Goal: Complete application form: Complete application form

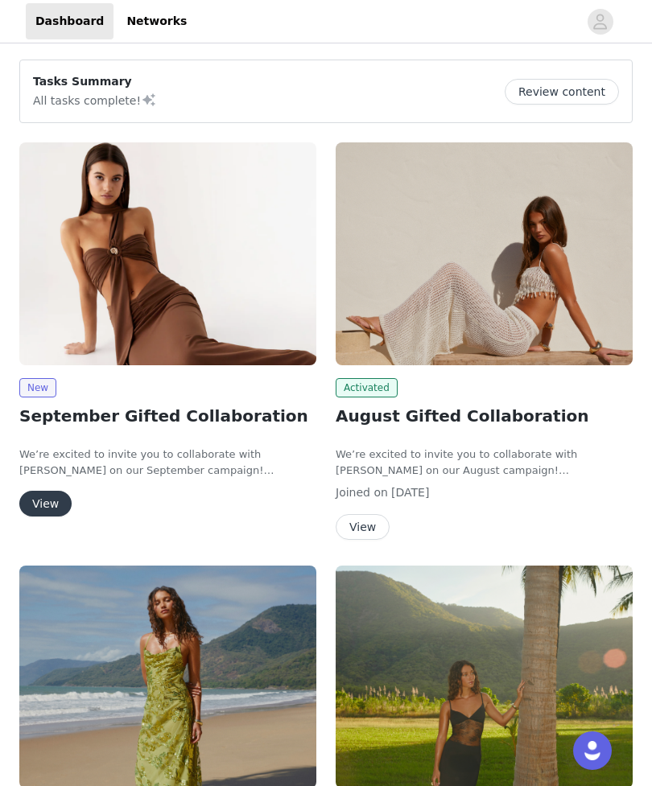
click at [47, 509] on button "View" at bounding box center [45, 504] width 52 height 26
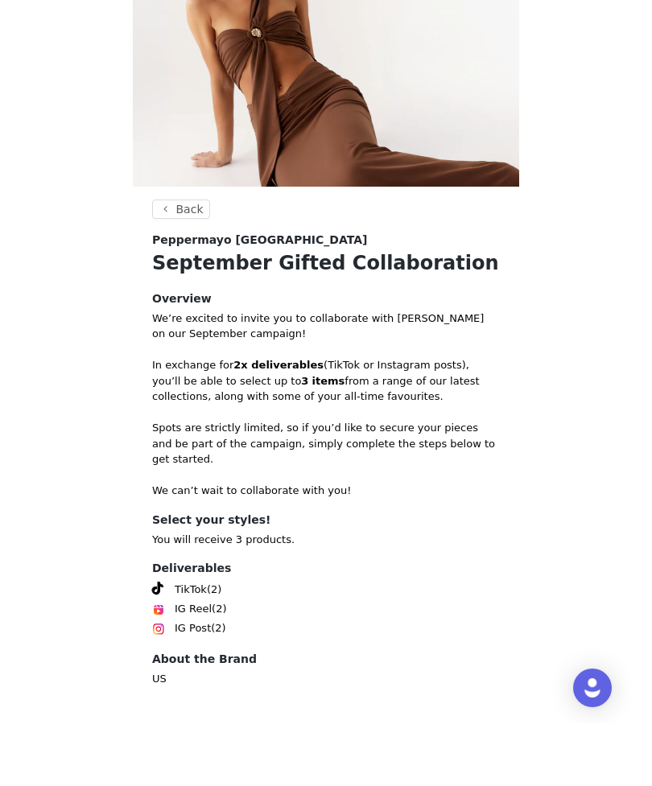
scroll to position [97, 0]
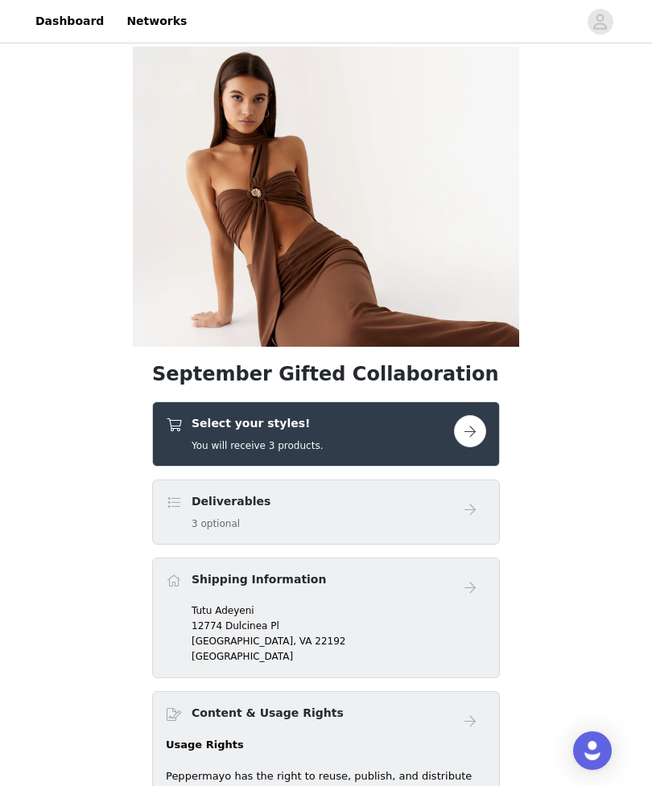
click at [483, 435] on button "button" at bounding box center [470, 431] width 32 height 32
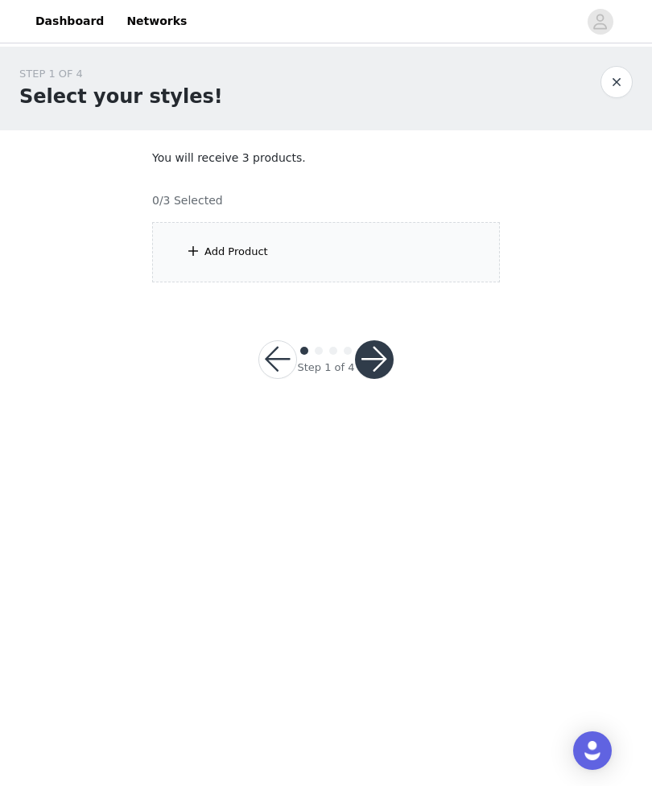
click at [430, 267] on div "Add Product" at bounding box center [326, 252] width 348 height 60
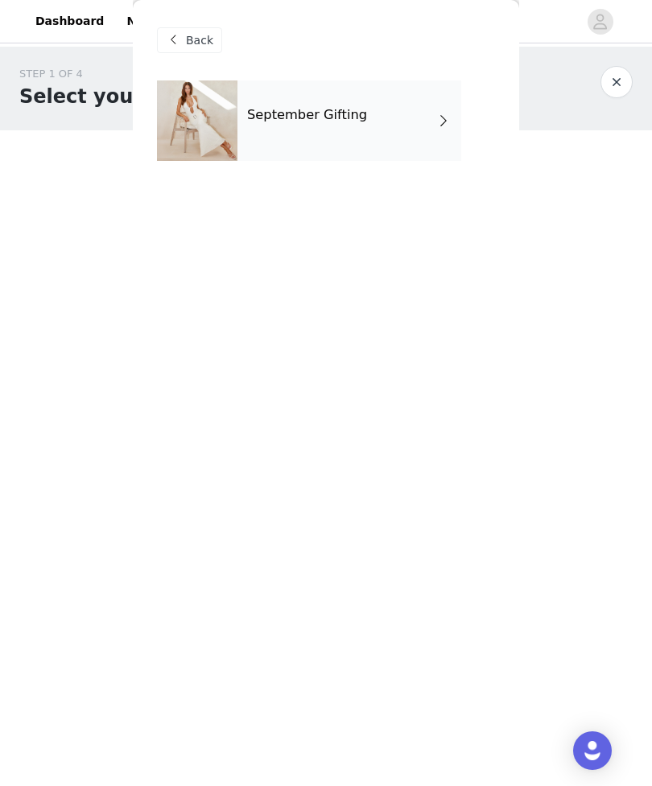
click at [460, 113] on div "September Gifting" at bounding box center [349, 120] width 224 height 80
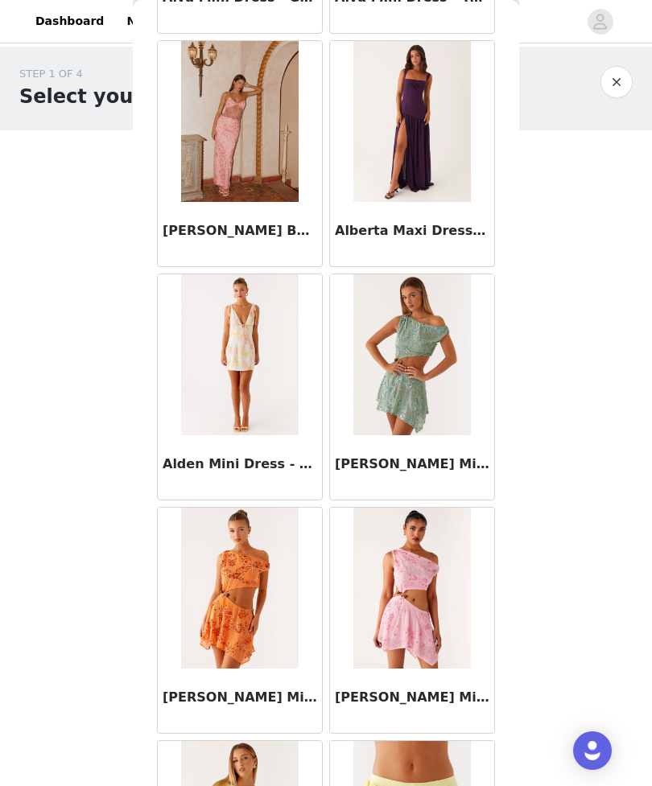
scroll to position [1520, 0]
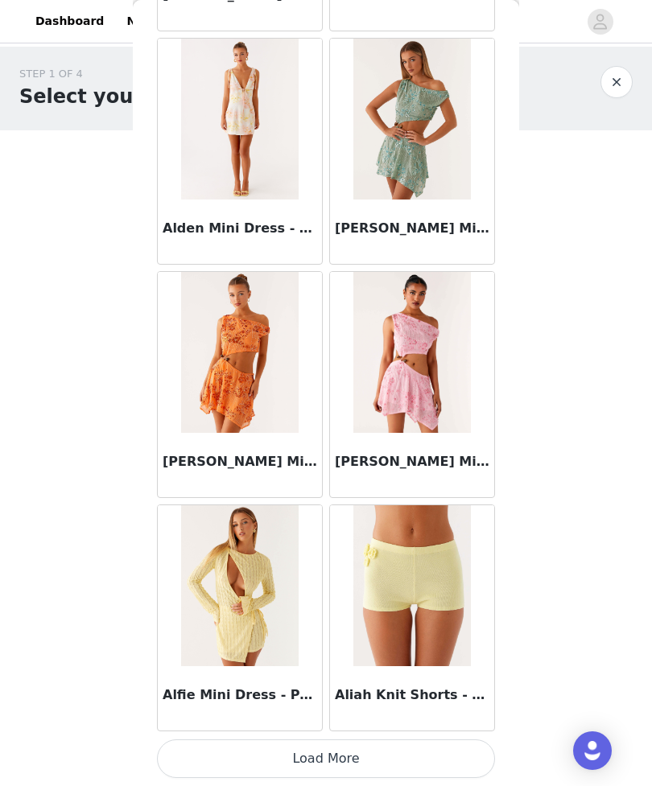
click at [445, 767] on button "Load More" at bounding box center [326, 758] width 338 height 39
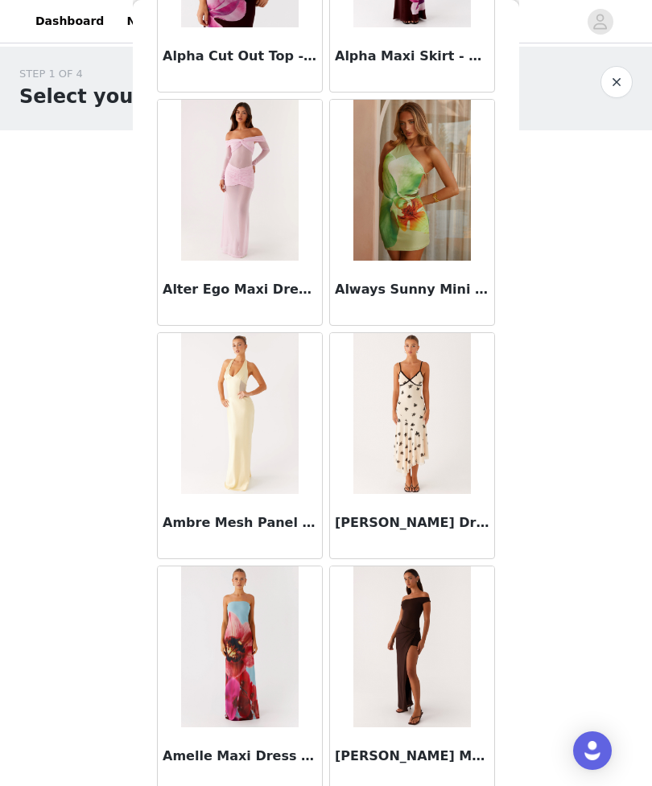
scroll to position [3959, 0]
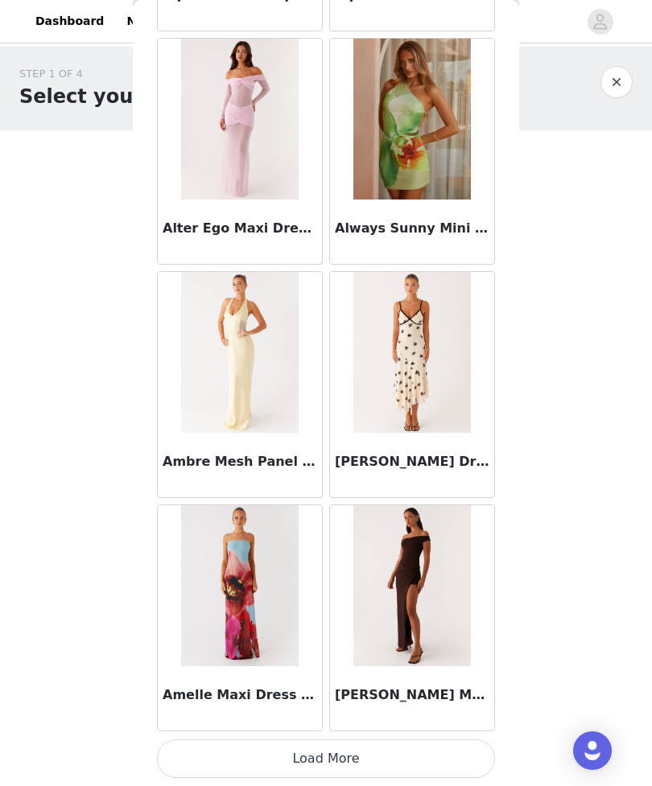
click at [458, 757] on button "Load More" at bounding box center [326, 758] width 338 height 39
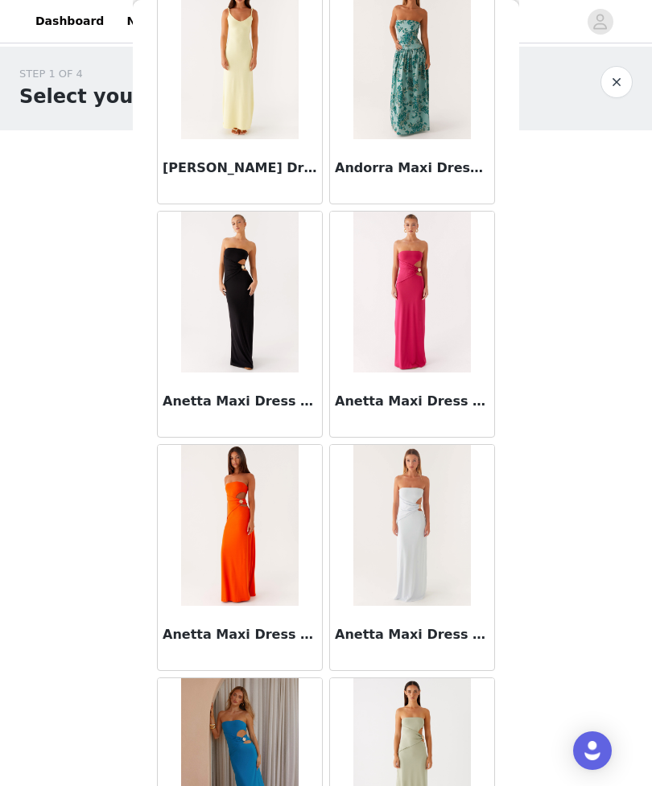
scroll to position [5480, 0]
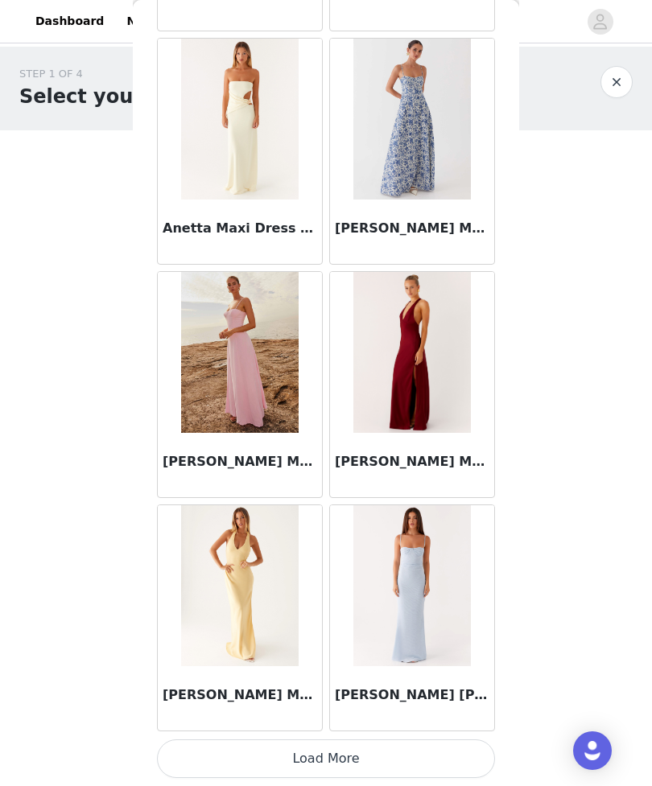
click at [474, 747] on button "Load More" at bounding box center [326, 758] width 338 height 39
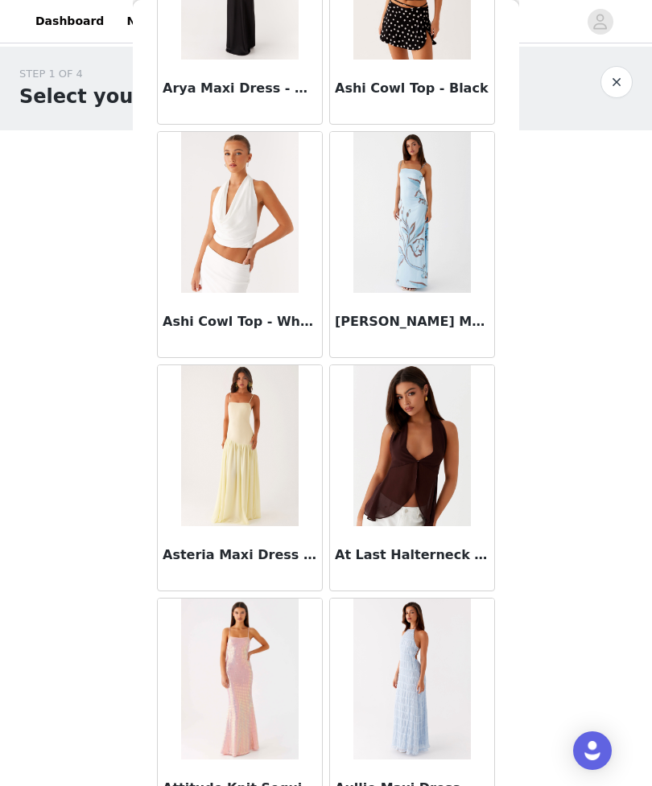
scroll to position [7882, 0]
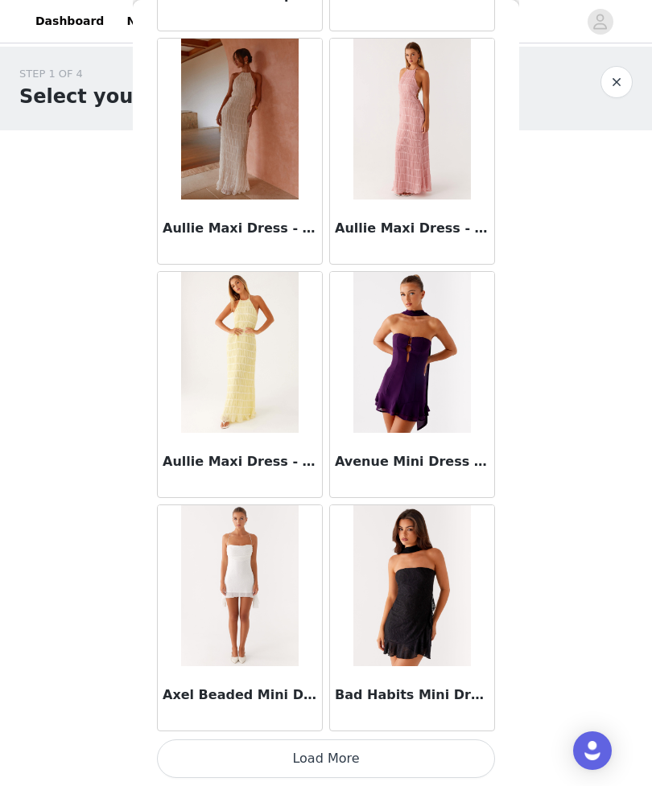
click at [449, 757] on button "Load More" at bounding box center [326, 758] width 338 height 39
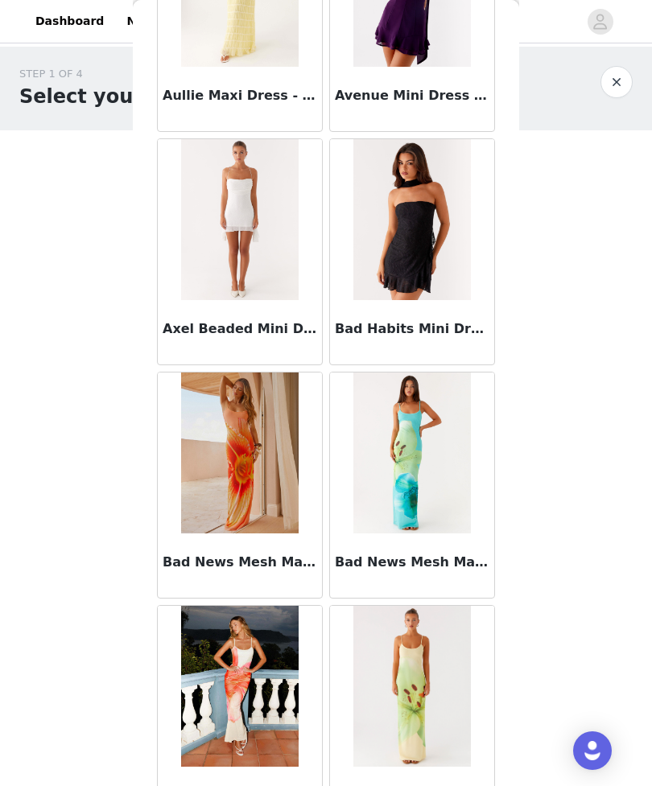
scroll to position [9052, 0]
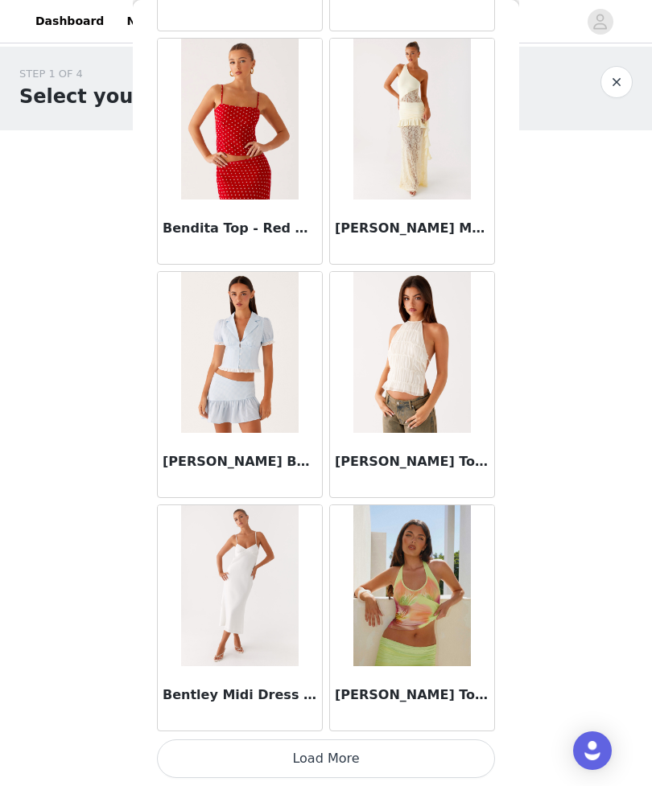
click at [458, 756] on button "Load More" at bounding box center [326, 758] width 338 height 39
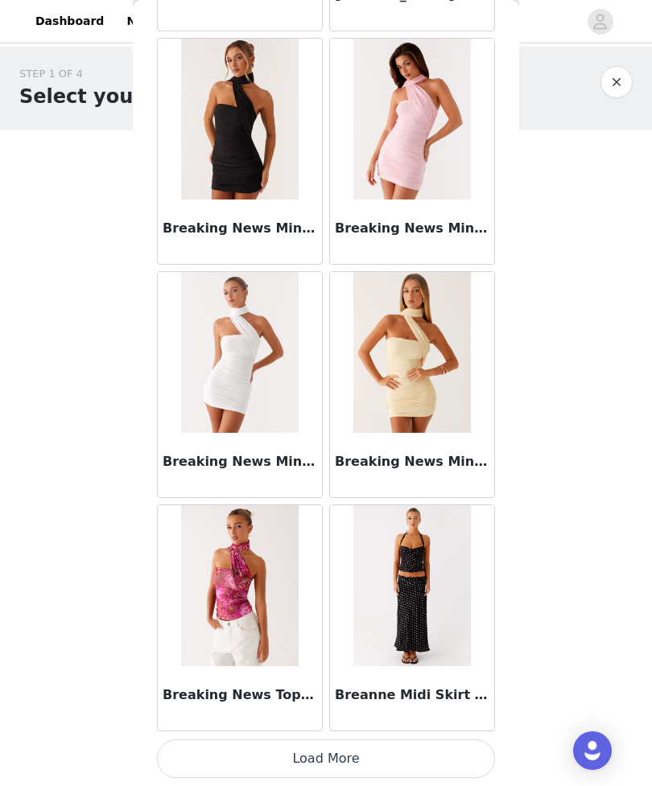
click at [462, 755] on button "Load More" at bounding box center [326, 758] width 338 height 39
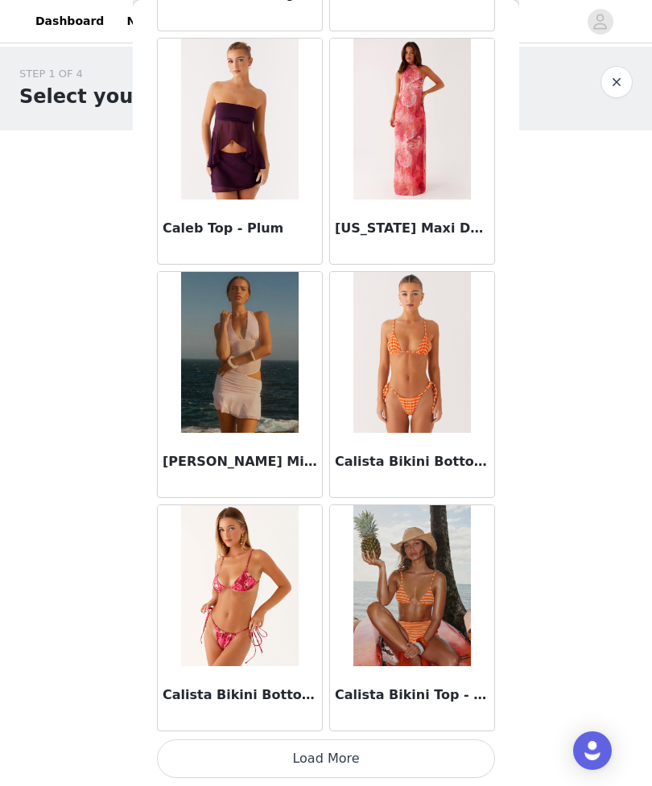
scroll to position [15672, 0]
click at [460, 762] on button "Load More" at bounding box center [326, 758] width 338 height 39
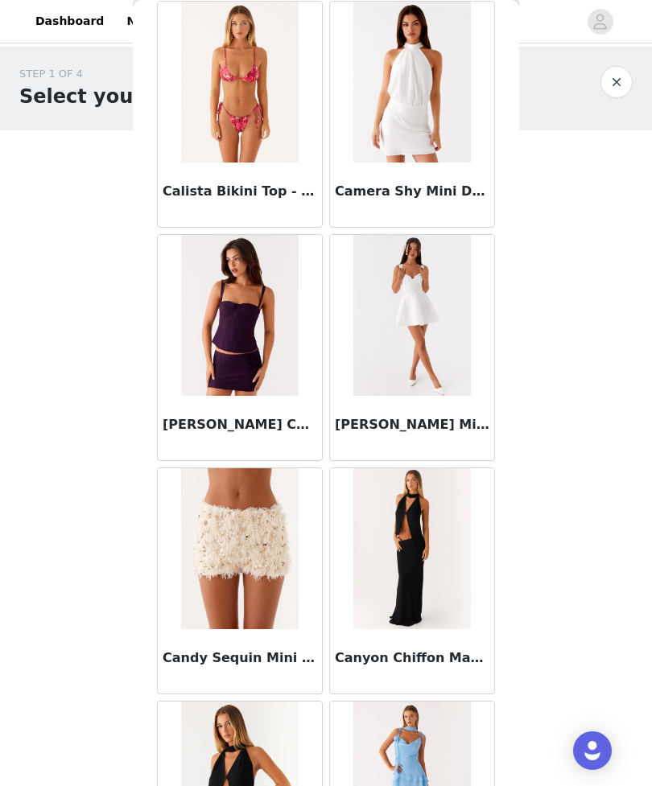
click at [481, 288] on div at bounding box center [412, 315] width 164 height 161
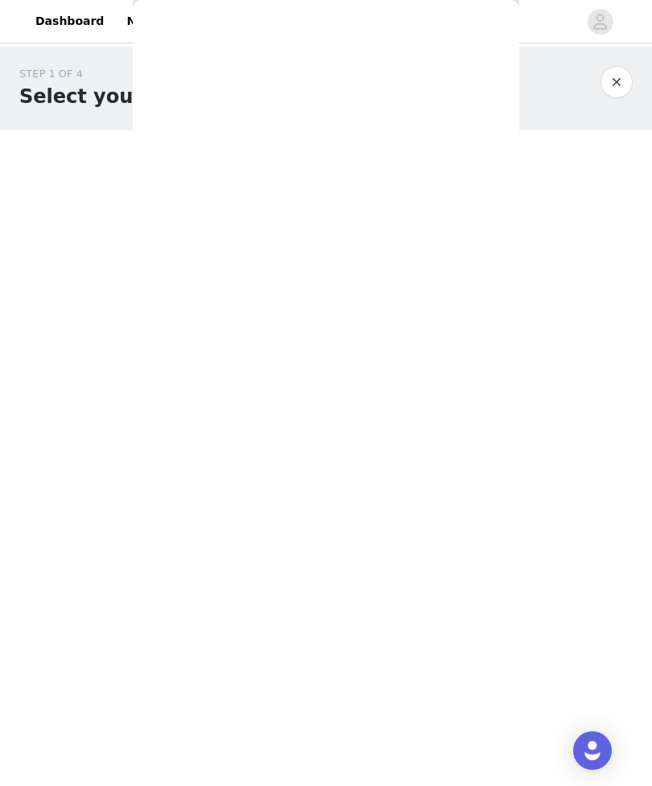
scroll to position [95, 0]
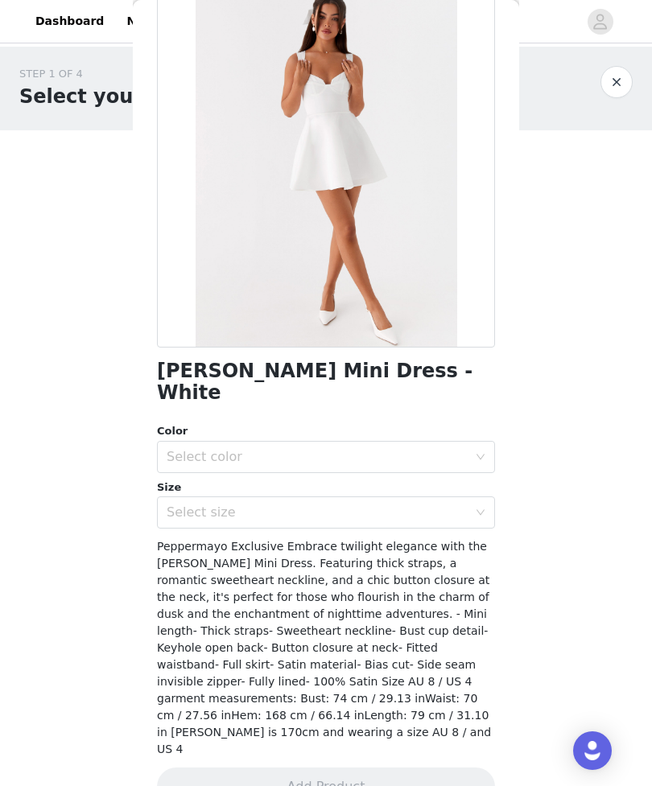
click at [627, 80] on button "button" at bounding box center [616, 82] width 32 height 32
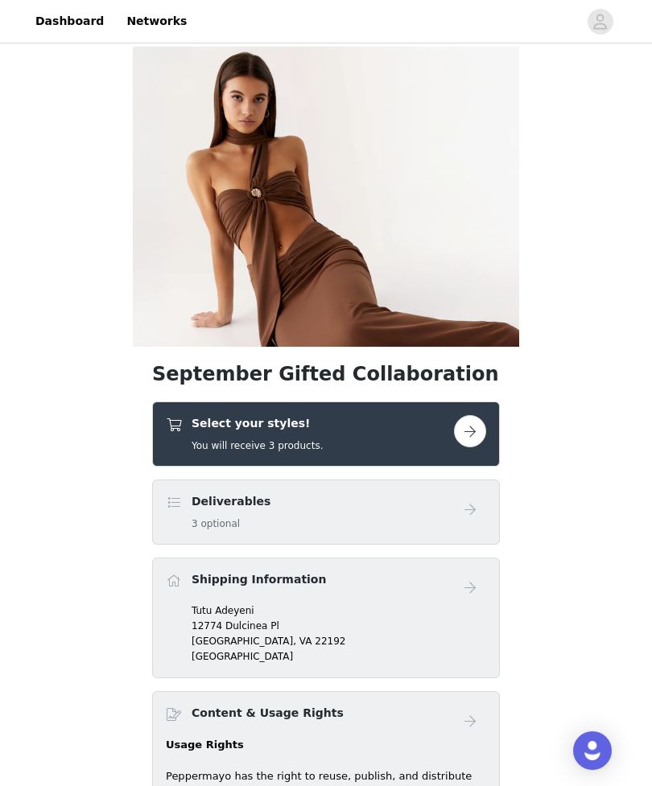
click at [473, 429] on button "button" at bounding box center [470, 431] width 32 height 32
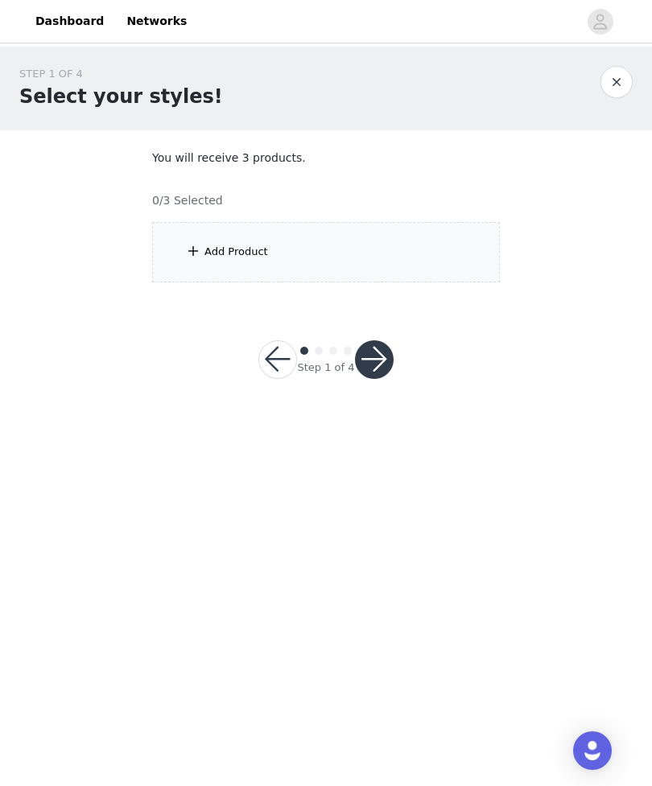
click at [441, 257] on div "Add Product" at bounding box center [326, 252] width 348 height 60
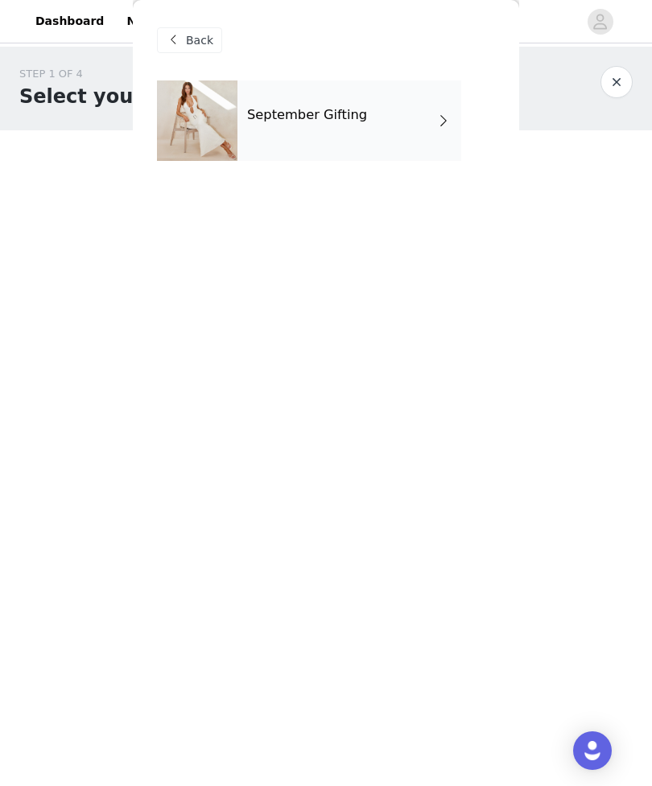
click at [403, 137] on div "September Gifting" at bounding box center [349, 120] width 224 height 80
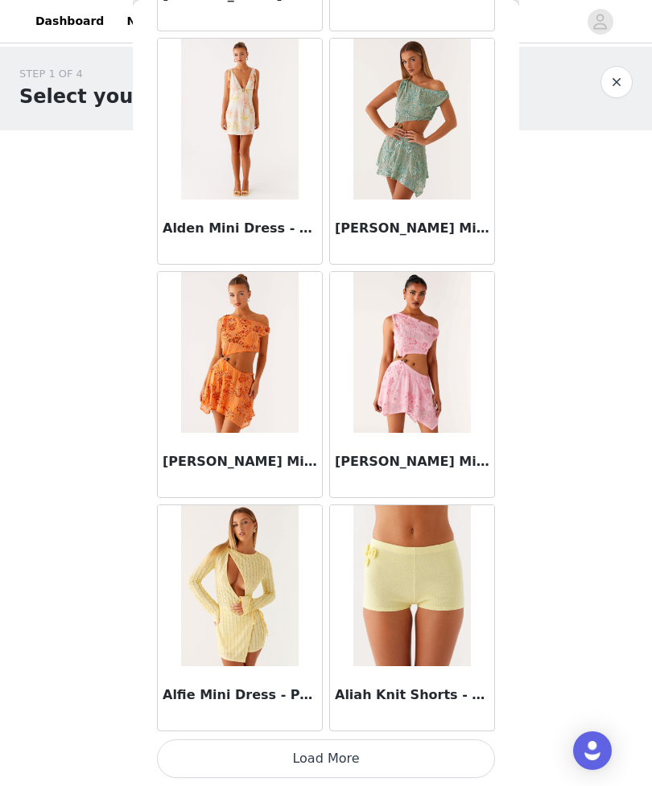
click at [446, 758] on button "Load More" at bounding box center [326, 758] width 338 height 39
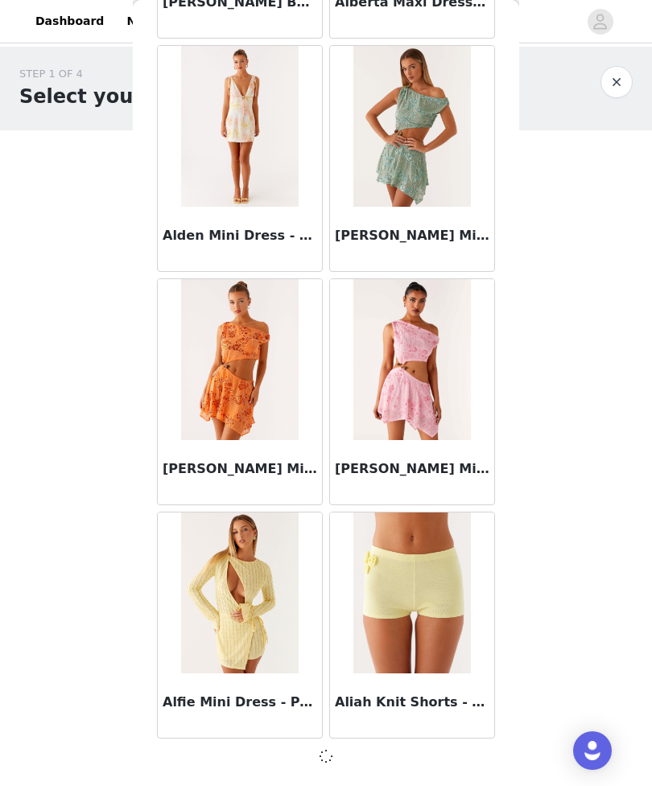
scroll to position [1668, 0]
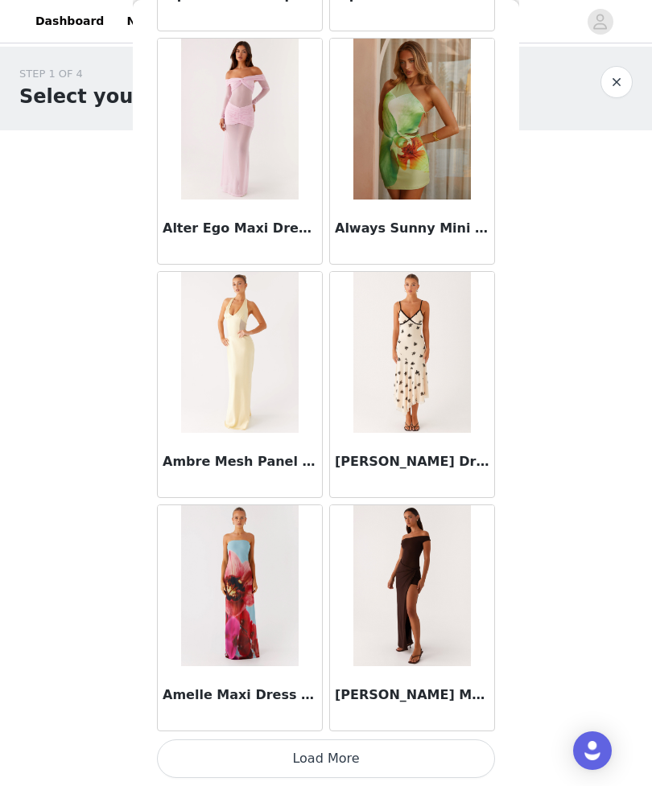
click at [438, 755] on button "Load More" at bounding box center [326, 758] width 338 height 39
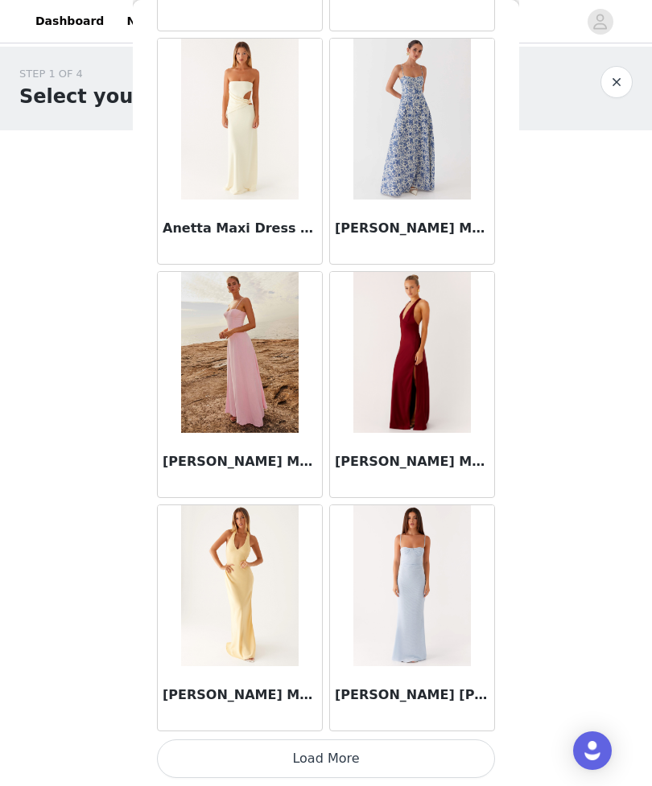
scroll to position [6341, 0]
click at [444, 752] on button "Load More" at bounding box center [326, 758] width 338 height 39
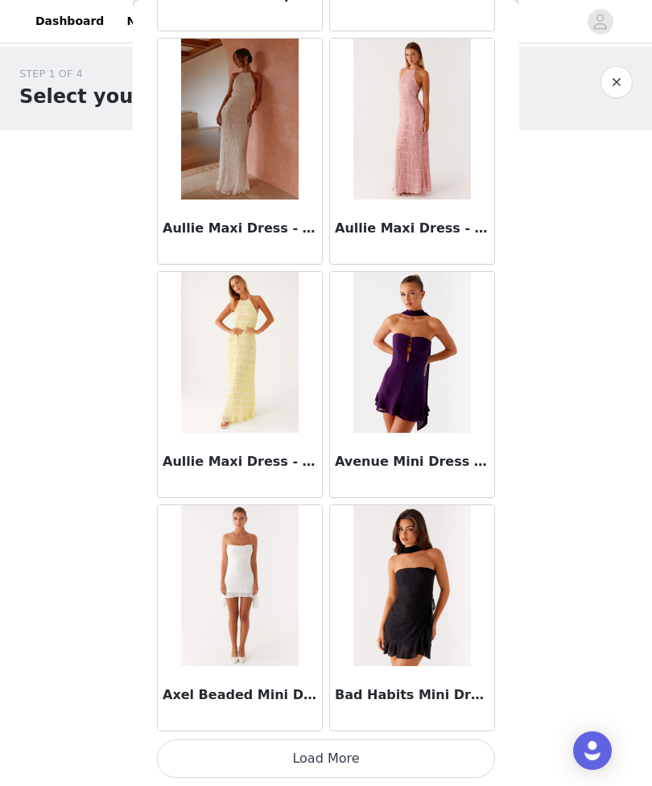
click at [432, 763] on button "Load More" at bounding box center [326, 758] width 338 height 39
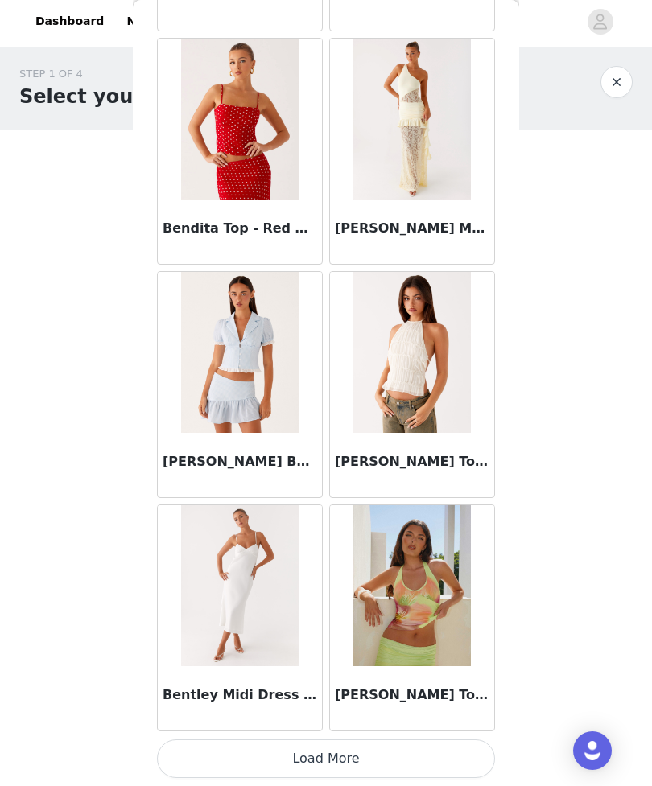
scroll to position [11007, 0]
click at [422, 765] on button "Load More" at bounding box center [326, 758] width 338 height 39
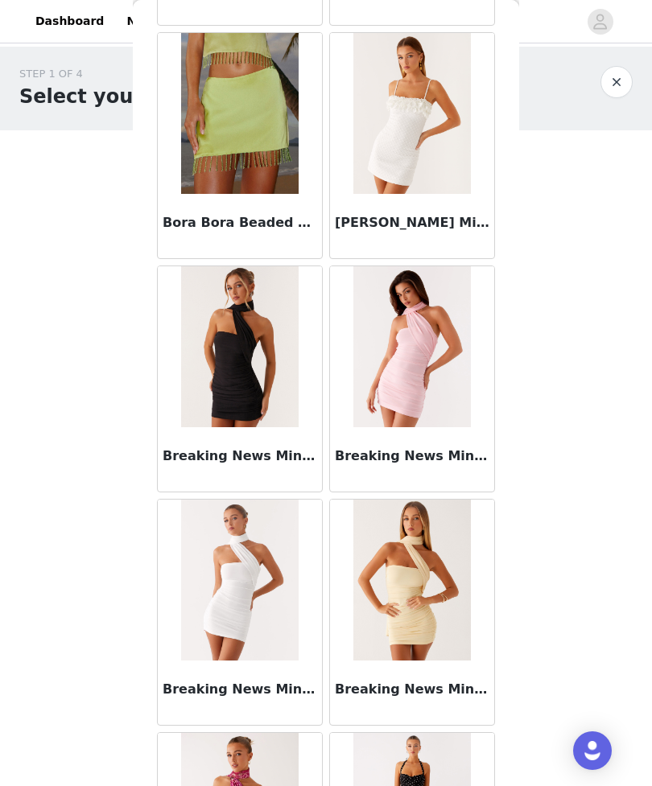
scroll to position [13114, 0]
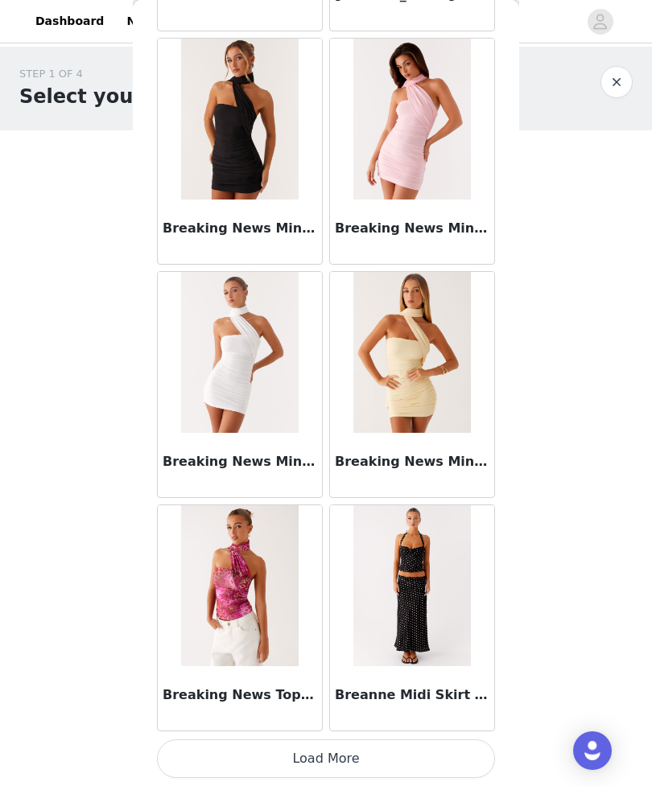
click at [446, 746] on button "Load More" at bounding box center [326, 758] width 338 height 39
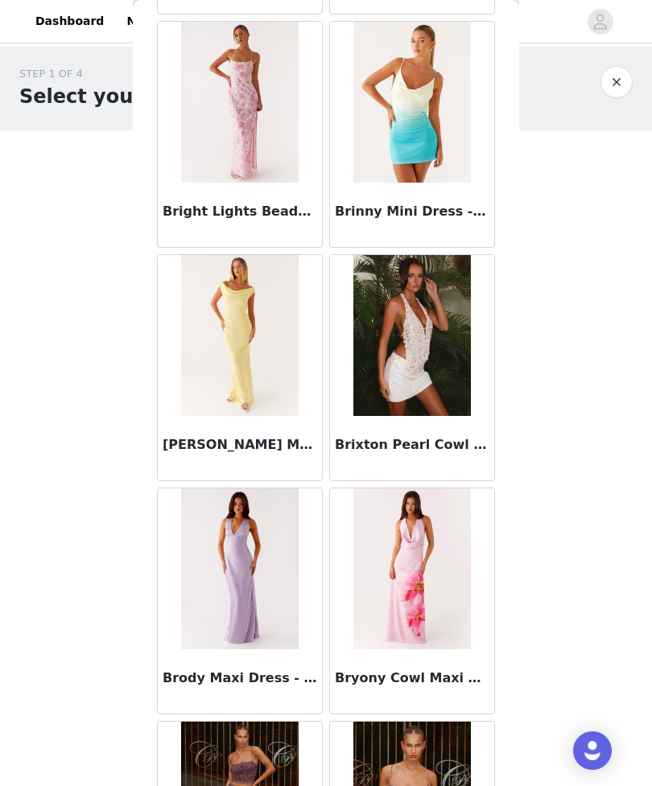
scroll to position [14303, 0]
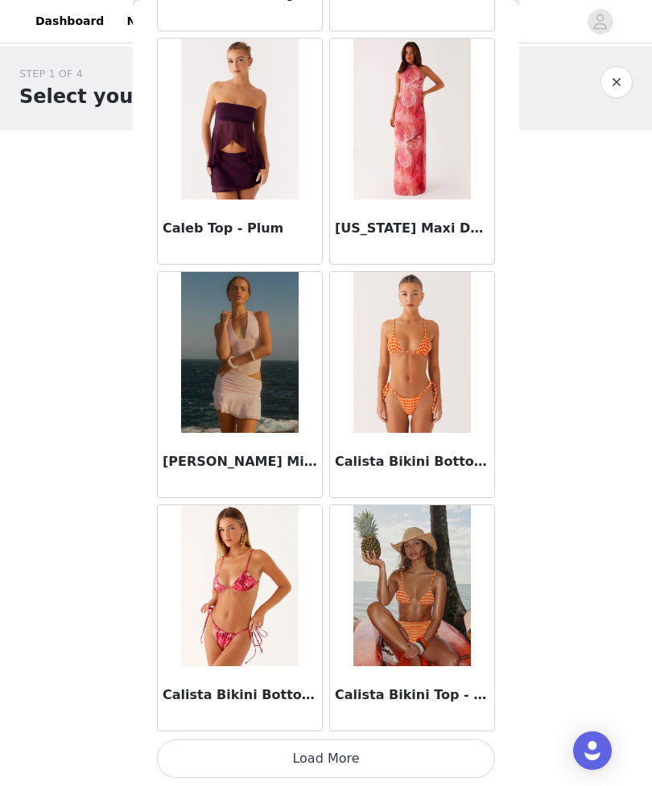
click at [448, 759] on button "Load More" at bounding box center [326, 758] width 338 height 39
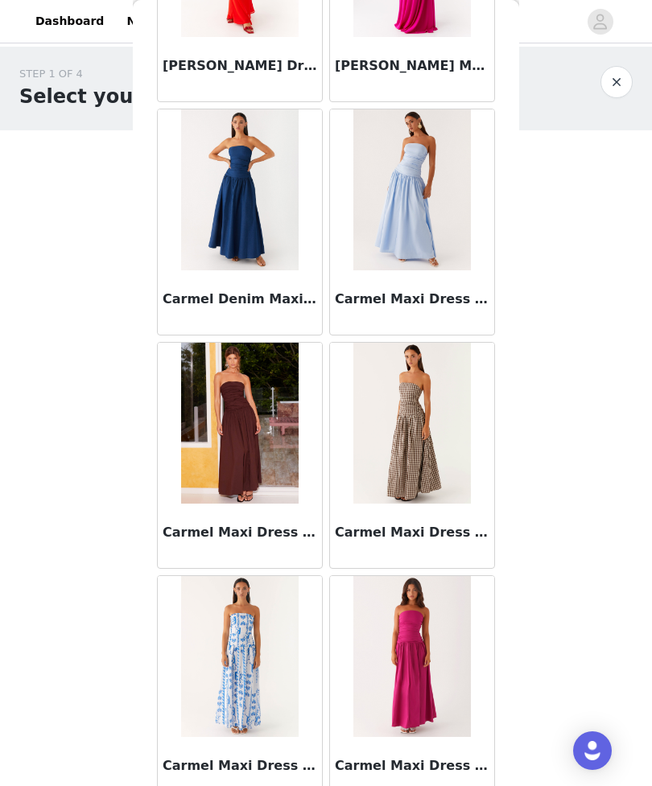
scroll to position [17469, 0]
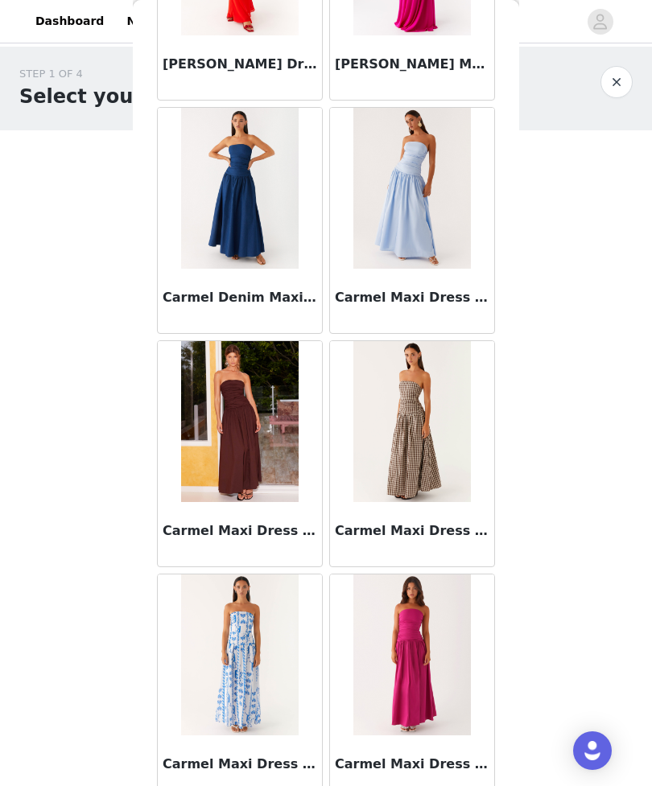
click at [420, 538] on h3 "Carmel Maxi Dress - Brown Gingham" at bounding box center [412, 530] width 154 height 19
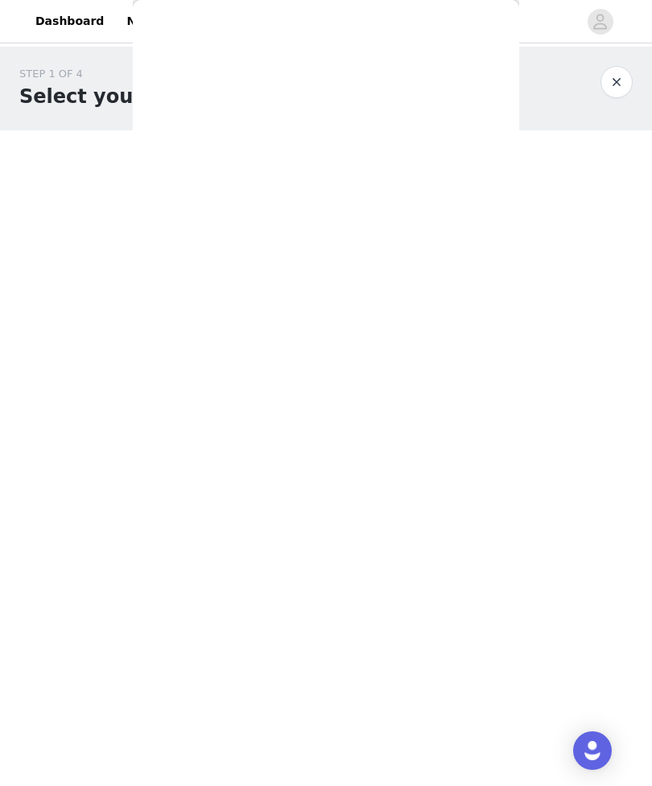
scroll to position [95, 0]
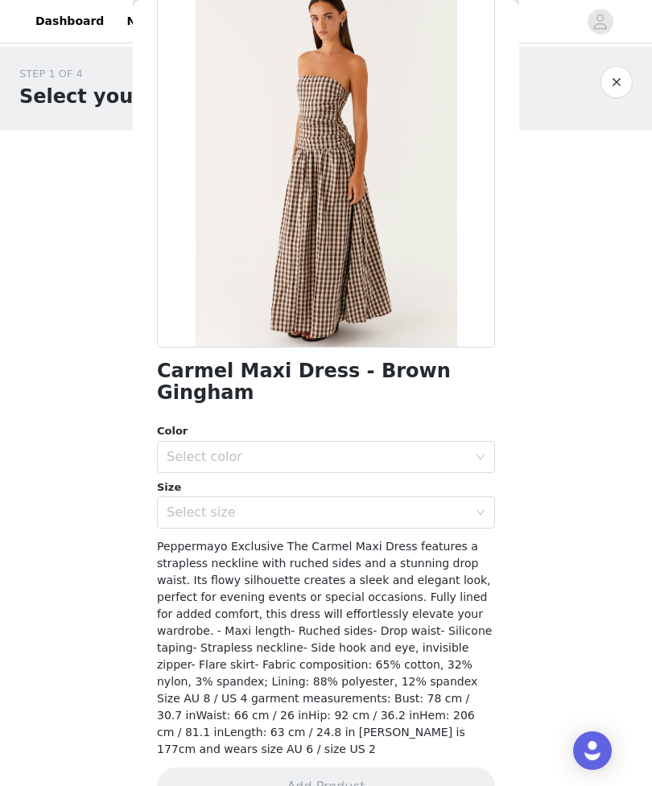
click at [401, 449] on div "Select color" at bounding box center [317, 457] width 301 height 16
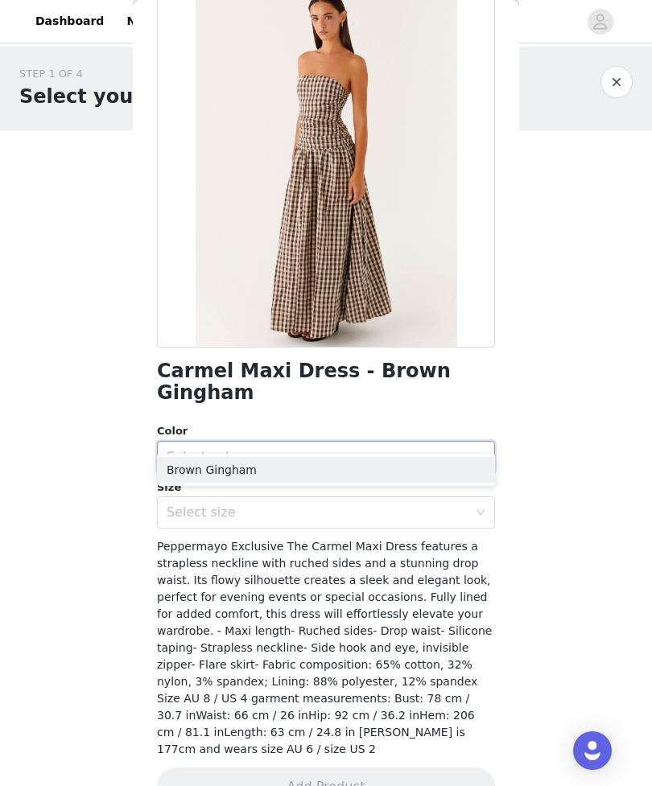
click at [470, 471] on li "Brown Gingham" at bounding box center [326, 470] width 338 height 26
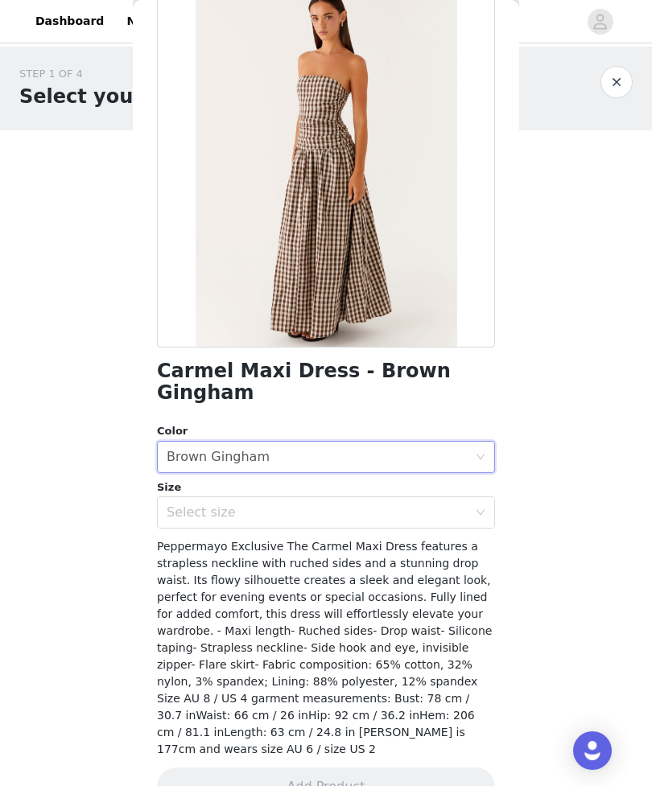
click at [449, 504] on div "Select size" at bounding box center [317, 512] width 301 height 16
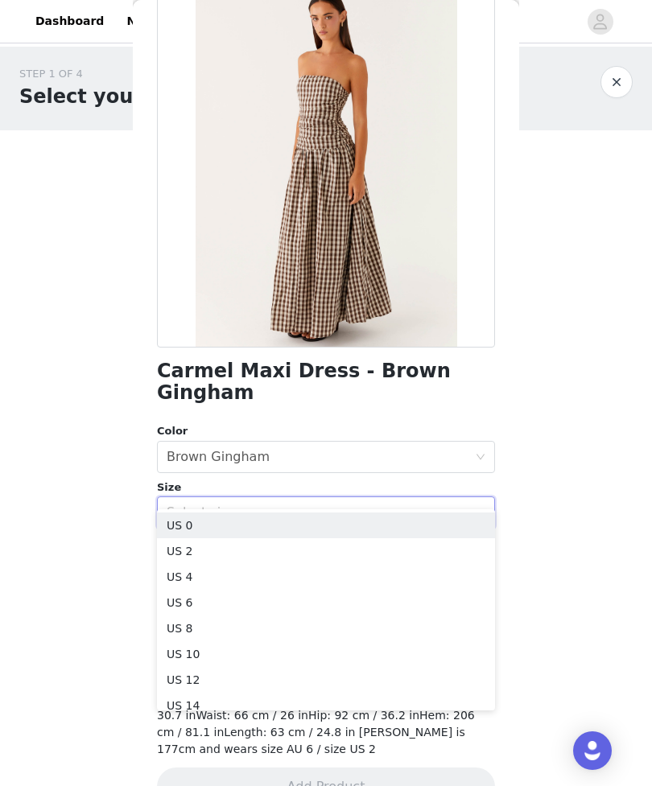
click at [407, 581] on li "US 4" at bounding box center [326, 577] width 338 height 26
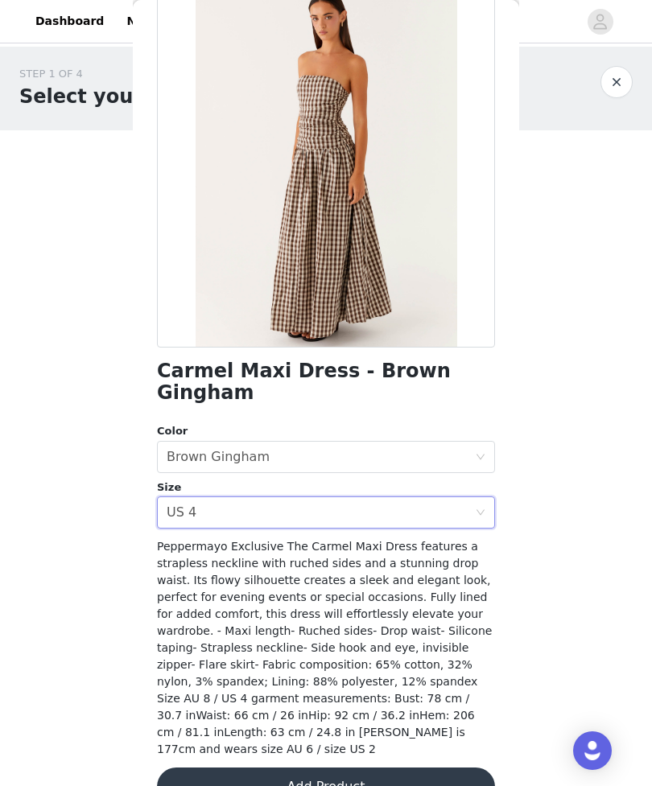
click at [459, 767] on button "Add Product" at bounding box center [326, 786] width 338 height 39
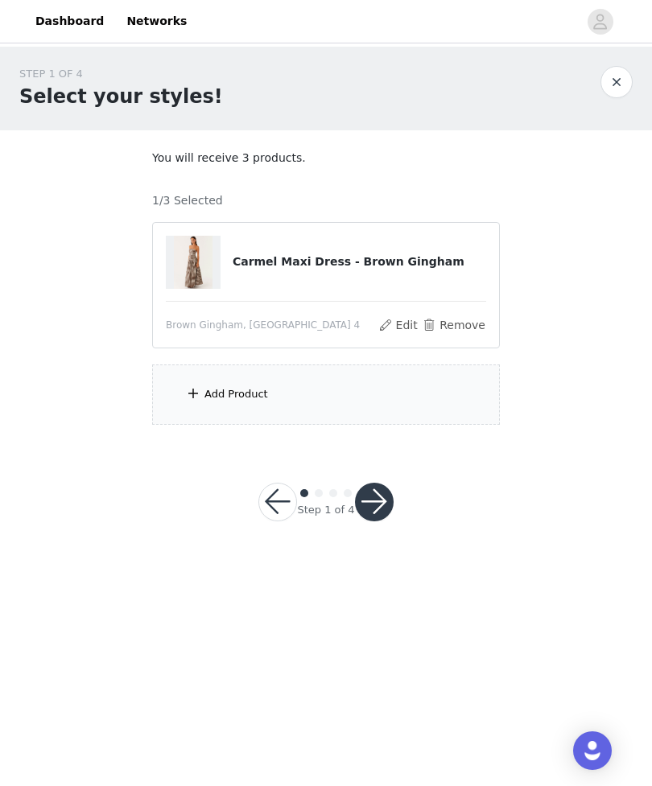
click at [418, 364] on div "Add Product" at bounding box center [326, 394] width 348 height 60
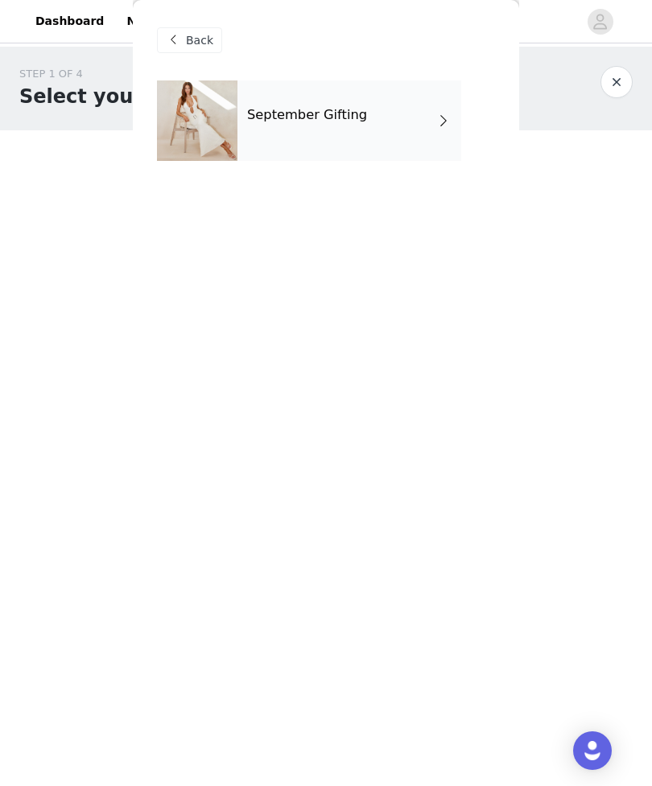
click at [436, 100] on div "September Gifting" at bounding box center [349, 120] width 224 height 80
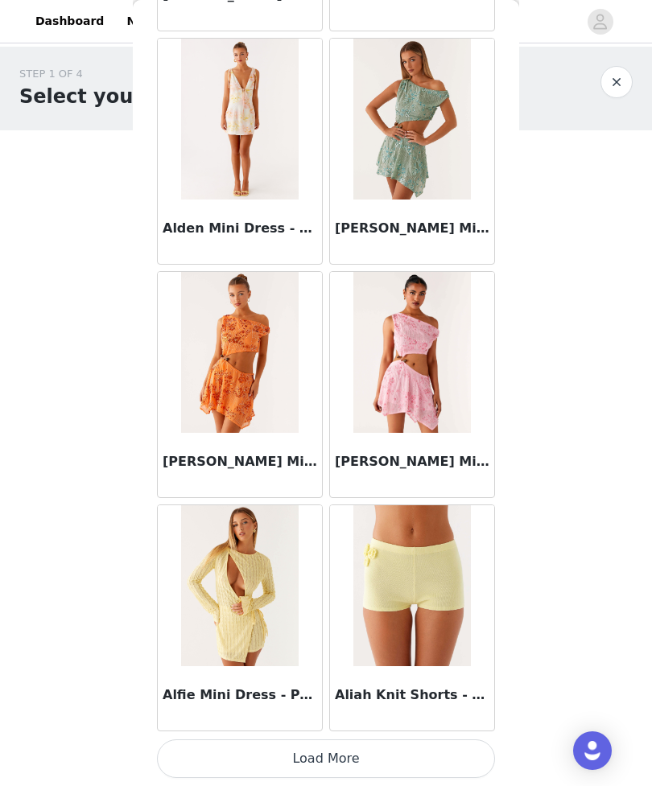
click at [450, 757] on button "Load More" at bounding box center [326, 758] width 338 height 39
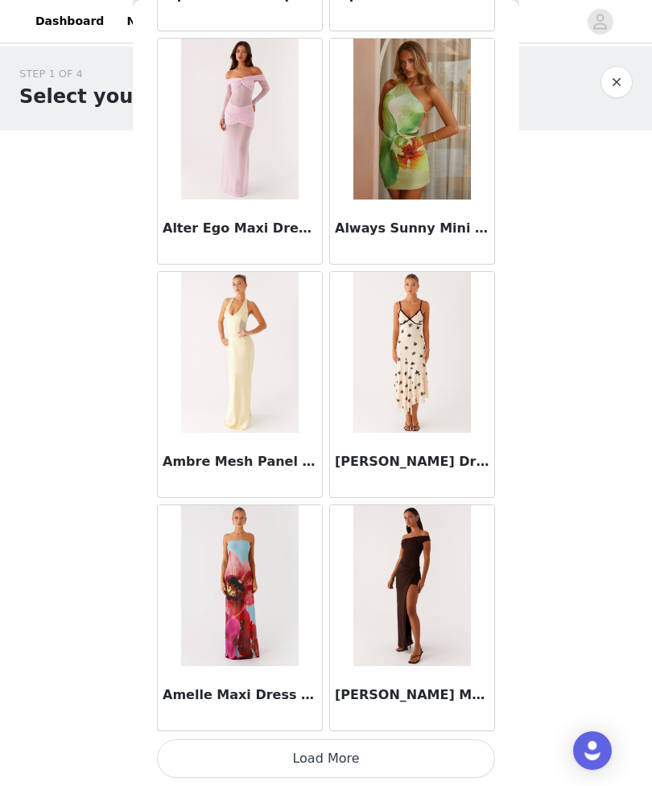
click at [403, 751] on button "Load More" at bounding box center [326, 758] width 338 height 39
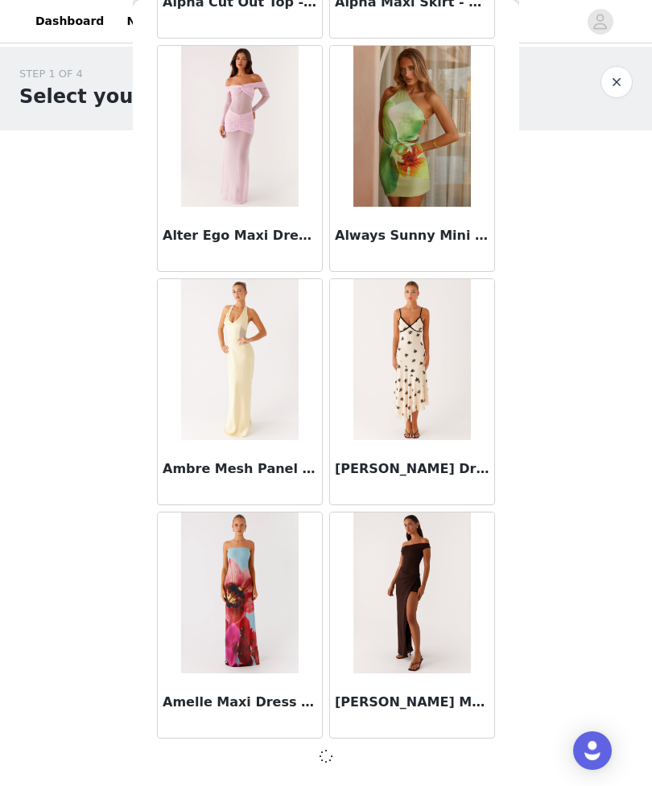
scroll to position [4001, 0]
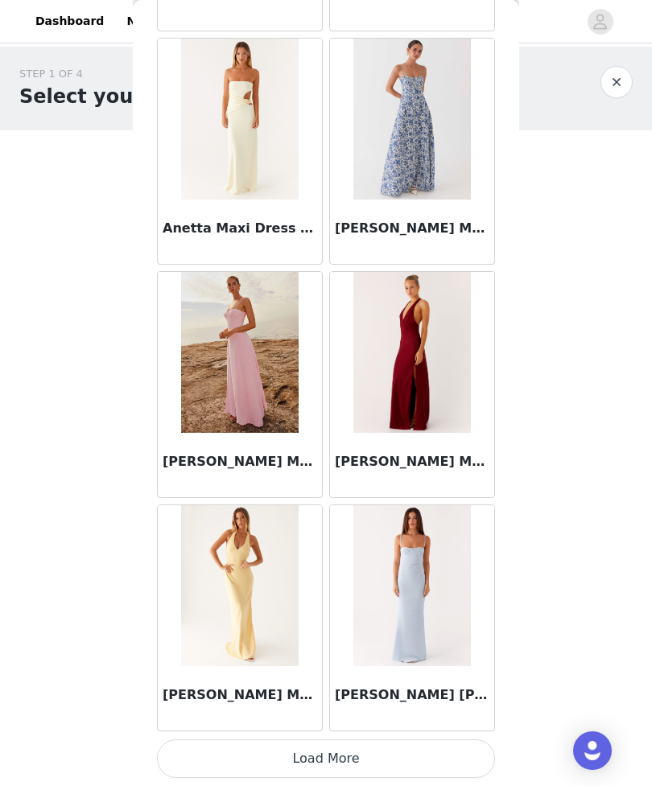
click at [406, 756] on button "Load More" at bounding box center [326, 758] width 338 height 39
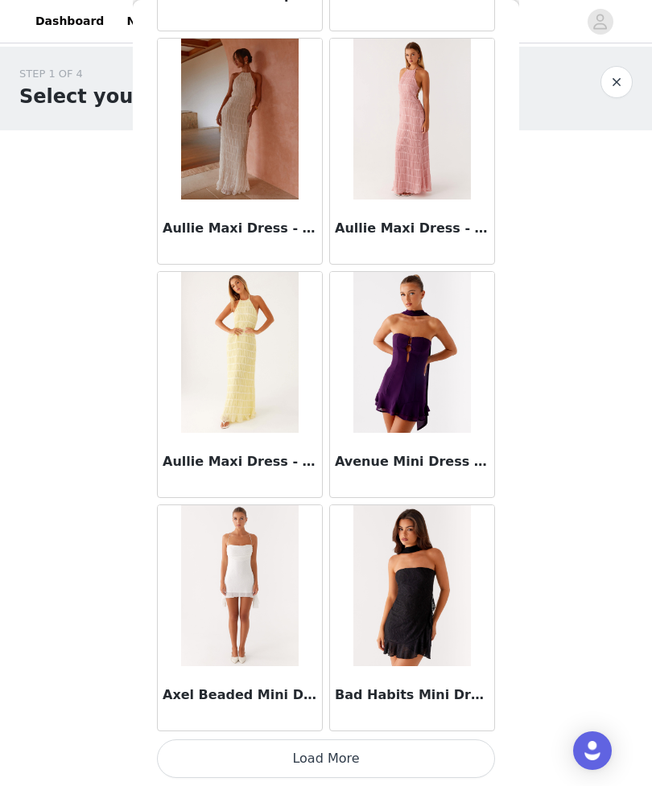
click at [439, 753] on button "Load More" at bounding box center [326, 758] width 338 height 39
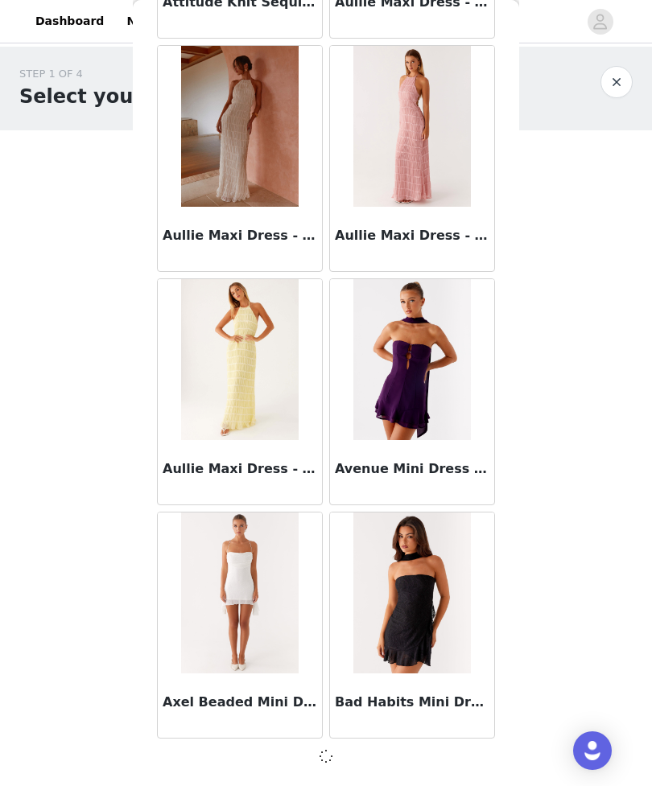
scroll to position [8667, 0]
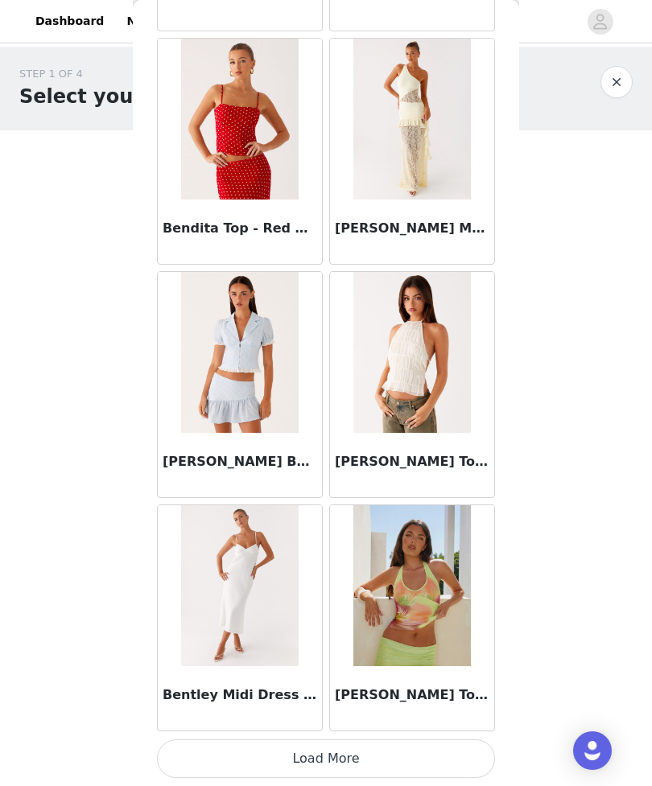
click at [434, 746] on button "Load More" at bounding box center [326, 758] width 338 height 39
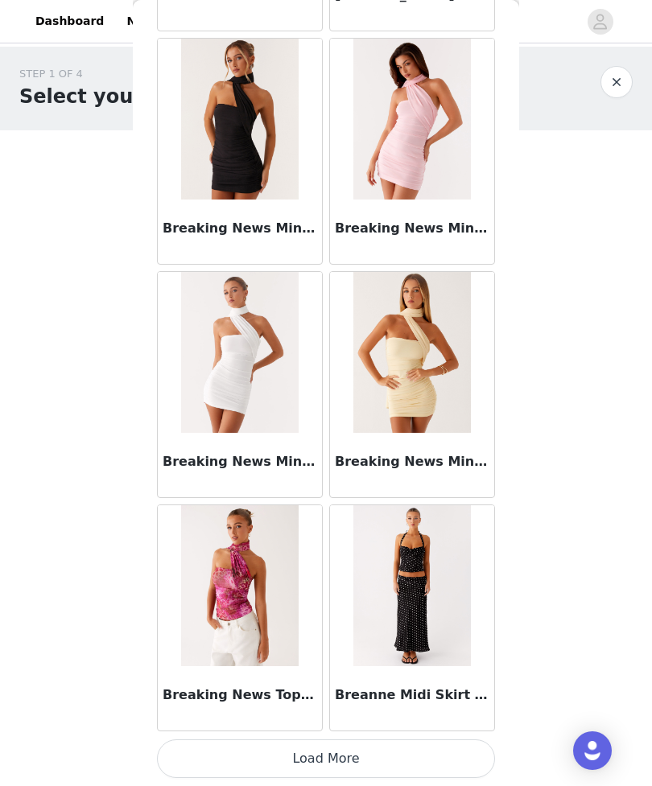
click at [420, 755] on button "Load More" at bounding box center [326, 758] width 338 height 39
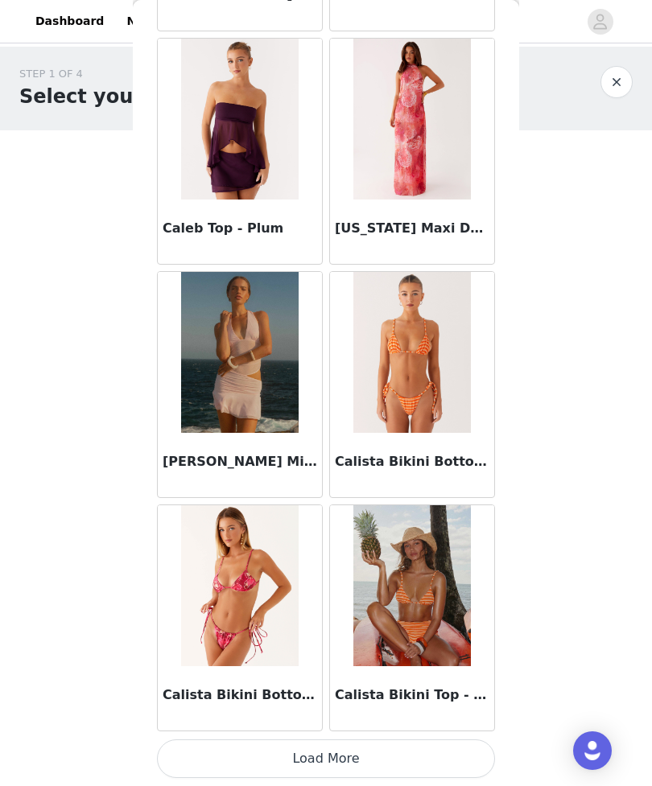
click at [422, 772] on button "Load More" at bounding box center [326, 758] width 338 height 39
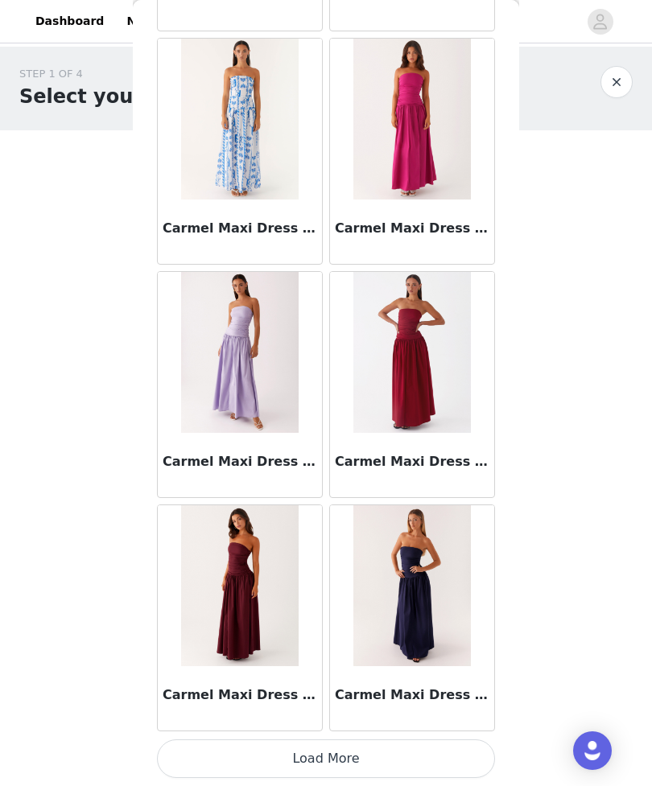
scroll to position [18005, 0]
click at [443, 750] on button "Load More" at bounding box center [326, 758] width 338 height 39
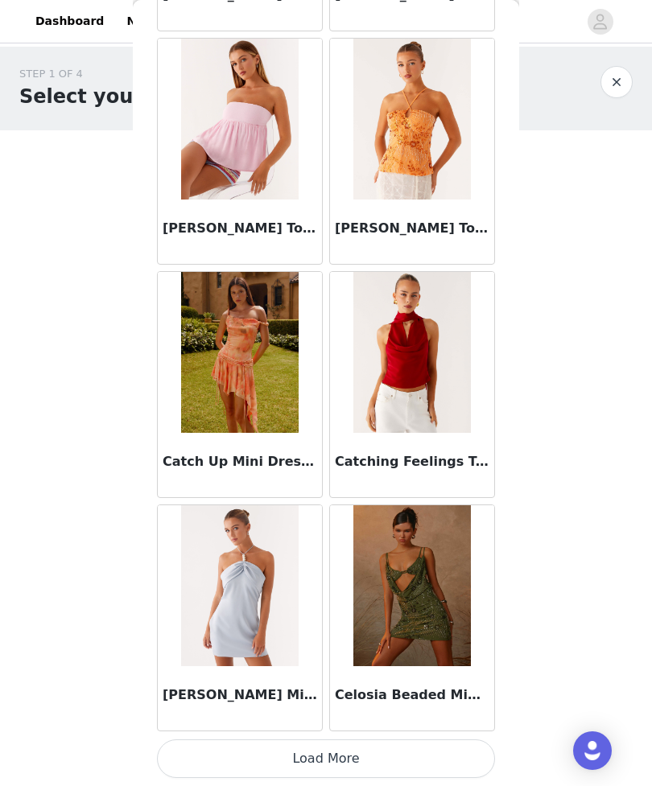
scroll to position [20338, 0]
click at [440, 763] on button "Load More" at bounding box center [326, 758] width 338 height 39
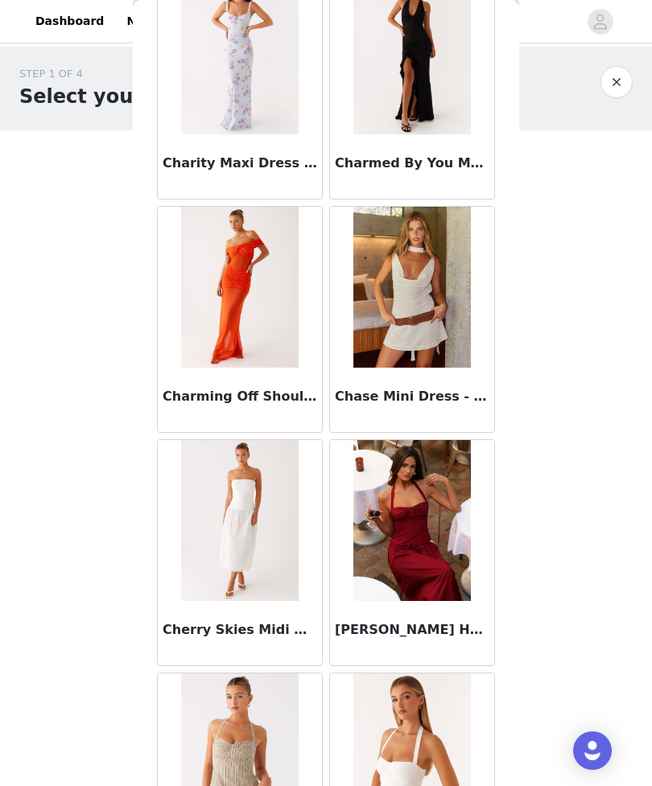
scroll to position [21804, 0]
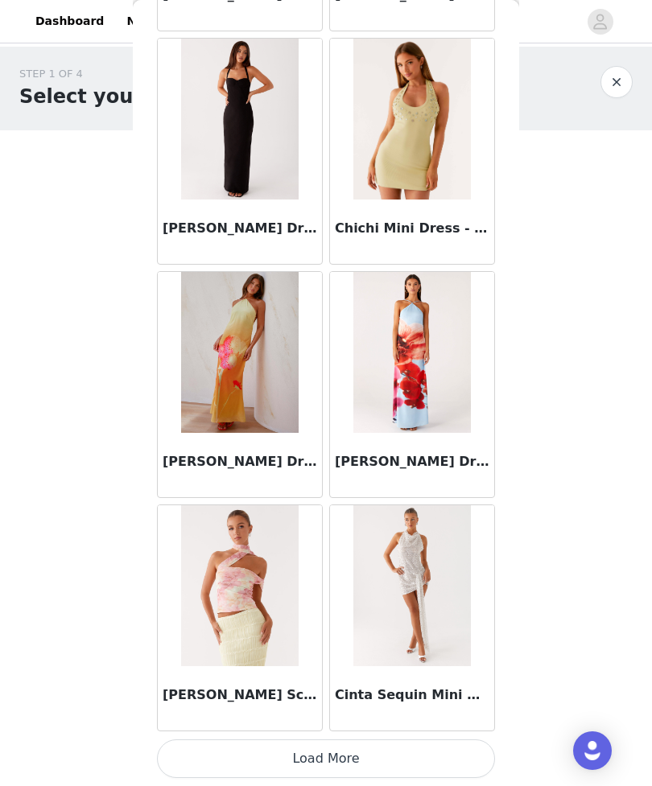
click at [416, 742] on button "Load More" at bounding box center [326, 758] width 338 height 39
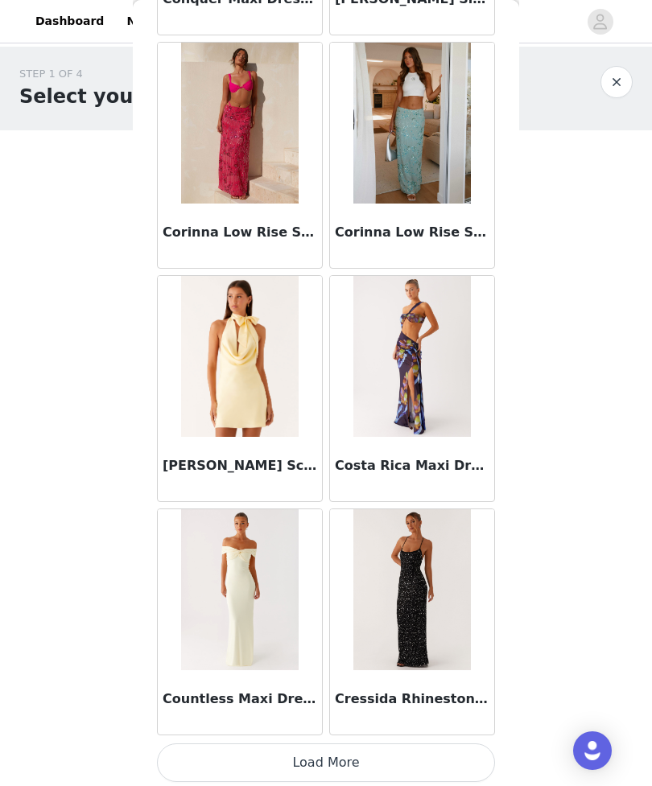
scroll to position [25000, 0]
click at [437, 763] on button "Load More" at bounding box center [326, 761] width 338 height 39
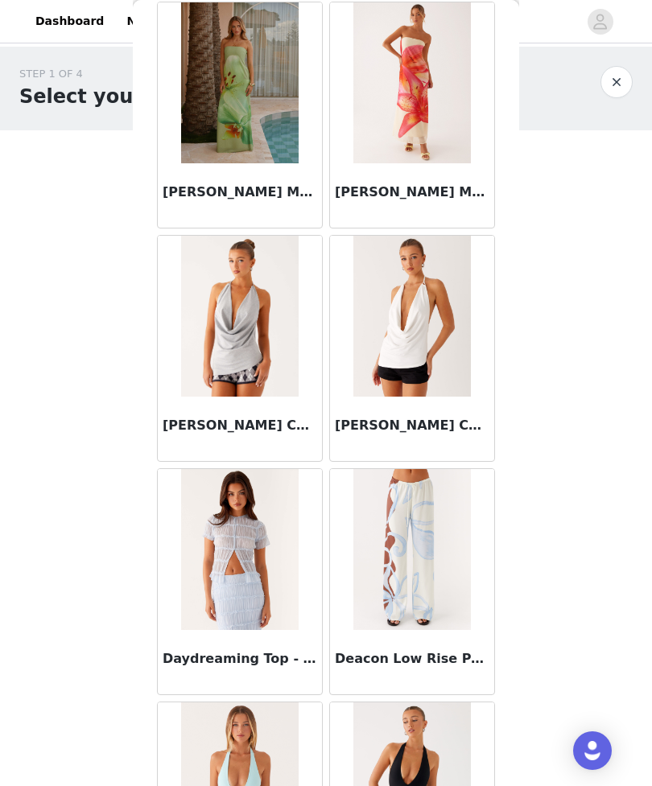
scroll to position [26674, 0]
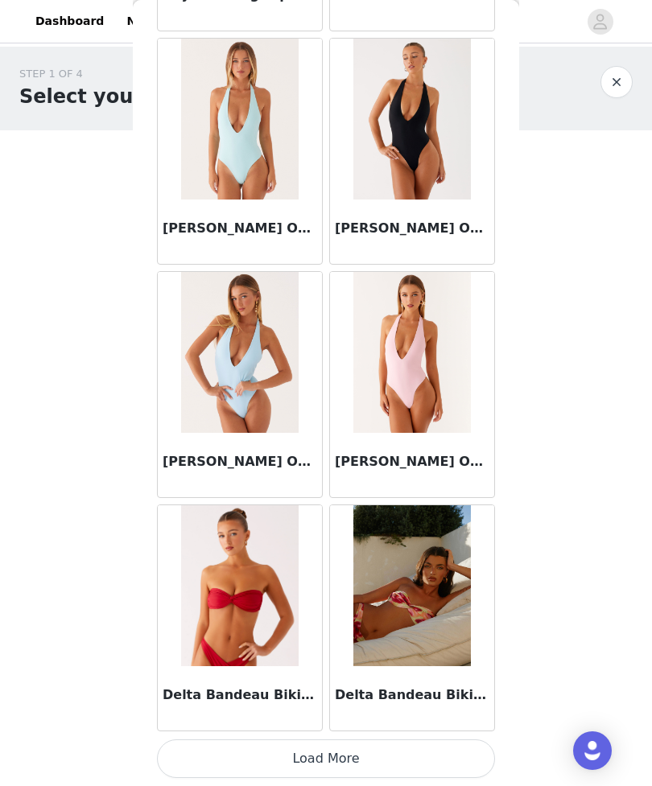
click at [447, 758] on button "Load More" at bounding box center [326, 758] width 338 height 39
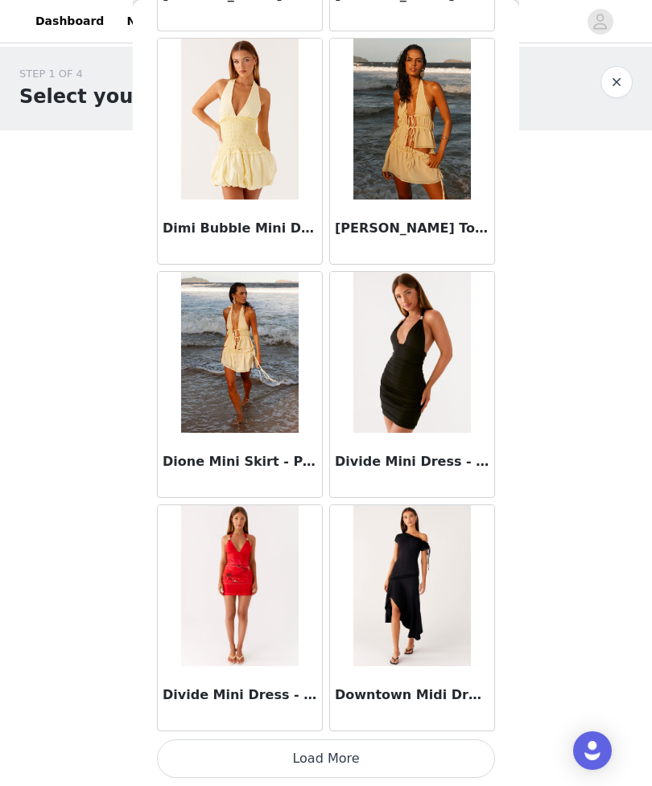
scroll to position [29669, 0]
click at [443, 755] on button "Load More" at bounding box center [326, 758] width 338 height 39
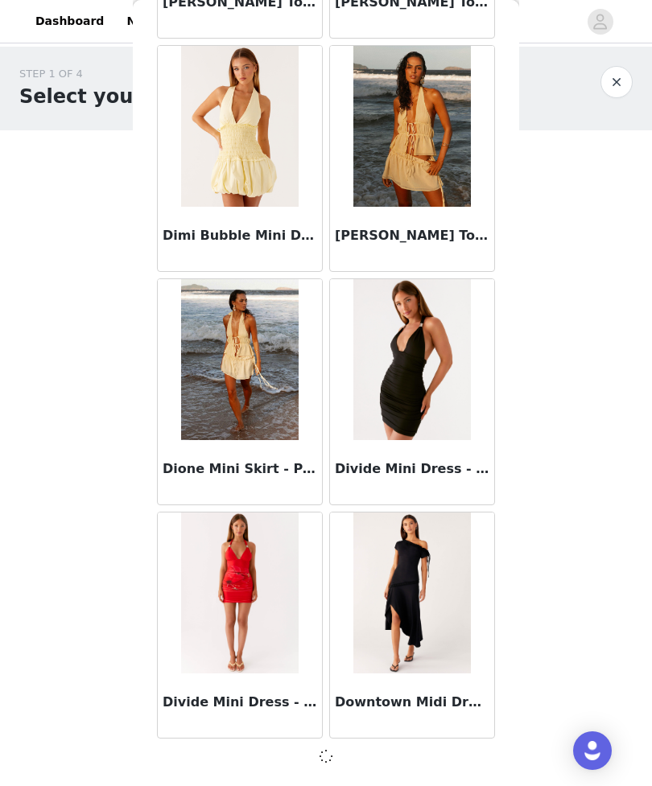
scroll to position [29662, 0]
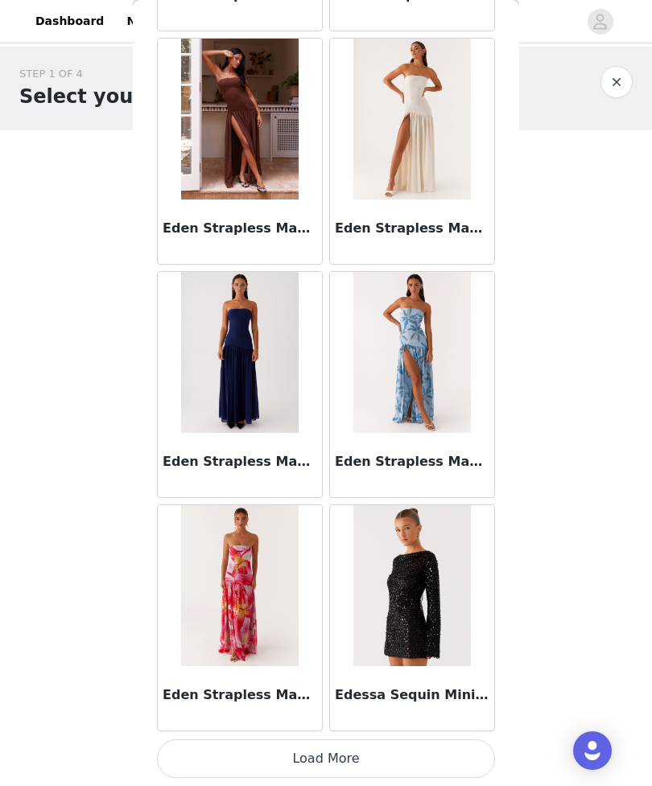
click at [408, 771] on button "Load More" at bounding box center [326, 758] width 338 height 39
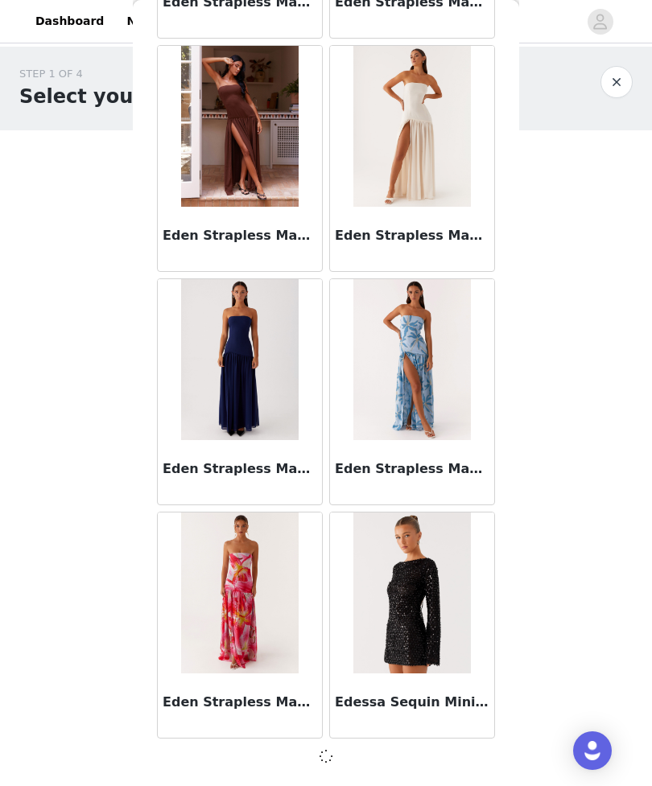
scroll to position [31995, 0]
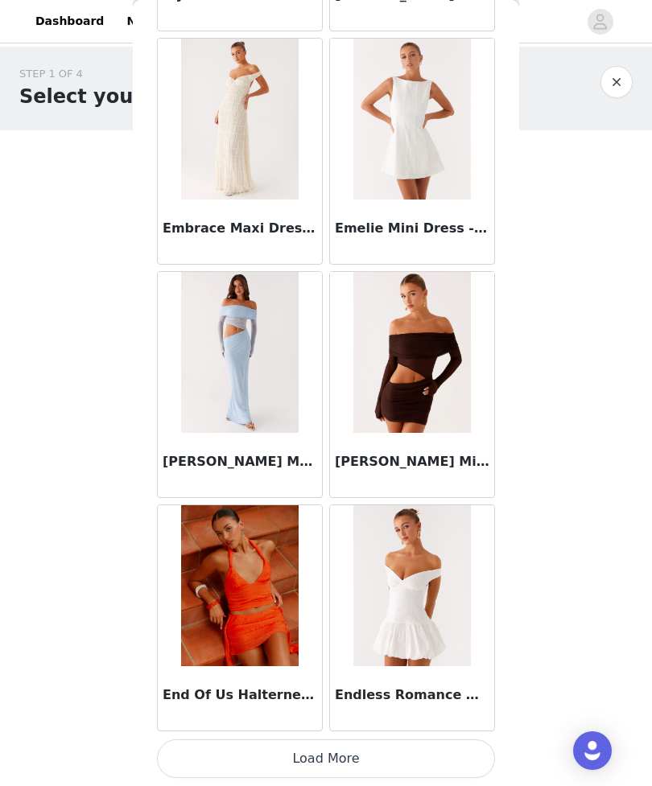
click at [450, 746] on button "Load More" at bounding box center [326, 758] width 338 height 39
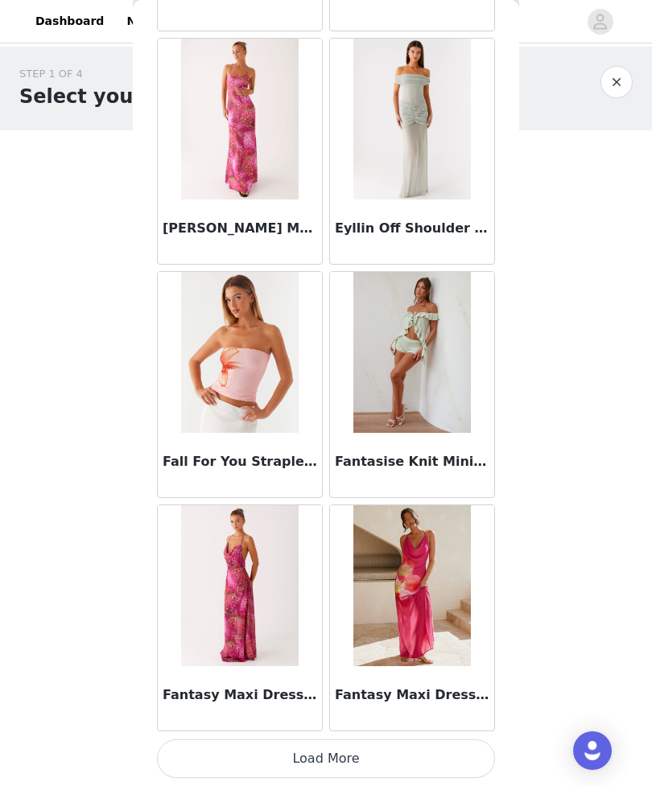
click at [435, 757] on button "Load More" at bounding box center [326, 758] width 338 height 39
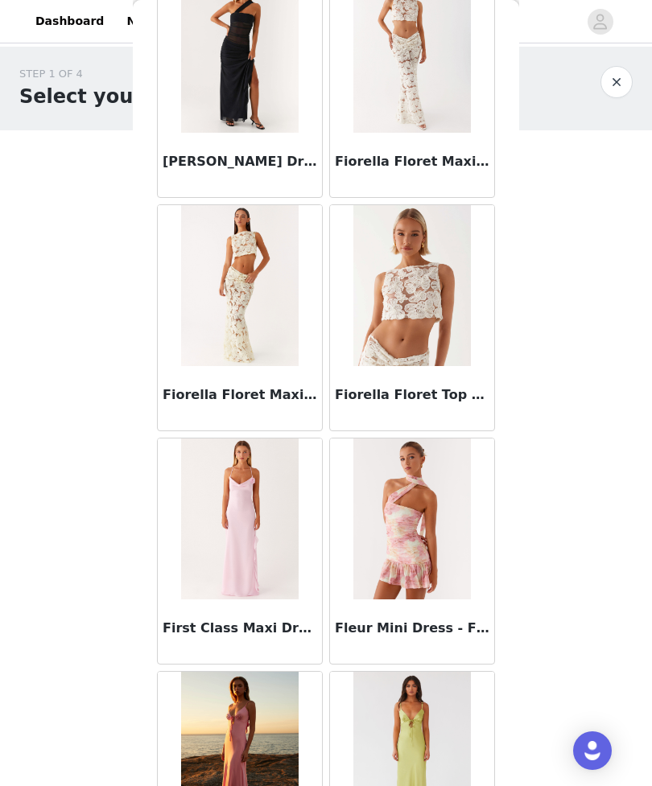
scroll to position [37901, 0]
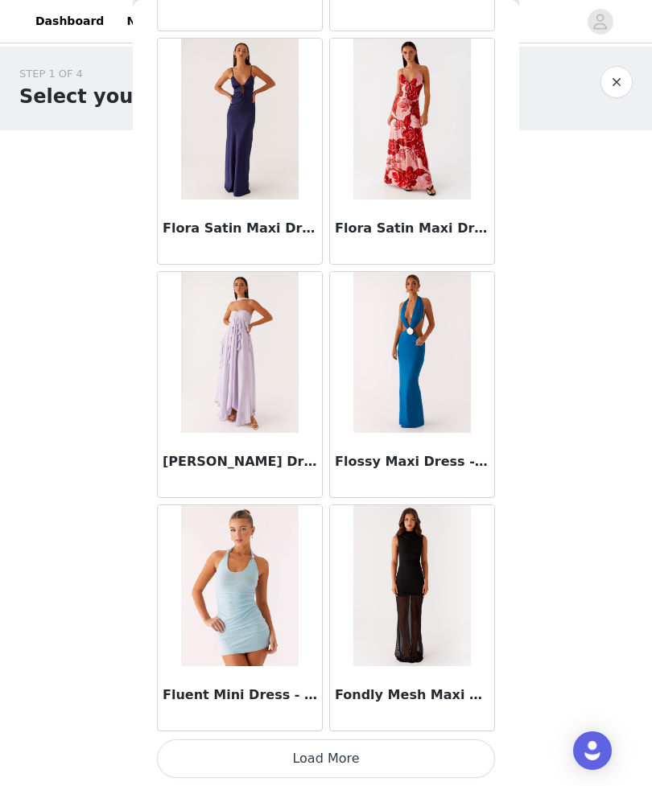
click at [444, 751] on button "Load More" at bounding box center [326, 758] width 338 height 39
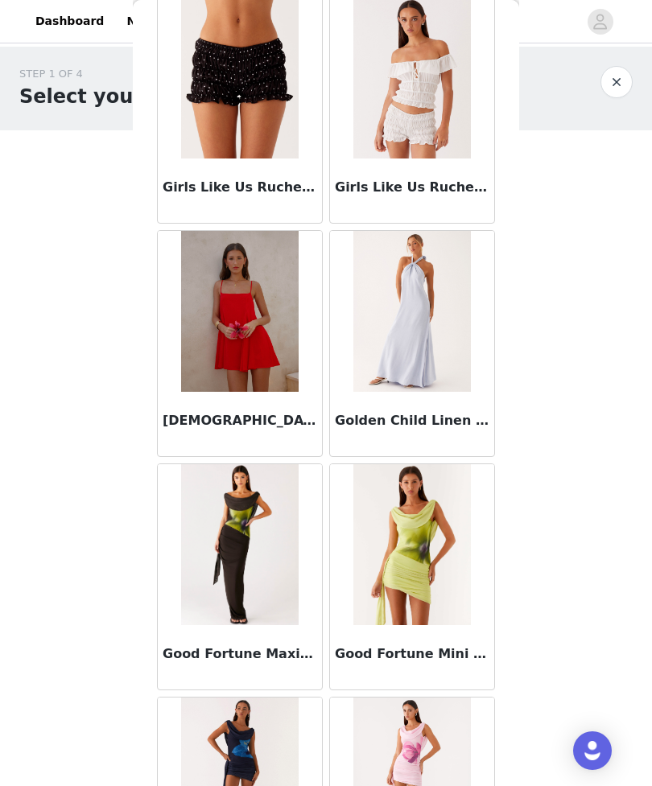
scroll to position [41218, 0]
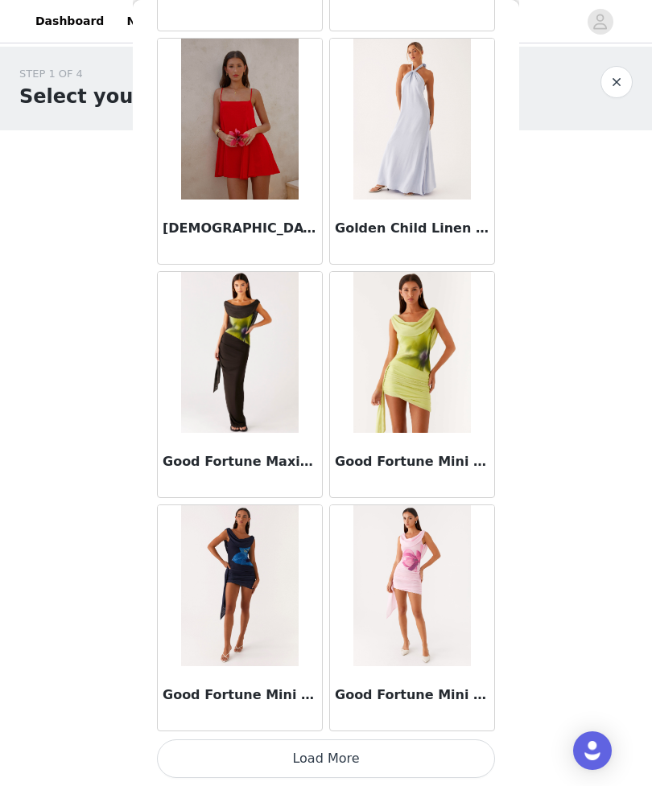
click at [433, 755] on button "Load More" at bounding box center [326, 758] width 338 height 39
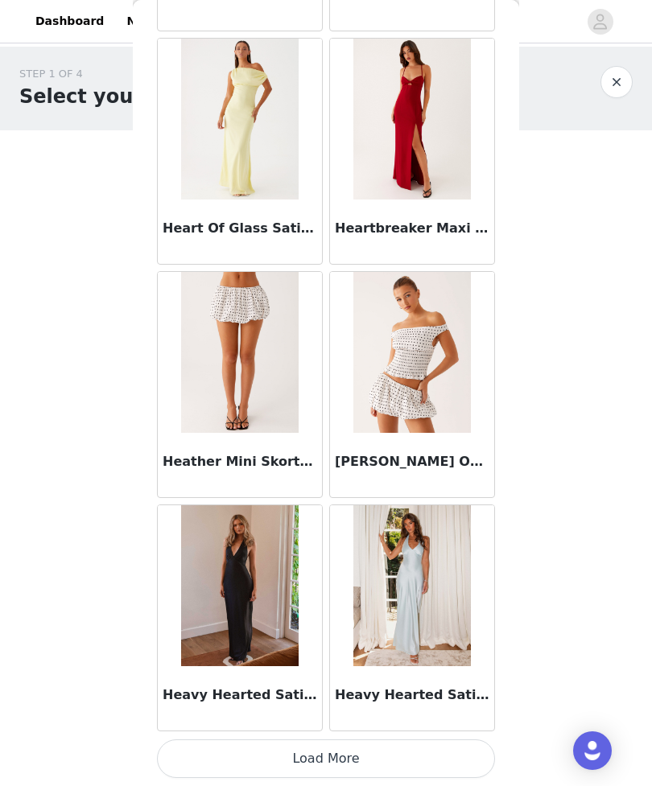
scroll to position [43666, 0]
click at [446, 749] on button "Load More" at bounding box center [326, 758] width 338 height 39
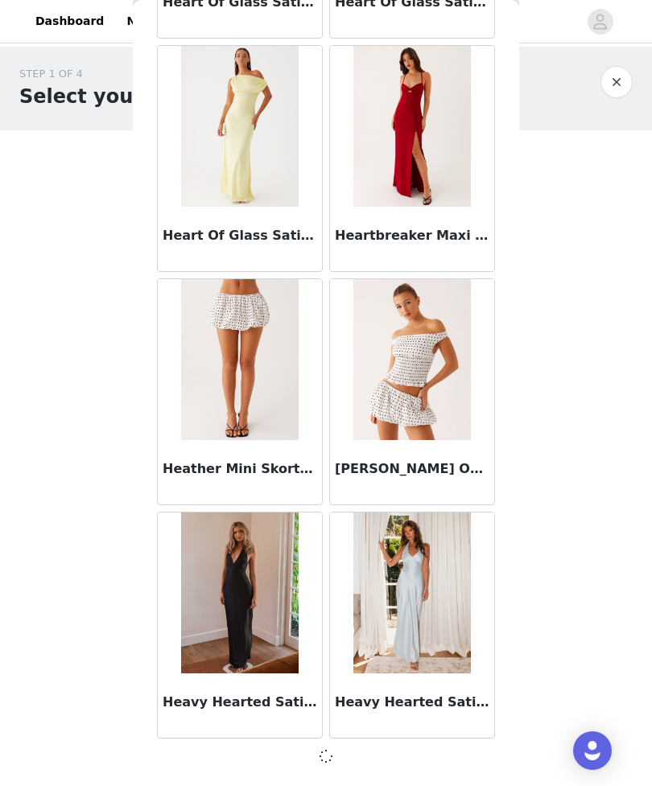
scroll to position [43659, 0]
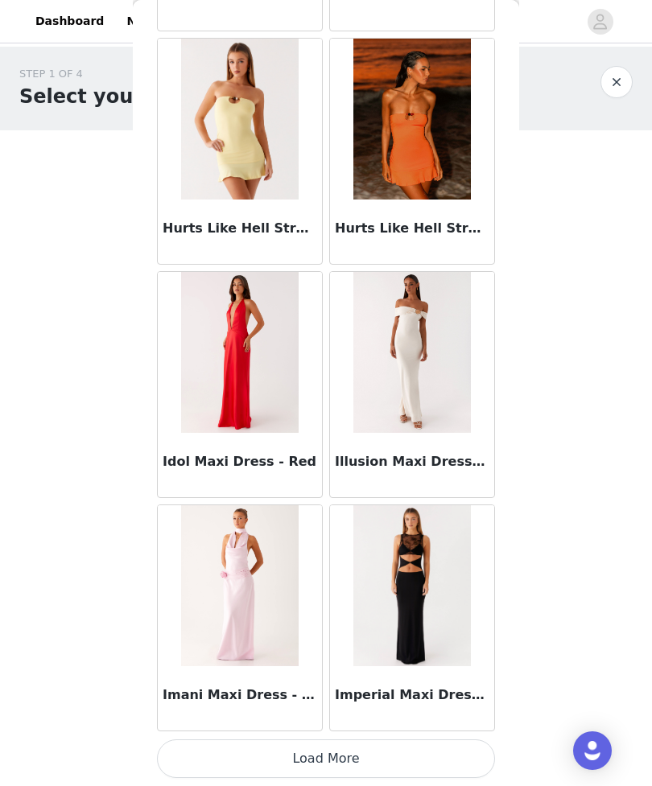
click at [440, 753] on button "Load More" at bounding box center [326, 758] width 338 height 39
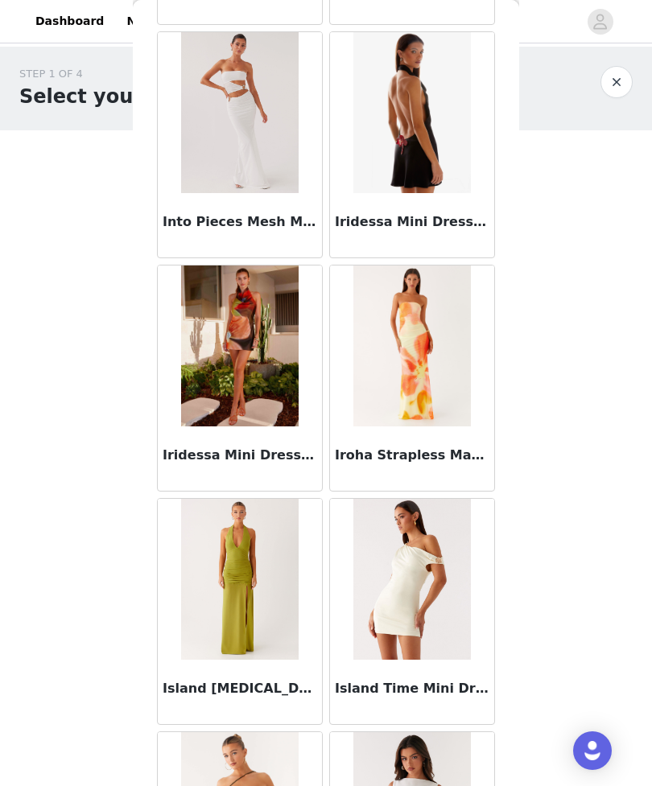
scroll to position [47436, 0]
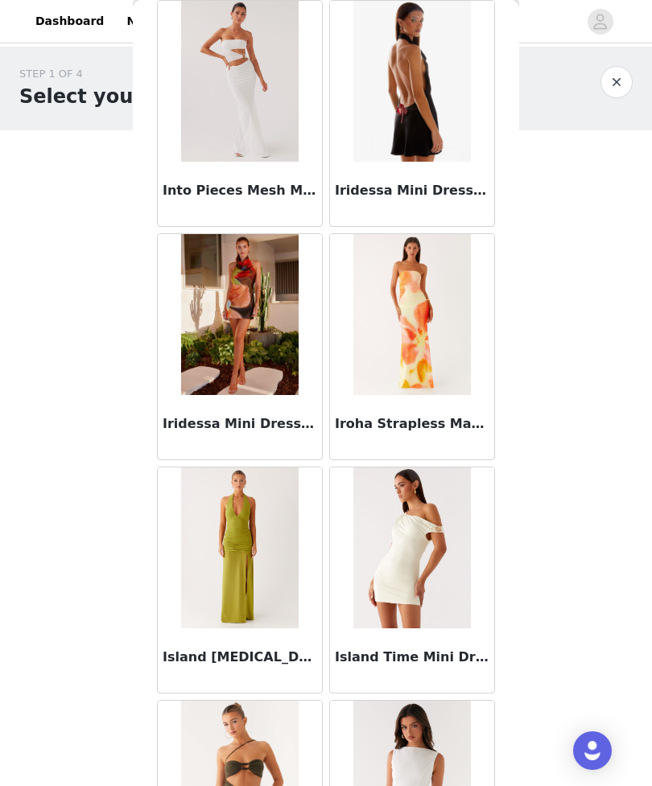
click at [267, 573] on img at bounding box center [239, 547] width 117 height 161
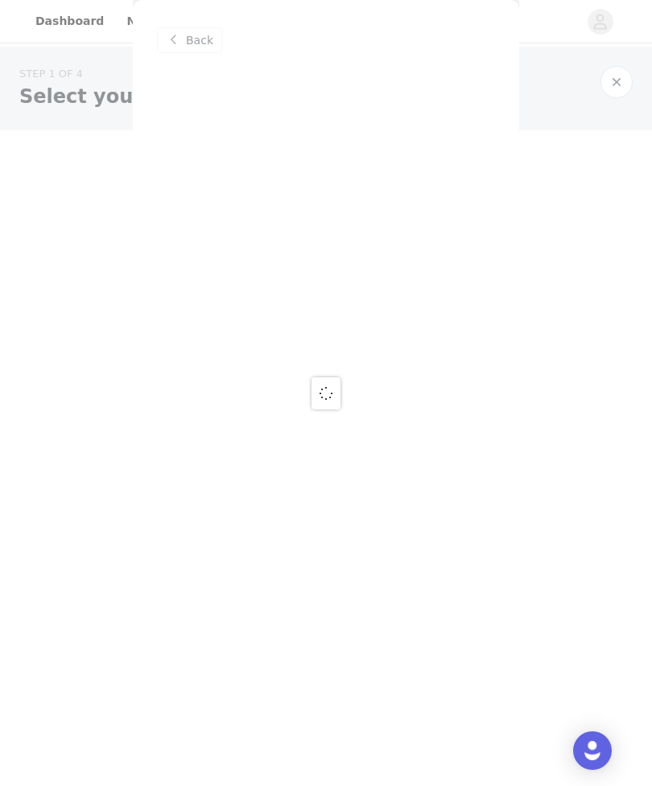
scroll to position [0, 0]
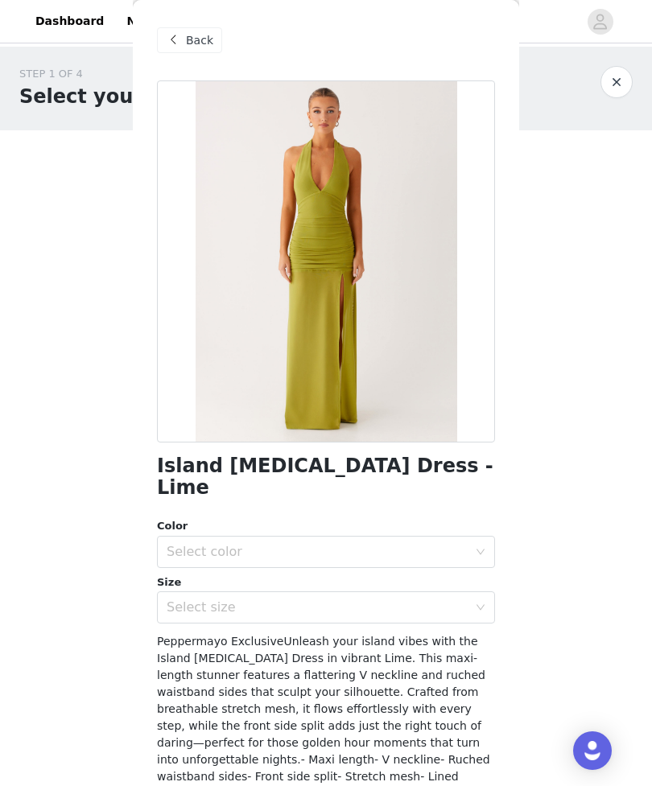
click at [430, 544] on div "Select color" at bounding box center [317, 552] width 301 height 16
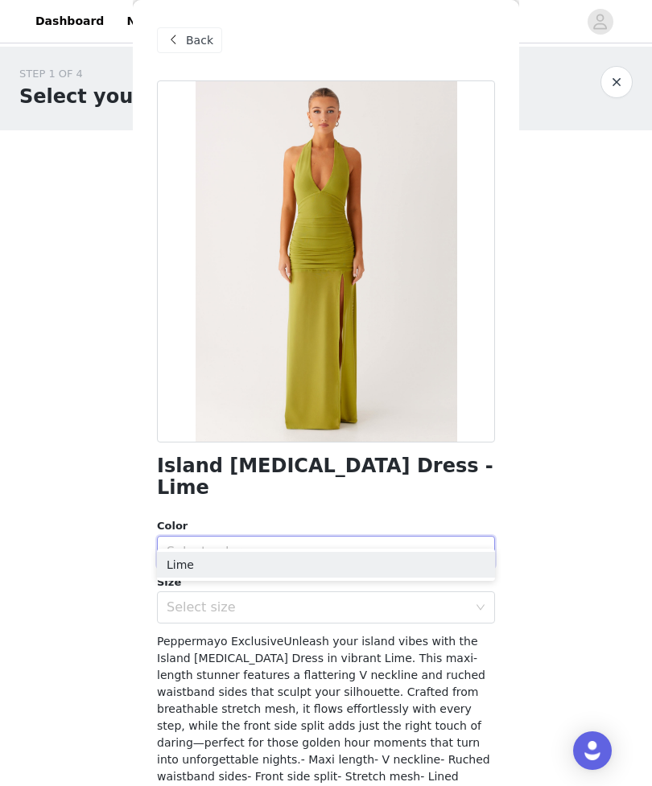
click at [439, 570] on li "Lime" at bounding box center [326, 565] width 338 height 26
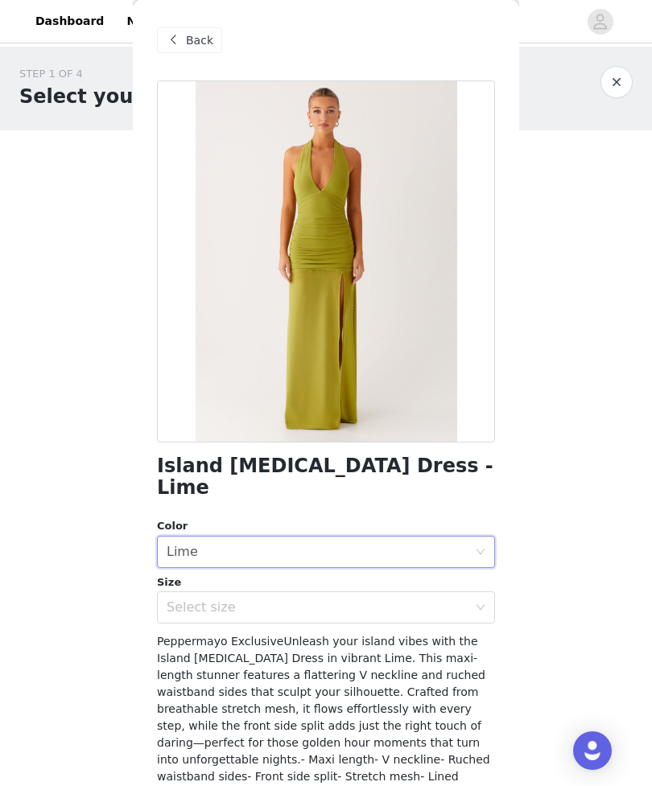
click at [438, 599] on div "Select size" at bounding box center [317, 607] width 301 height 16
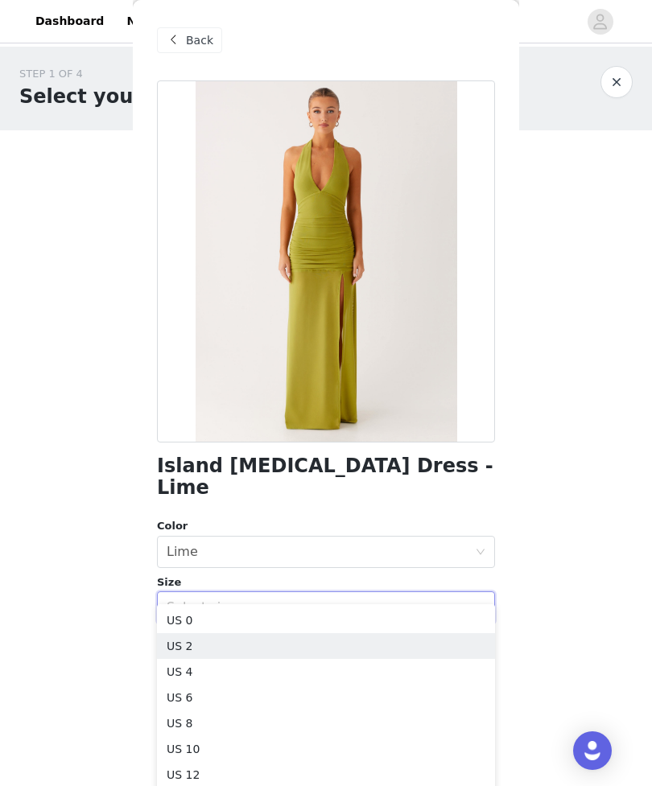
click at [295, 647] on li "US 2" at bounding box center [326, 646] width 338 height 26
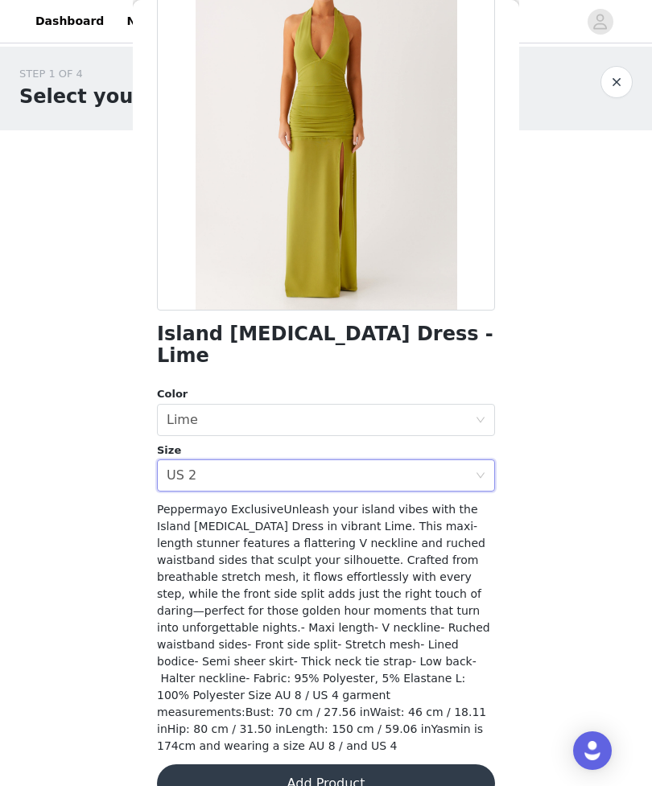
scroll to position [129, 0]
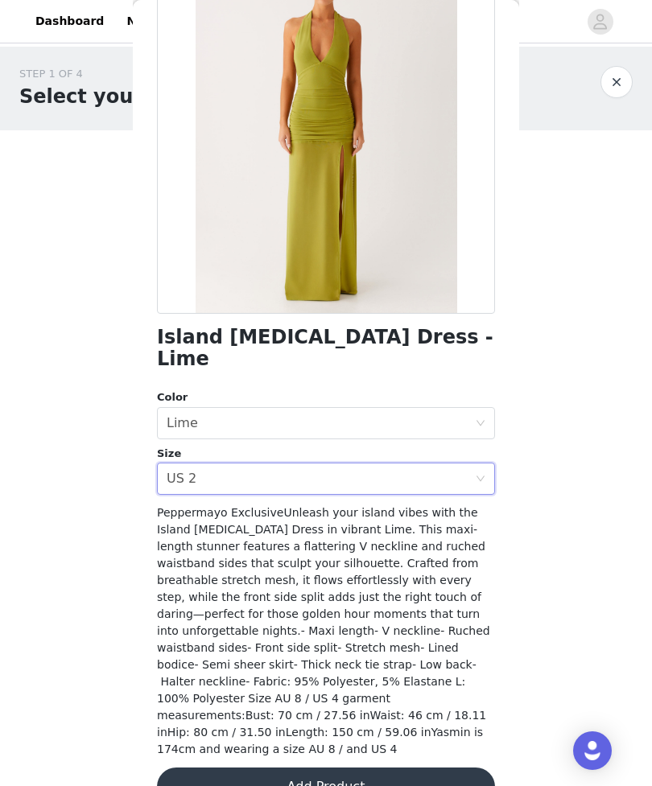
click at [417, 767] on button "Add Product" at bounding box center [326, 786] width 338 height 39
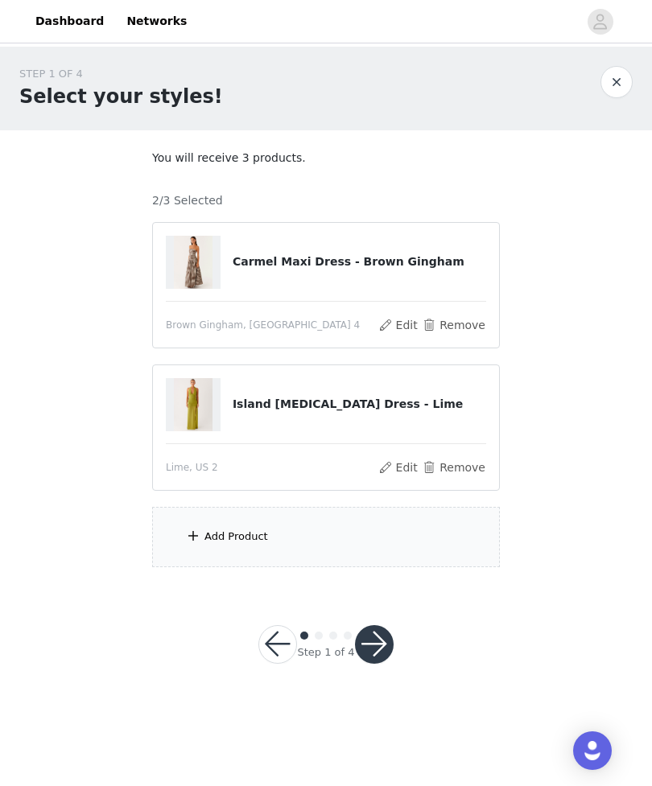
click at [432, 549] on div "Add Product" at bounding box center [326, 537] width 348 height 60
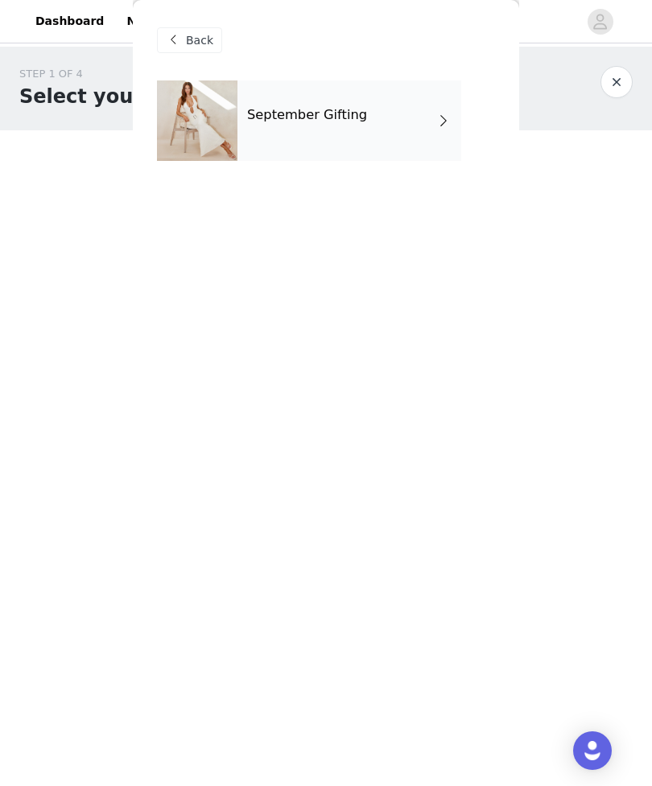
click at [417, 146] on div "September Gifting" at bounding box center [349, 120] width 224 height 80
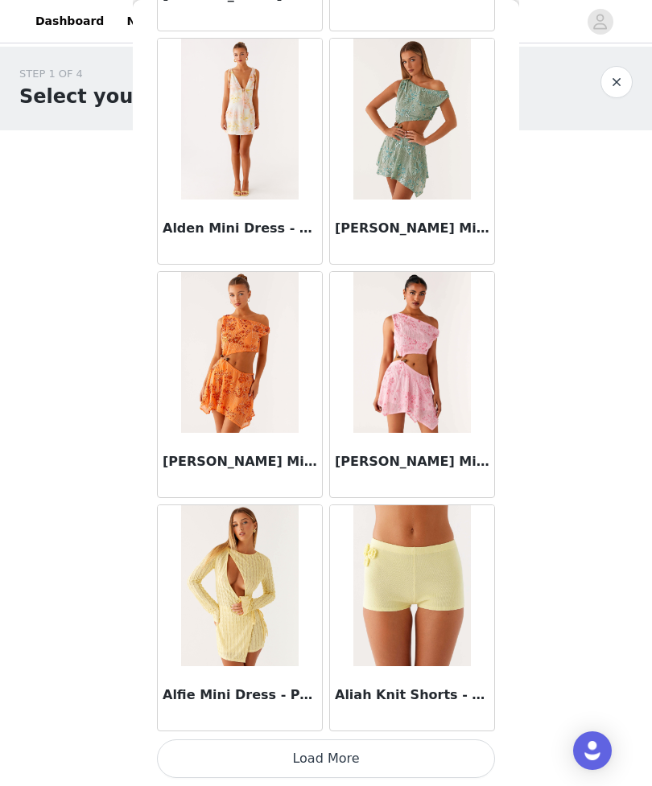
click at [447, 746] on button "Load More" at bounding box center [326, 758] width 338 height 39
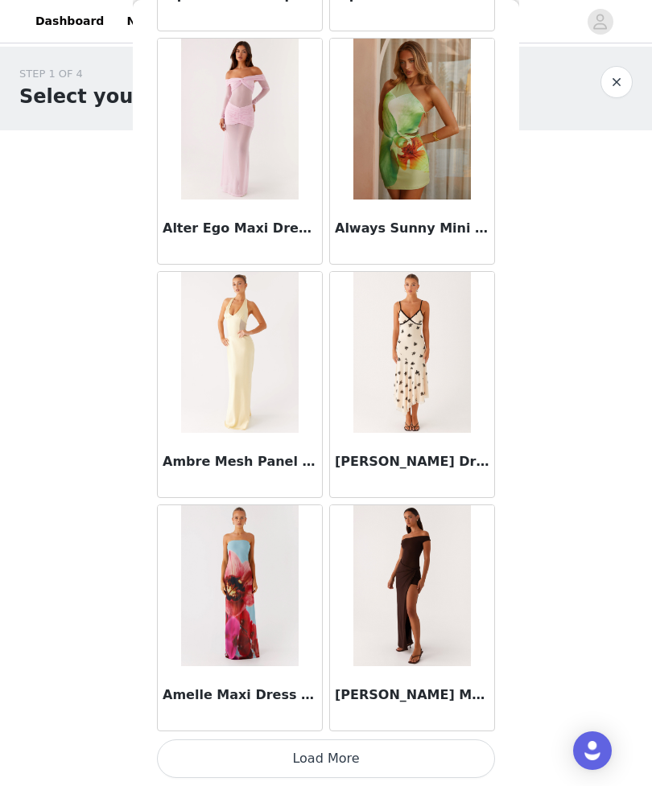
click at [406, 749] on button "Load More" at bounding box center [326, 758] width 338 height 39
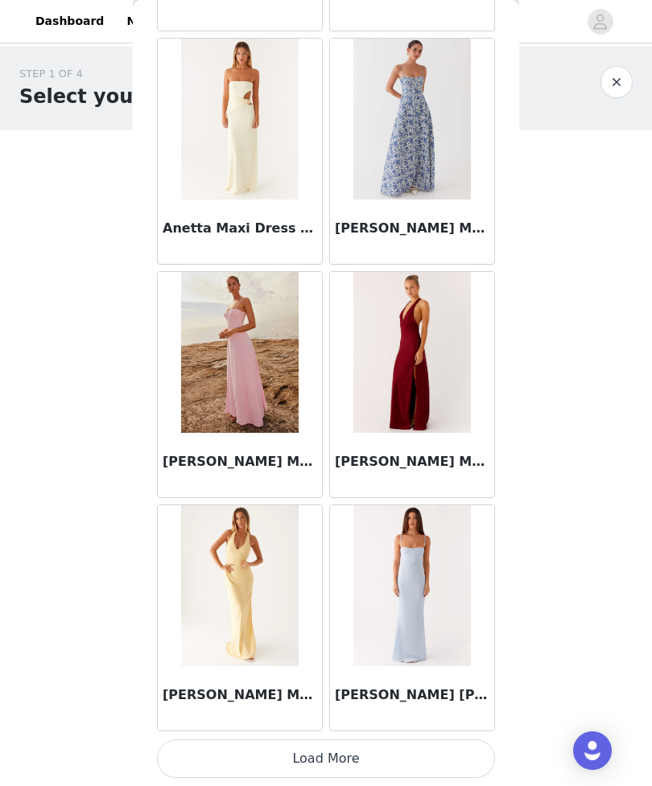
click at [432, 755] on button "Load More" at bounding box center [326, 758] width 338 height 39
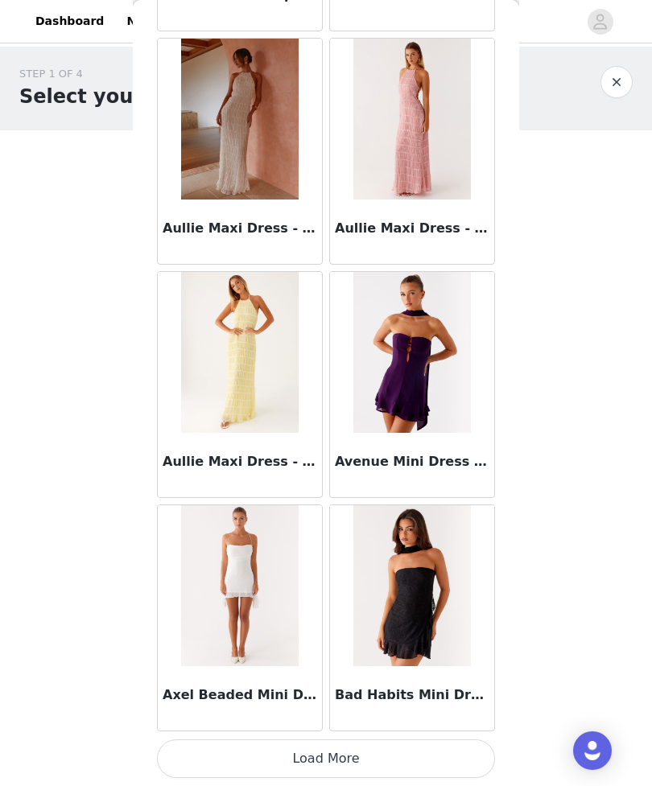
scroll to position [8674, 0]
click at [436, 743] on button "Load More" at bounding box center [326, 758] width 338 height 39
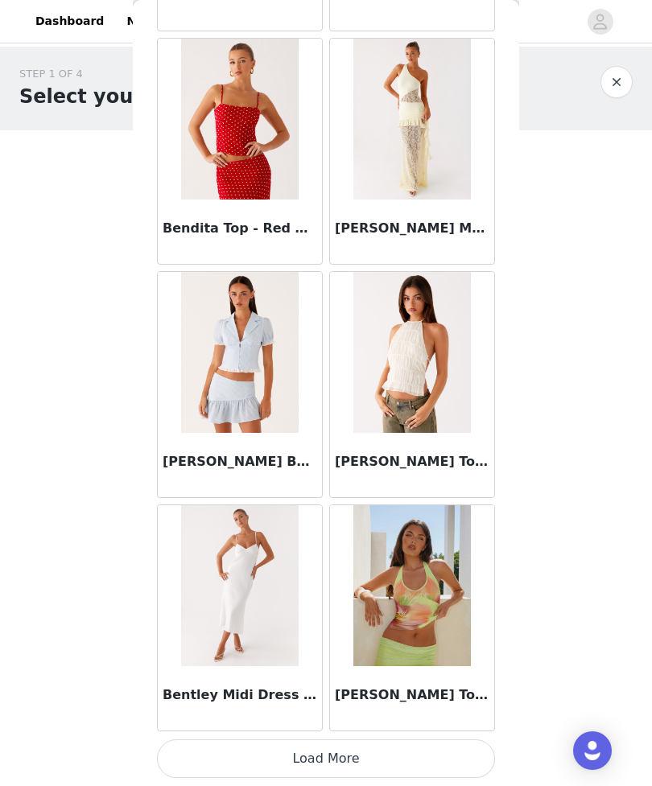
click at [430, 754] on button "Load More" at bounding box center [326, 758] width 338 height 39
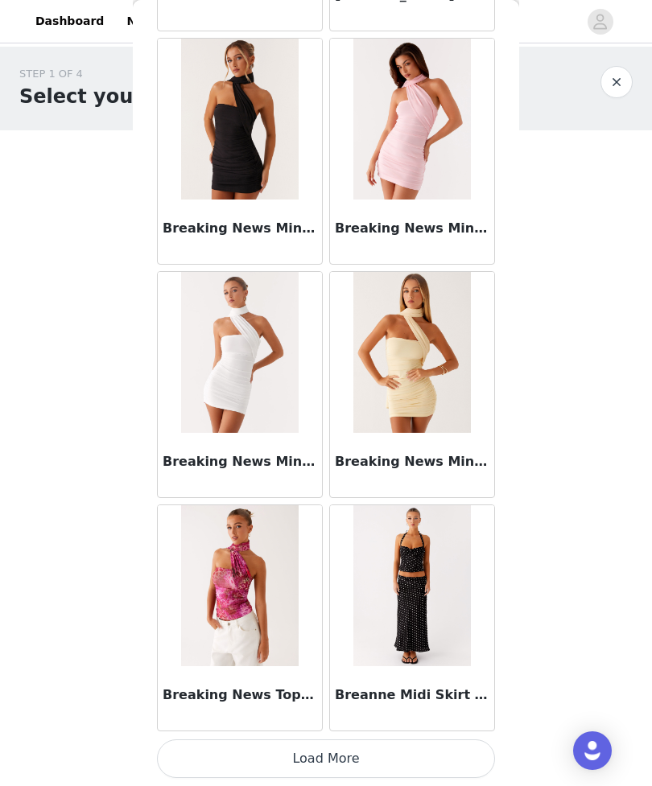
click at [446, 751] on button "Load More" at bounding box center [326, 758] width 338 height 39
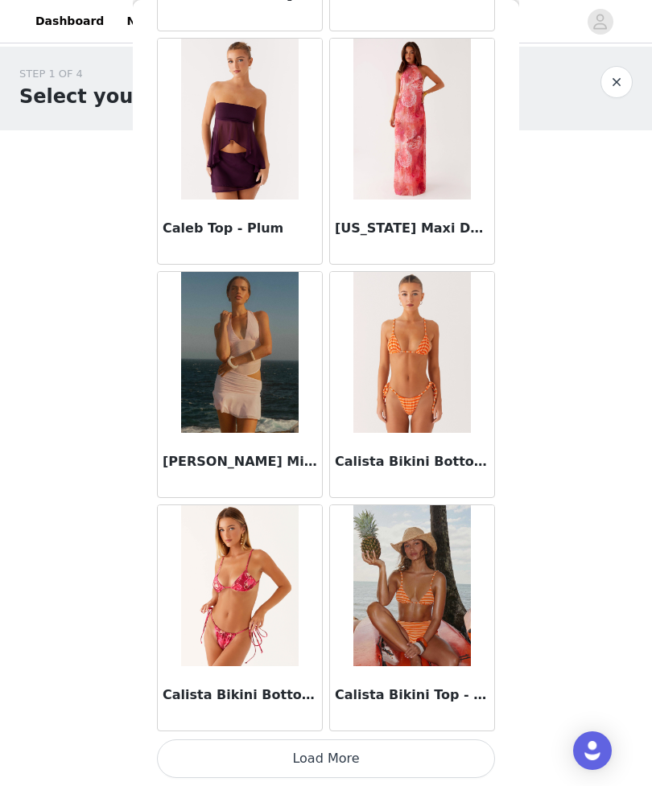
click at [422, 752] on button "Load More" at bounding box center [326, 758] width 338 height 39
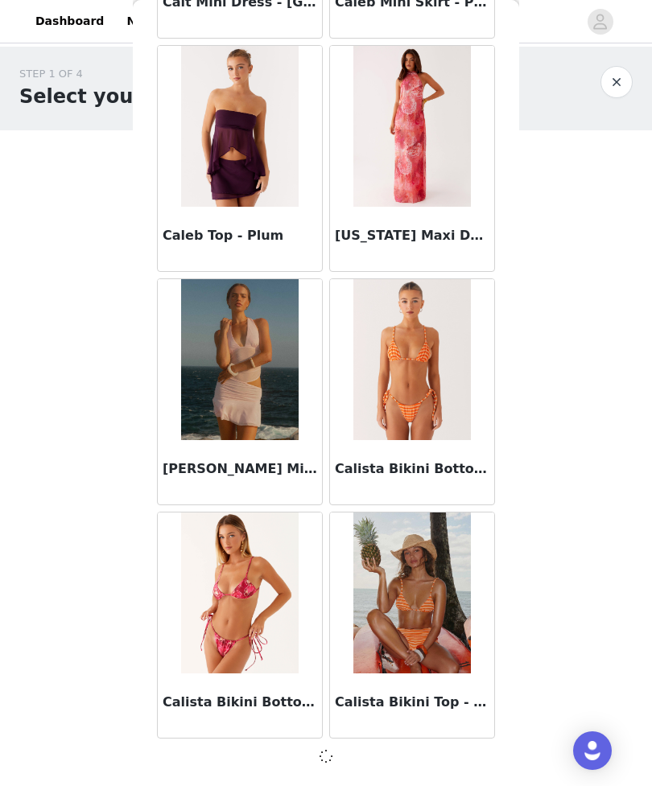
scroll to position [15665, 0]
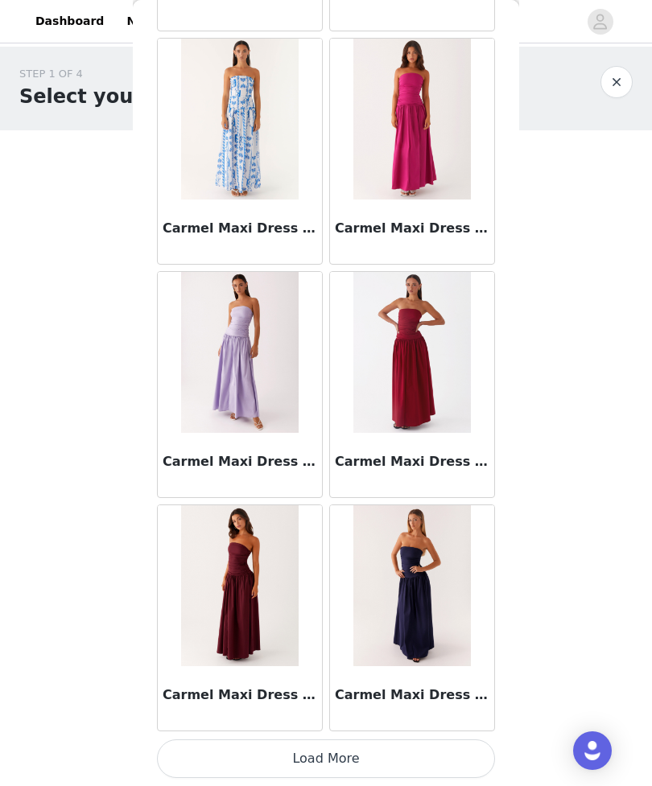
click at [452, 756] on button "Load More" at bounding box center [326, 758] width 338 height 39
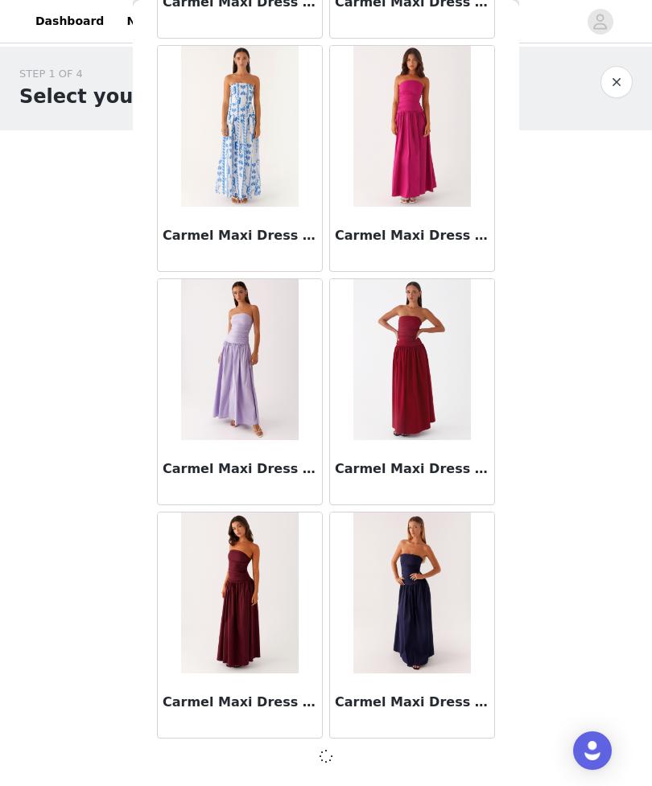
scroll to position [17998, 0]
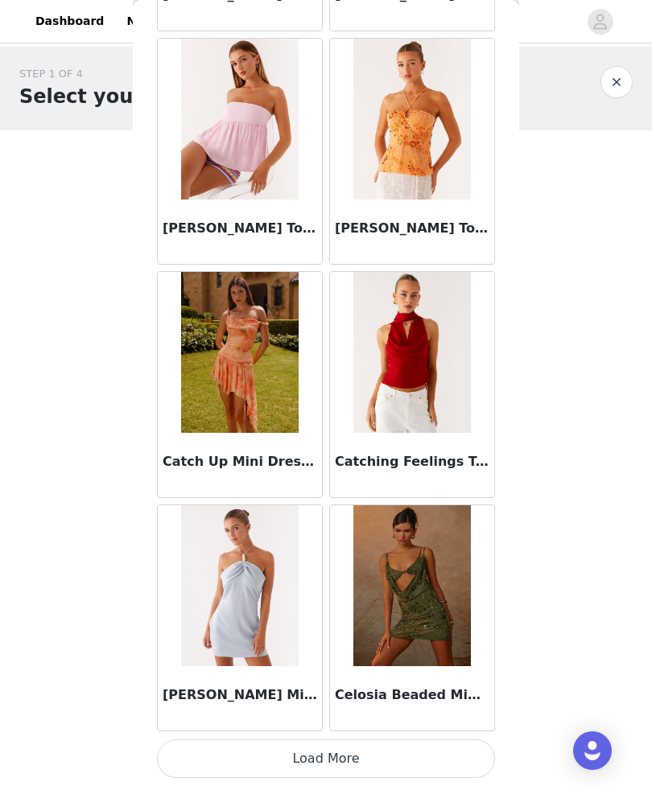
click at [454, 755] on button "Load More" at bounding box center [326, 758] width 338 height 39
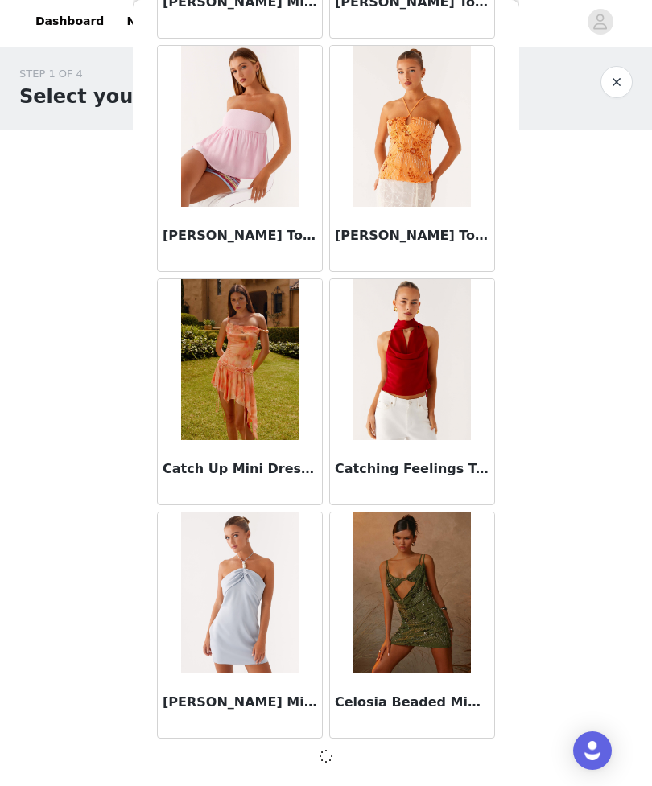
scroll to position [20331, 0]
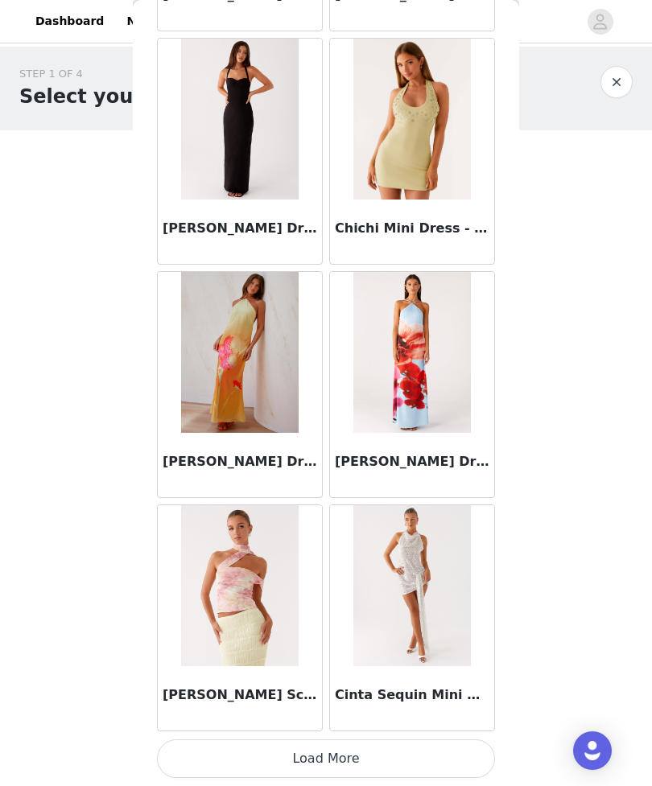
click at [446, 753] on button "Load More" at bounding box center [326, 758] width 338 height 39
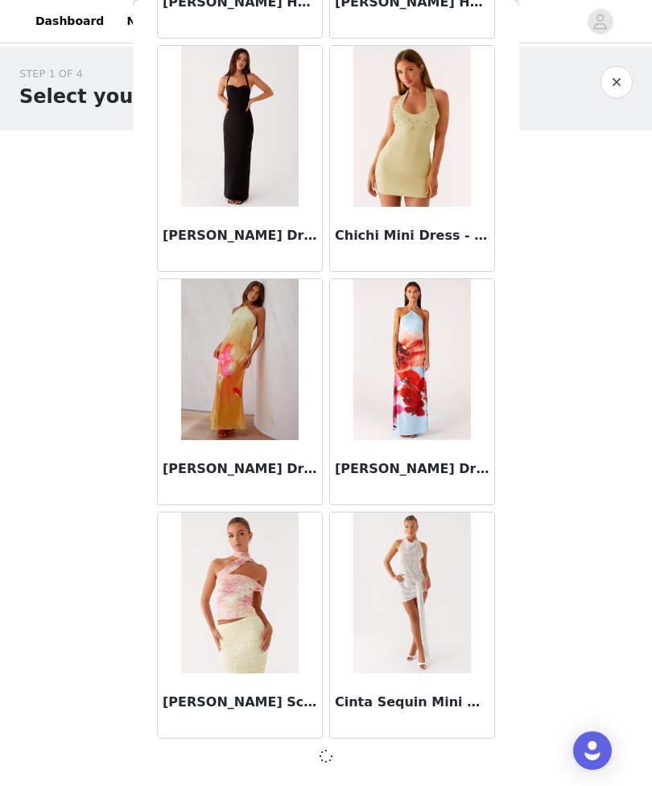
scroll to position [22664, 0]
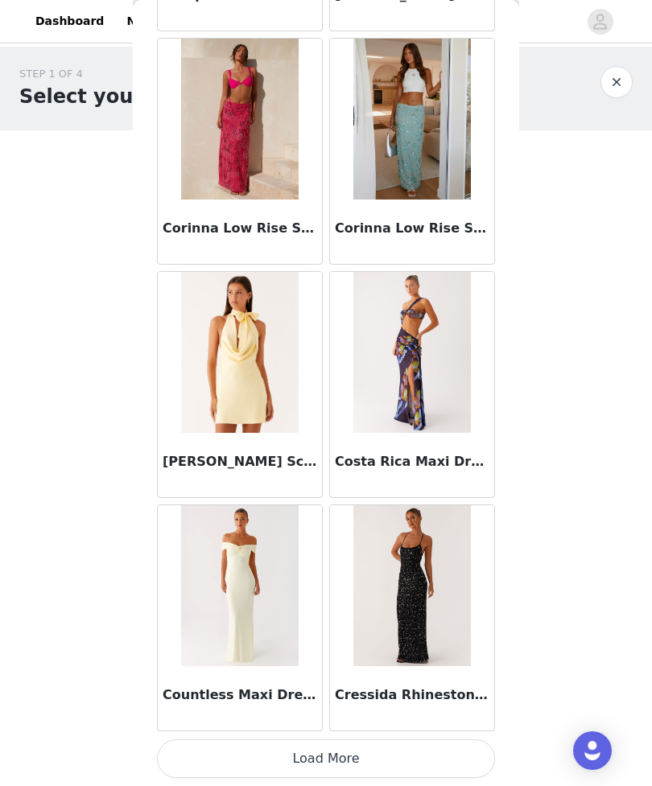
click at [442, 769] on button "Load More" at bounding box center [326, 758] width 338 height 39
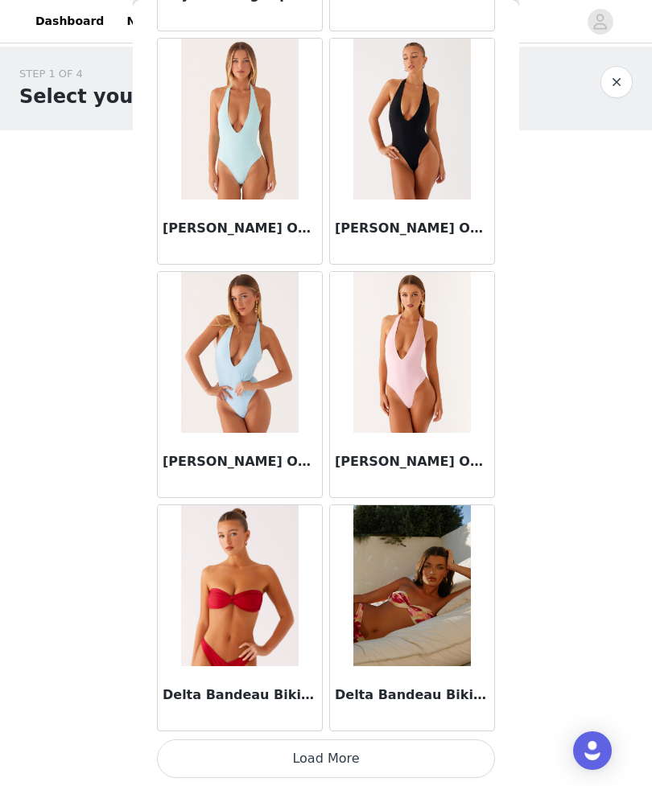
scroll to position [27329, 0]
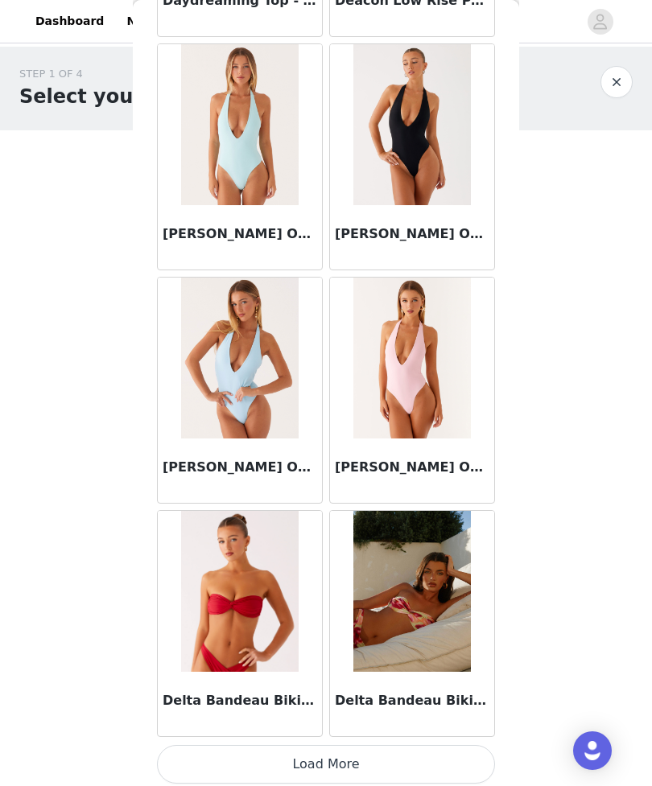
click at [453, 750] on button "Load More" at bounding box center [326, 764] width 338 height 39
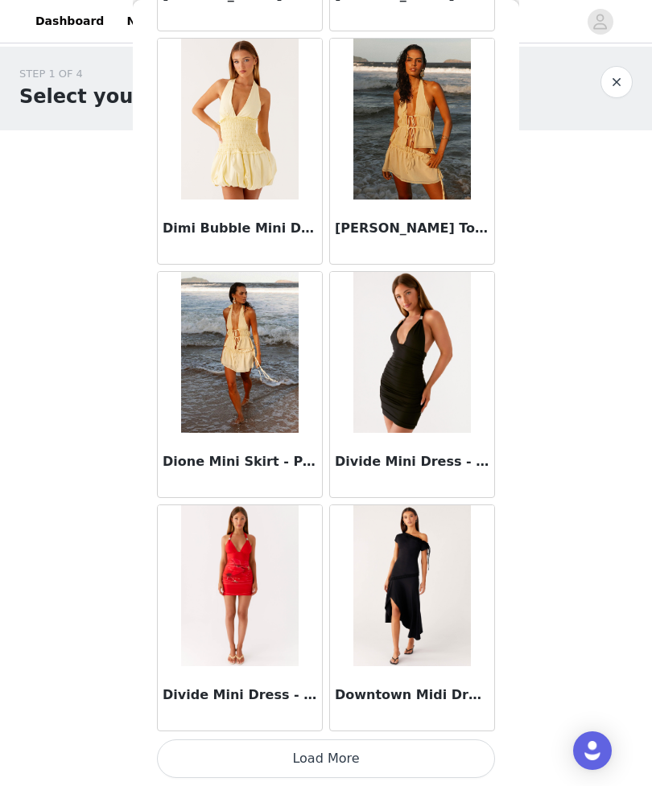
click at [465, 745] on button "Load More" at bounding box center [326, 758] width 338 height 39
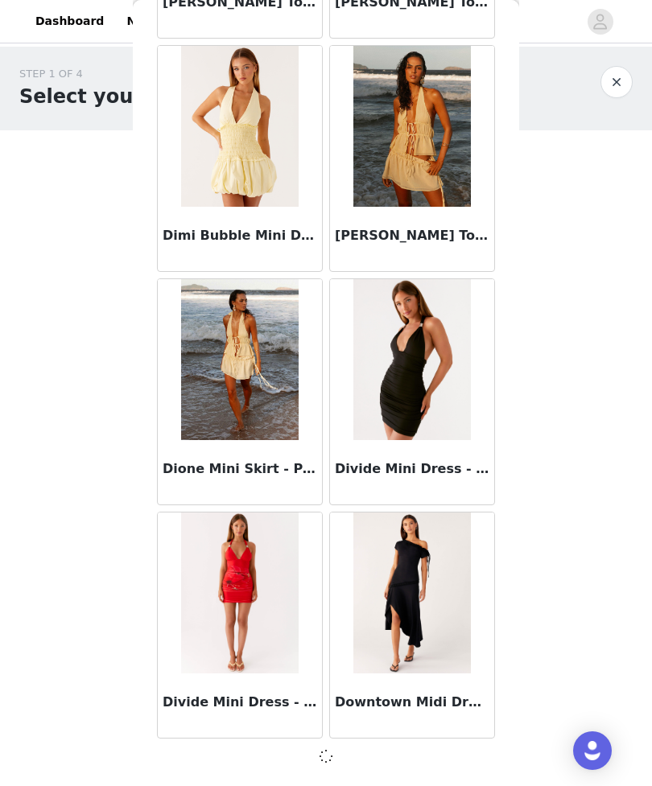
scroll to position [29662, 0]
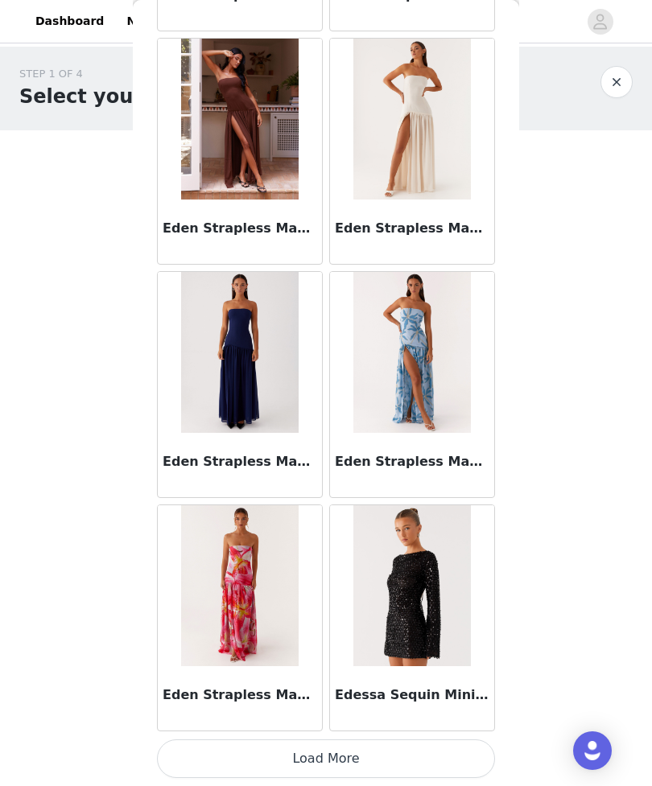
click at [457, 746] on button "Load More" at bounding box center [326, 758] width 338 height 39
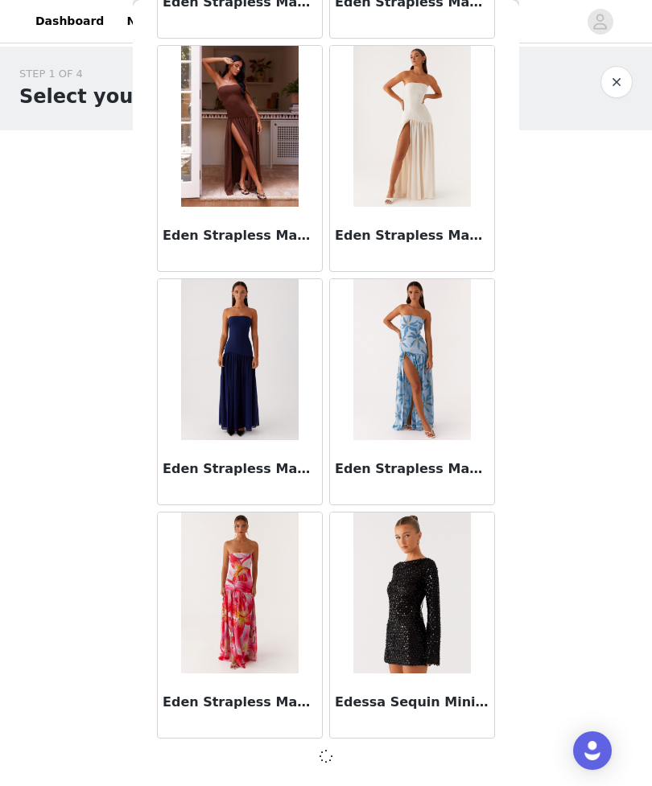
scroll to position [31995, 0]
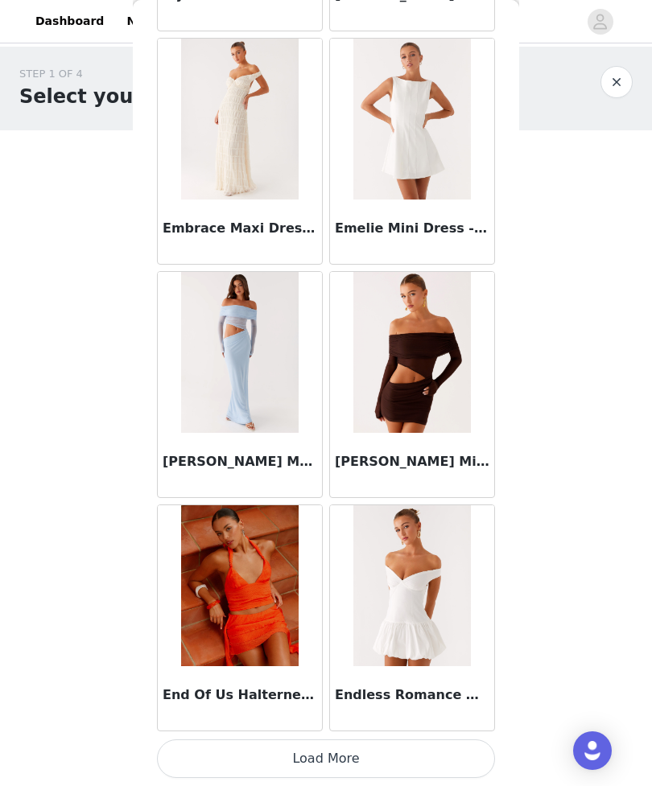
click at [459, 757] on button "Load More" at bounding box center [326, 758] width 338 height 39
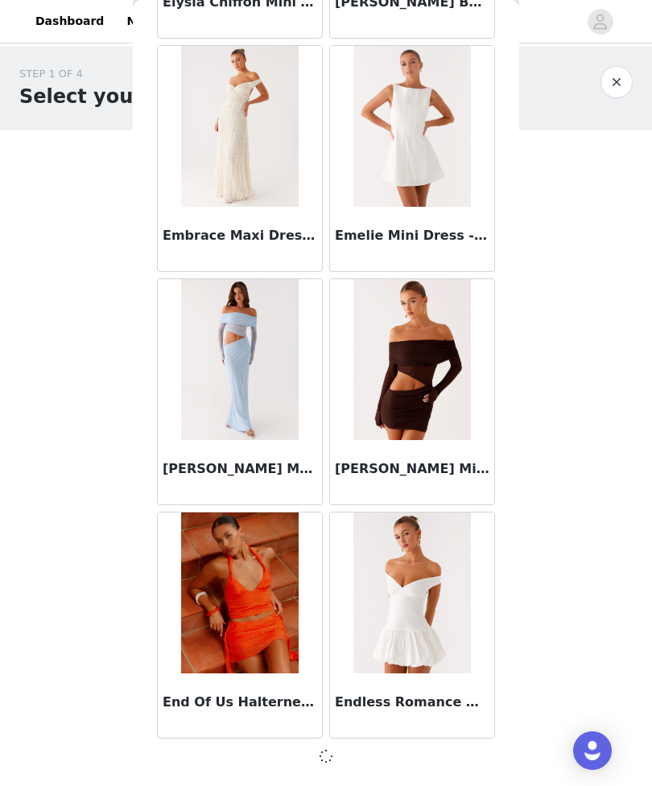
scroll to position [34328, 0]
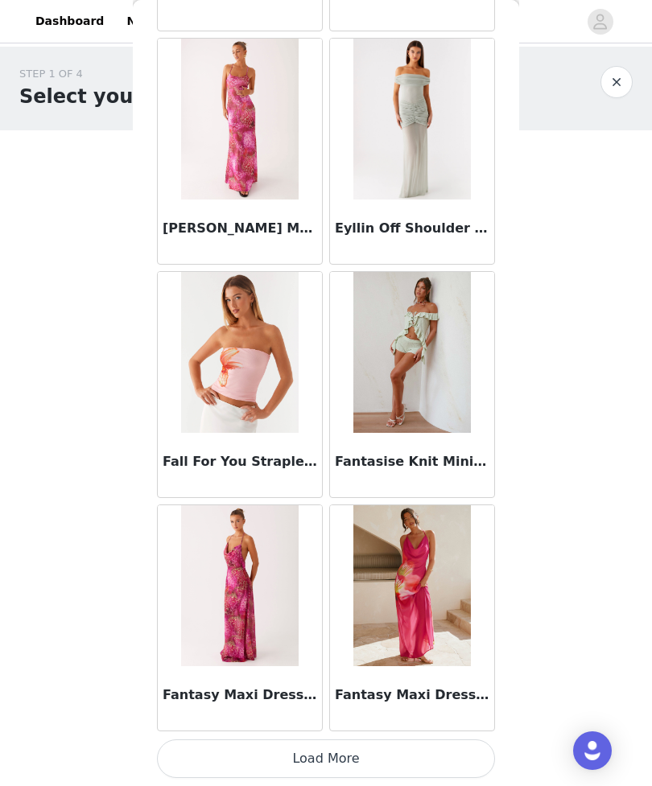
click at [454, 764] on button "Load More" at bounding box center [326, 758] width 338 height 39
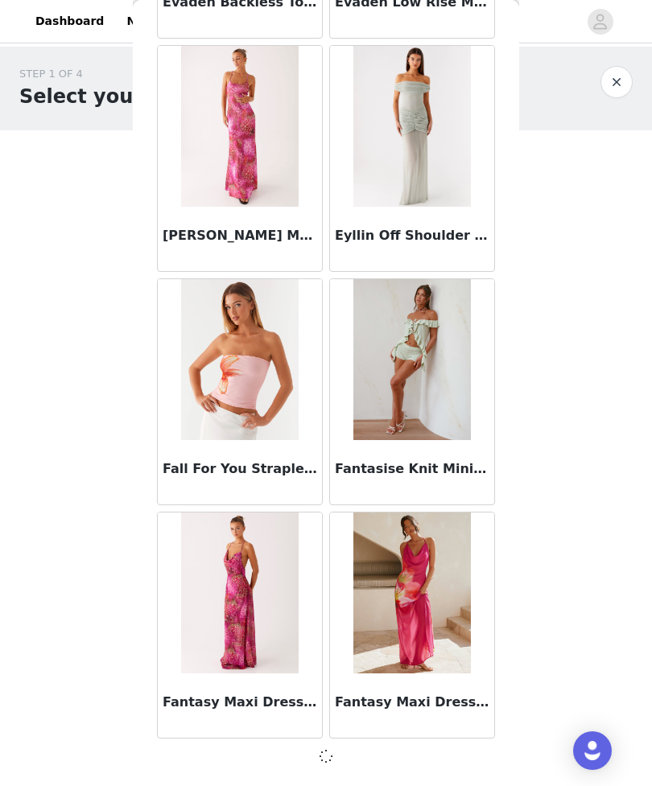
scroll to position [36660, 0]
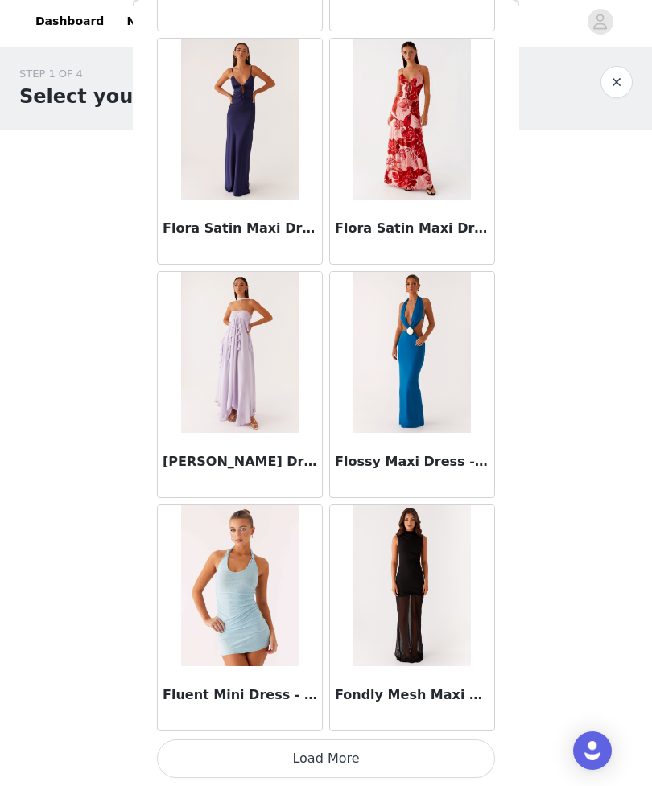
click at [458, 752] on button "Load More" at bounding box center [326, 758] width 338 height 39
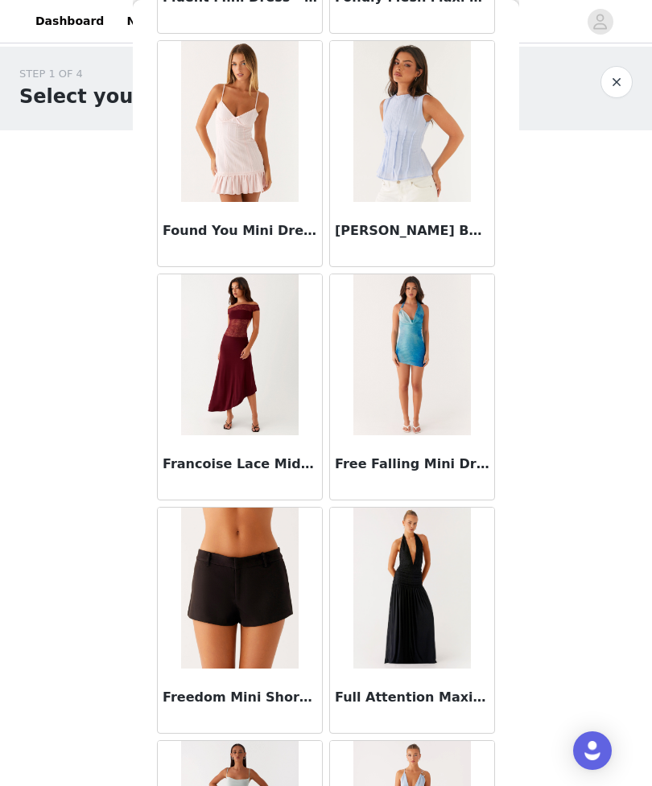
scroll to position [39777, 0]
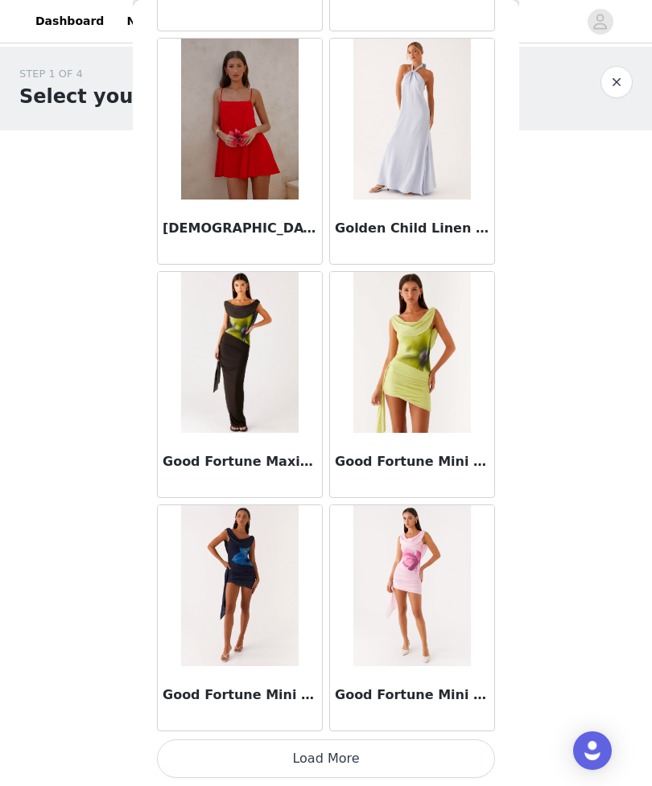
click at [485, 756] on button "Load More" at bounding box center [326, 758] width 338 height 39
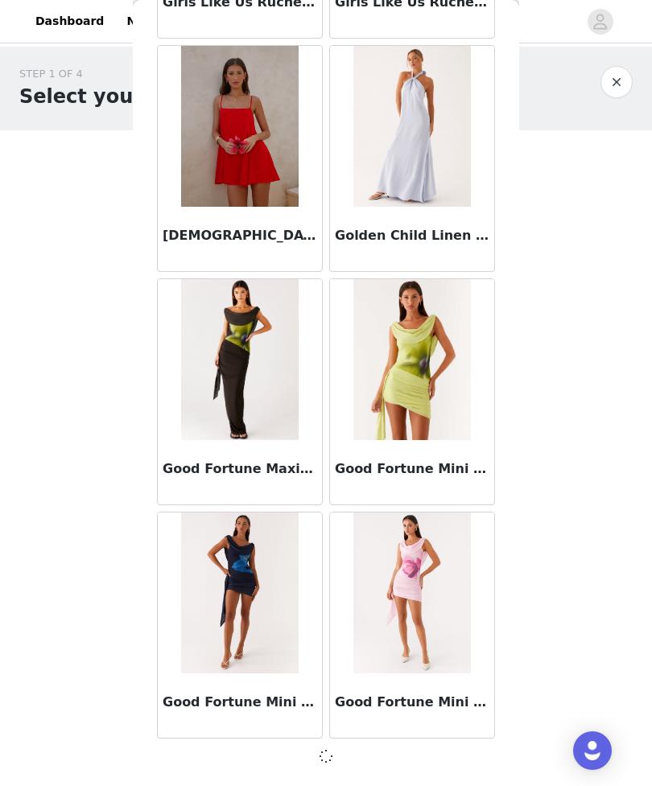
scroll to position [41326, 0]
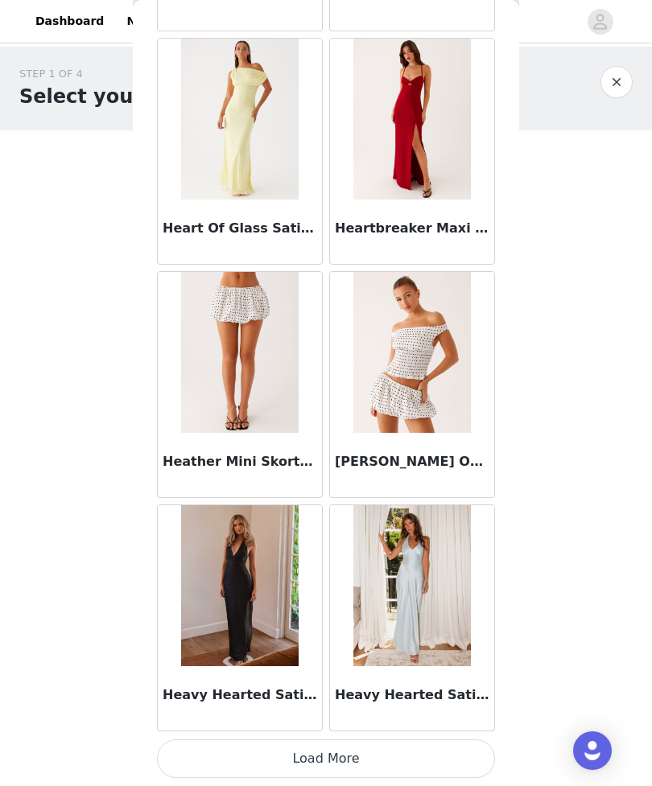
click at [464, 752] on button "Load More" at bounding box center [326, 758] width 338 height 39
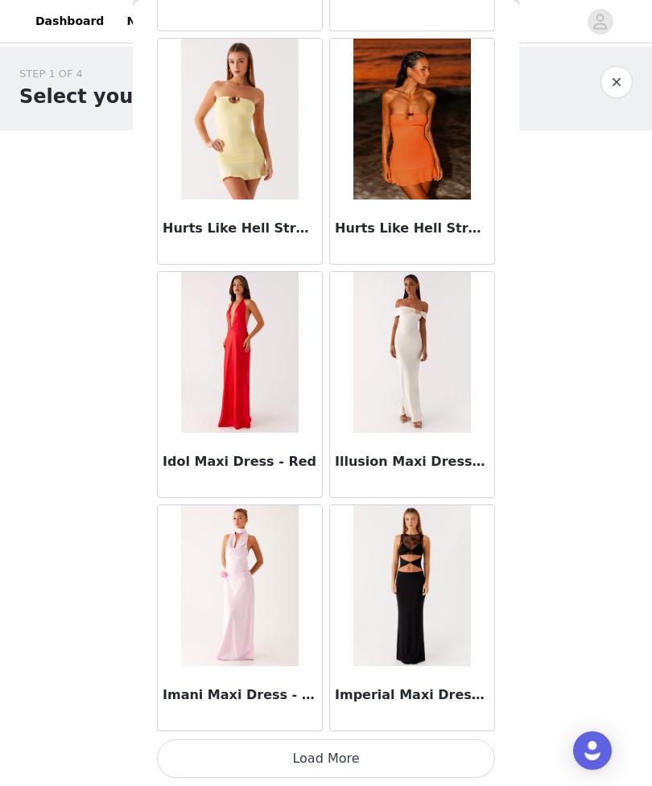
scroll to position [45999, 0]
click at [430, 730] on article "Imperial Maxi Dress - Black" at bounding box center [412, 617] width 166 height 227
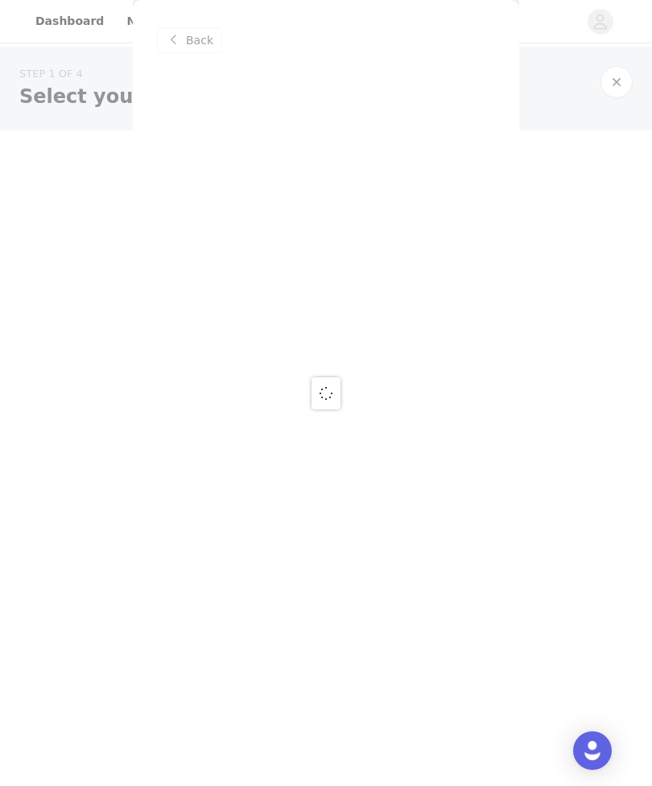
scroll to position [0, 0]
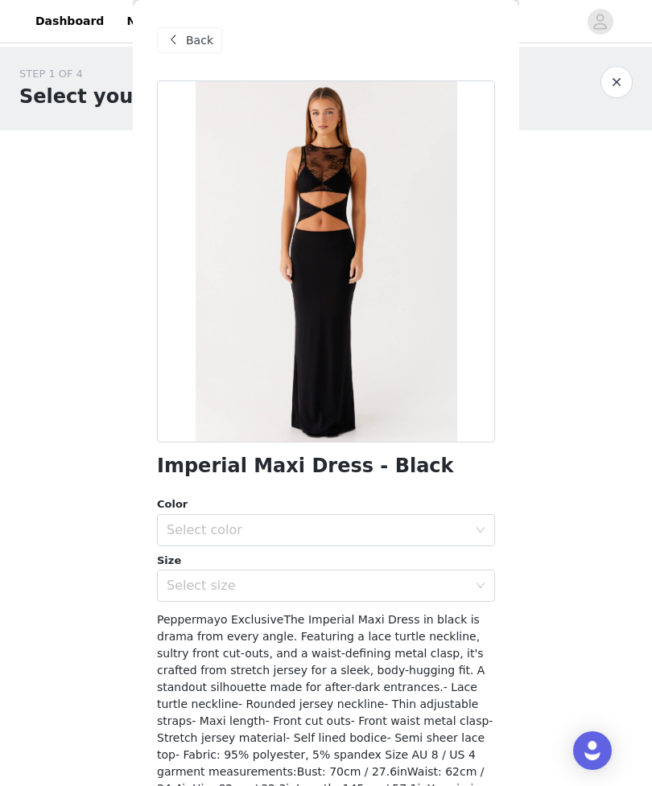
click at [198, 32] on span "Back" at bounding box center [199, 40] width 27 height 17
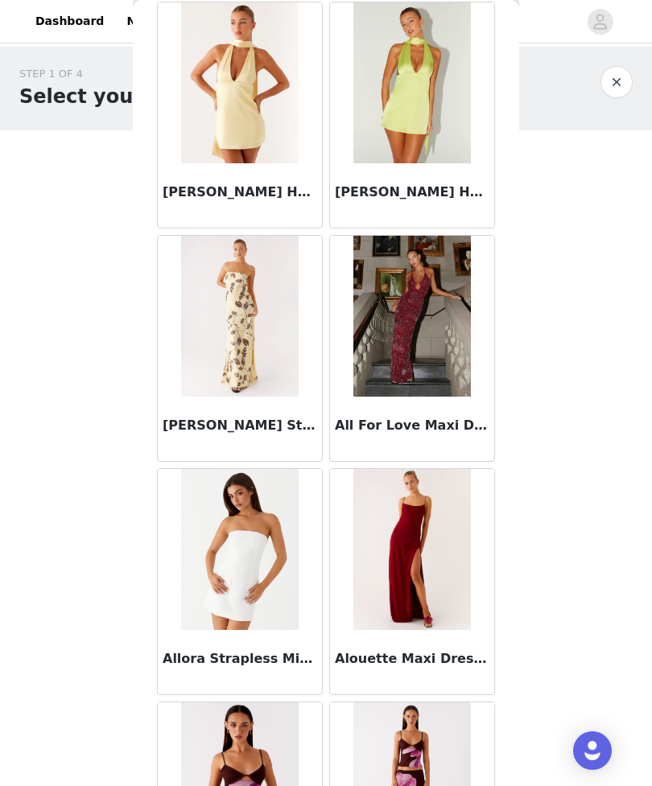
scroll to position [3481, 0]
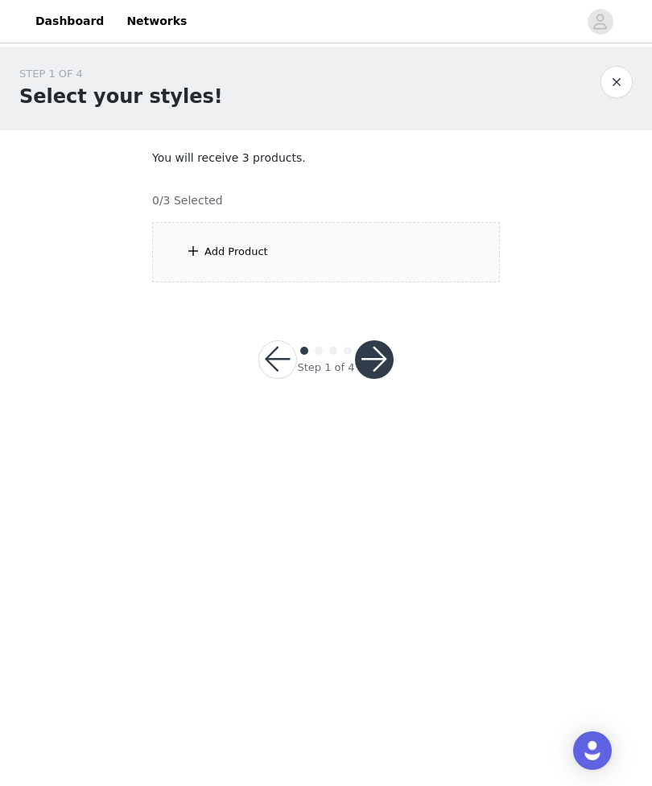
click at [278, 259] on div "Add Product" at bounding box center [326, 252] width 348 height 60
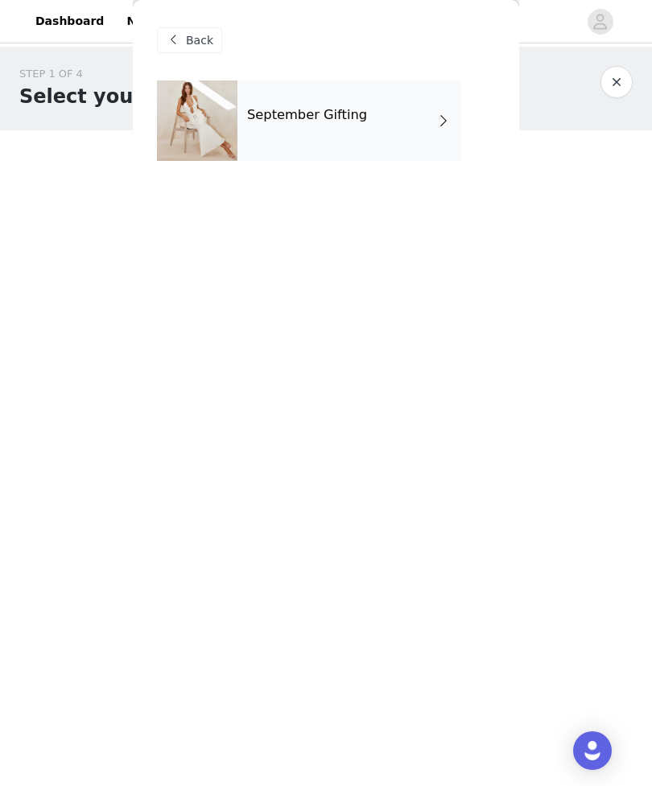
click at [447, 122] on span at bounding box center [443, 120] width 16 height 19
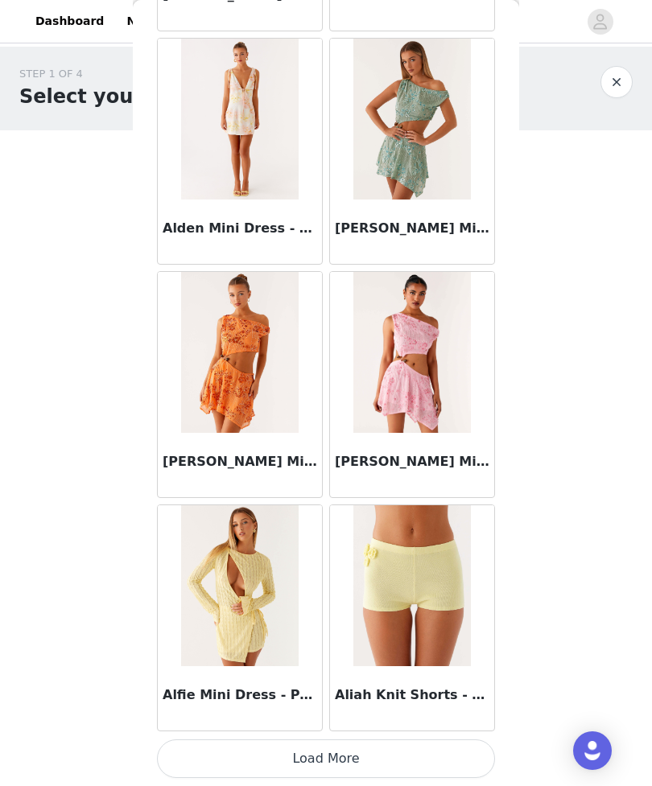
click at [450, 755] on button "Load More" at bounding box center [326, 758] width 338 height 39
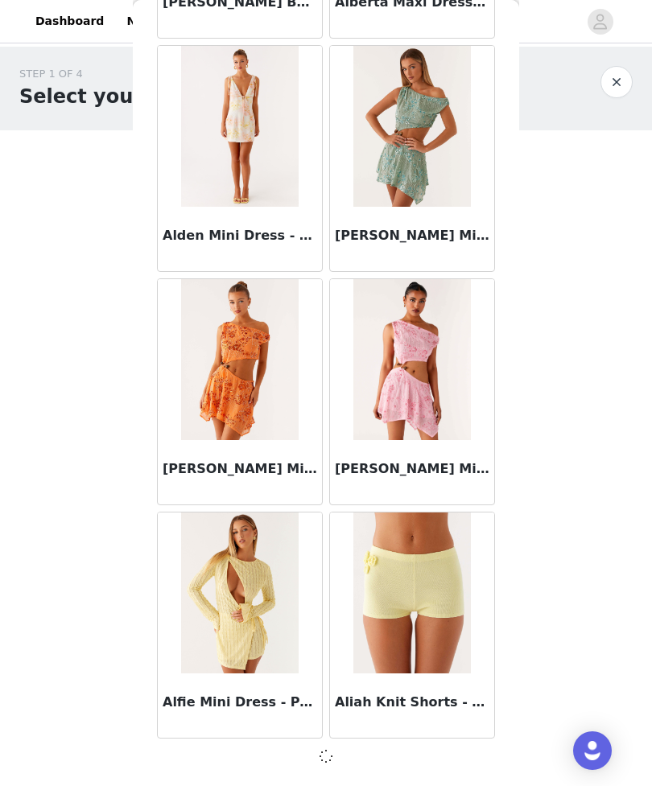
scroll to position [1668, 0]
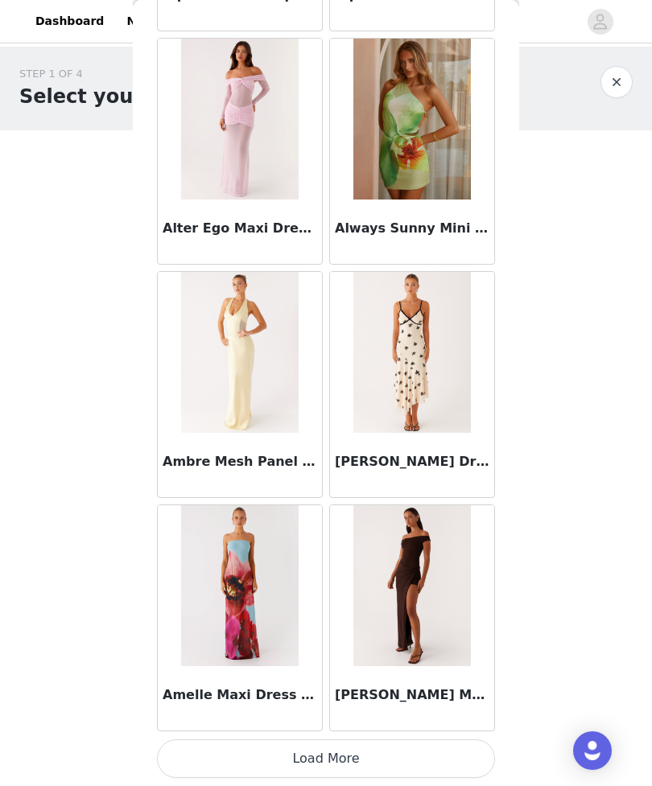
click at [413, 761] on button "Load More" at bounding box center [326, 758] width 338 height 39
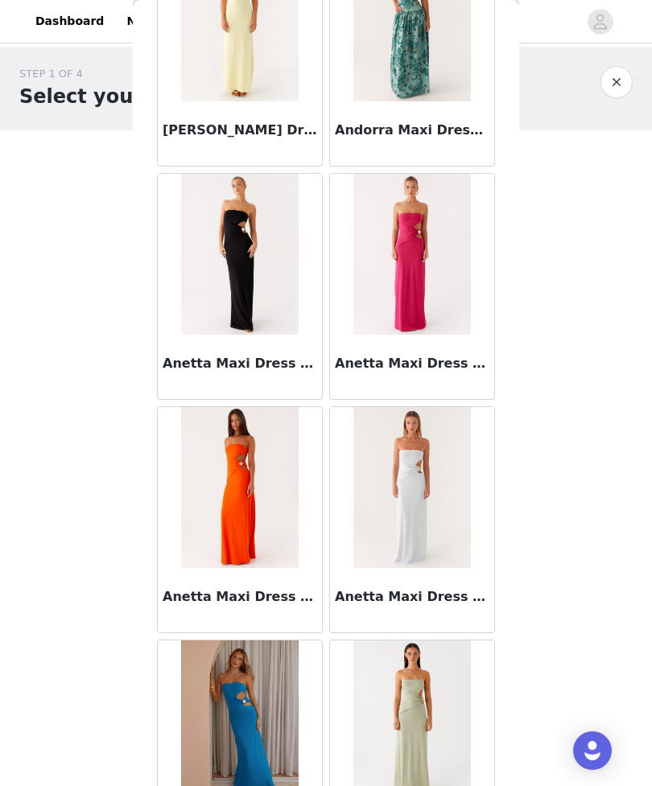
scroll to position [5507, 0]
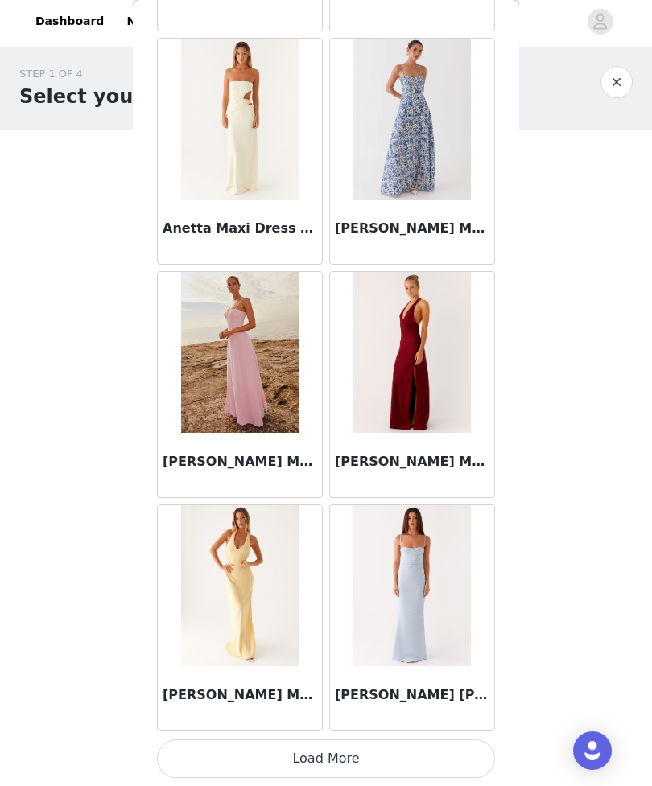
click at [457, 740] on button "Load More" at bounding box center [326, 758] width 338 height 39
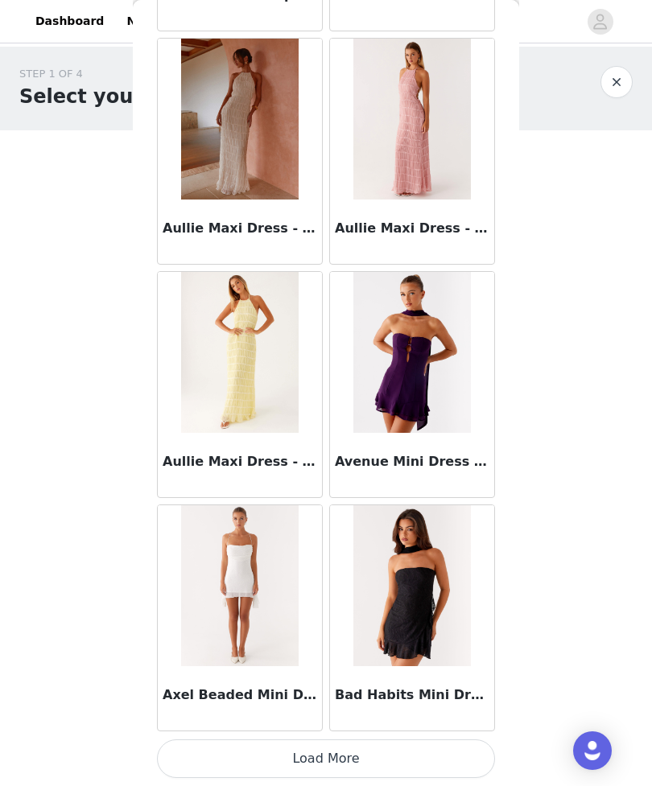
scroll to position [8674, 0]
click at [449, 769] on button "Load More" at bounding box center [326, 758] width 338 height 39
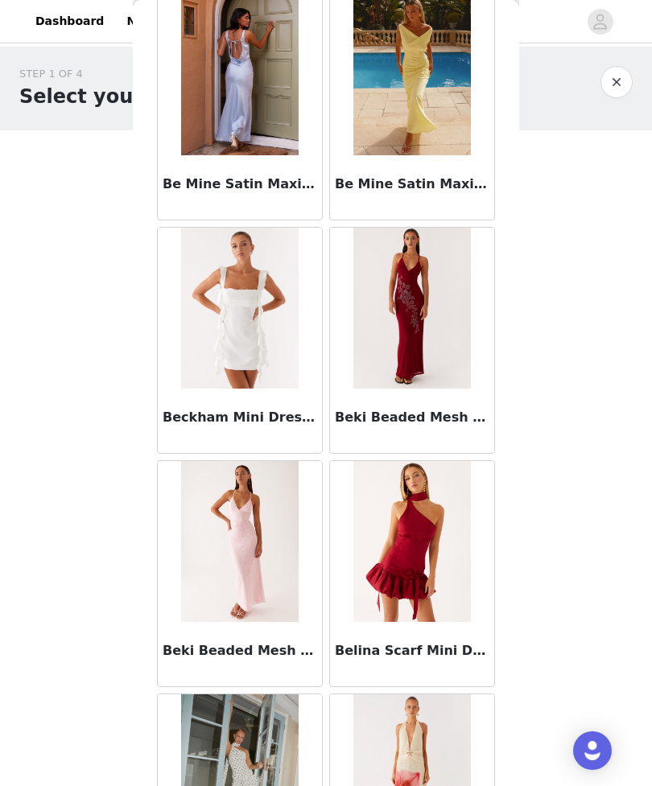
scroll to position [9885, 0]
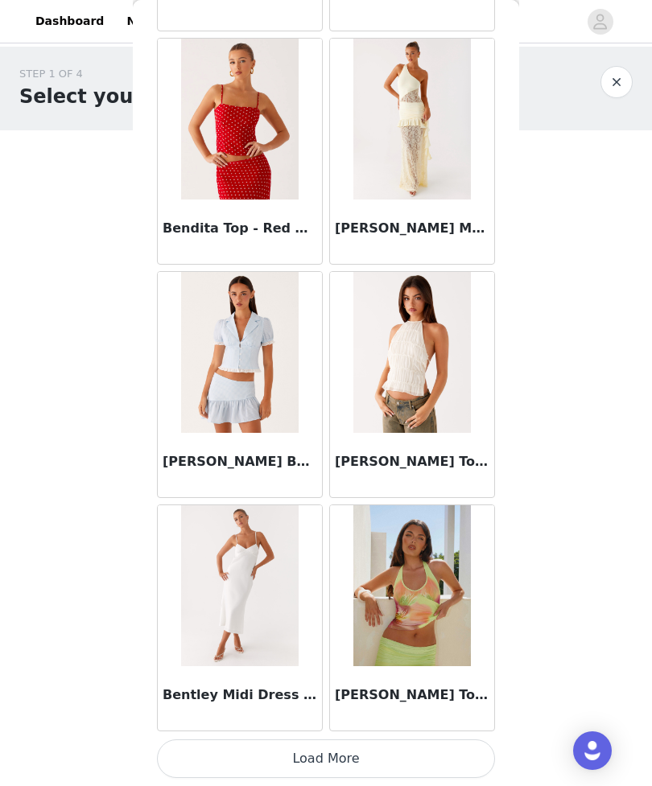
click at [438, 767] on button "Load More" at bounding box center [326, 758] width 338 height 39
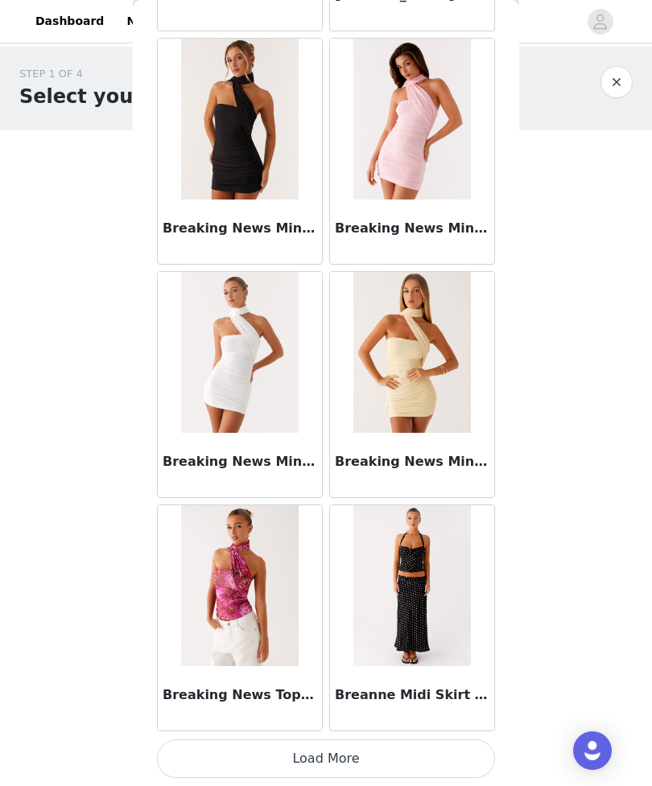
scroll to position [13340, 0]
click at [447, 760] on button "Load More" at bounding box center [326, 758] width 338 height 39
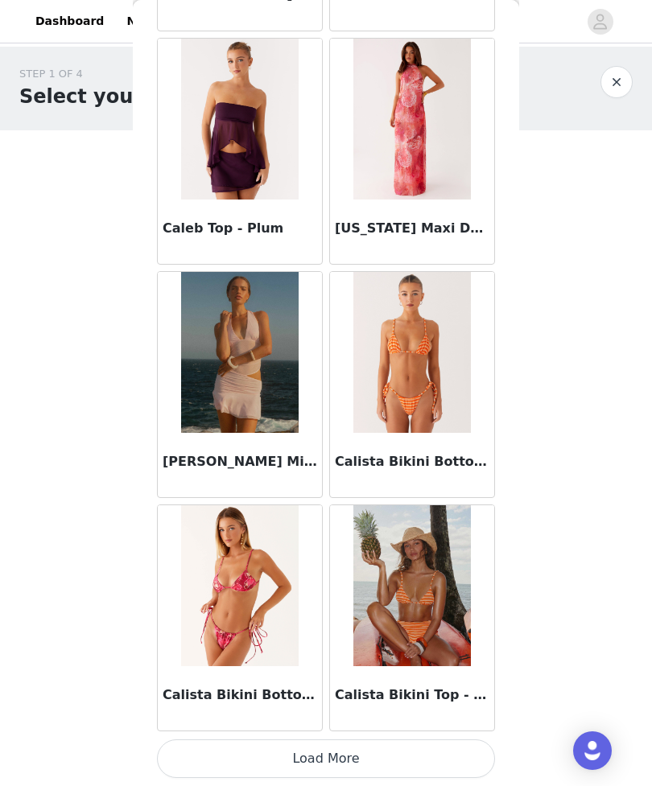
scroll to position [15672, 0]
click at [449, 758] on button "Load More" at bounding box center [326, 758] width 338 height 39
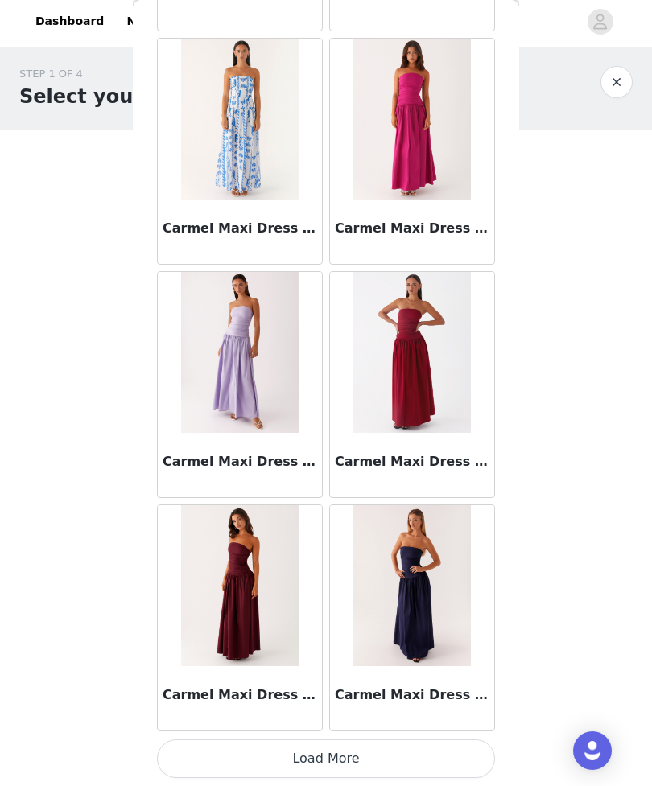
scroll to position [18005, 0]
click at [446, 767] on button "Load More" at bounding box center [326, 758] width 338 height 39
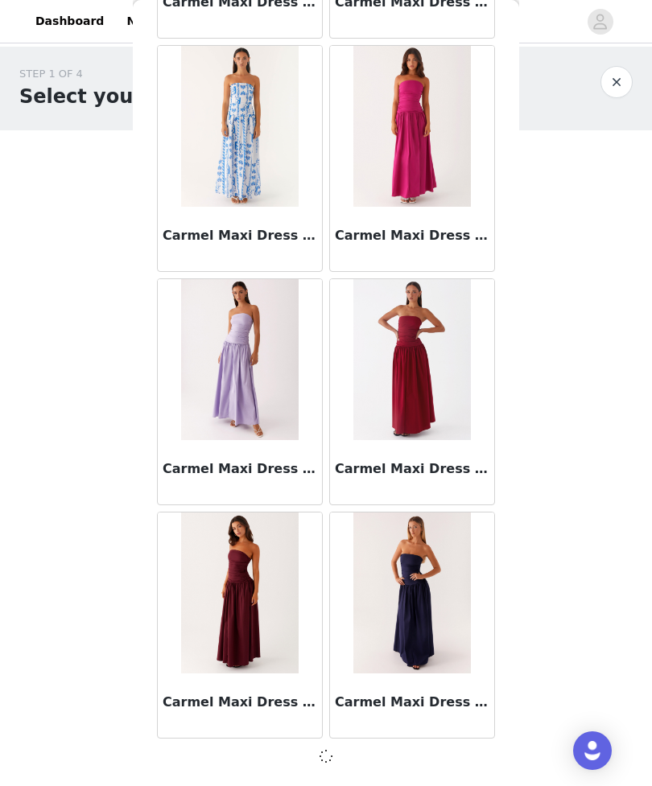
scroll to position [17998, 0]
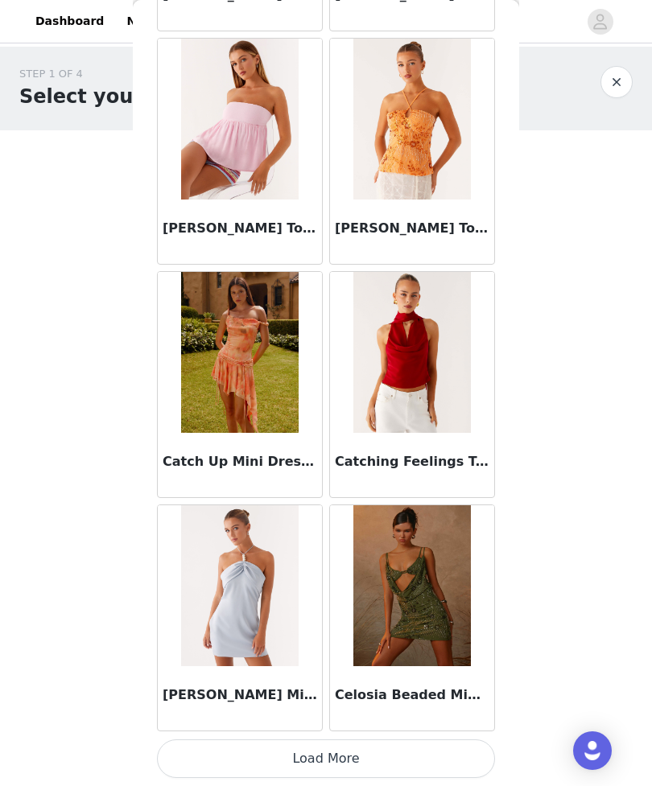
click at [450, 743] on button "Load More" at bounding box center [326, 758] width 338 height 39
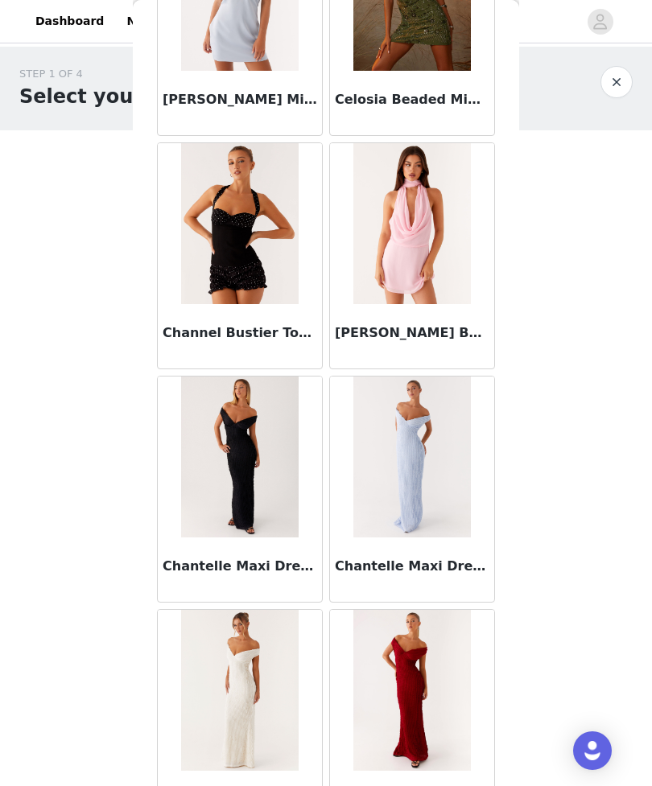
scroll to position [21067, 0]
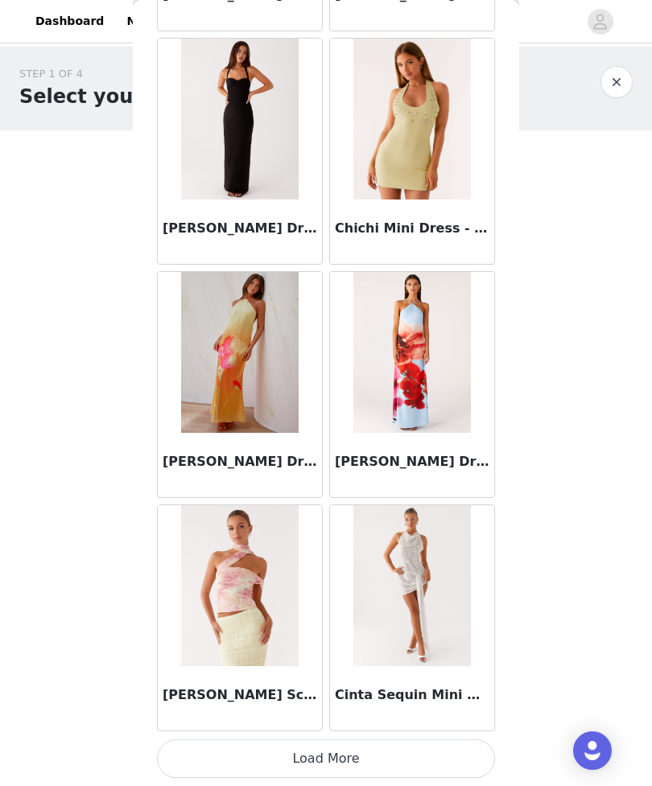
click at [454, 752] on button "Load More" at bounding box center [326, 758] width 338 height 39
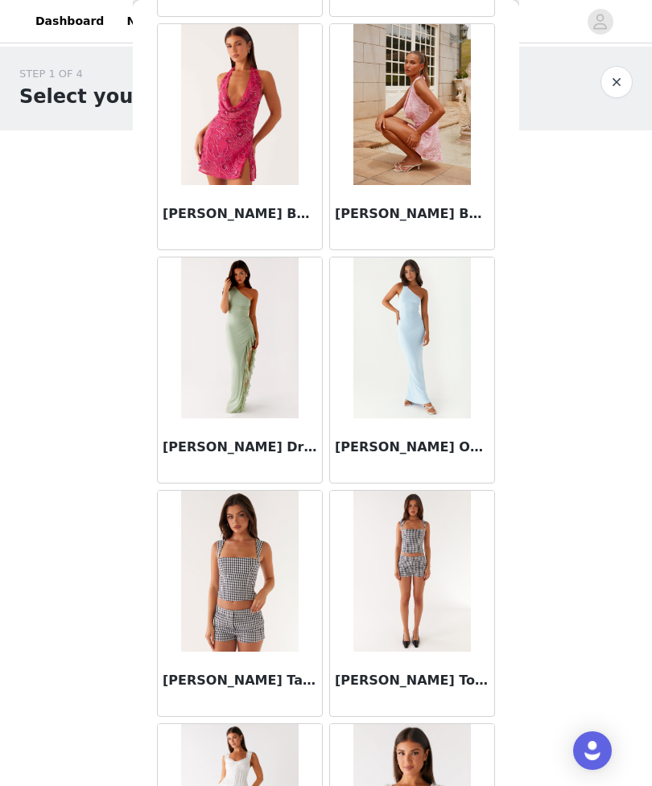
scroll to position [23389, 0]
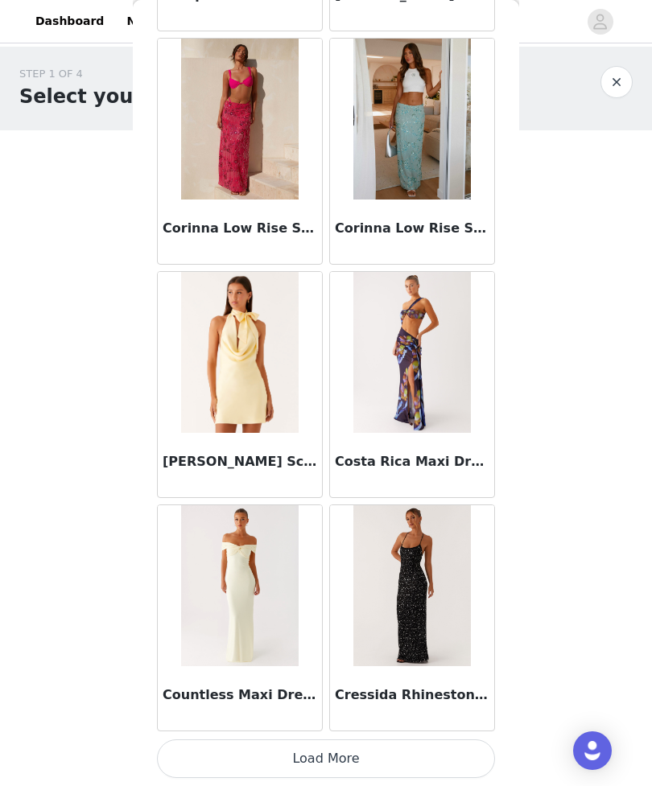
click at [435, 751] on button "Load More" at bounding box center [326, 758] width 338 height 39
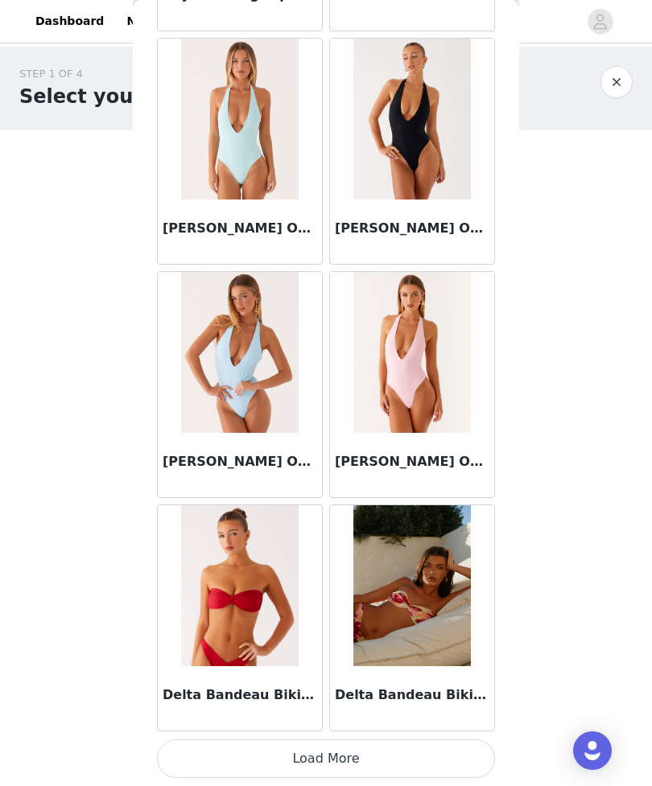
click at [445, 752] on button "Load More" at bounding box center [326, 758] width 338 height 39
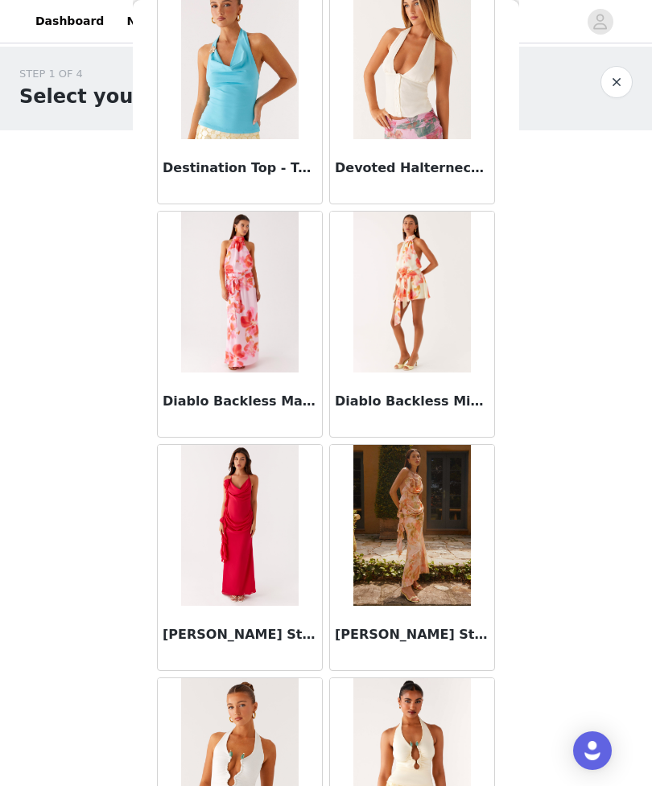
scroll to position [28797, 0]
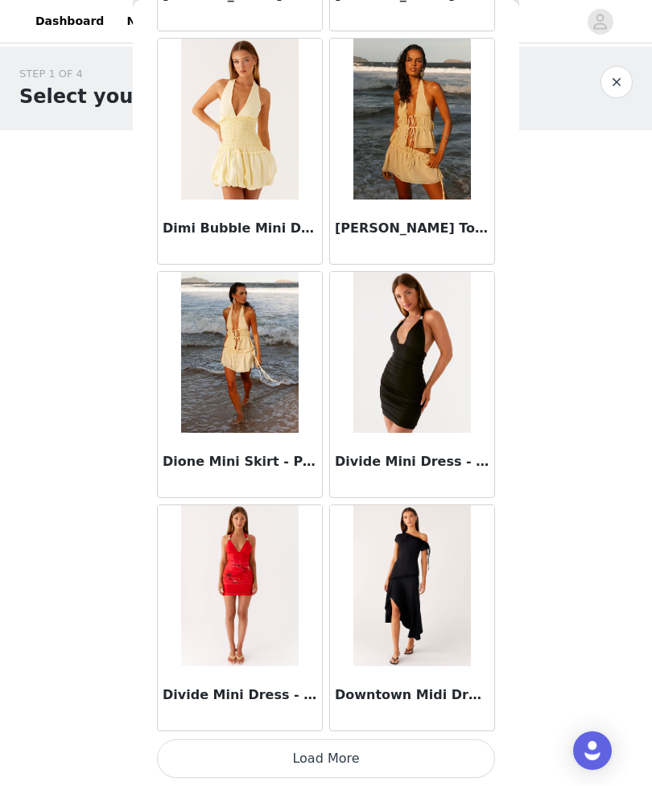
click at [462, 751] on button "Load More" at bounding box center [326, 758] width 338 height 39
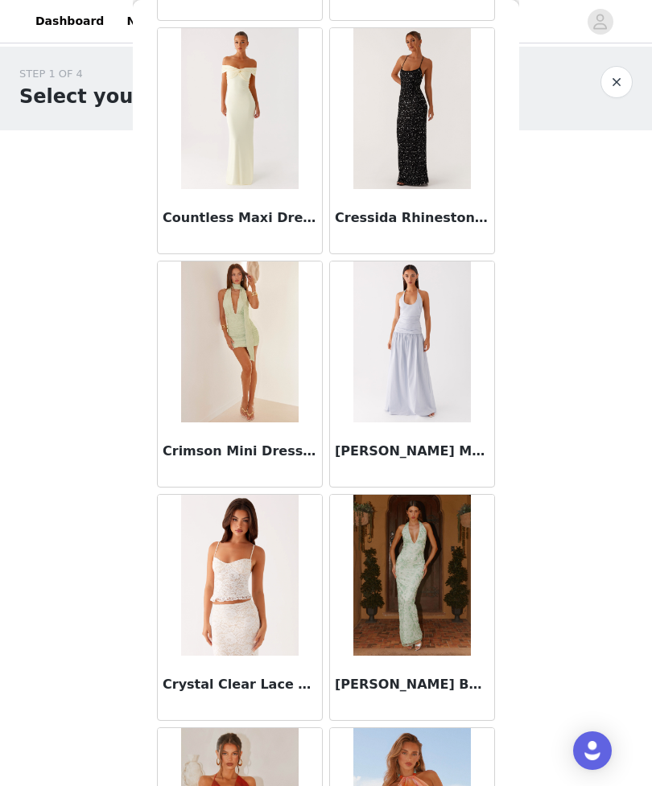
scroll to position [25477, 0]
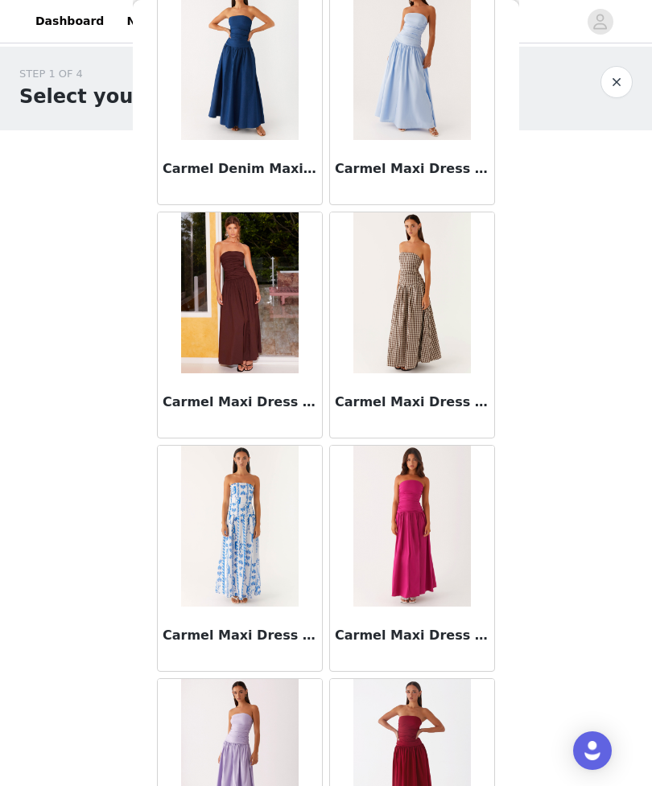
click at [433, 277] on img at bounding box center [411, 292] width 117 height 161
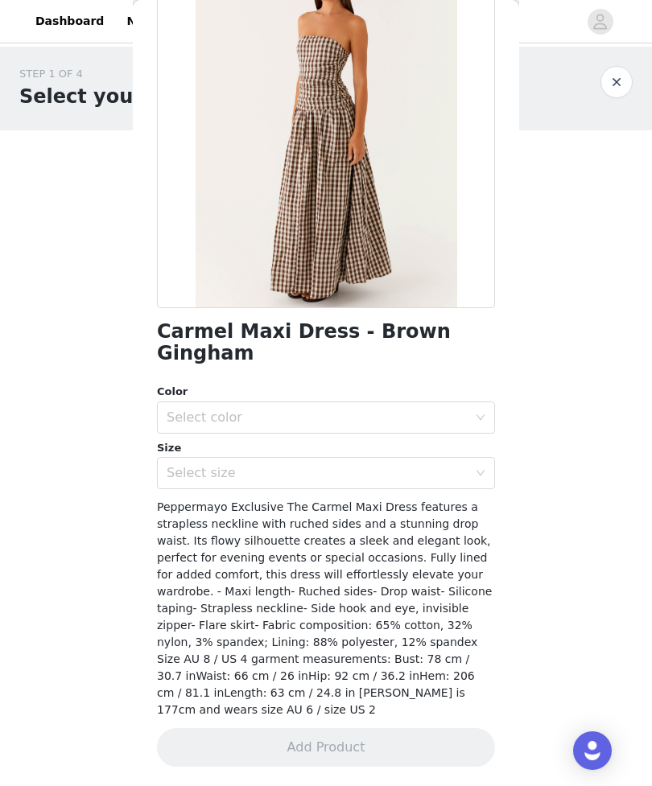
scroll to position [95, 0]
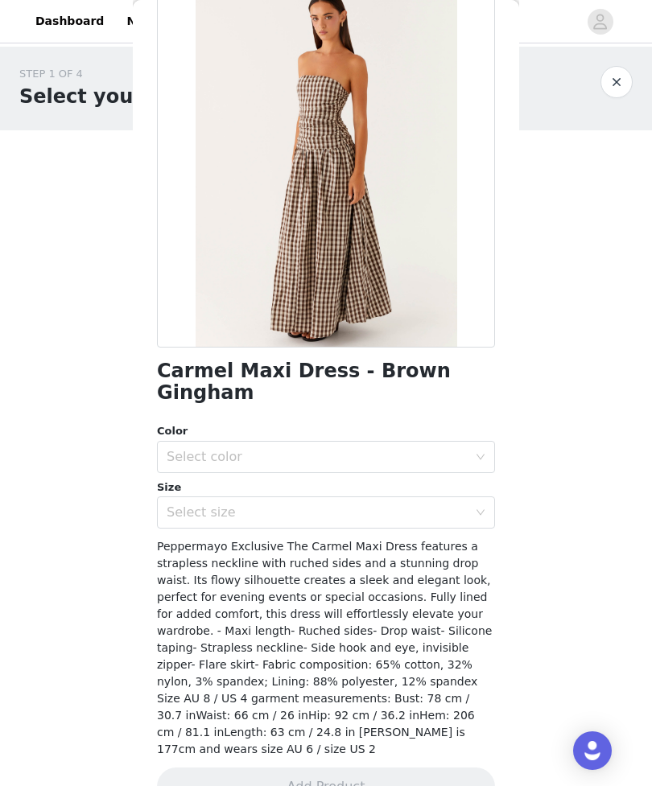
click at [450, 442] on div "Select color" at bounding box center [321, 457] width 308 height 31
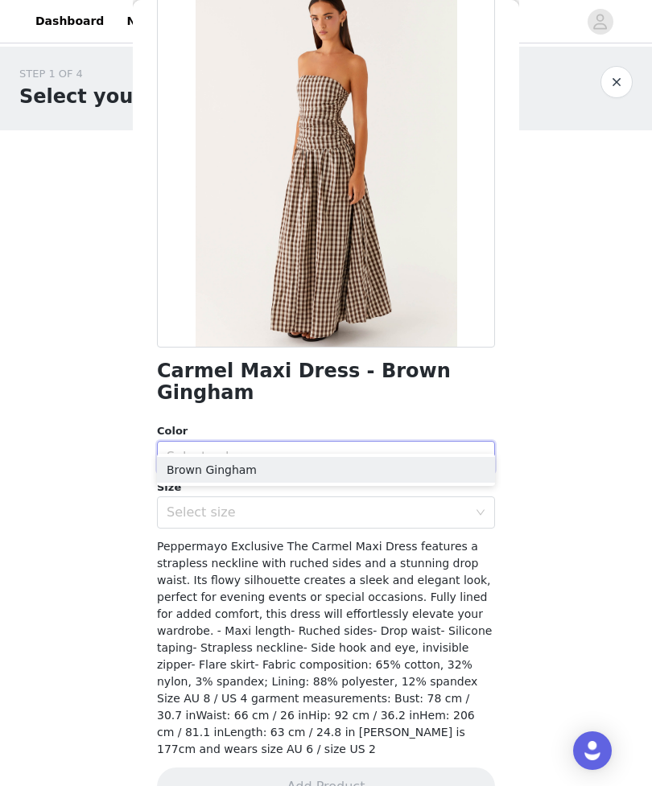
click at [440, 463] on li "Brown Gingham" at bounding box center [326, 470] width 338 height 26
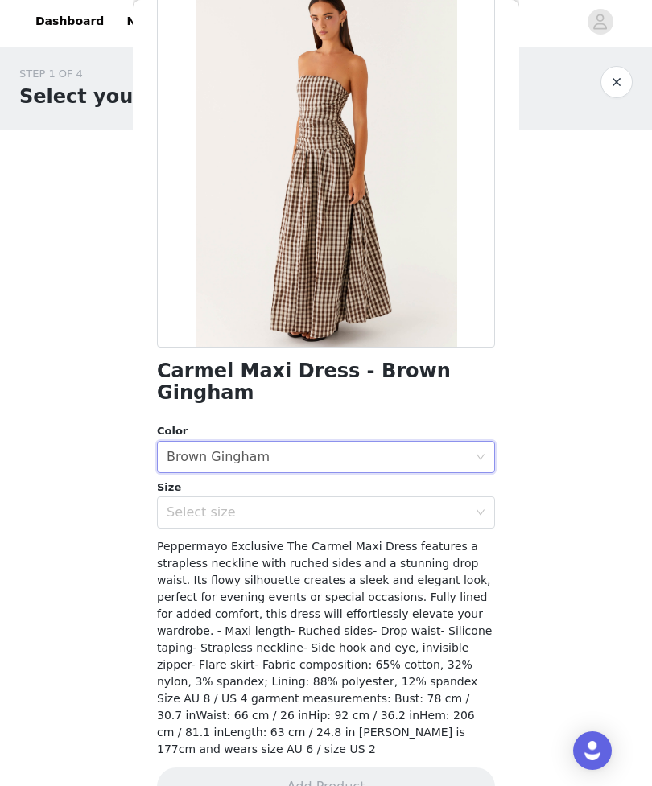
click at [445, 504] on div "Select size" at bounding box center [317, 512] width 301 height 16
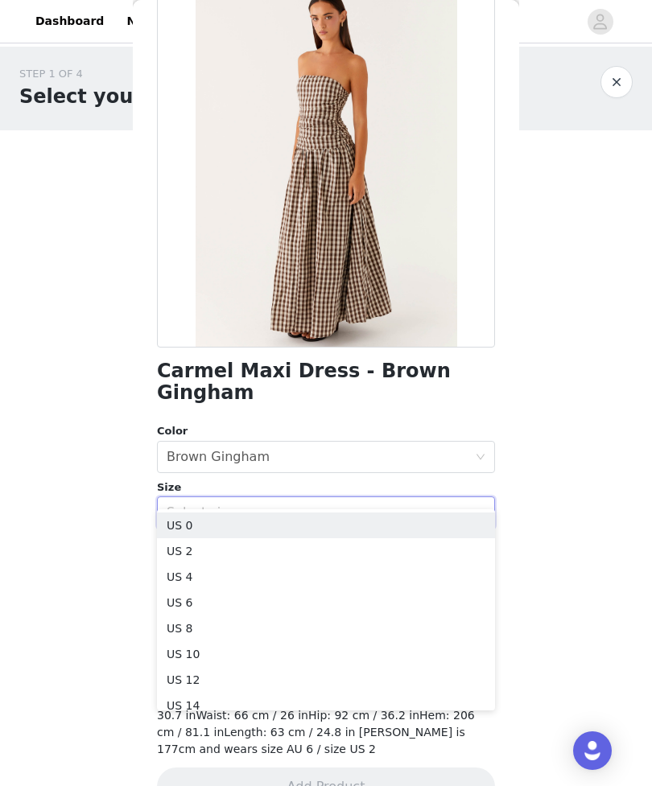
click at [311, 570] on li "US 4" at bounding box center [326, 577] width 338 height 26
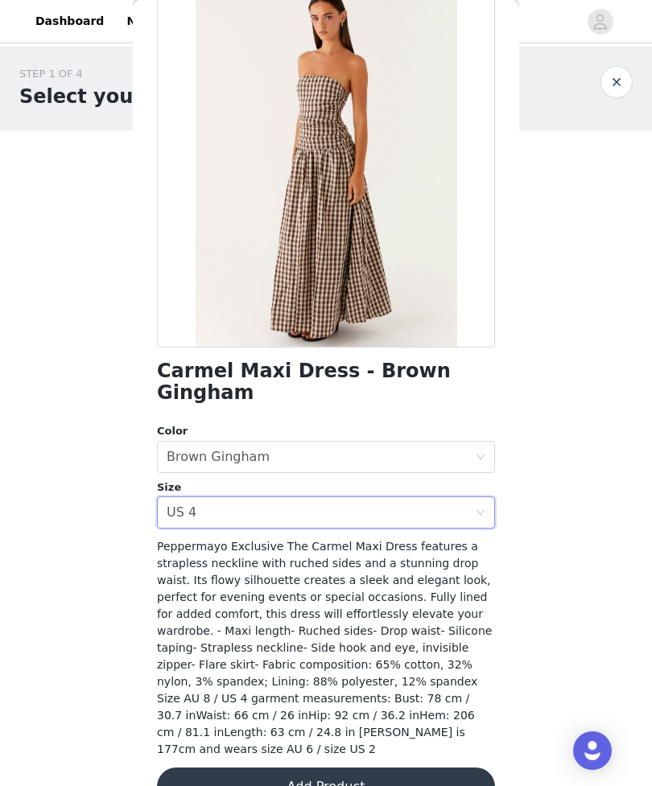
click at [327, 767] on button "Add Product" at bounding box center [326, 786] width 338 height 39
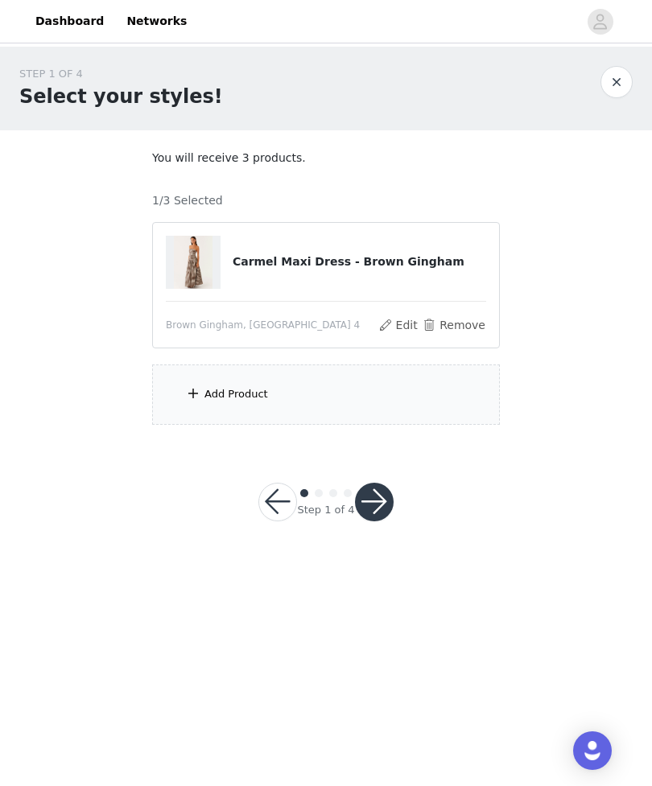
click at [479, 395] on div "Add Product" at bounding box center [326, 394] width 348 height 60
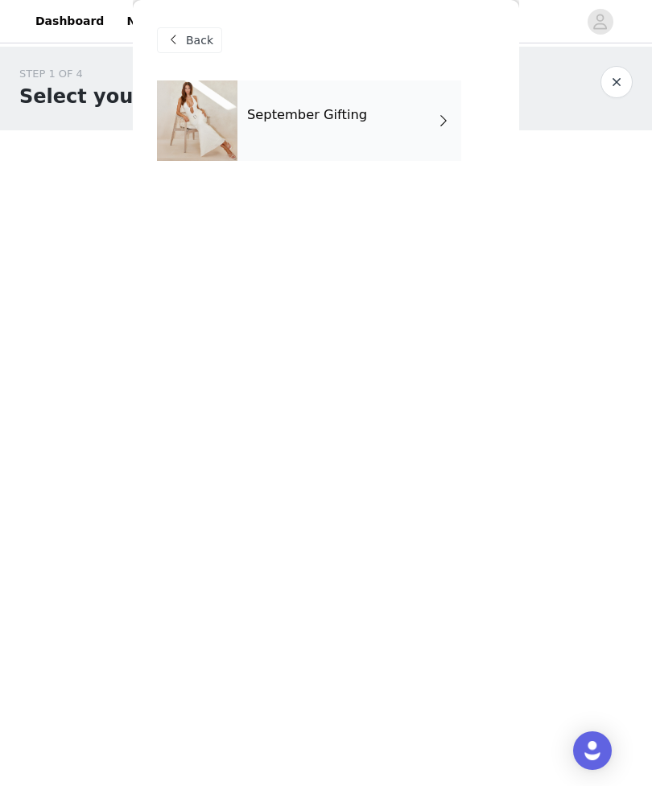
click at [425, 101] on div "September Gifting" at bounding box center [349, 120] width 224 height 80
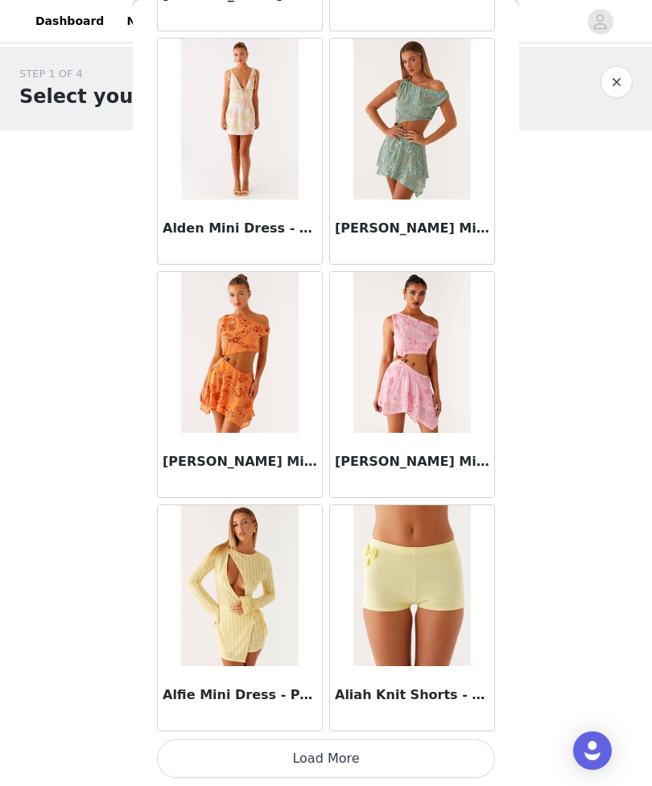
scroll to position [1676, 0]
click at [356, 751] on button "Load More" at bounding box center [326, 758] width 338 height 39
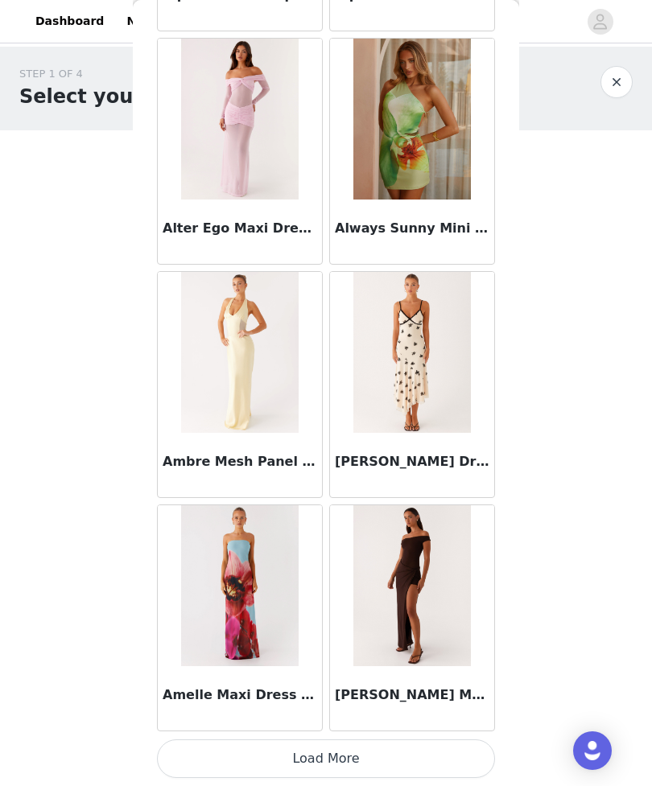
scroll to position [4008, 0]
click at [418, 755] on button "Load More" at bounding box center [326, 758] width 338 height 39
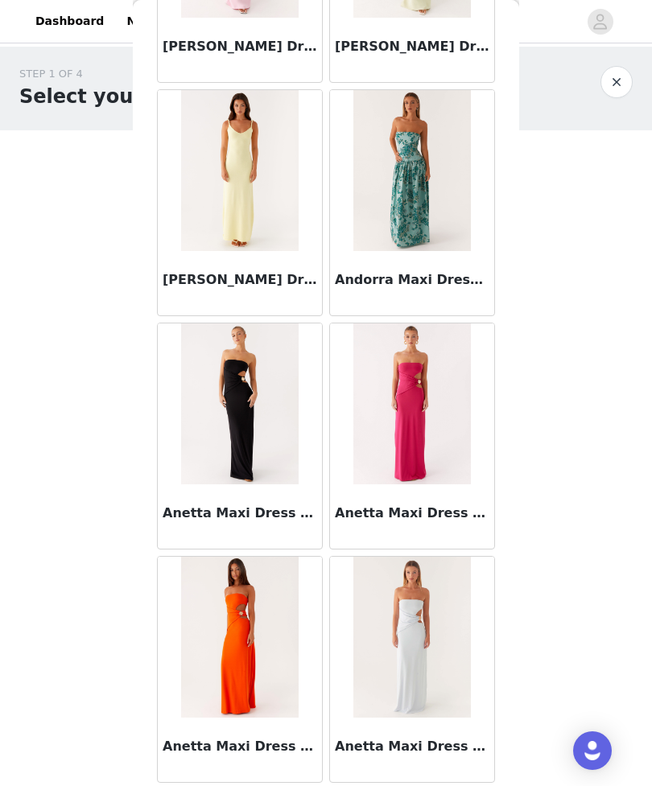
scroll to position [5357, 0]
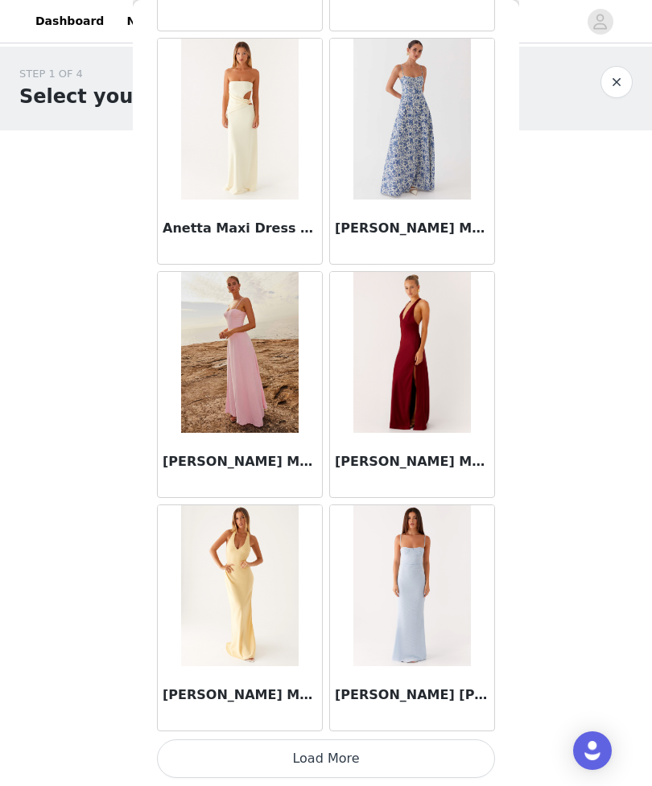
click at [455, 742] on button "Load More" at bounding box center [326, 758] width 338 height 39
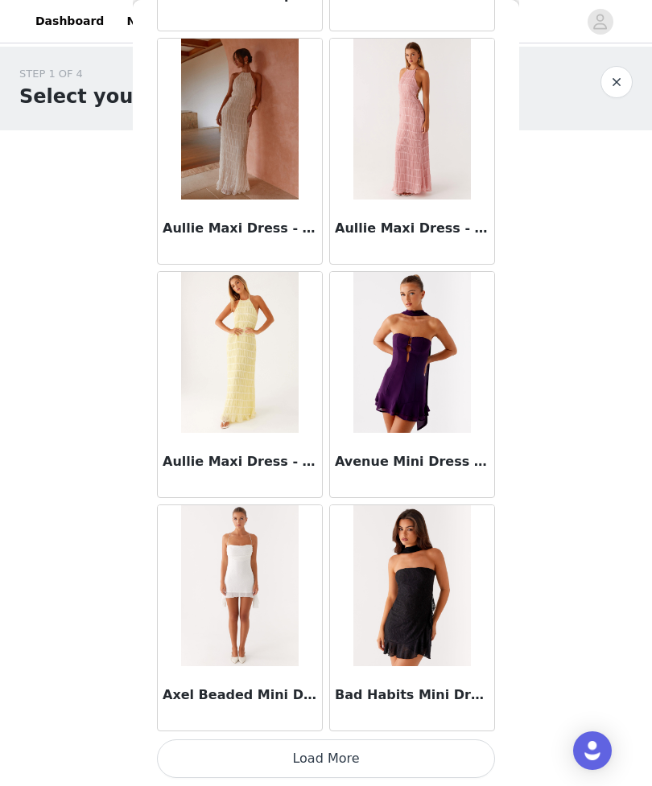
click at [442, 759] on button "Load More" at bounding box center [326, 758] width 338 height 39
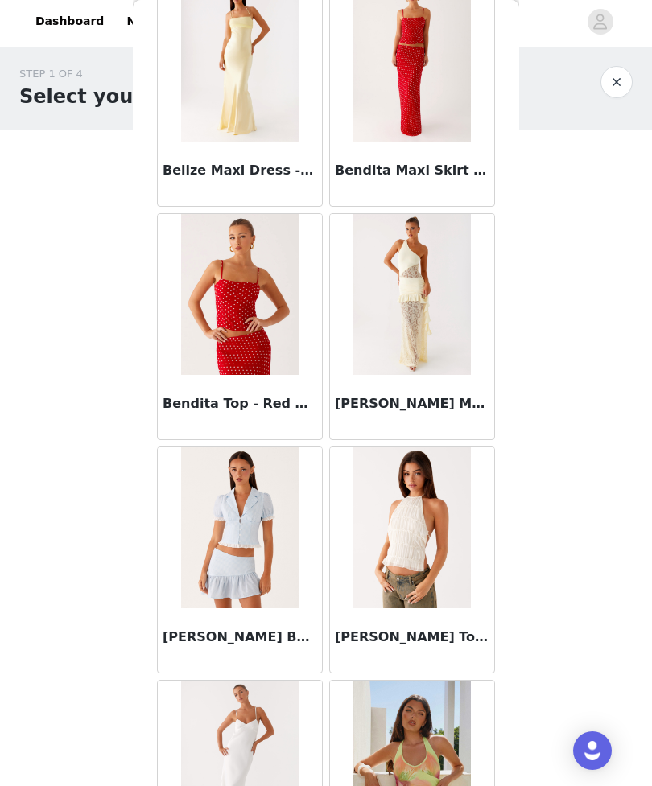
scroll to position [10923, 0]
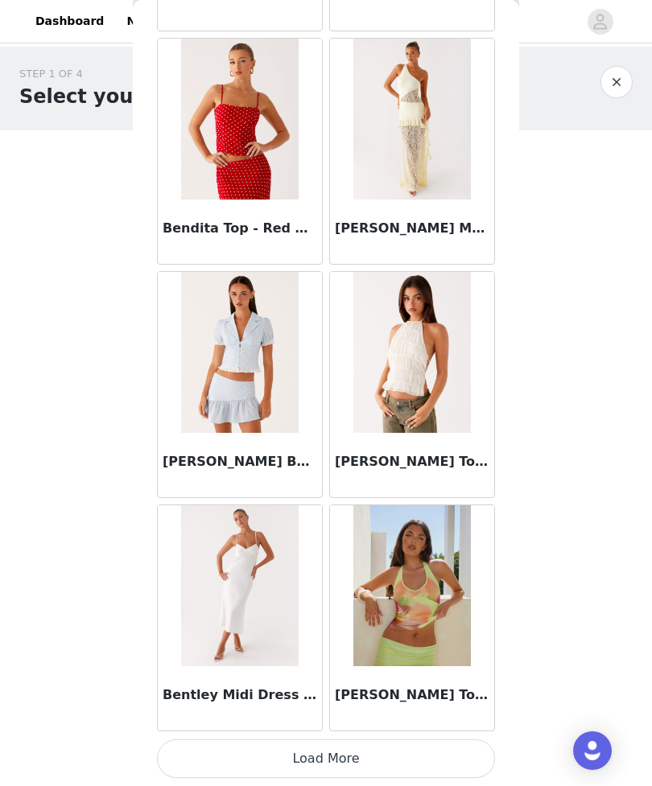
click at [436, 752] on button "Load More" at bounding box center [326, 758] width 338 height 39
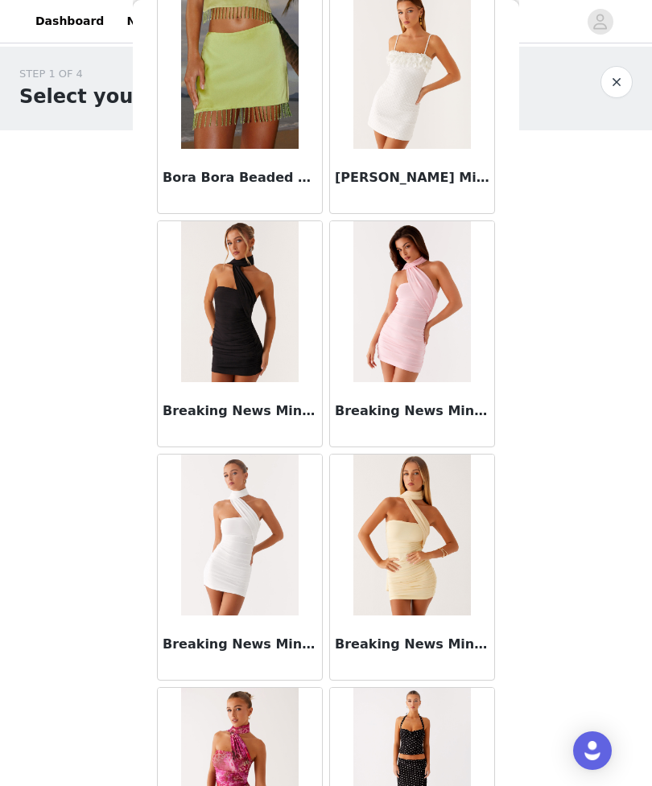
scroll to position [13254, 0]
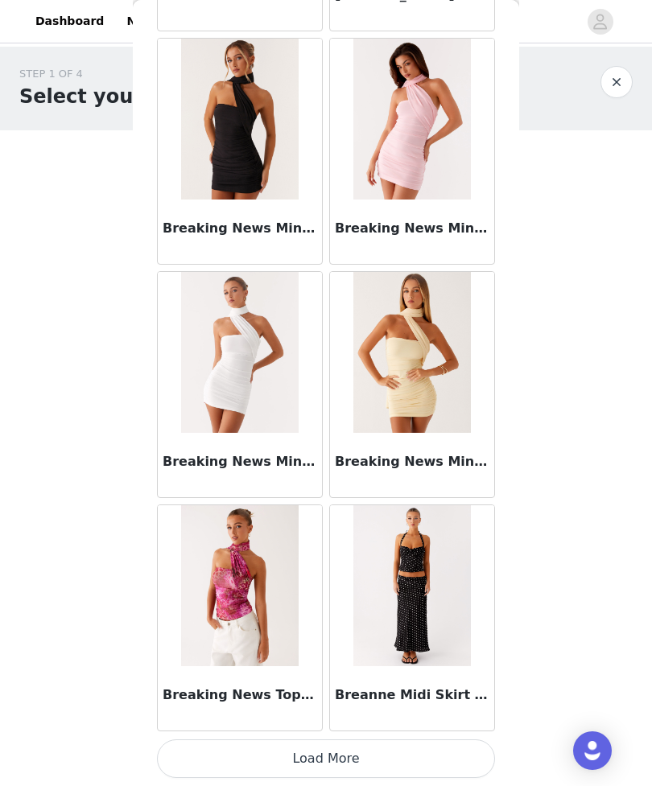
click at [463, 746] on button "Load More" at bounding box center [326, 758] width 338 height 39
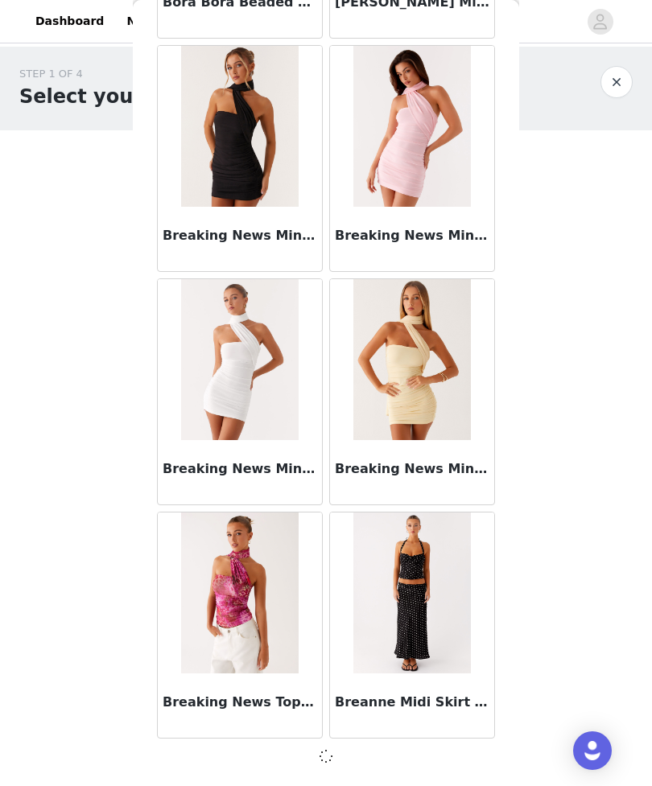
scroll to position [13332, 0]
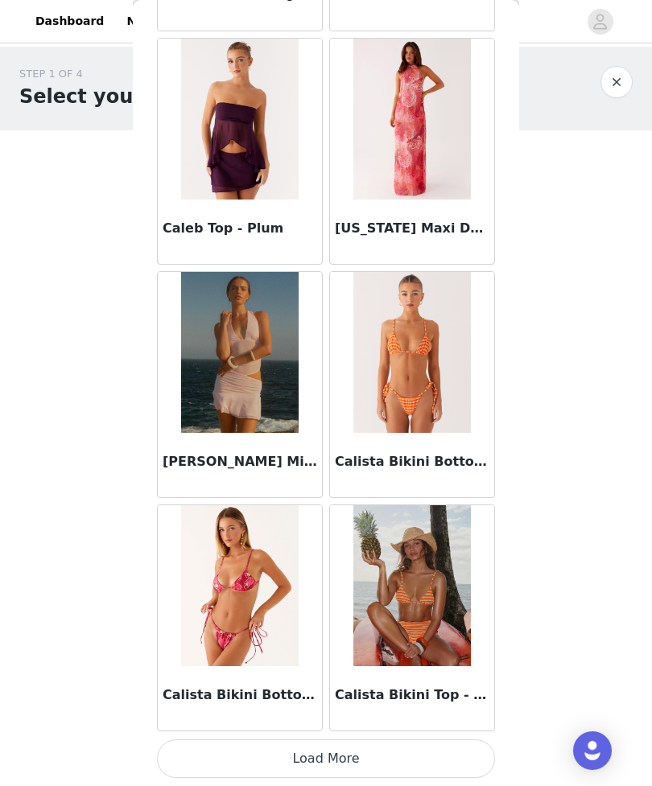
click at [450, 759] on button "Load More" at bounding box center [326, 758] width 338 height 39
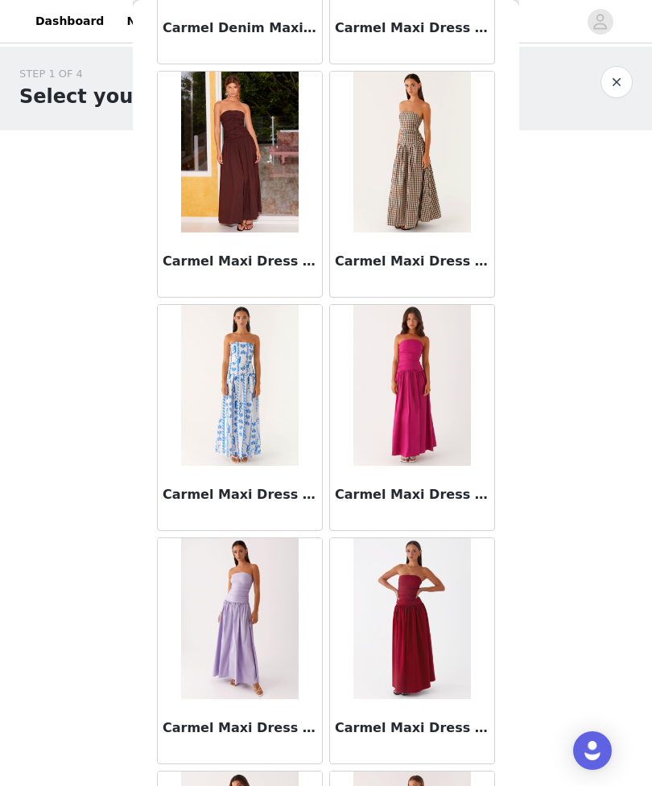
scroll to position [17763, 0]
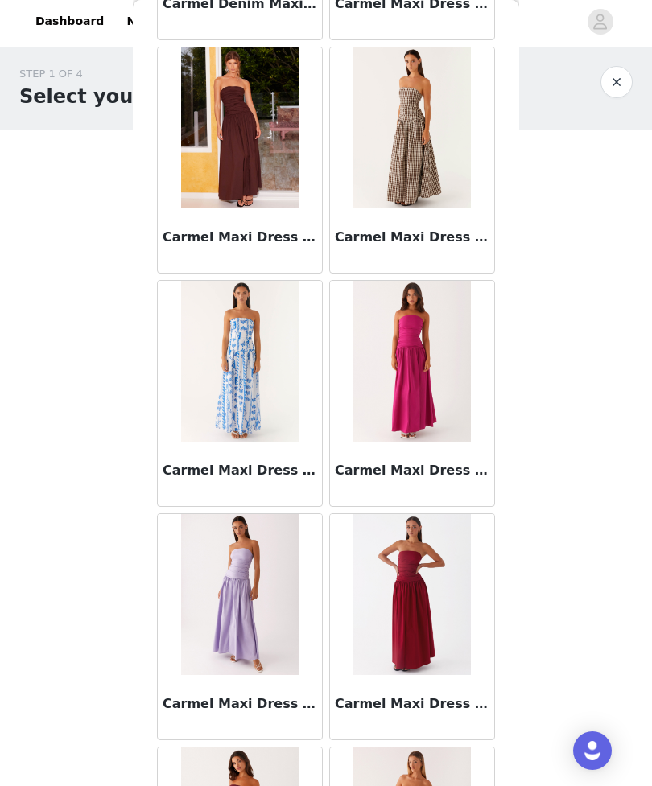
click at [440, 228] on h3 "Carmel Maxi Dress - Brown Gingham" at bounding box center [412, 237] width 154 height 19
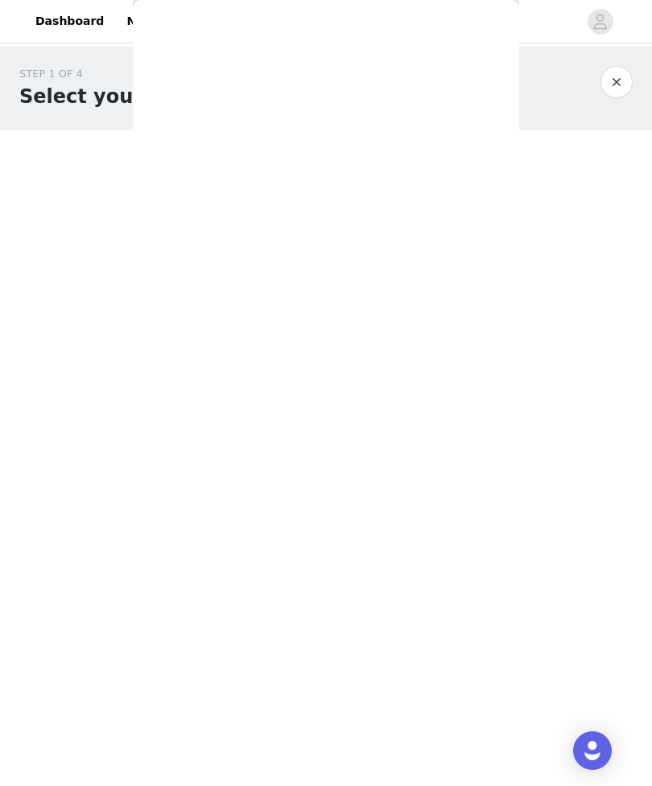
scroll to position [95, 0]
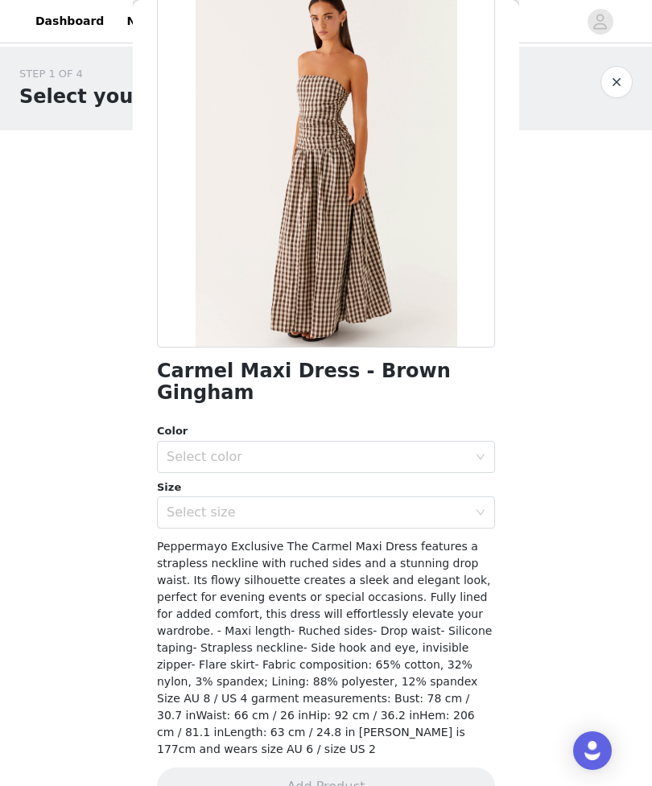
click at [436, 449] on div "Select color" at bounding box center [317, 457] width 301 height 16
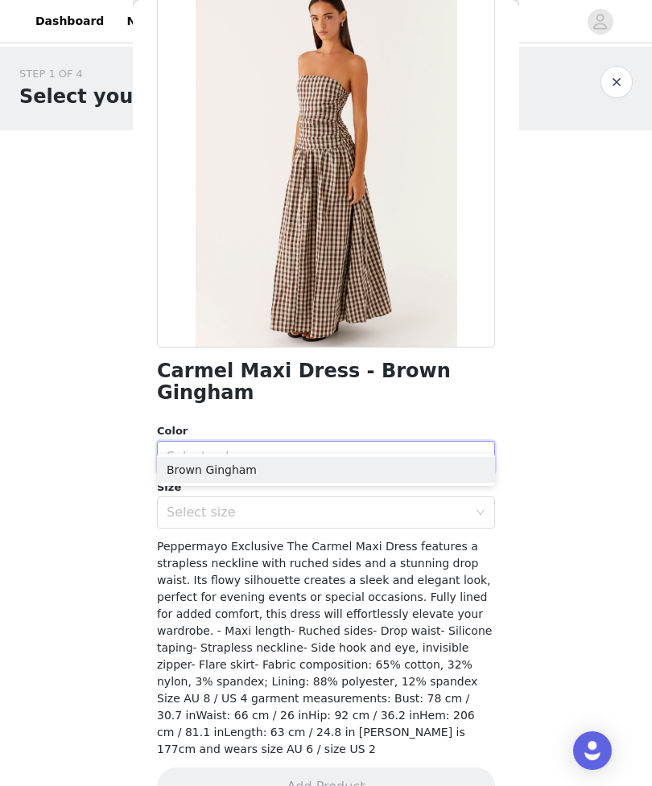
click at [446, 472] on li "Brown Gingham" at bounding box center [326, 470] width 338 height 26
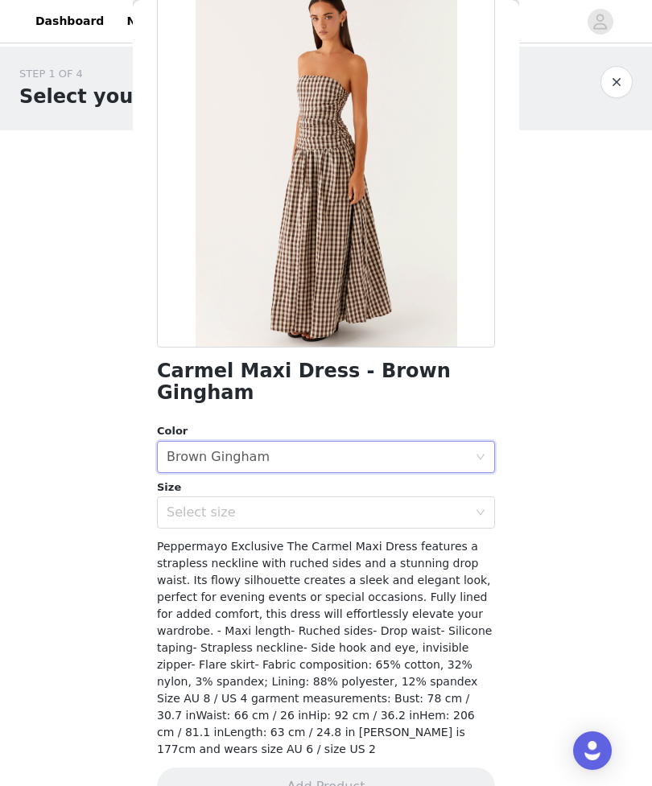
click at [444, 504] on div "Select size" at bounding box center [317, 512] width 301 height 16
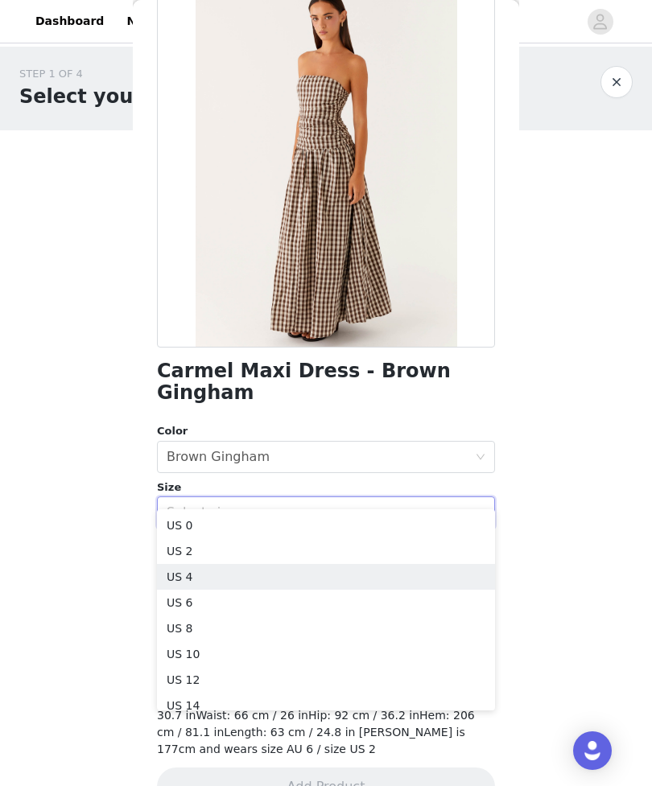
click at [440, 567] on li "US 4" at bounding box center [326, 577] width 338 height 26
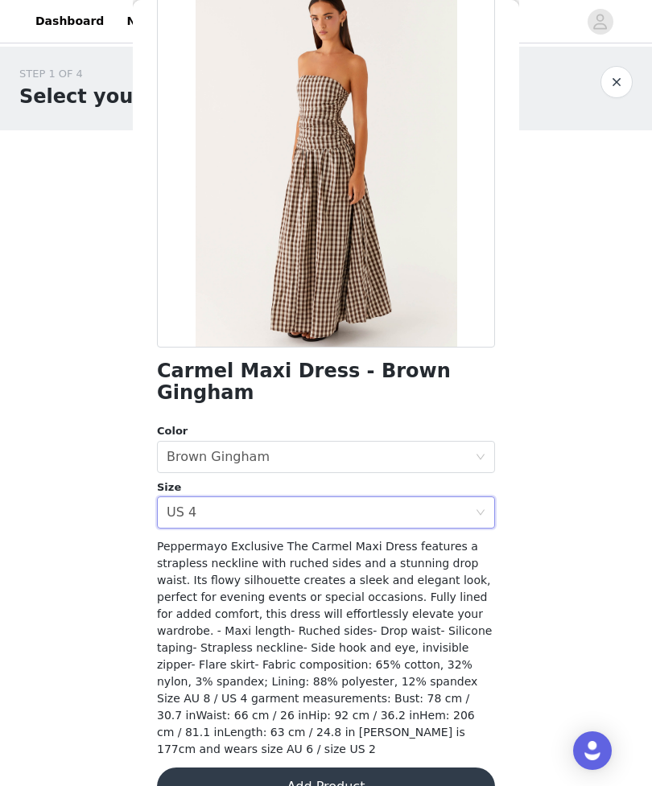
click at [430, 767] on button "Add Product" at bounding box center [326, 786] width 338 height 39
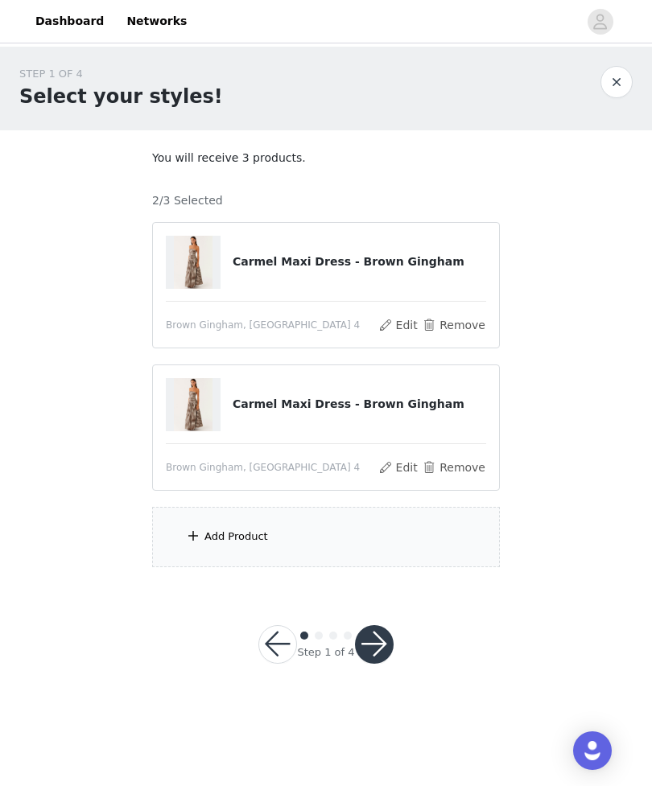
click at [408, 472] on button "Edit" at bounding box center [397, 467] width 41 height 19
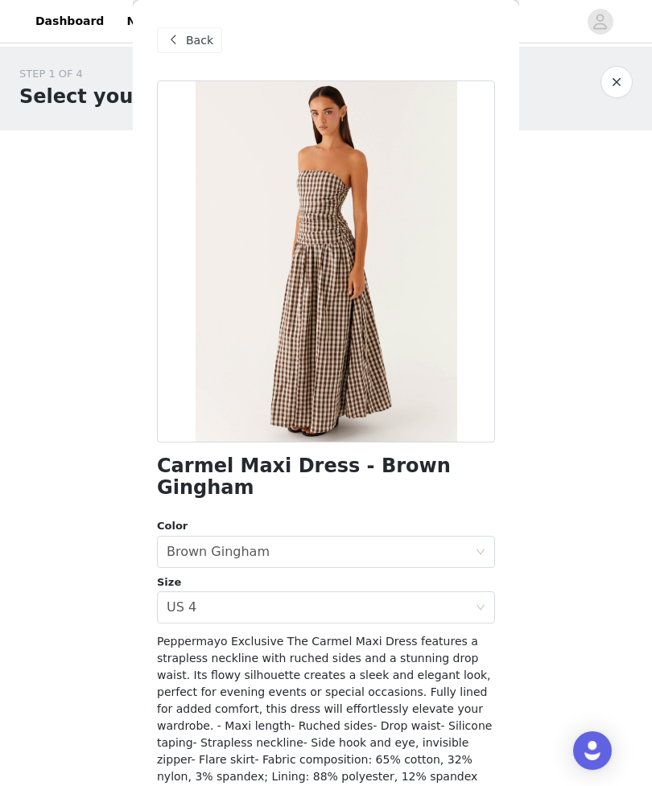
click at [212, 36] on div "Back" at bounding box center [189, 40] width 65 height 26
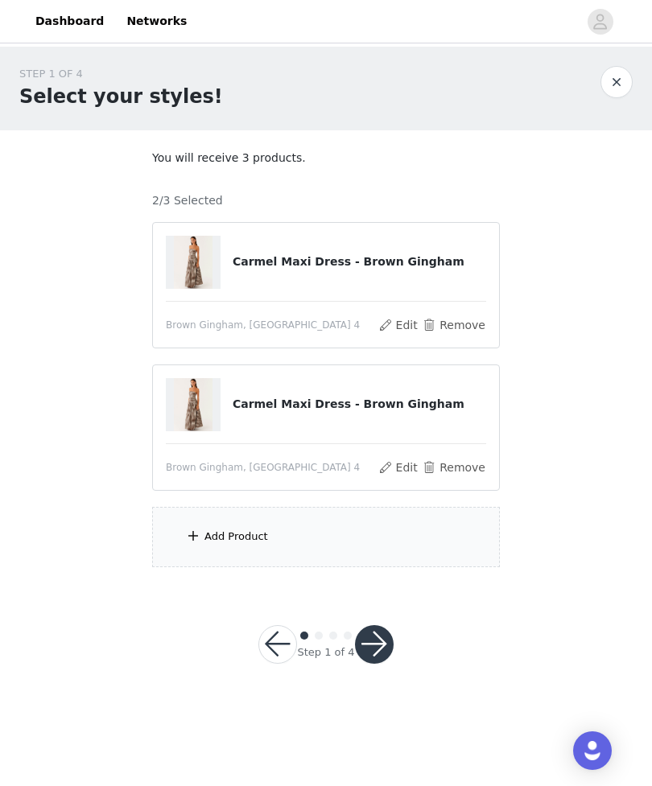
click at [446, 467] on button "Remove" at bounding box center [454, 467] width 64 height 19
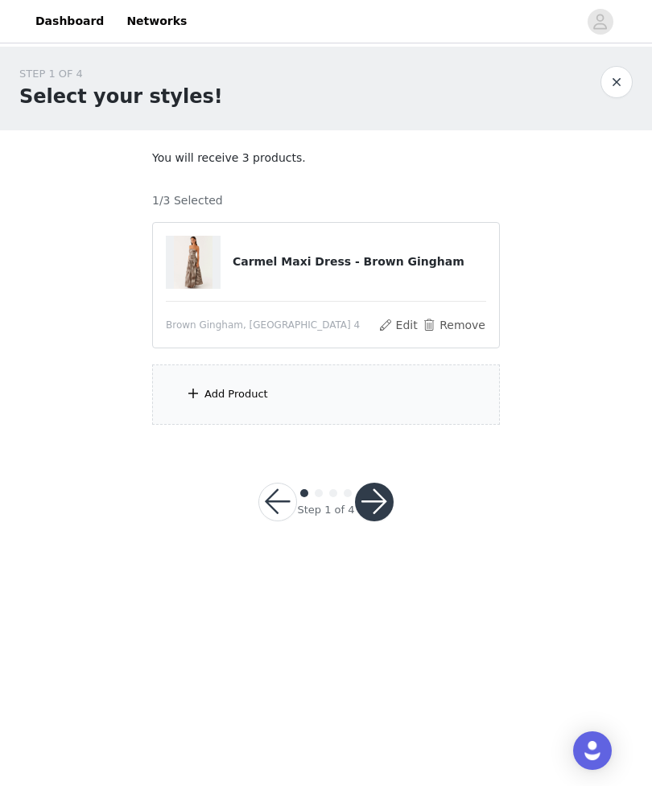
click at [426, 394] on div "Add Product" at bounding box center [326, 394] width 348 height 60
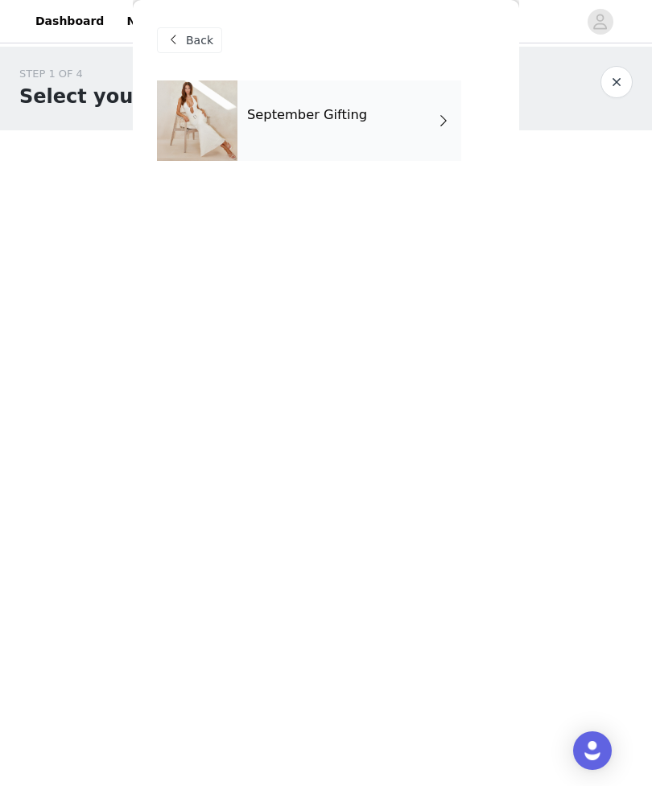
click at [459, 113] on div "September Gifting" at bounding box center [349, 120] width 224 height 80
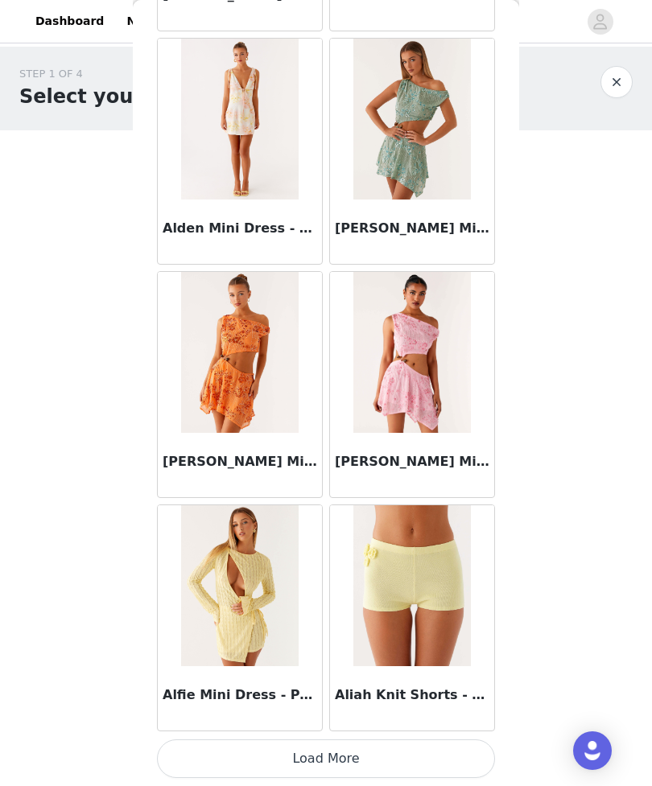
click at [455, 750] on button "Load More" at bounding box center [326, 758] width 338 height 39
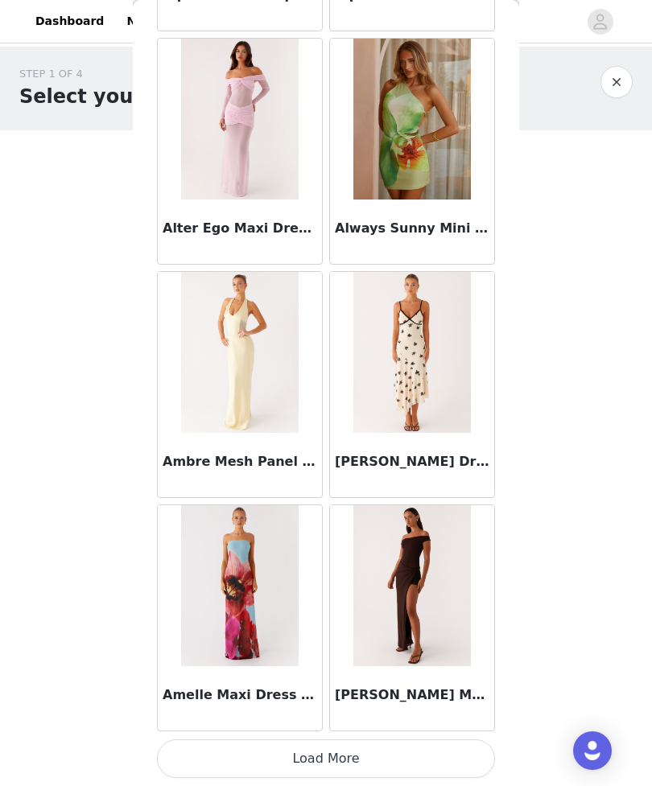
click at [450, 753] on button "Load More" at bounding box center [326, 758] width 338 height 39
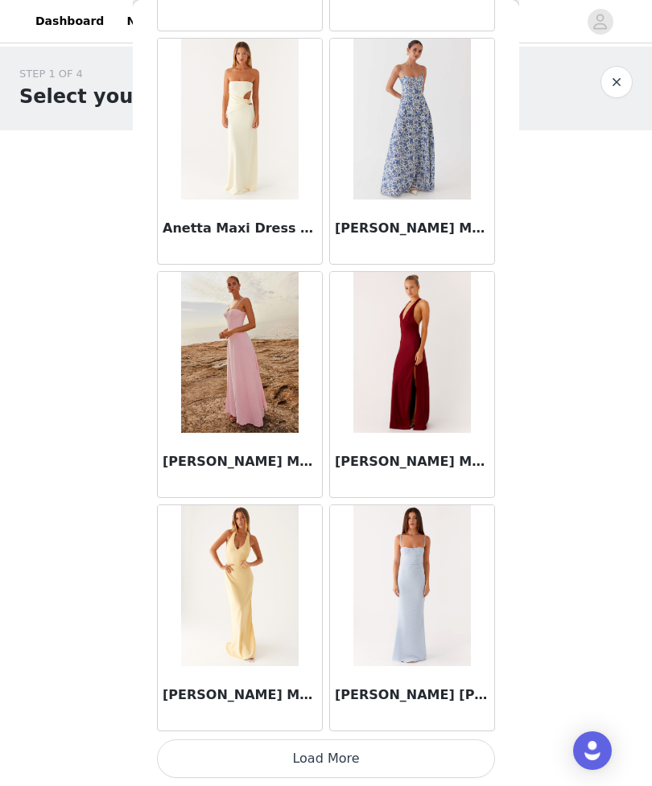
click at [482, 751] on button "Load More" at bounding box center [326, 758] width 338 height 39
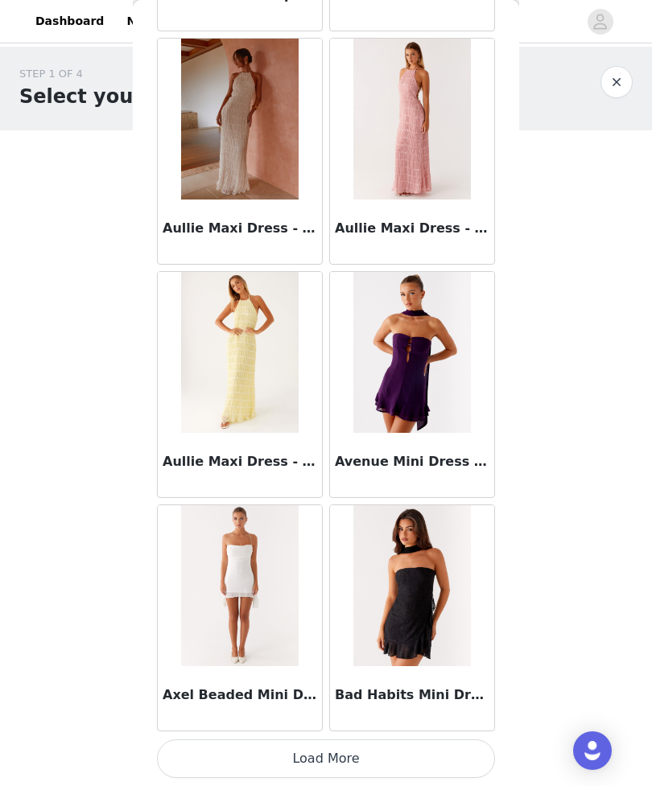
click at [441, 751] on button "Load More" at bounding box center [326, 758] width 338 height 39
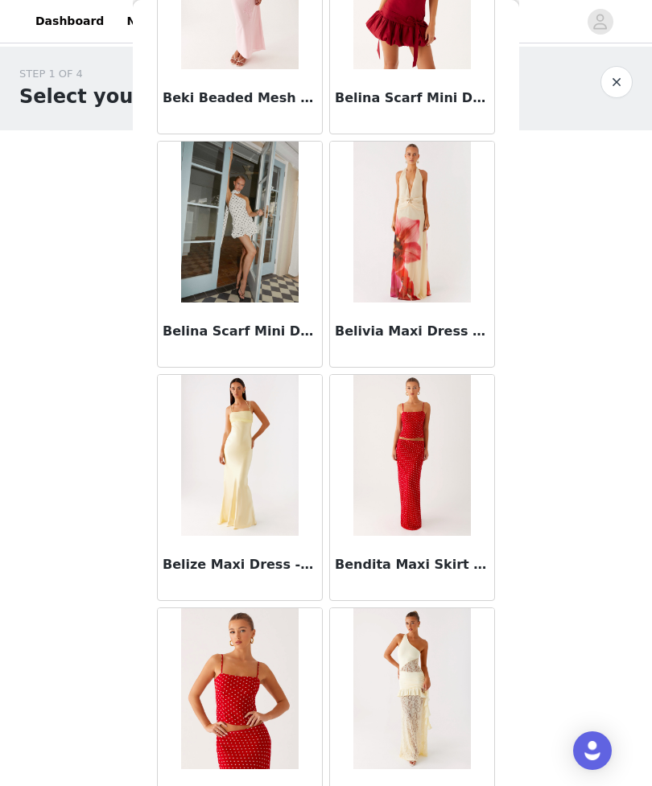
scroll to position [10437, 0]
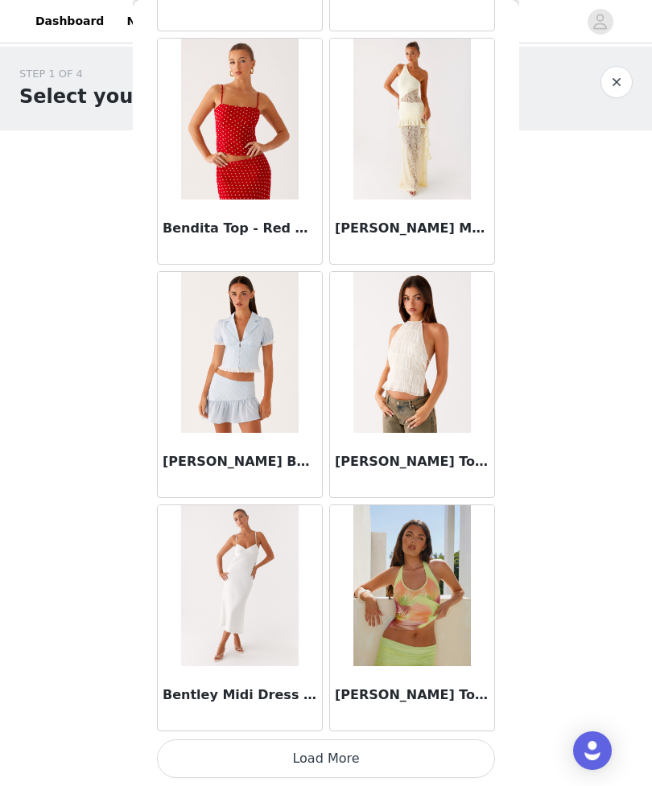
click at [449, 755] on button "Load More" at bounding box center [326, 758] width 338 height 39
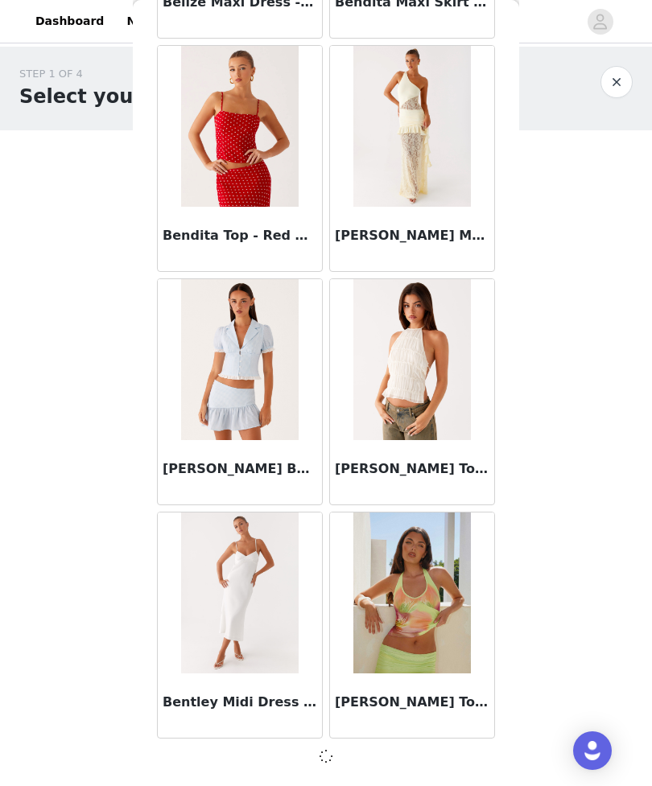
scroll to position [11000, 0]
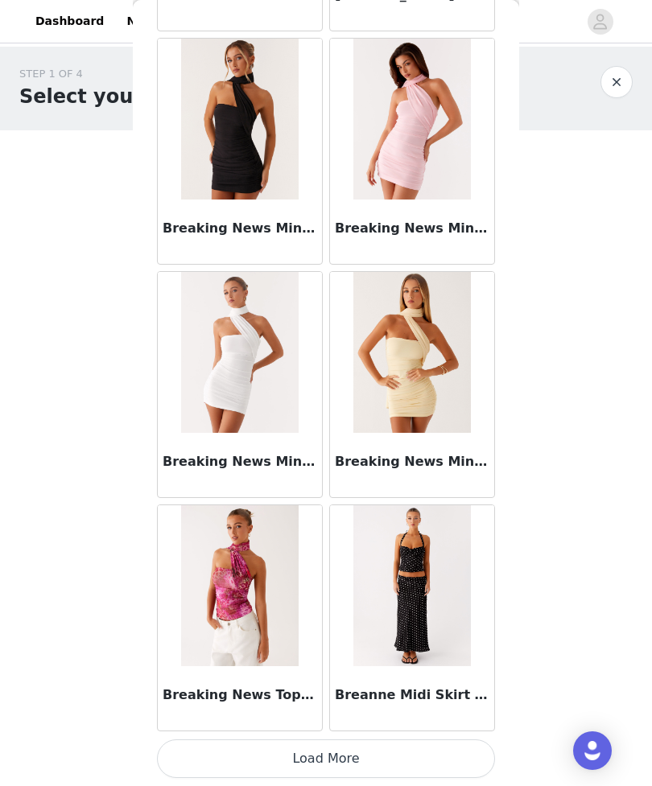
click at [469, 747] on button "Load More" at bounding box center [326, 758] width 338 height 39
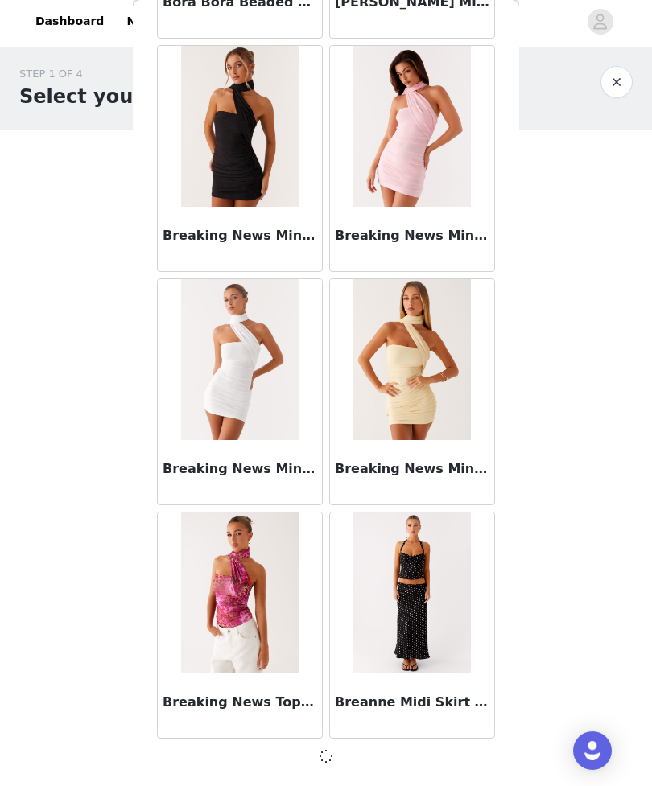
scroll to position [13332, 0]
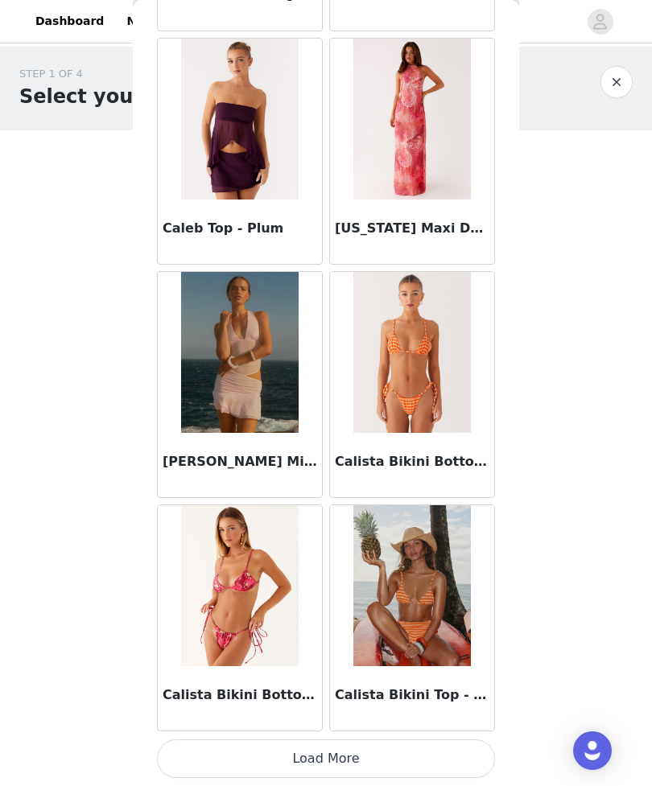
click at [459, 751] on button "Load More" at bounding box center [326, 758] width 338 height 39
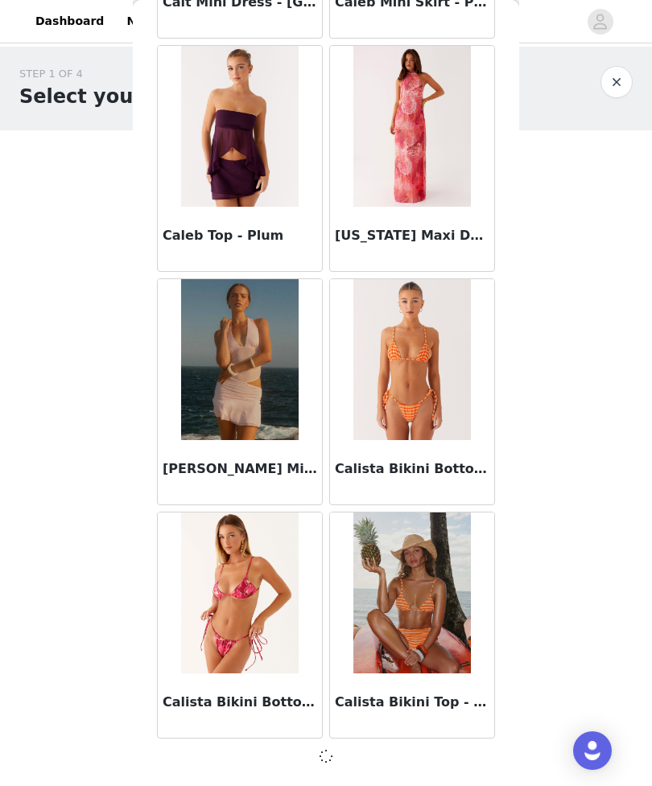
scroll to position [15665, 0]
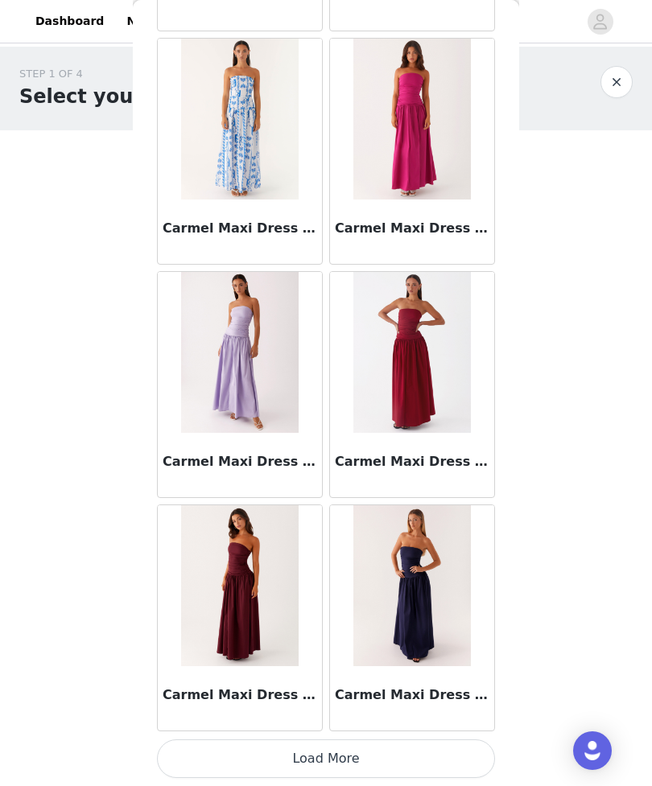
click at [457, 743] on button "Load More" at bounding box center [326, 758] width 338 height 39
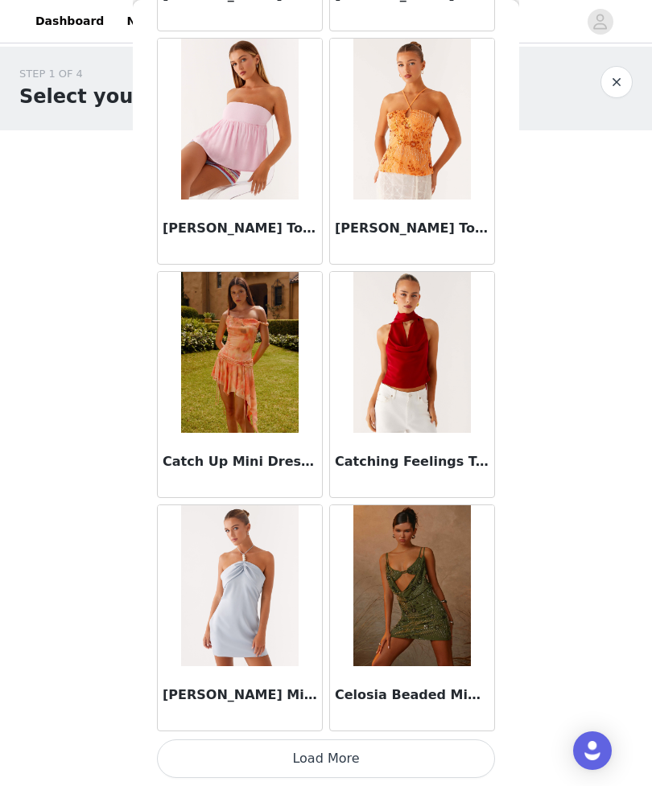
scroll to position [20338, 0]
click at [449, 767] on button "Load More" at bounding box center [326, 758] width 338 height 39
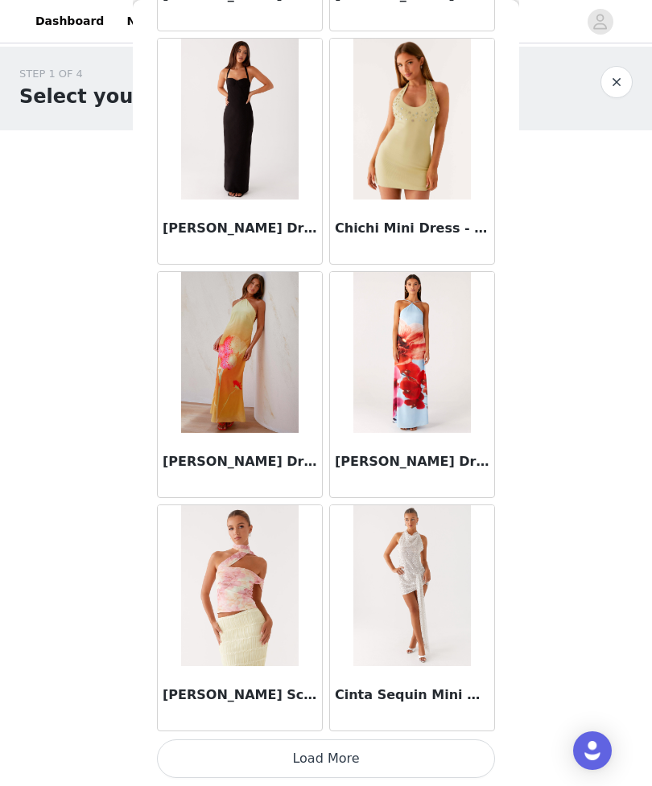
click at [439, 769] on button "Load More" at bounding box center [326, 758] width 338 height 39
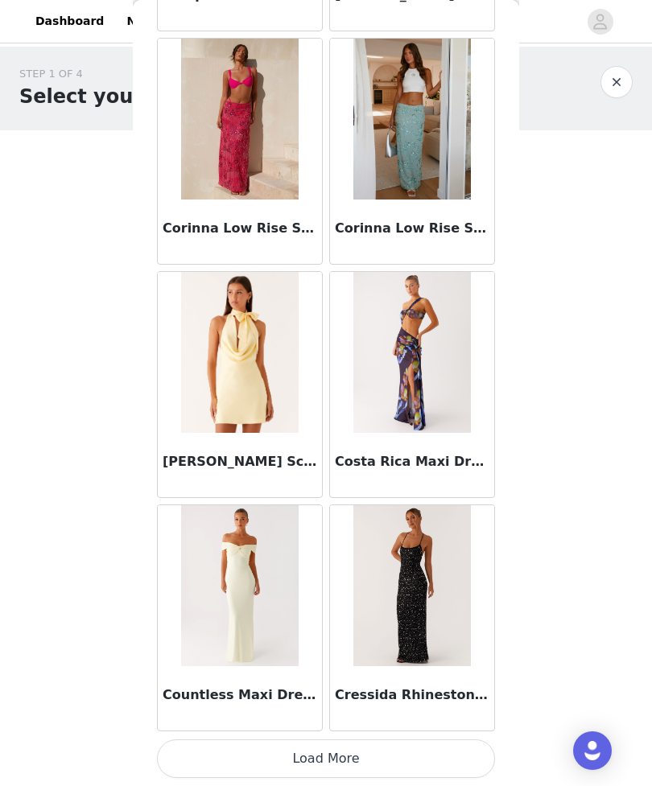
click at [475, 769] on button "Load More" at bounding box center [326, 758] width 338 height 39
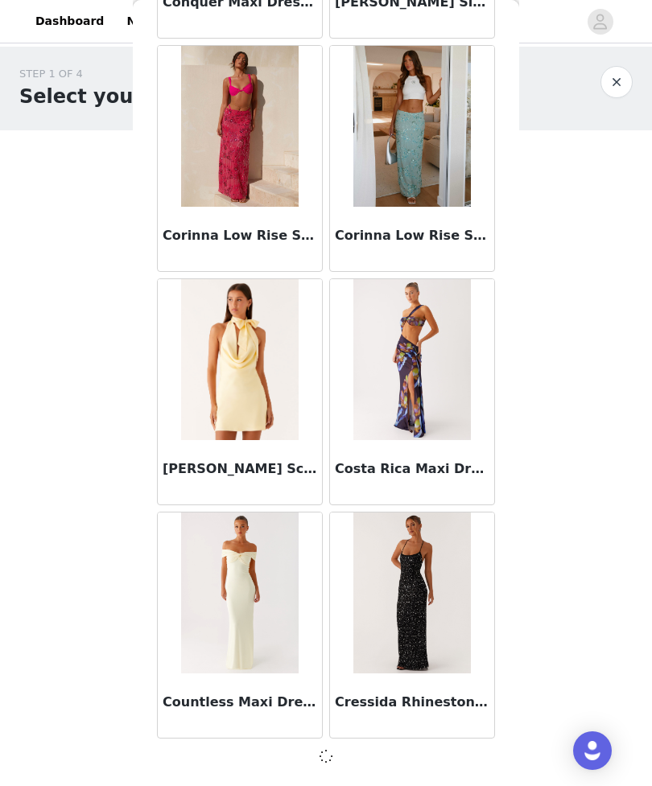
scroll to position [24996, 0]
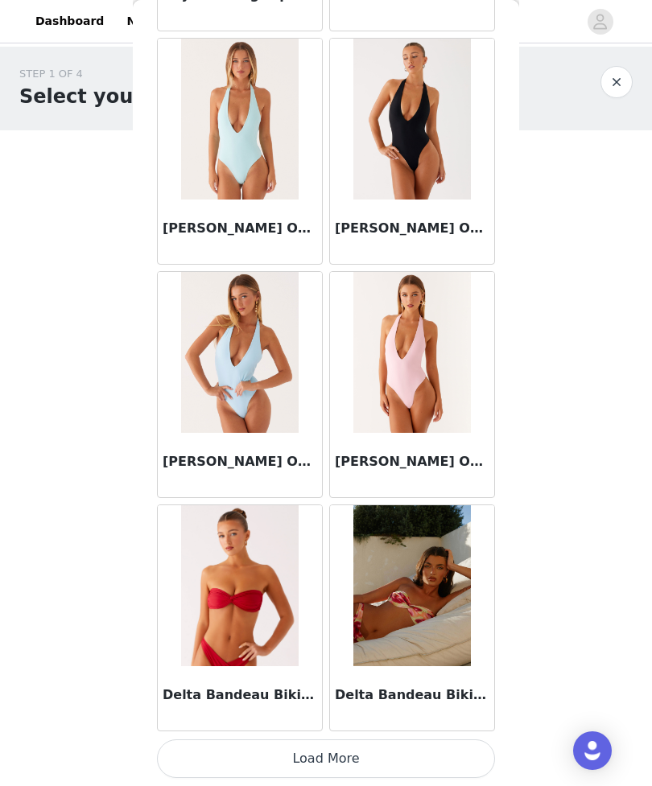
click at [459, 763] on button "Load More" at bounding box center [326, 758] width 338 height 39
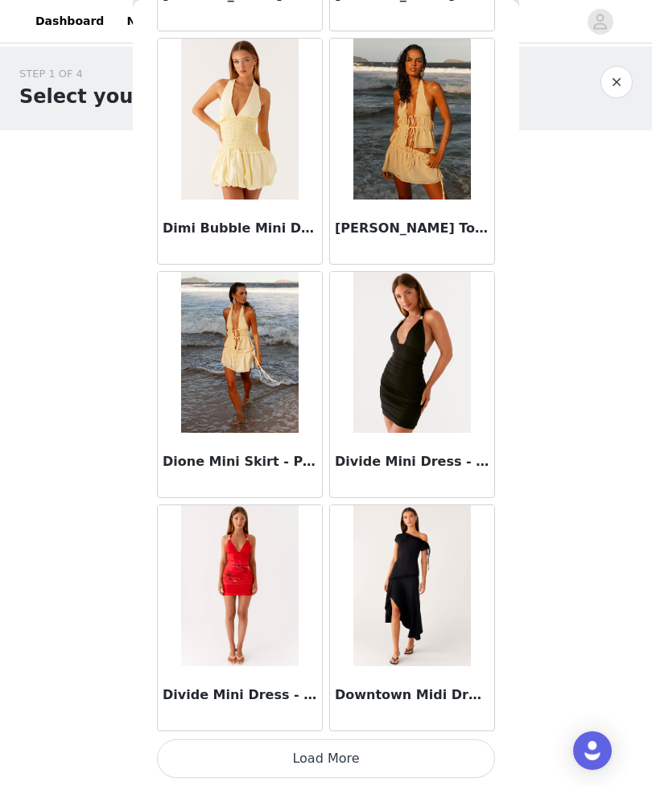
click at [459, 765] on button "Load More" at bounding box center [326, 758] width 338 height 39
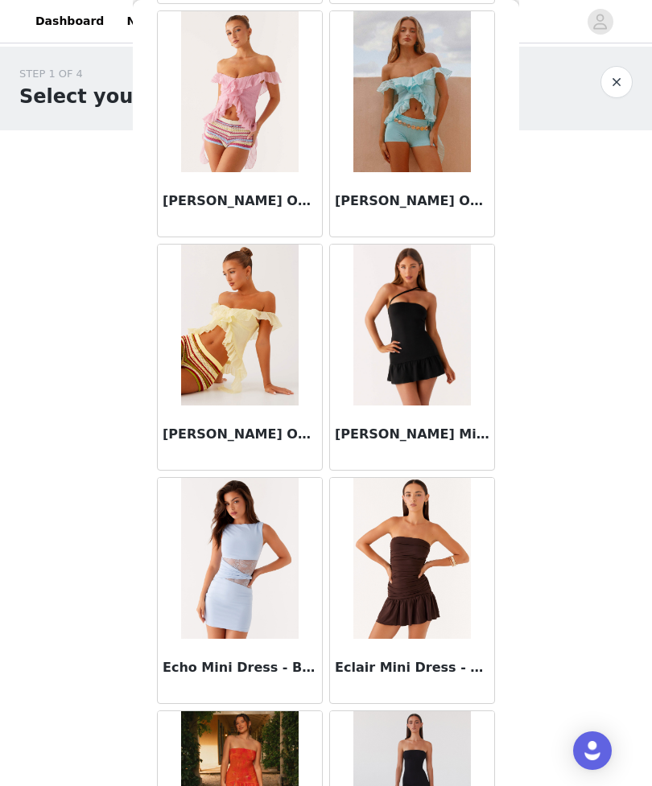
scroll to position [30864, 0]
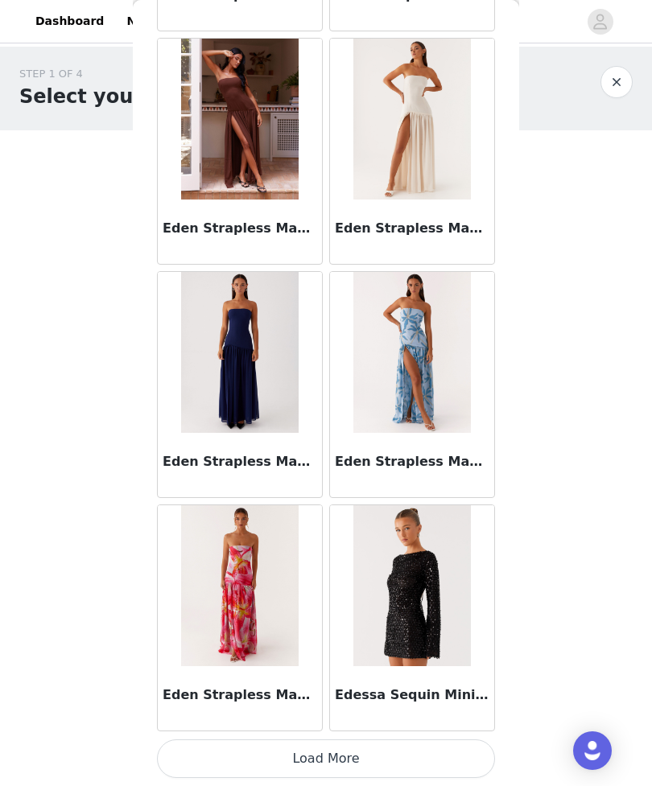
click at [417, 776] on button "Load More" at bounding box center [326, 758] width 338 height 39
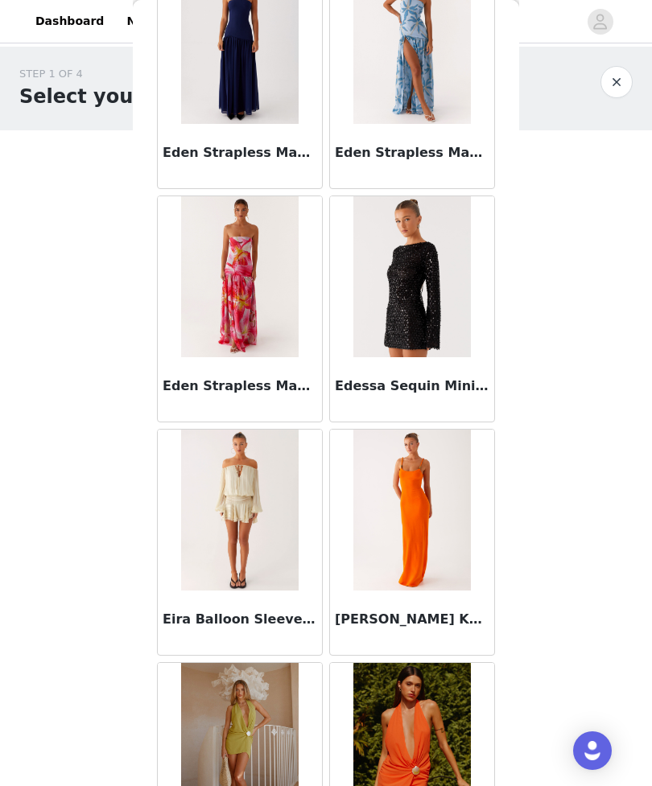
scroll to position [32410, 0]
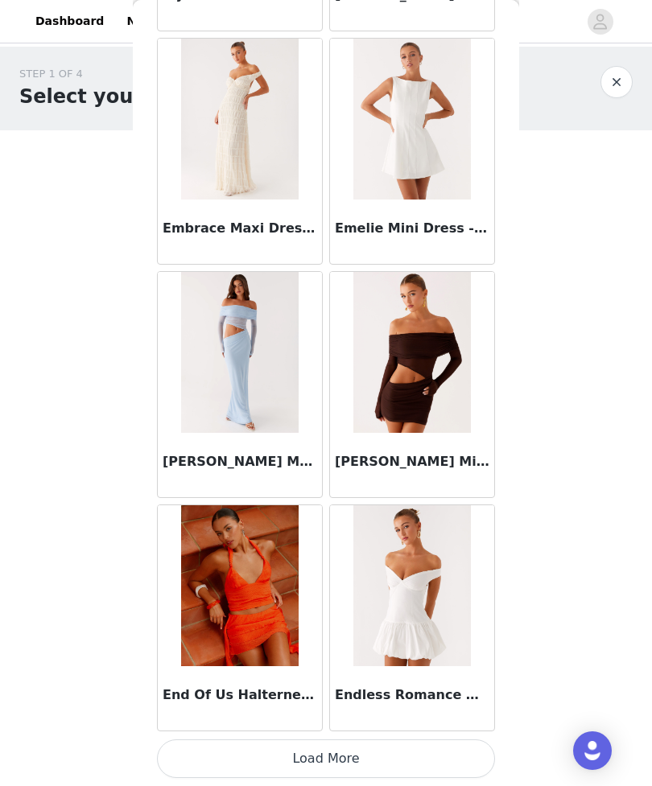
click at [430, 757] on button "Load More" at bounding box center [326, 758] width 338 height 39
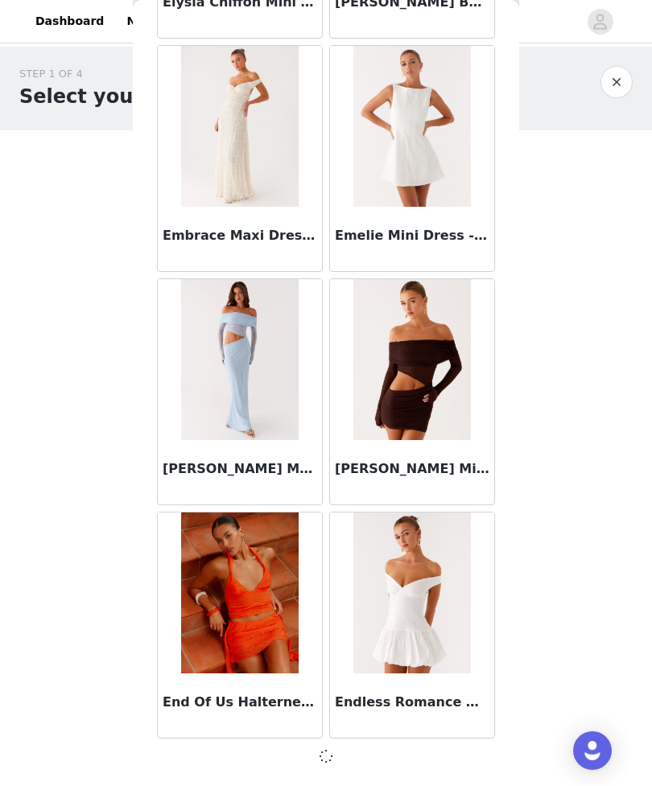
scroll to position [34328, 0]
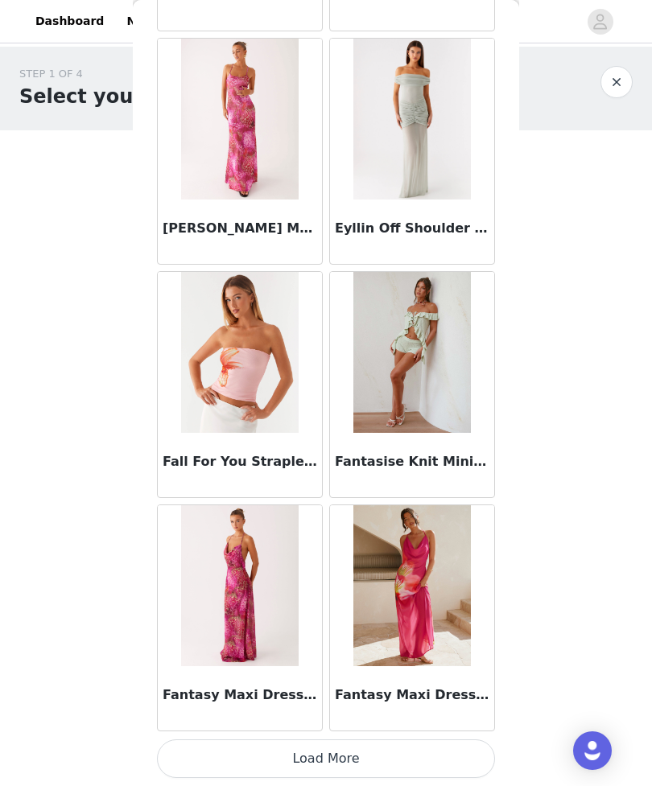
click at [417, 759] on button "Load More" at bounding box center [326, 758] width 338 height 39
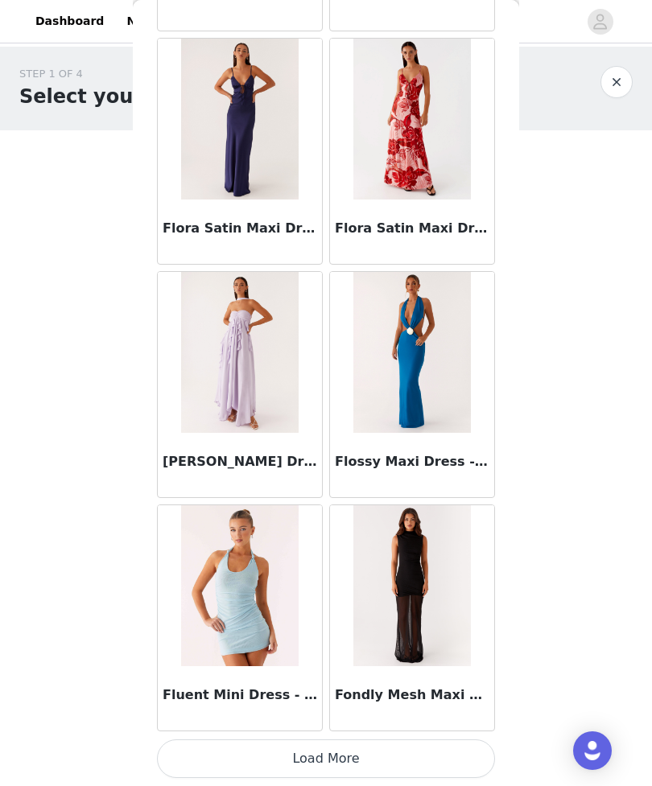
scroll to position [39000, 0]
click at [455, 765] on button "Load More" at bounding box center [326, 758] width 338 height 39
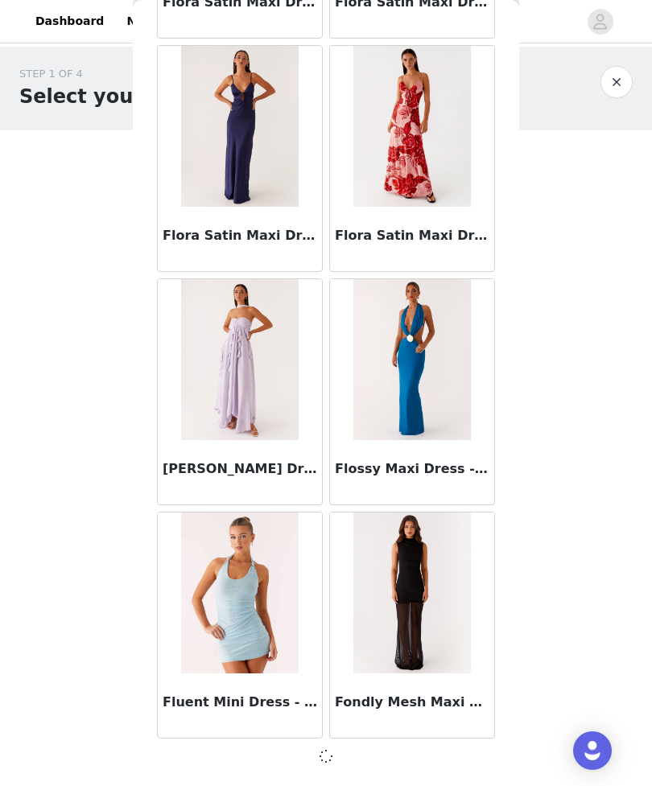
scroll to position [38993, 0]
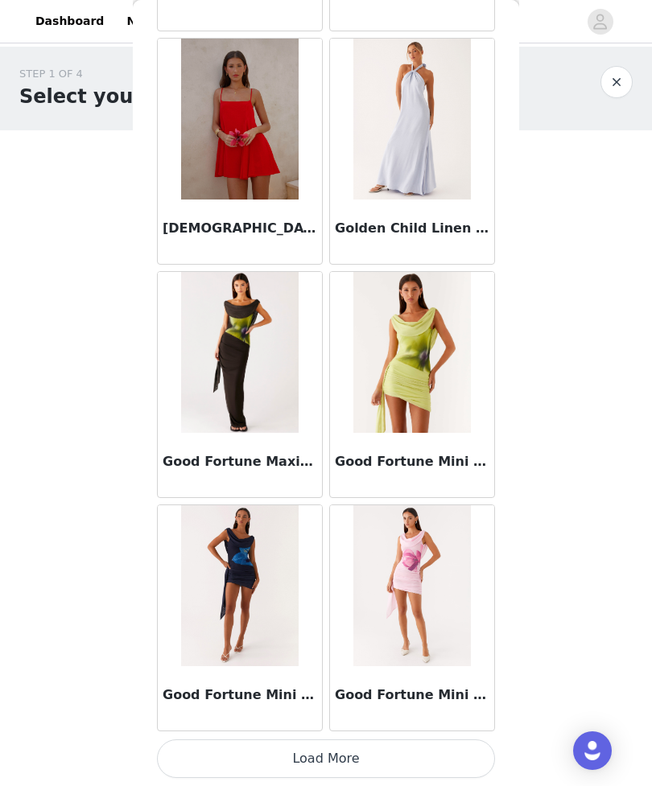
click at [446, 762] on button "Load More" at bounding box center [326, 758] width 338 height 39
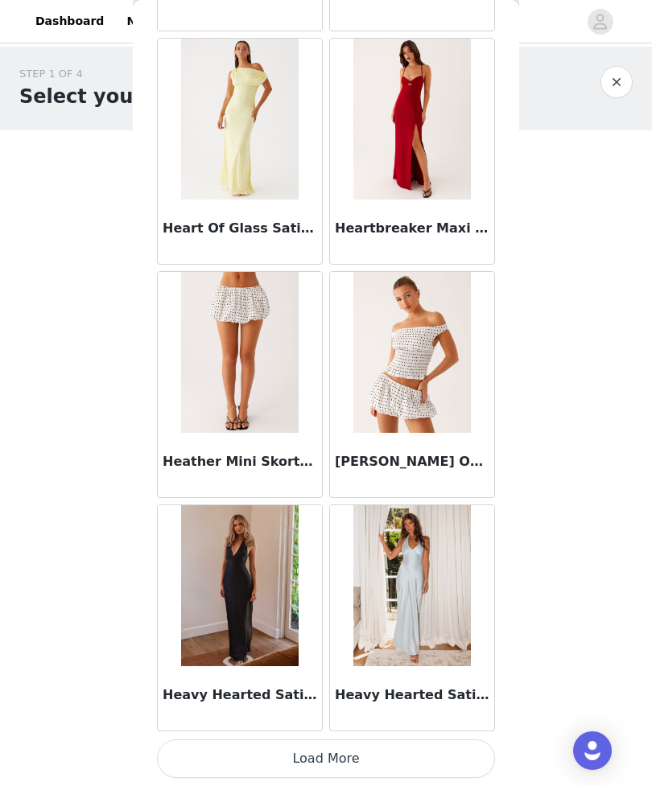
scroll to position [43666, 0]
click at [428, 764] on button "Load More" at bounding box center [326, 758] width 338 height 39
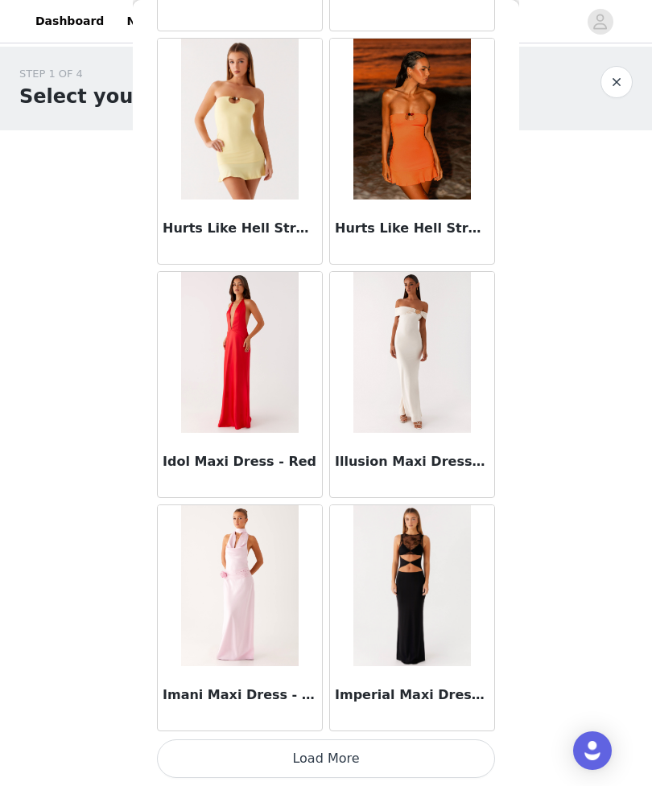
click at [434, 758] on button "Load More" at bounding box center [326, 758] width 338 height 39
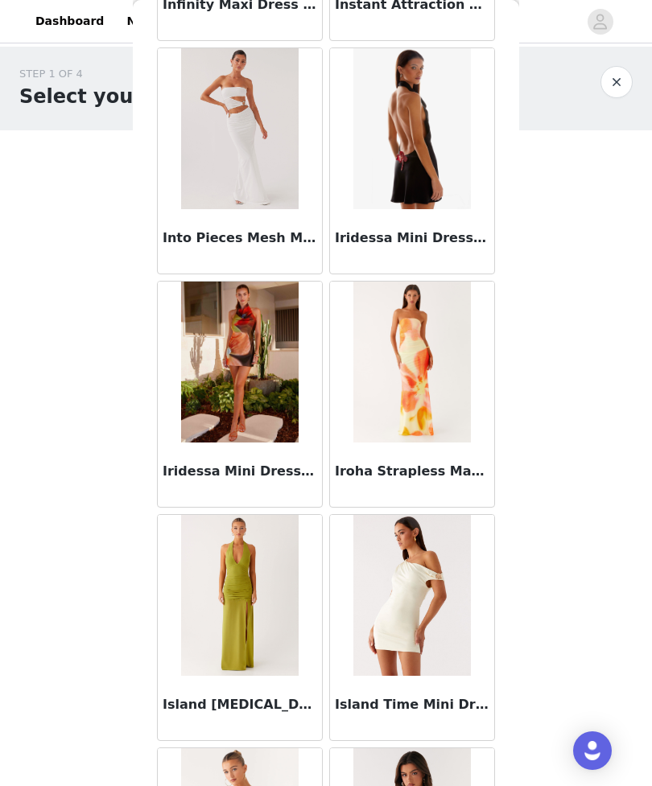
scroll to position [47409, 0]
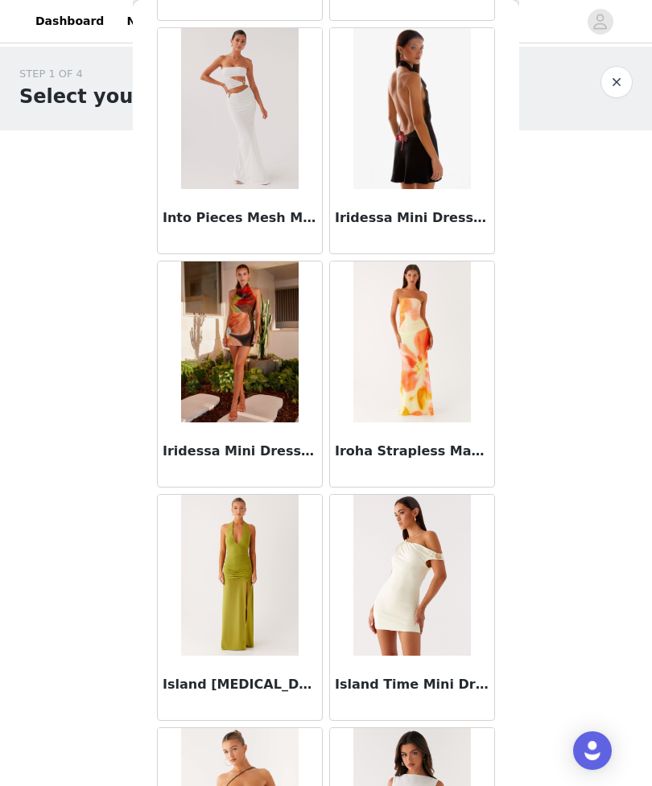
click at [297, 629] on img at bounding box center [239, 575] width 117 height 161
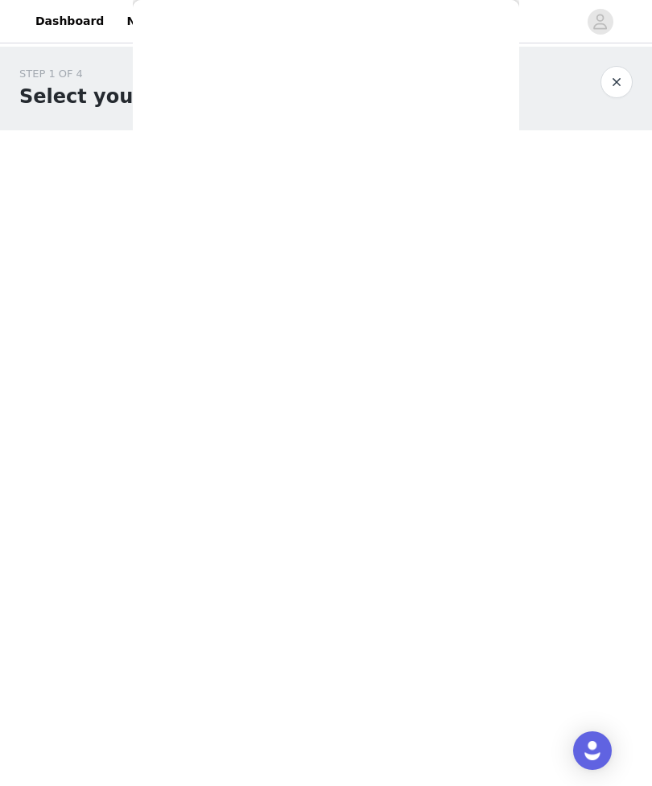
scroll to position [129, 0]
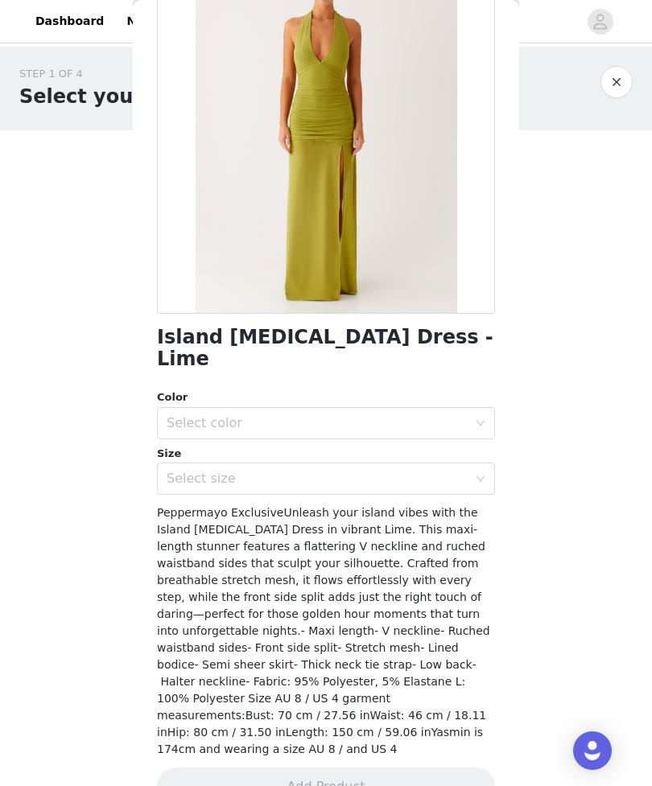
click at [405, 415] on div "Select color" at bounding box center [317, 423] width 301 height 16
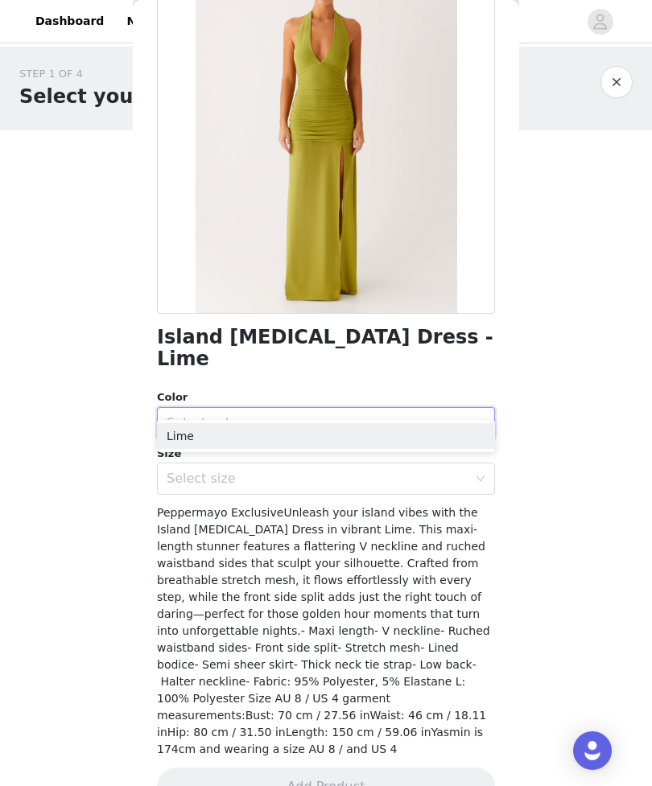
click at [398, 437] on li "Lime" at bounding box center [326, 436] width 338 height 26
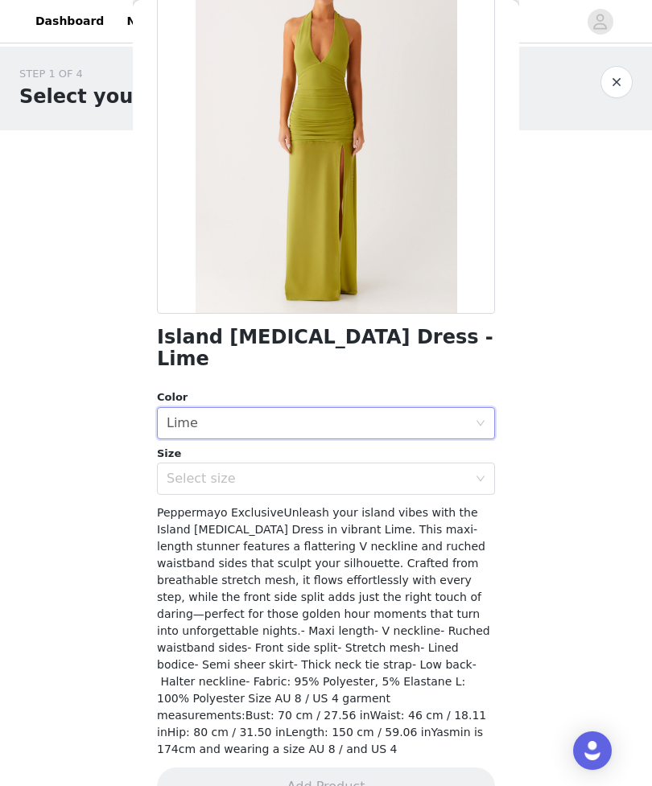
click at [400, 471] on div "Select size" at bounding box center [317, 479] width 301 height 16
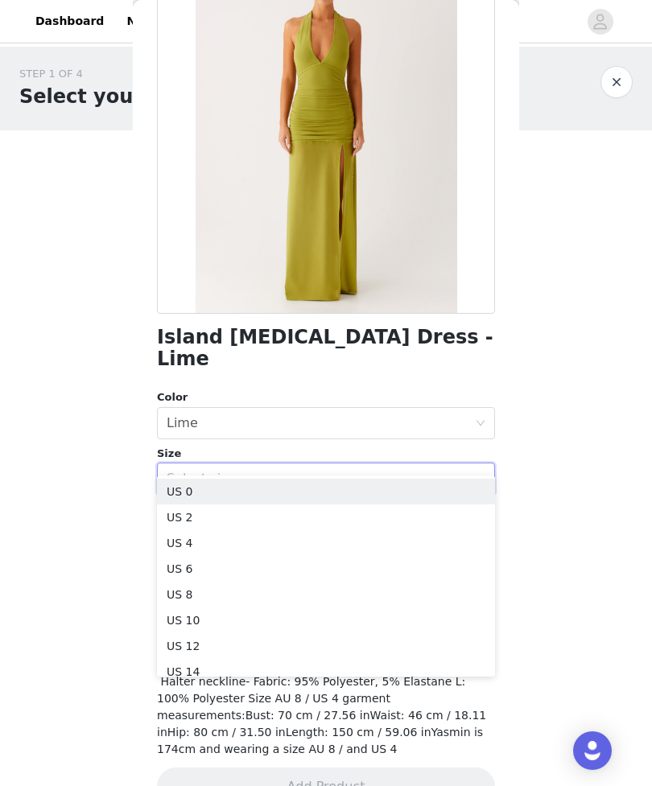
click at [369, 547] on li "US 4" at bounding box center [326, 543] width 338 height 26
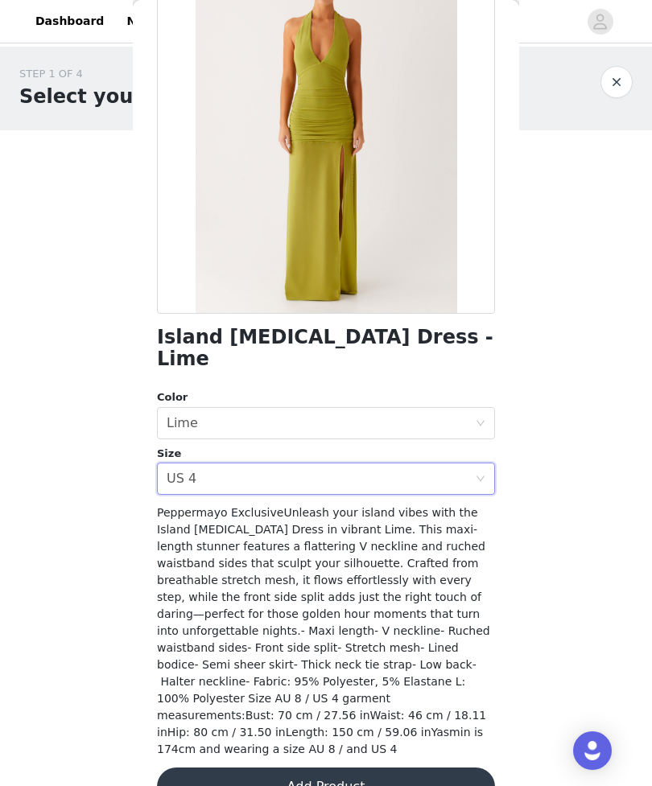
click at [436, 767] on button "Add Product" at bounding box center [326, 786] width 338 height 39
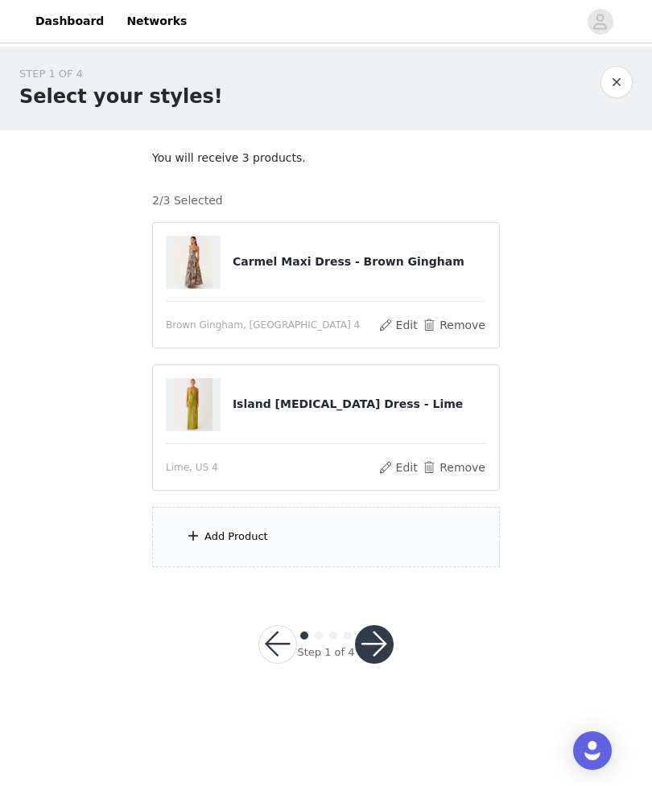
click at [395, 537] on div "Add Product" at bounding box center [326, 537] width 348 height 60
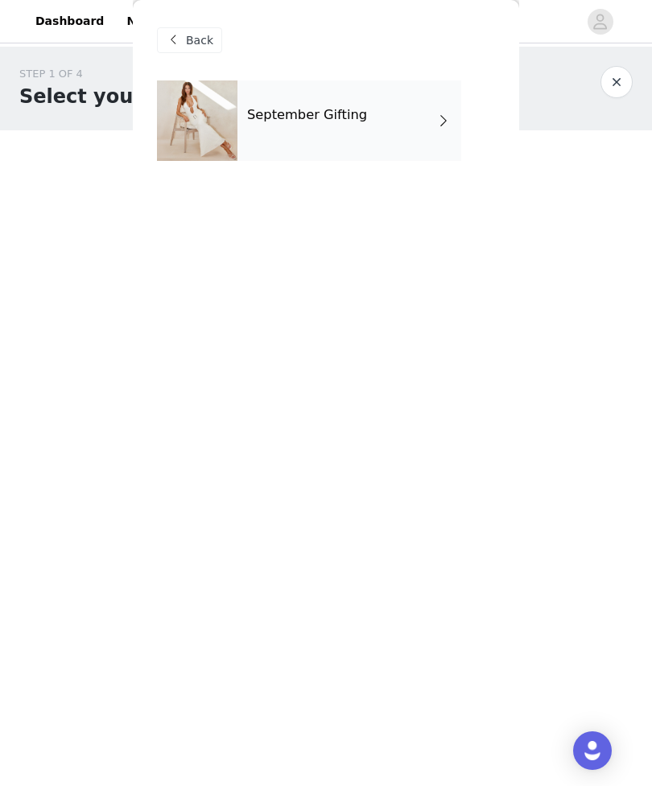
click at [436, 133] on div "September Gifting" at bounding box center [349, 120] width 224 height 80
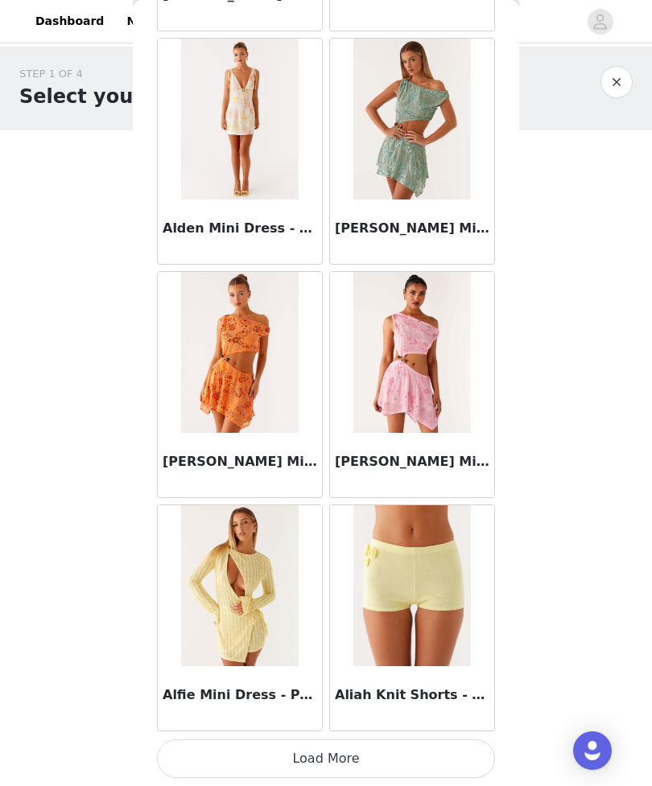
click at [433, 750] on button "Load More" at bounding box center [326, 758] width 338 height 39
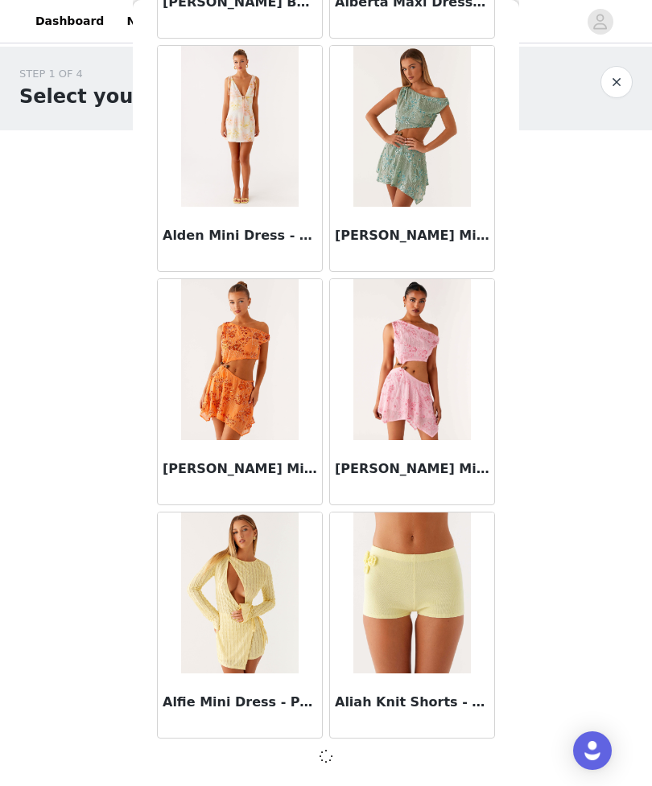
scroll to position [1668, 0]
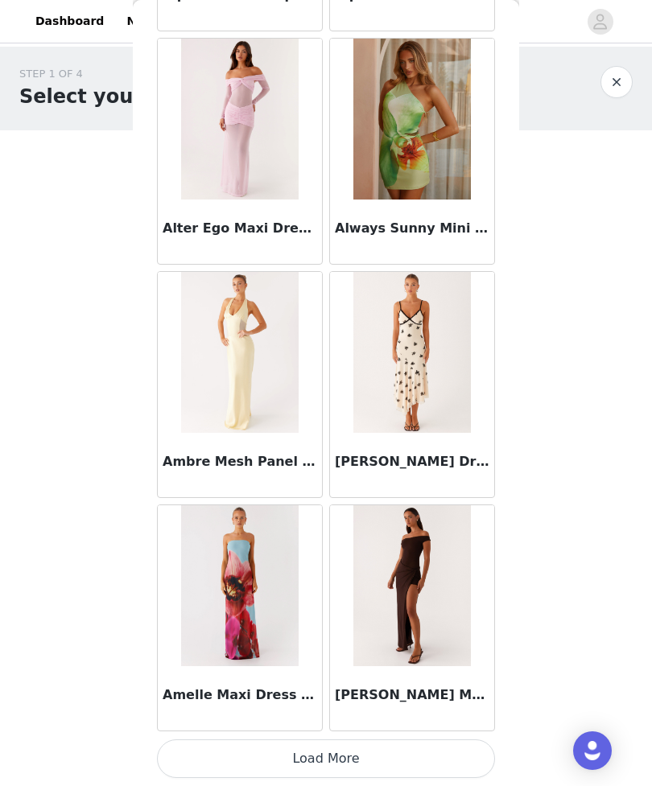
click at [419, 753] on button "Load More" at bounding box center [326, 758] width 338 height 39
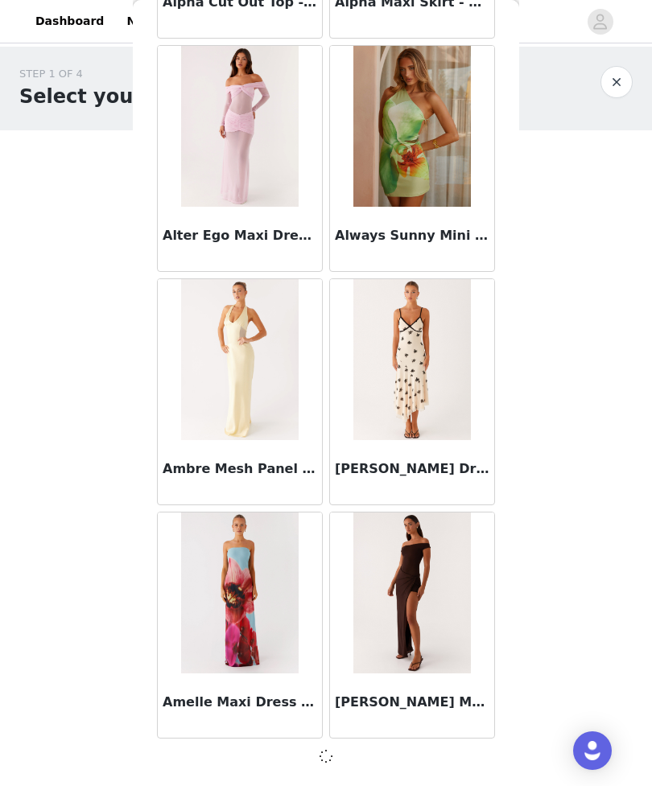
scroll to position [4001, 0]
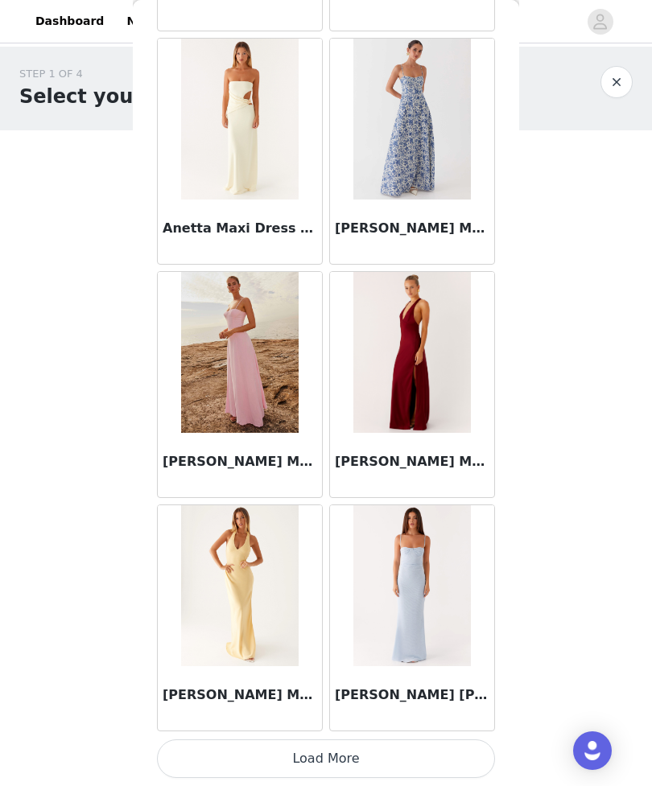
click at [459, 755] on button "Load More" at bounding box center [326, 758] width 338 height 39
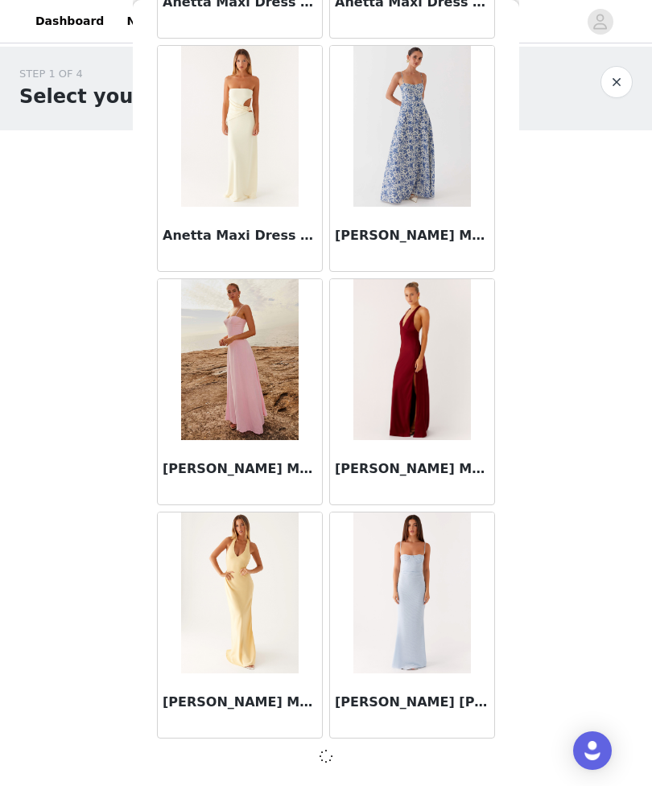
scroll to position [6334, 0]
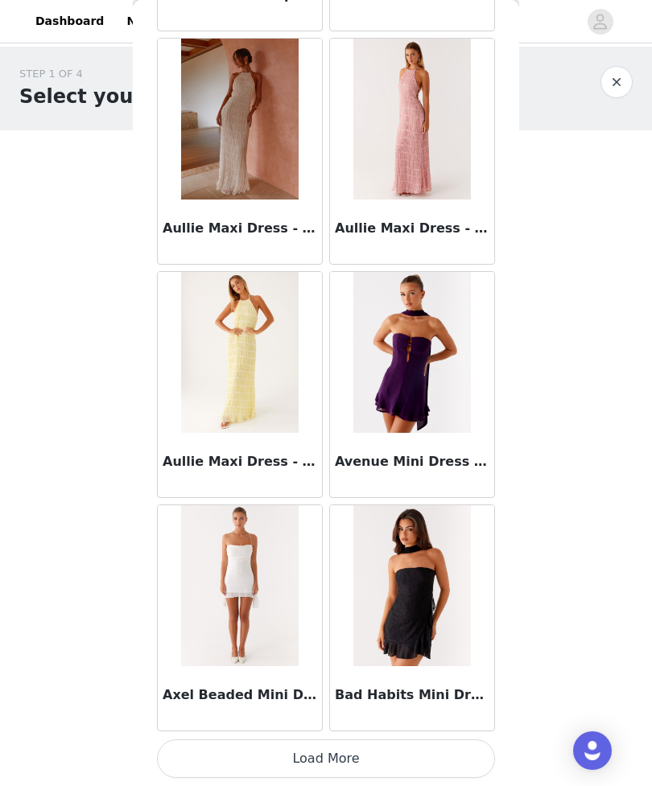
click at [401, 757] on button "Load More" at bounding box center [326, 758] width 338 height 39
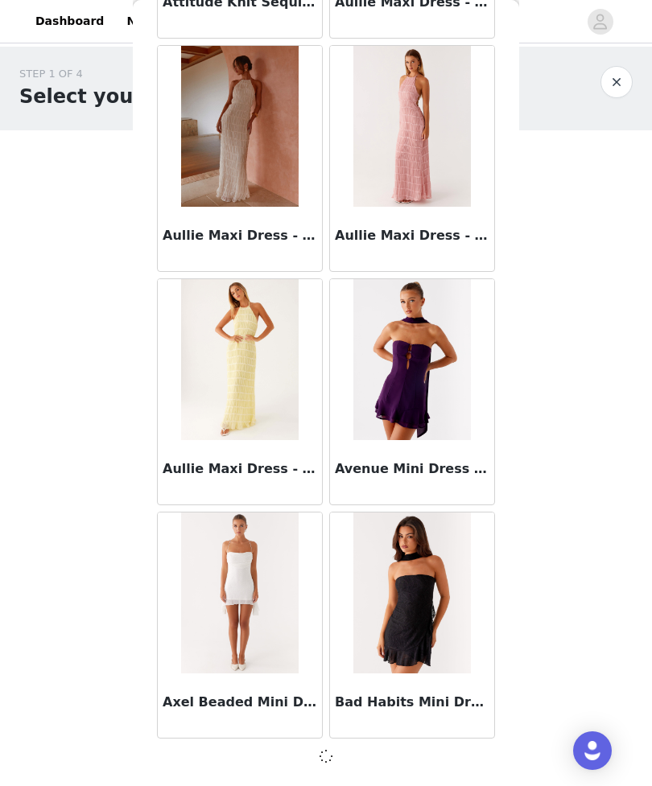
scroll to position [8667, 0]
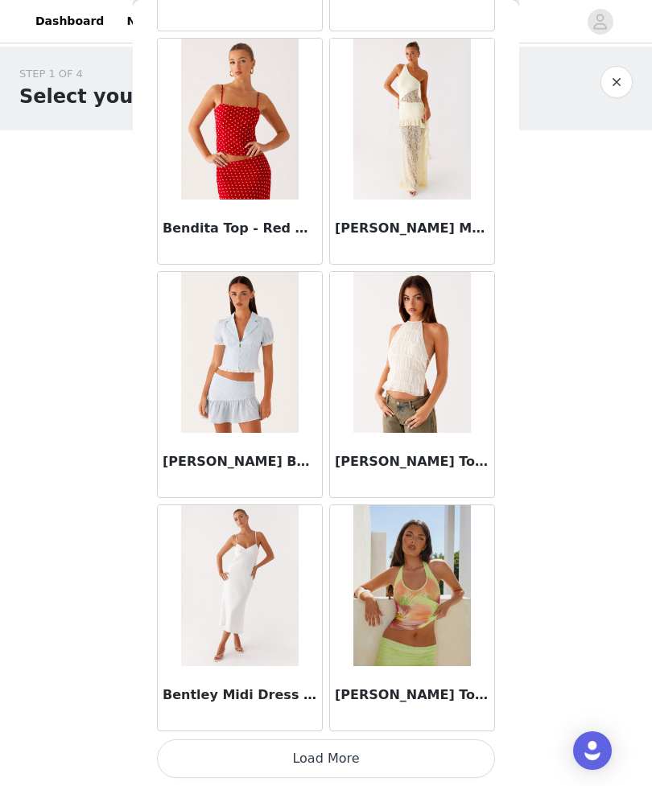
click at [436, 748] on button "Load More" at bounding box center [326, 758] width 338 height 39
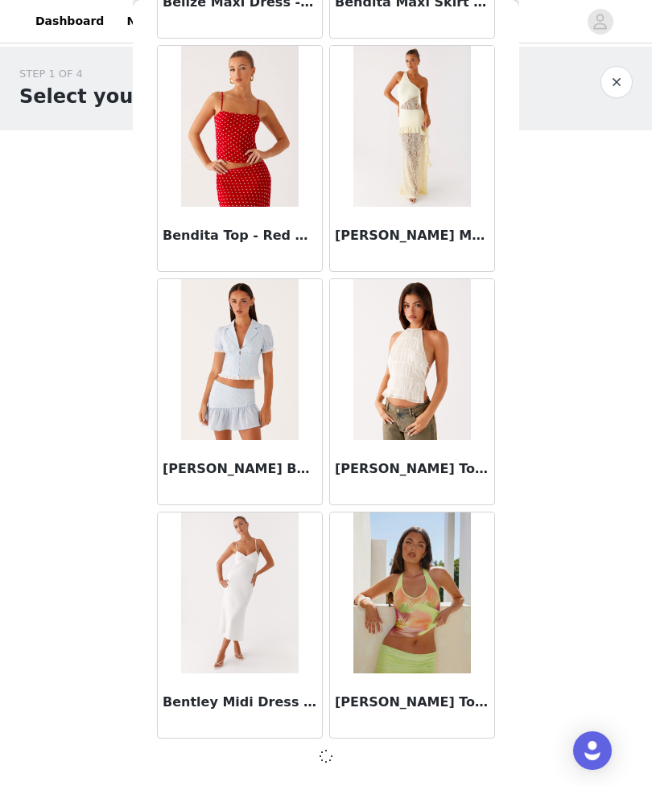
scroll to position [11000, 0]
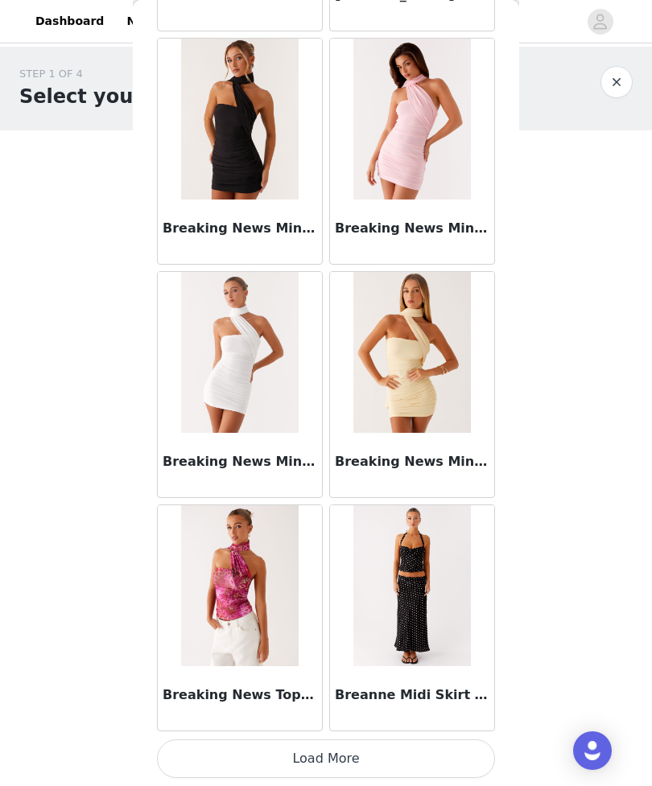
click at [440, 761] on button "Load More" at bounding box center [326, 758] width 338 height 39
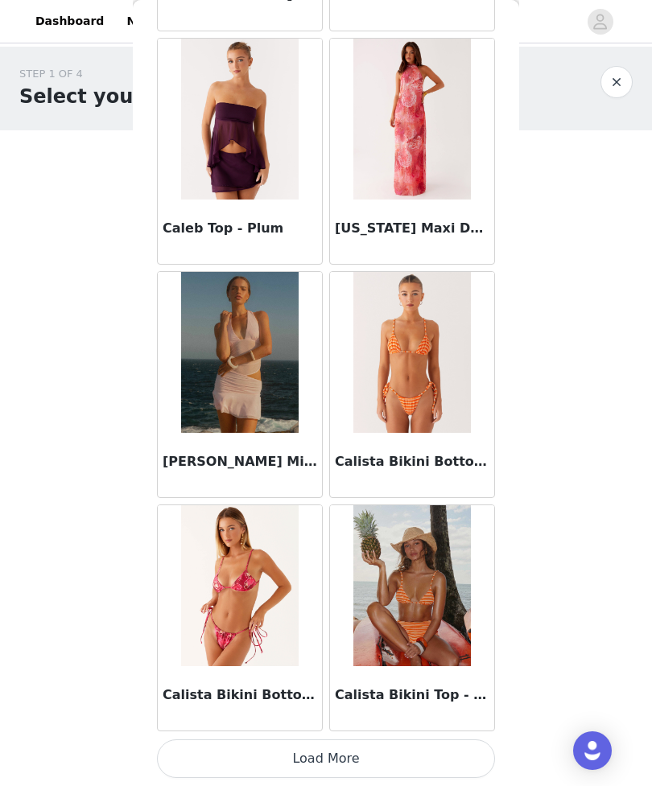
click at [438, 756] on button "Load More" at bounding box center [326, 758] width 338 height 39
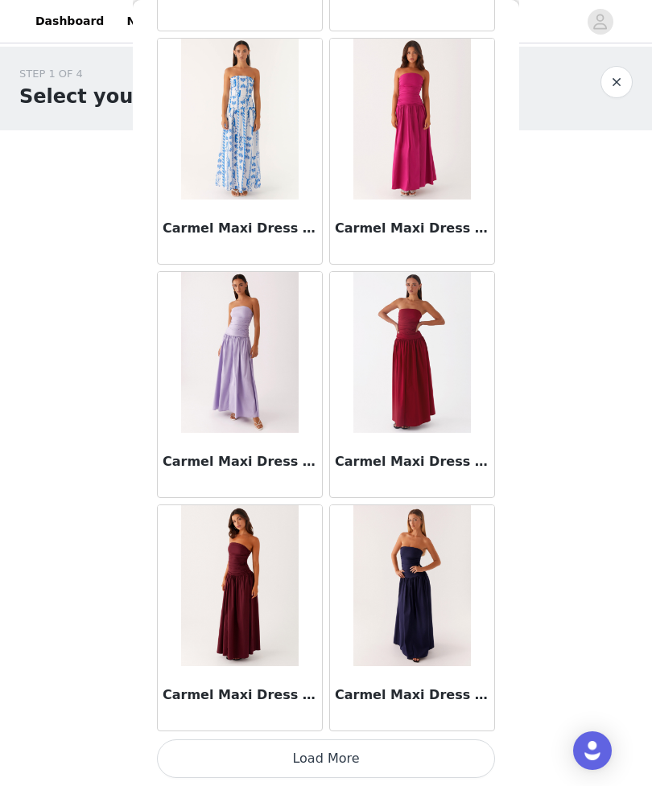
click at [413, 760] on button "Load More" at bounding box center [326, 758] width 338 height 39
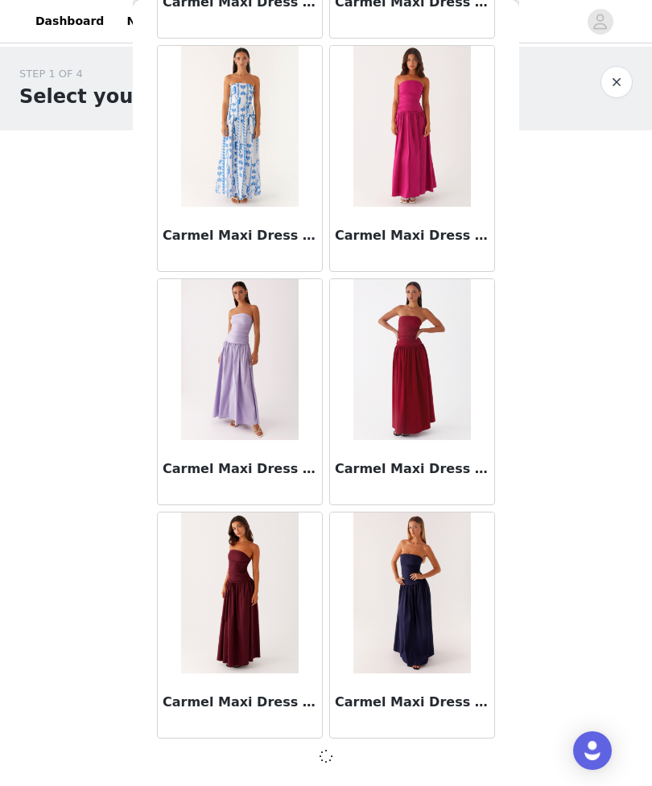
scroll to position [17998, 0]
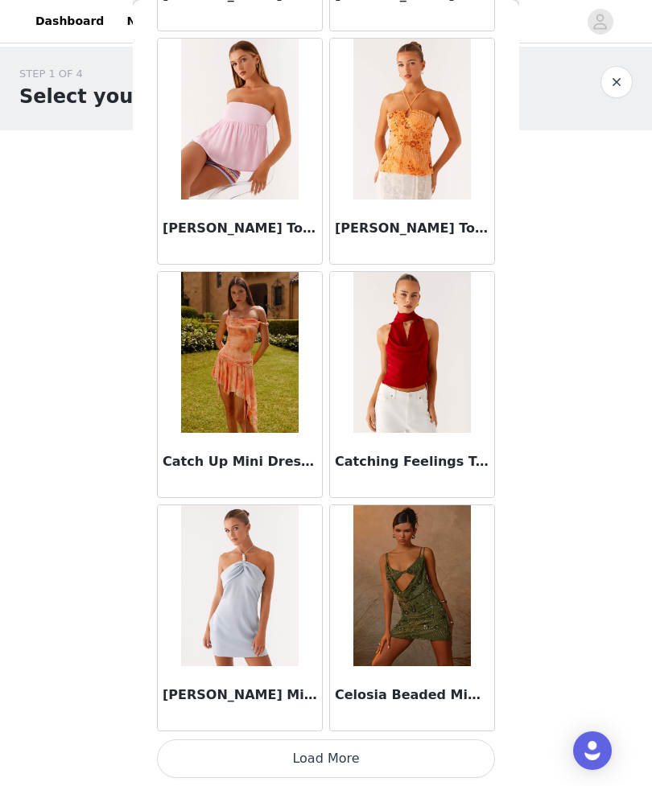
click at [438, 769] on button "Load More" at bounding box center [326, 758] width 338 height 39
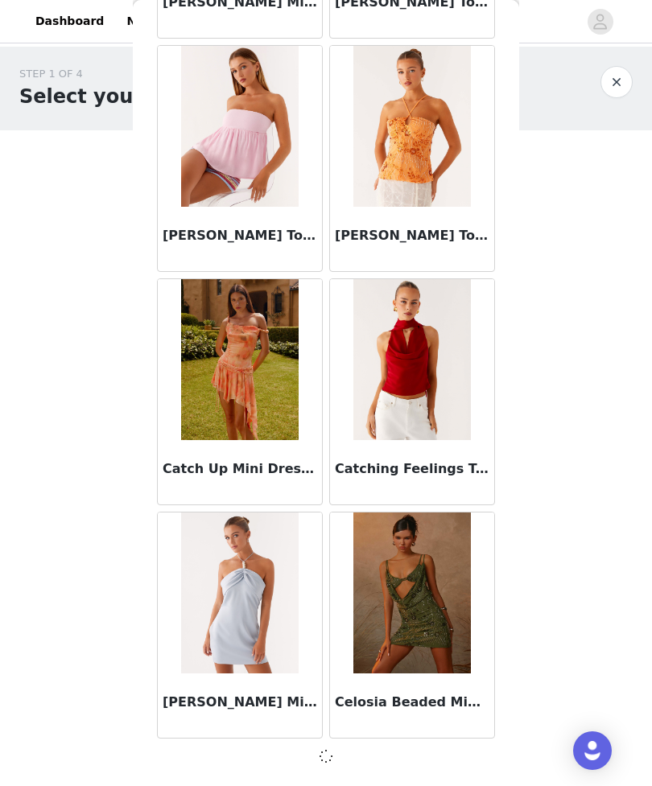
scroll to position [20331, 0]
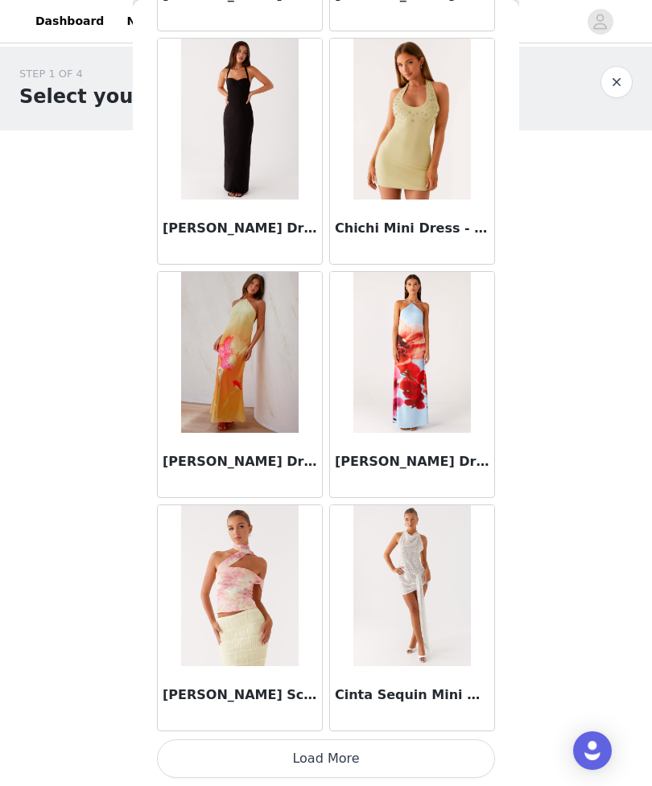
click at [442, 753] on button "Load More" at bounding box center [326, 758] width 338 height 39
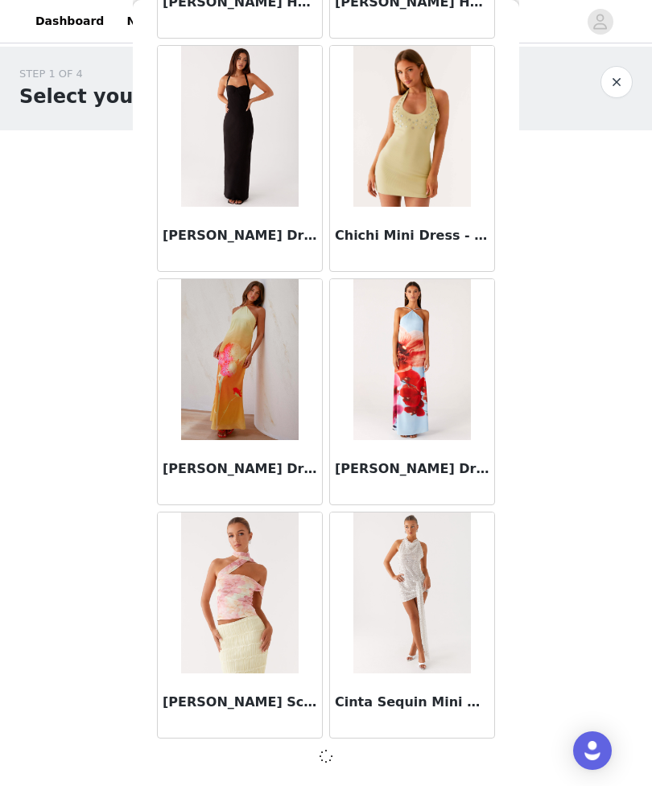
scroll to position [22664, 0]
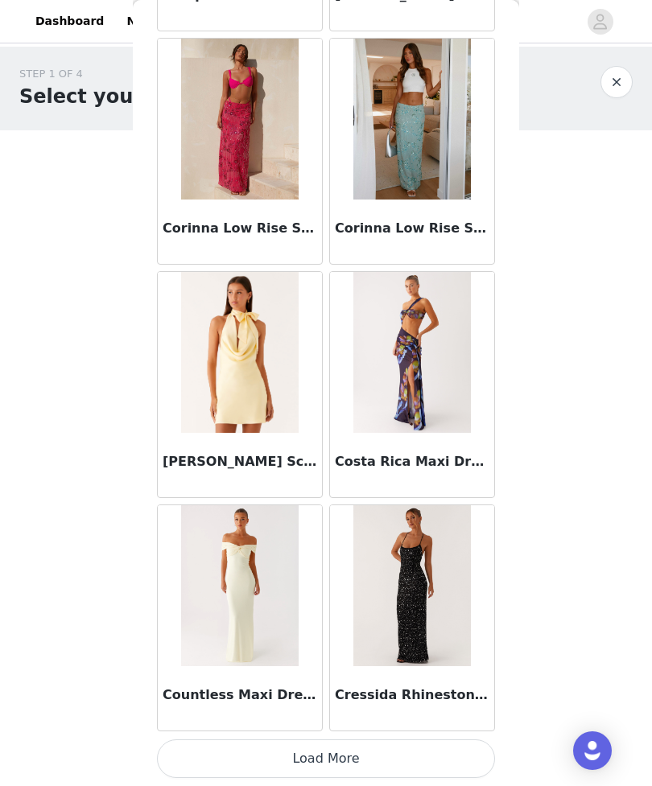
click at [426, 761] on button "Load More" at bounding box center [326, 758] width 338 height 39
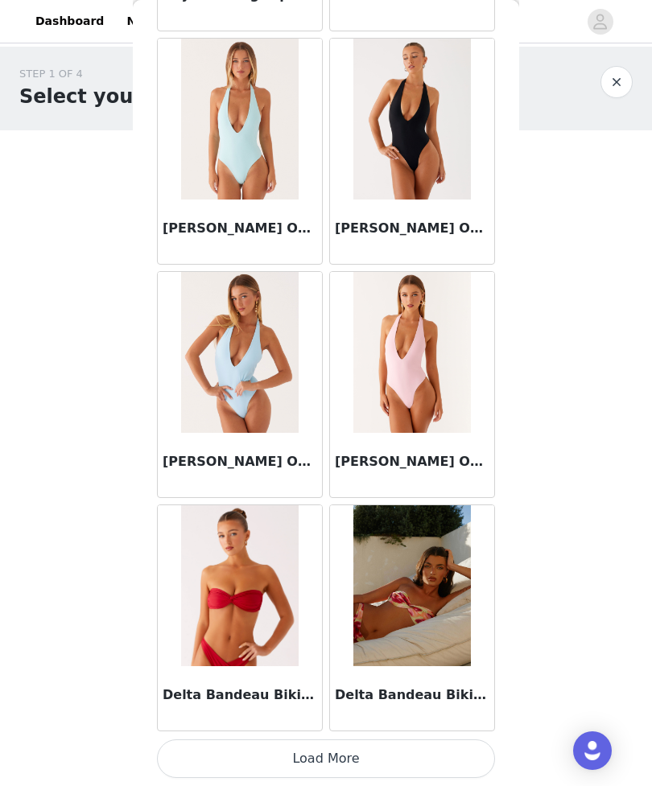
click at [445, 758] on button "Load More" at bounding box center [326, 758] width 338 height 39
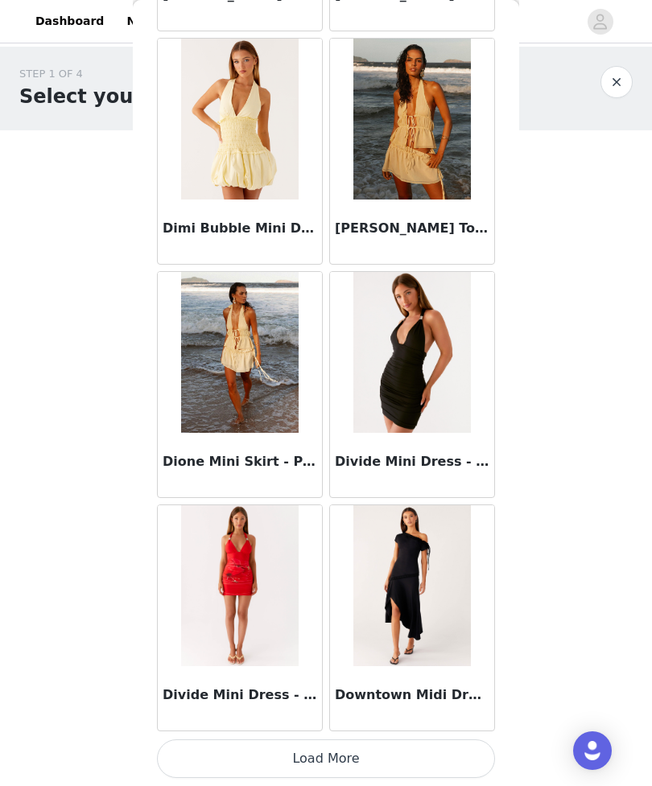
scroll to position [29669, 0]
click at [448, 767] on button "Load More" at bounding box center [326, 758] width 338 height 39
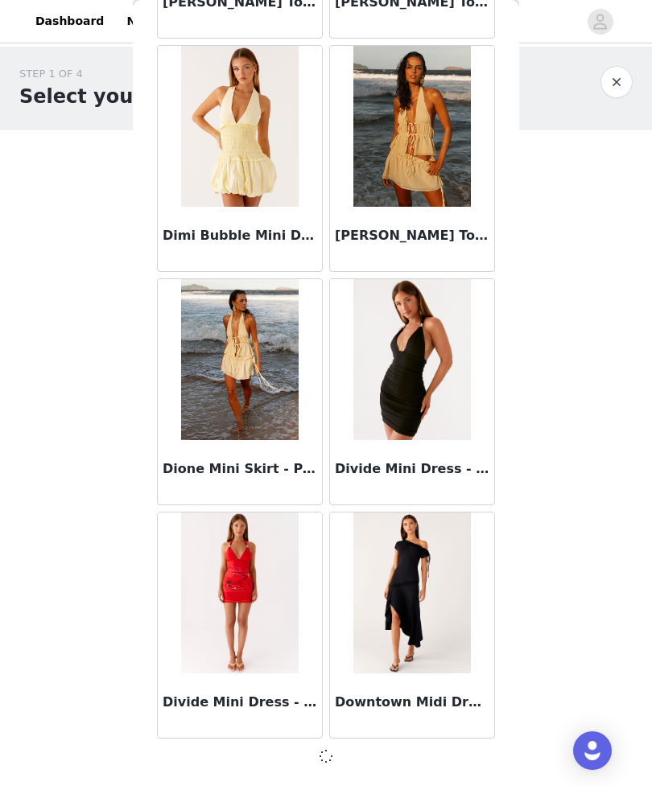
scroll to position [29662, 0]
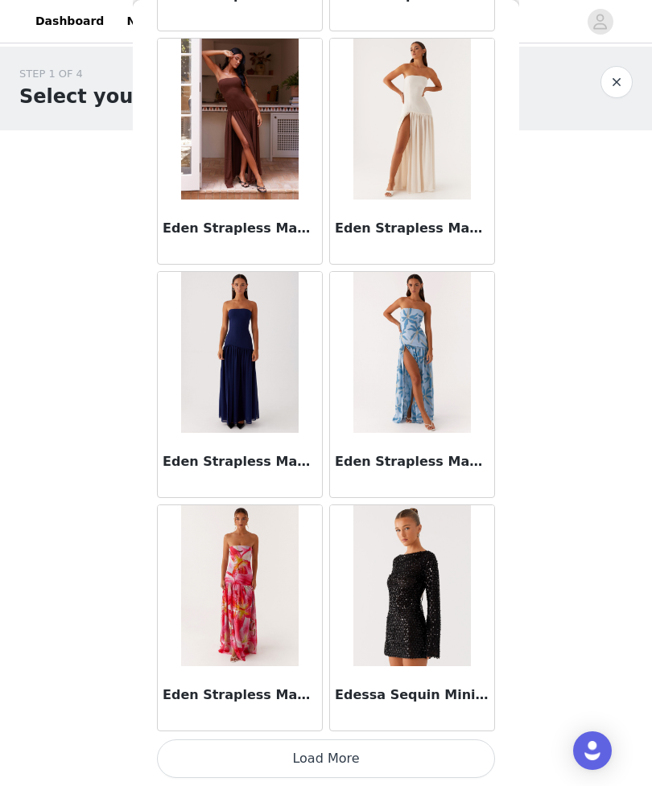
click at [430, 763] on button "Load More" at bounding box center [326, 758] width 338 height 39
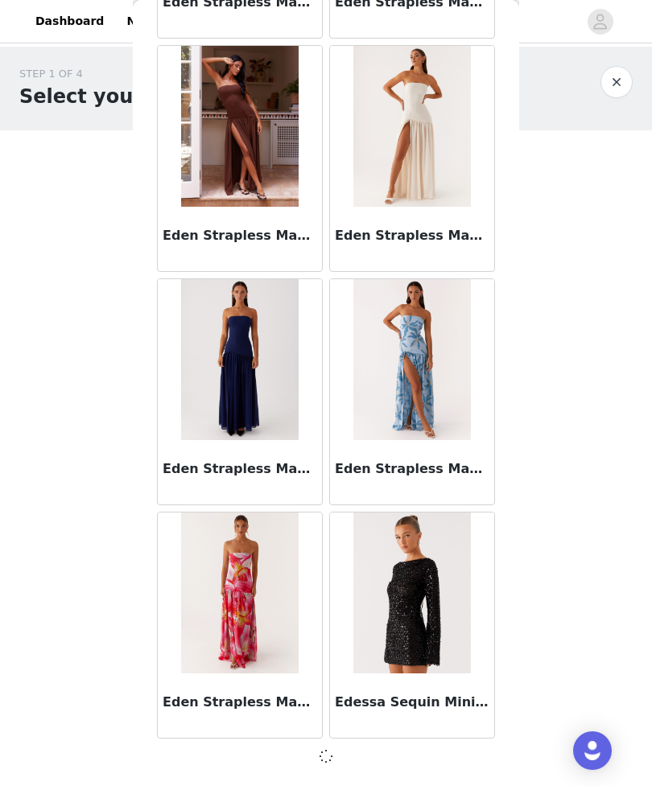
scroll to position [31995, 0]
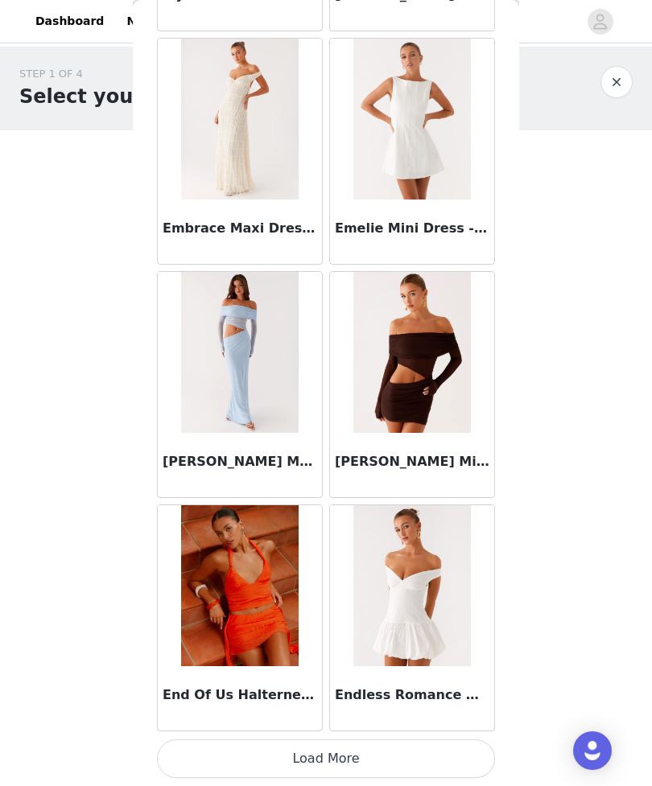
click at [430, 748] on button "Load More" at bounding box center [326, 758] width 338 height 39
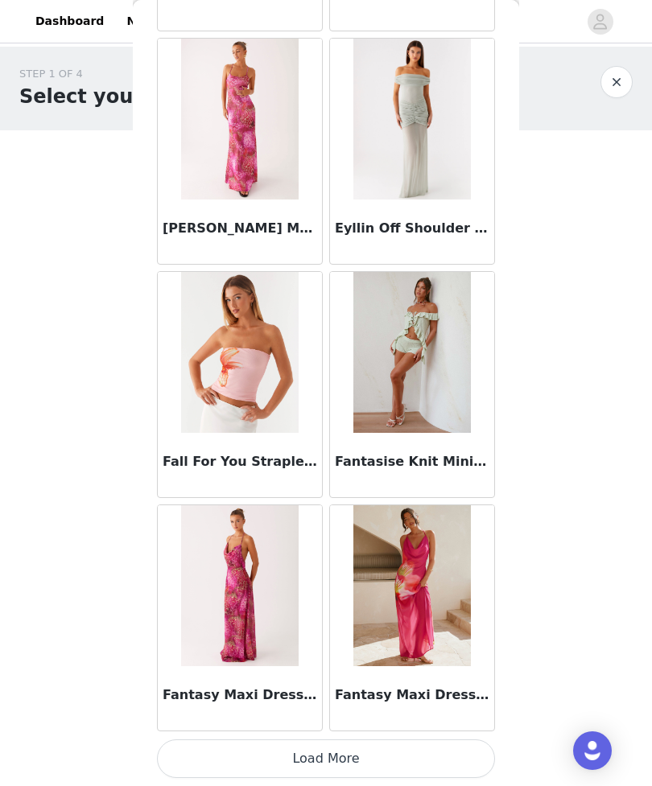
click at [411, 765] on button "Load More" at bounding box center [326, 758] width 338 height 39
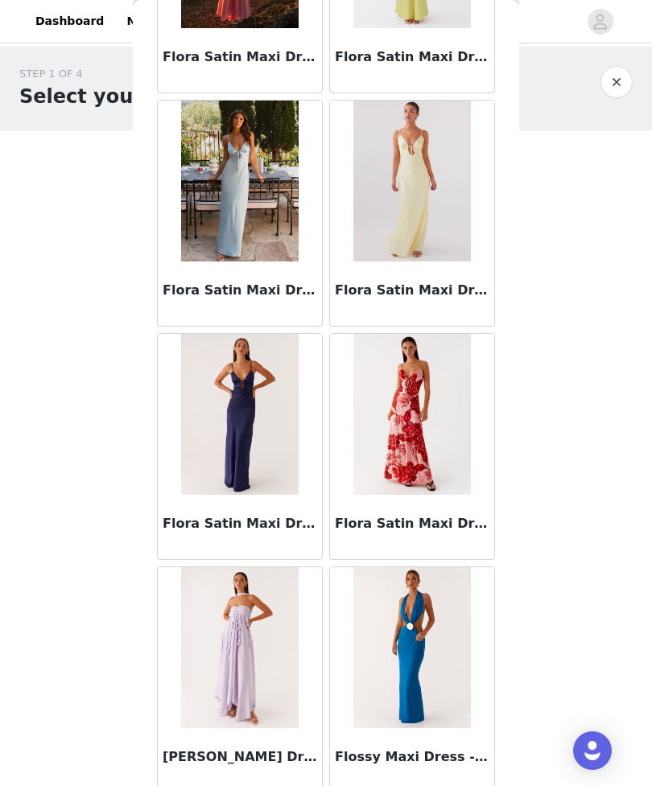
scroll to position [38722, 0]
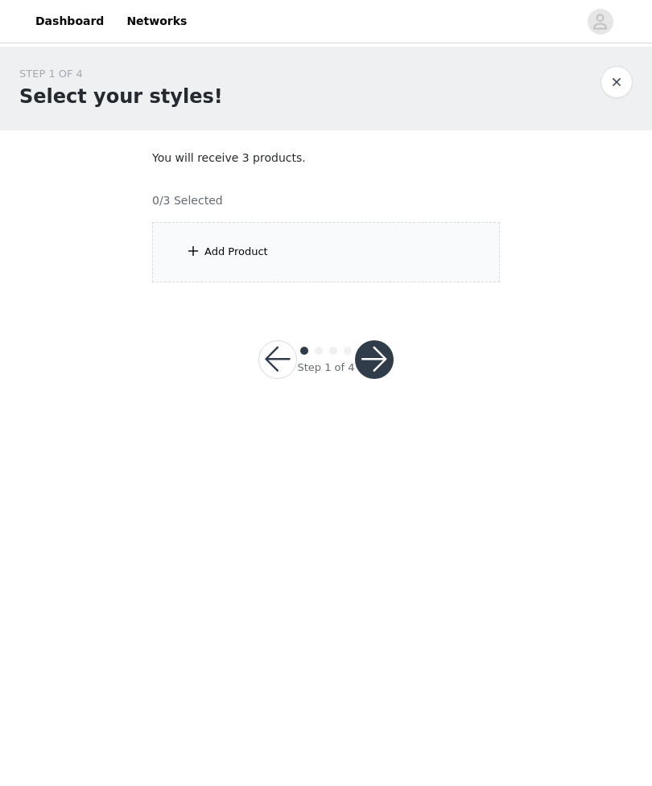
click at [431, 265] on div "Add Product" at bounding box center [326, 252] width 348 height 60
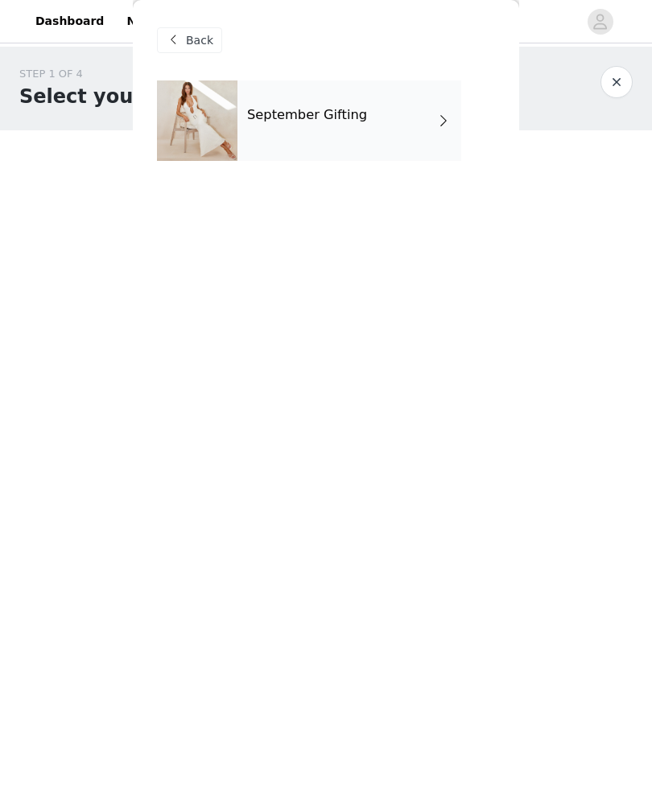
click at [442, 134] on div "September Gifting" at bounding box center [349, 120] width 224 height 80
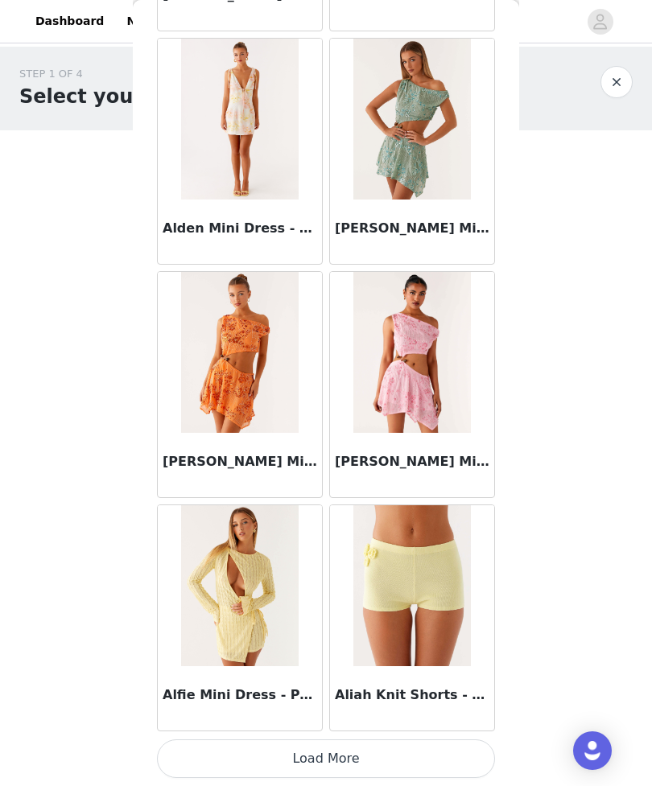
click at [442, 767] on button "Load More" at bounding box center [326, 758] width 338 height 39
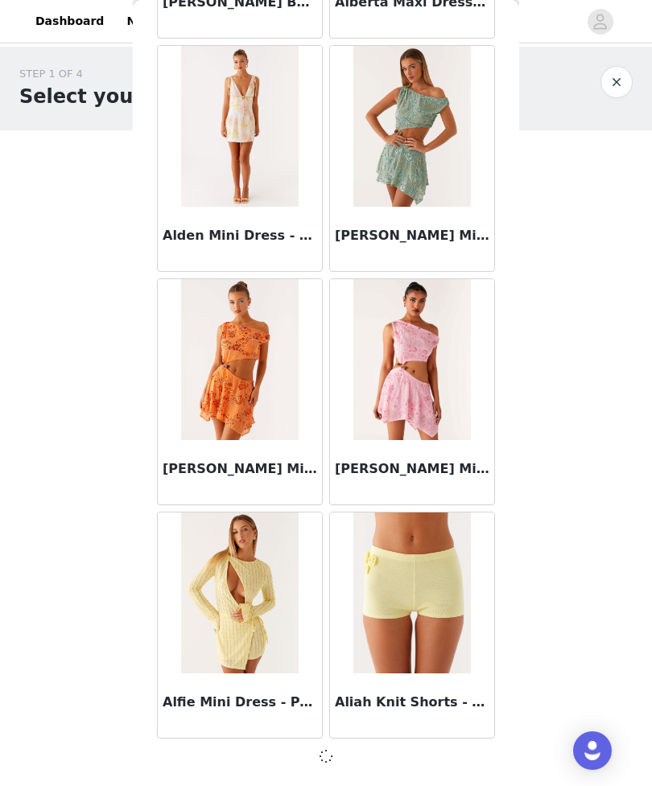
scroll to position [1668, 0]
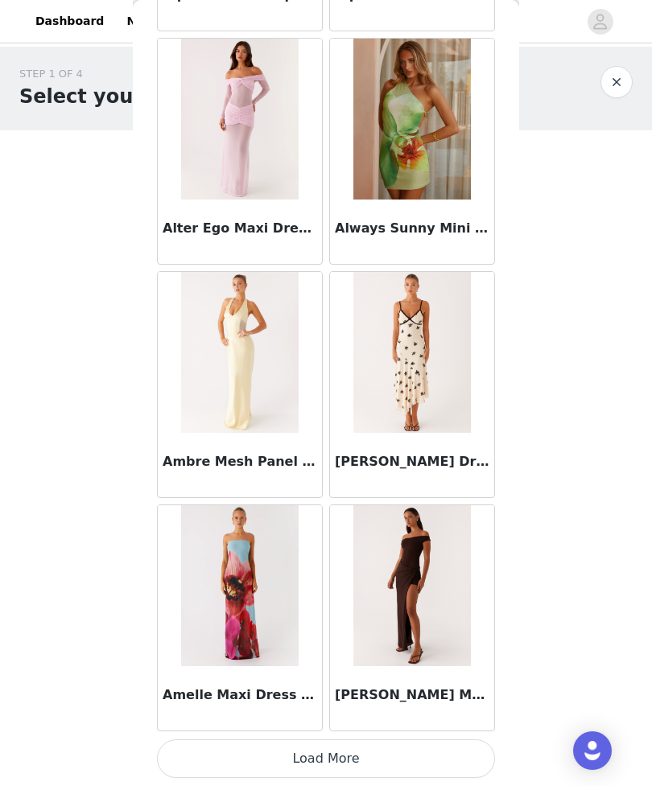
click at [438, 760] on button "Load More" at bounding box center [326, 758] width 338 height 39
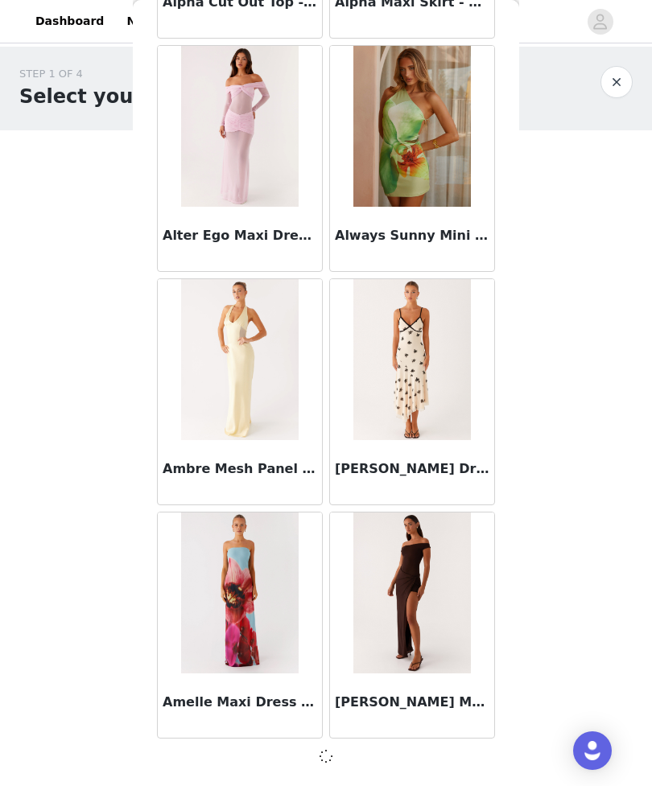
scroll to position [4001, 0]
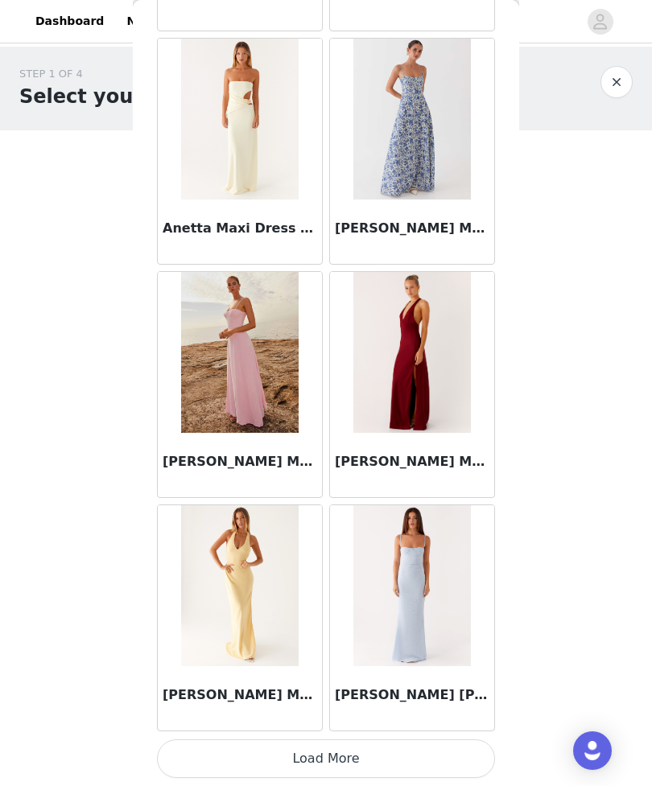
click at [452, 759] on button "Load More" at bounding box center [326, 758] width 338 height 39
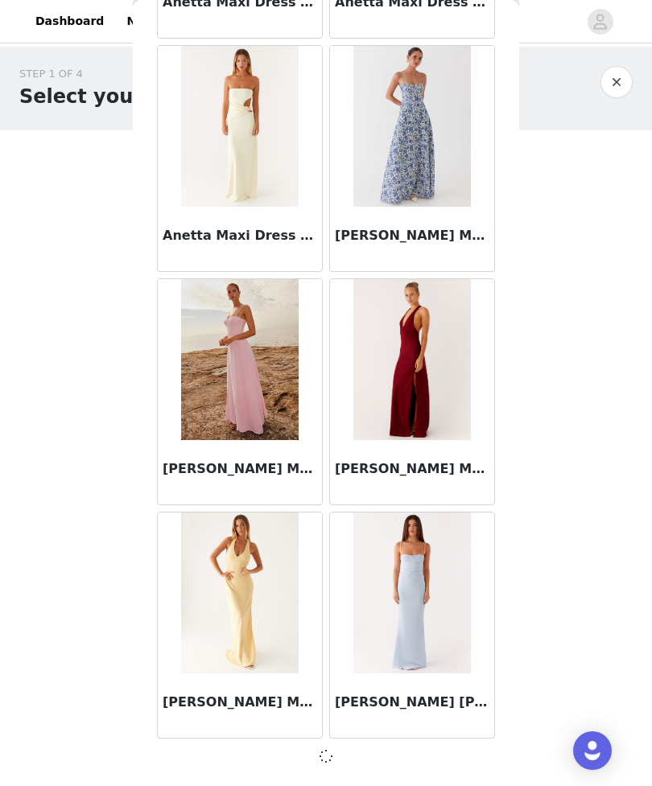
scroll to position [6334, 0]
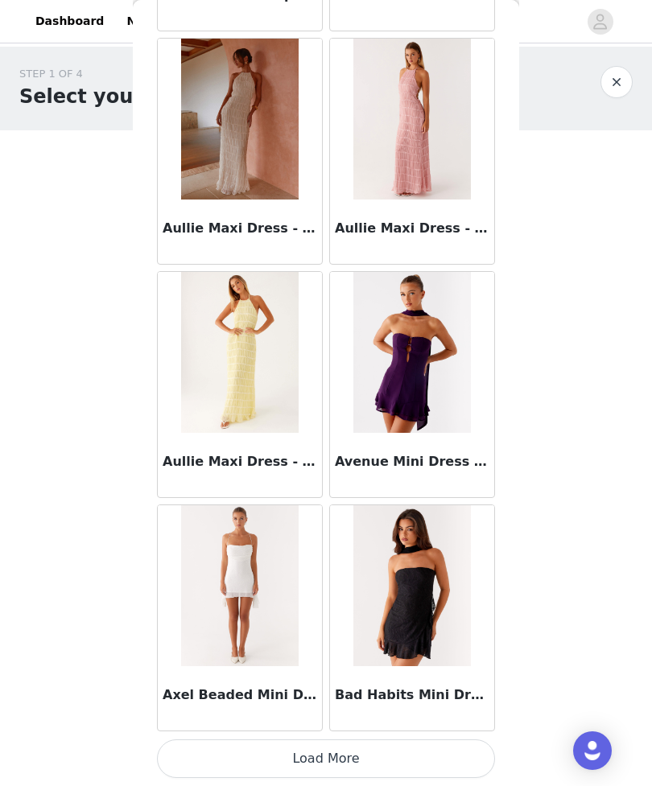
click at [452, 754] on button "Load More" at bounding box center [326, 758] width 338 height 39
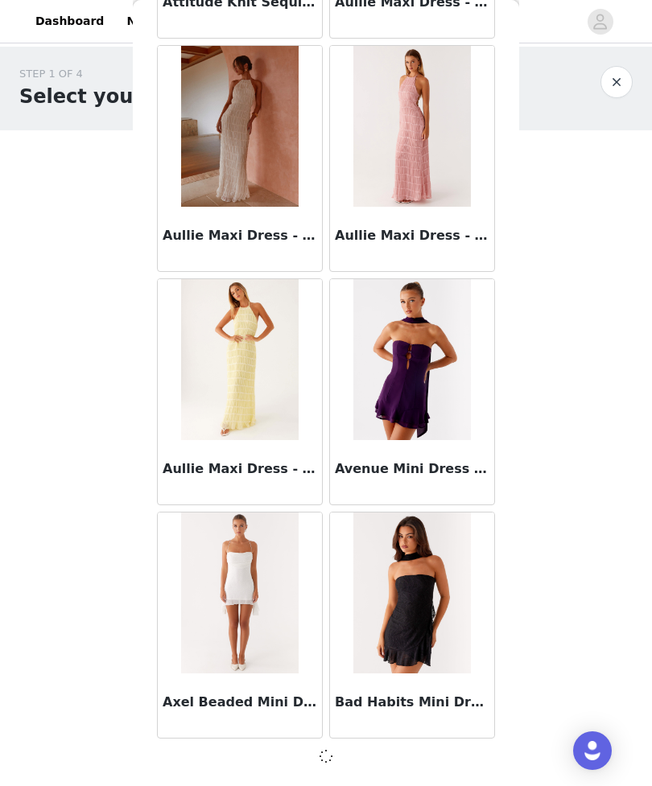
scroll to position [8667, 0]
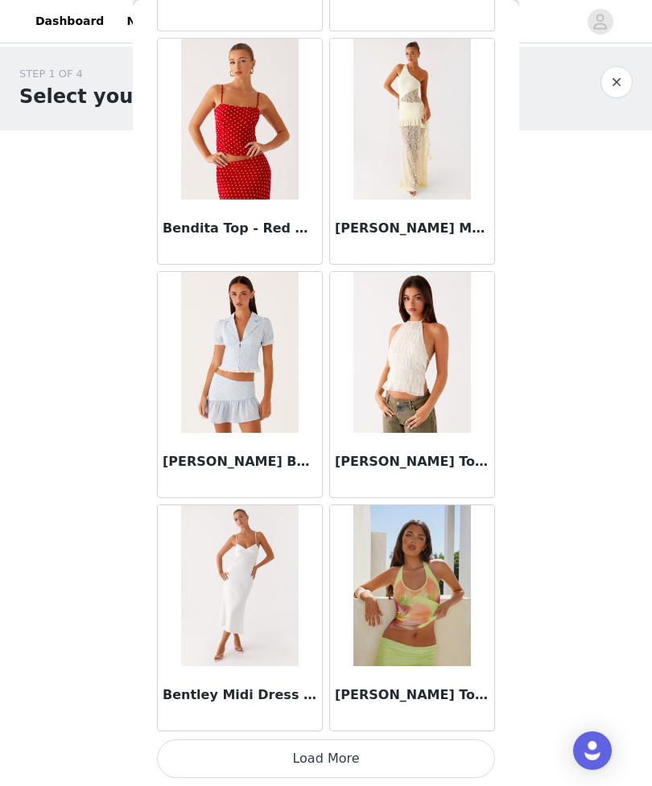
click at [448, 756] on button "Load More" at bounding box center [326, 758] width 338 height 39
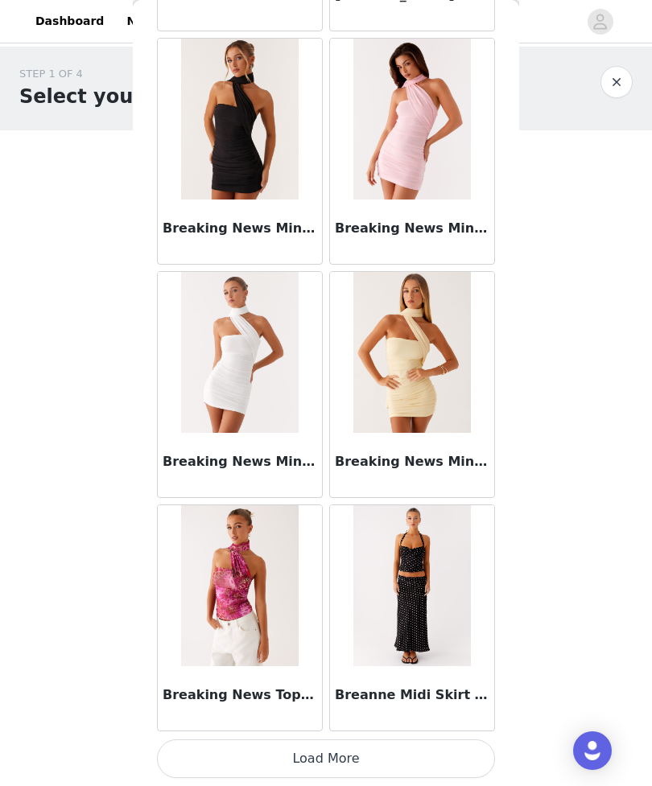
click at [454, 755] on button "Load More" at bounding box center [326, 758] width 338 height 39
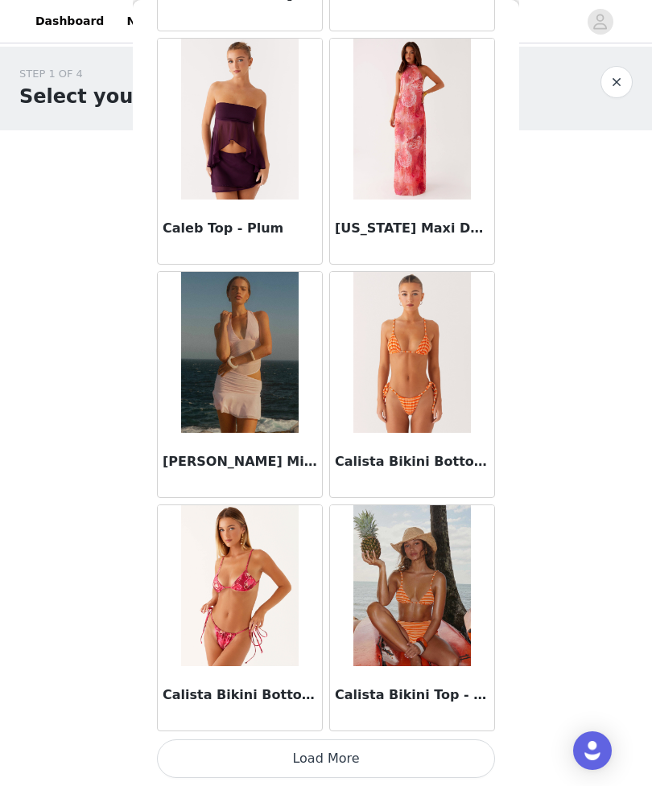
click at [438, 759] on button "Load More" at bounding box center [326, 758] width 338 height 39
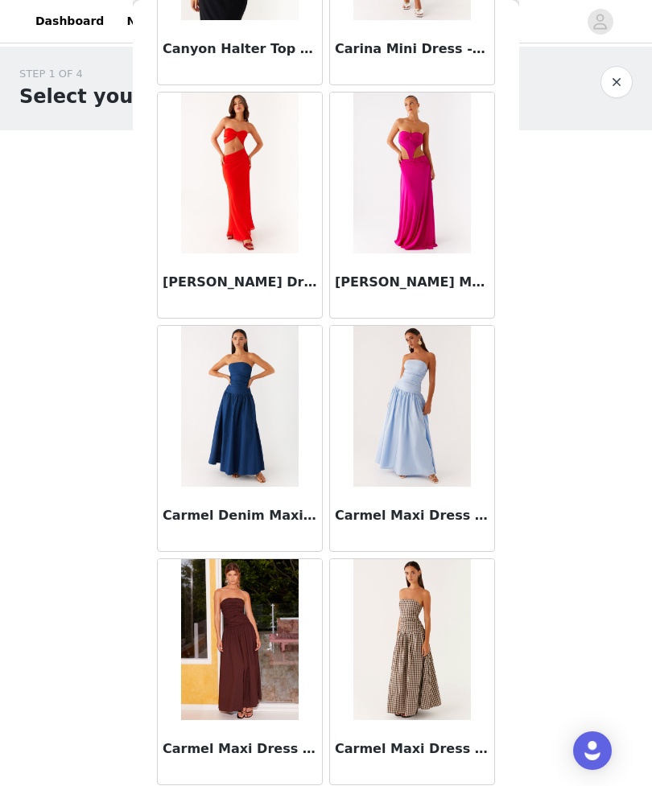
scroll to position [17258, 0]
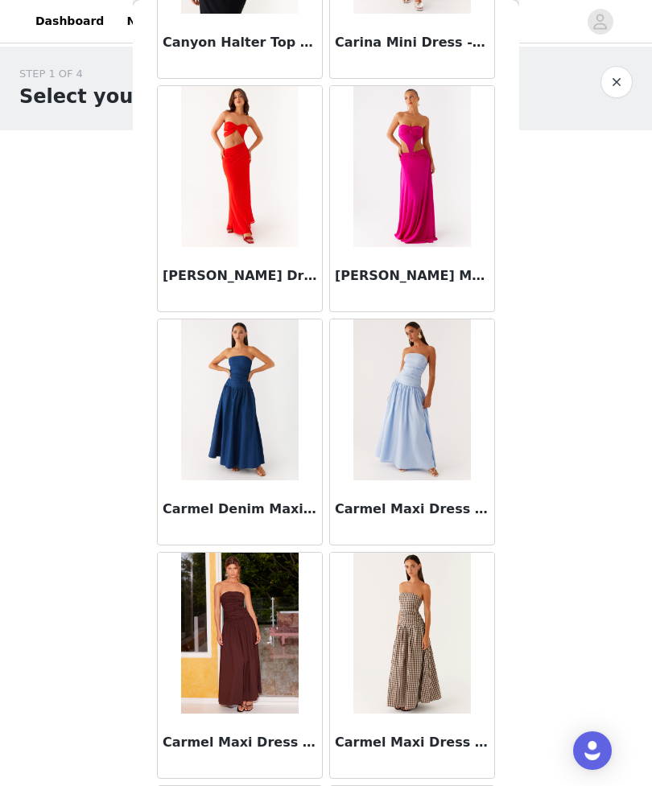
click at [418, 648] on img at bounding box center [411, 633] width 117 height 161
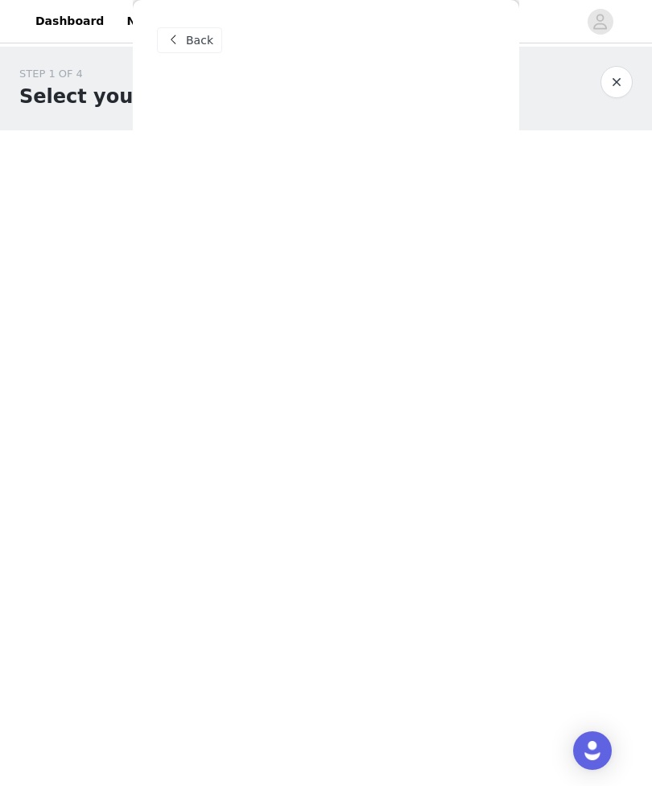
scroll to position [0, 0]
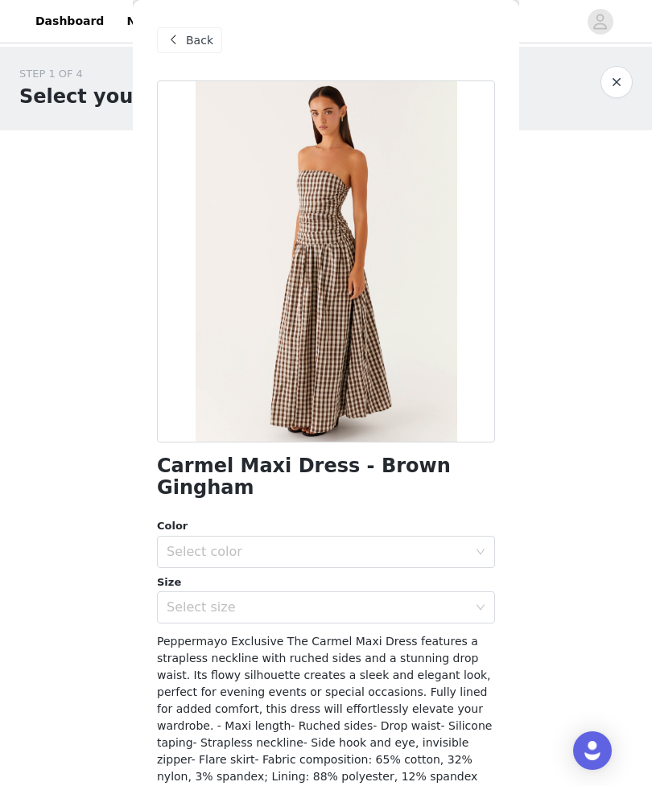
click at [397, 544] on div "Select color" at bounding box center [317, 552] width 301 height 16
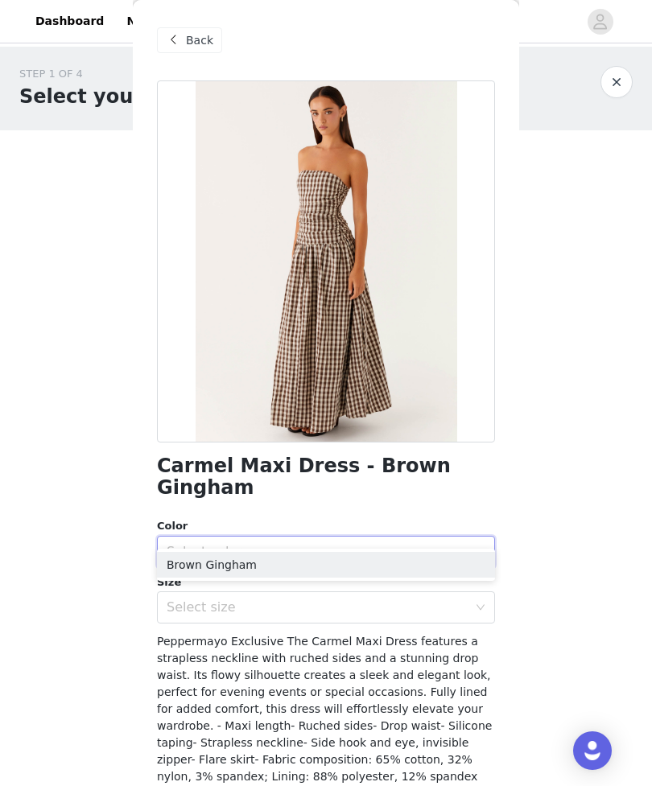
click at [344, 561] on li "Brown Gingham" at bounding box center [326, 565] width 338 height 26
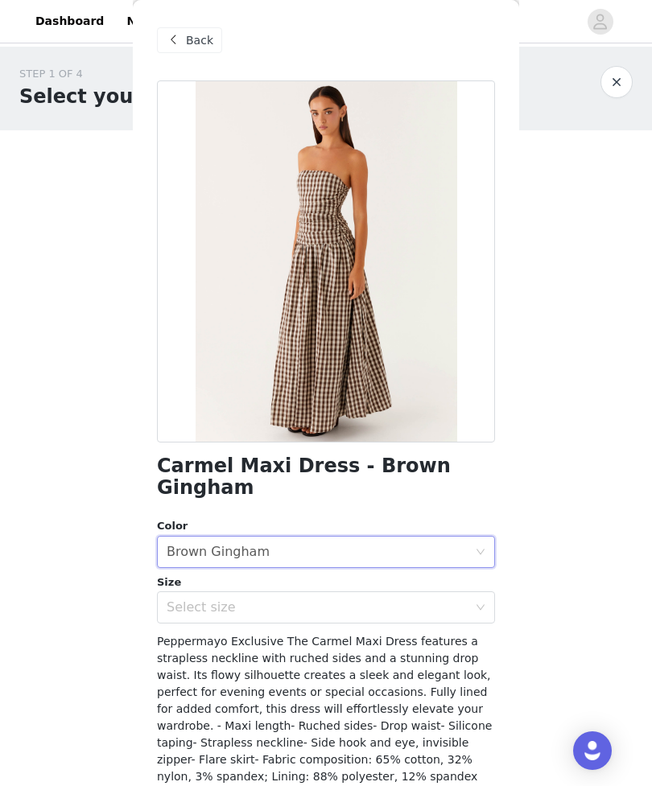
click at [361, 599] on div "Select size" at bounding box center [317, 607] width 301 height 16
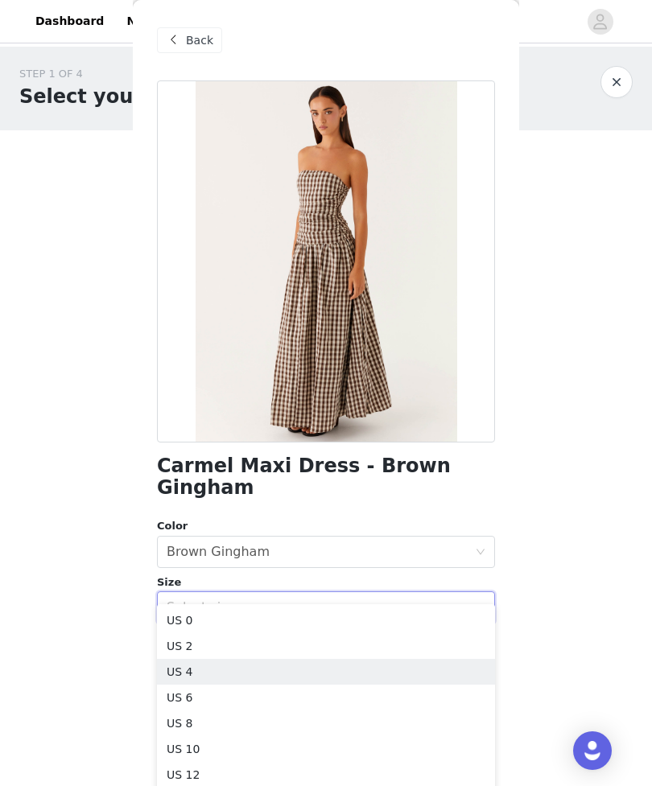
click at [348, 661] on li "US 4" at bounding box center [326, 672] width 338 height 26
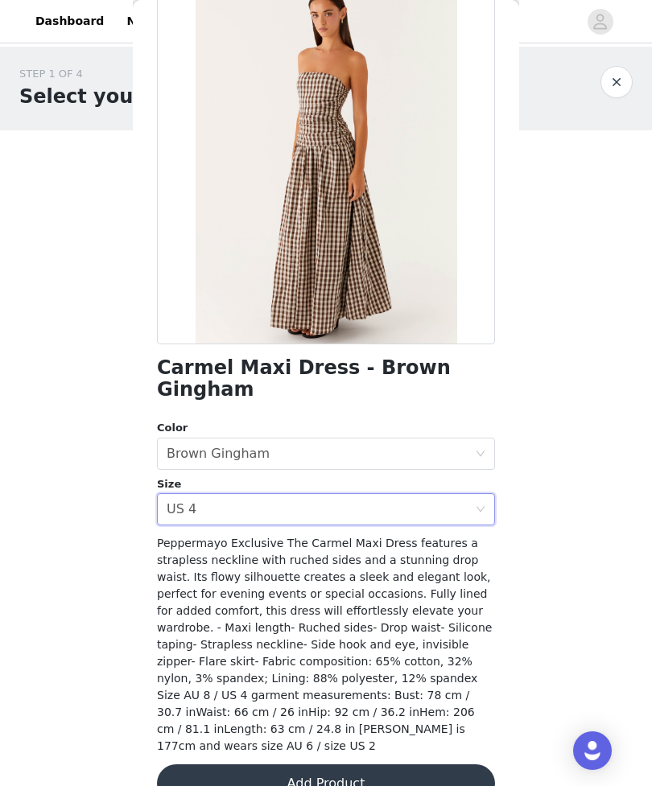
scroll to position [95, 0]
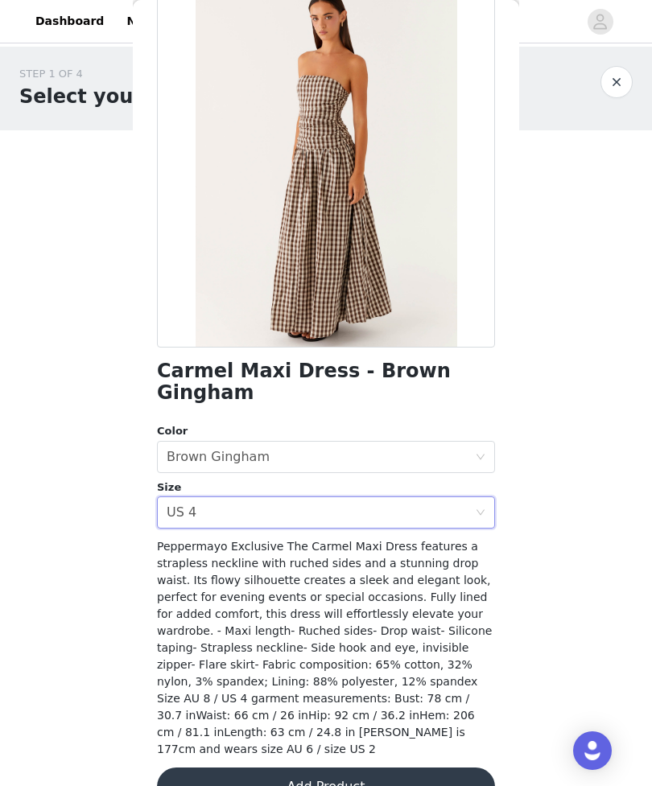
click at [435, 767] on button "Add Product" at bounding box center [326, 786] width 338 height 39
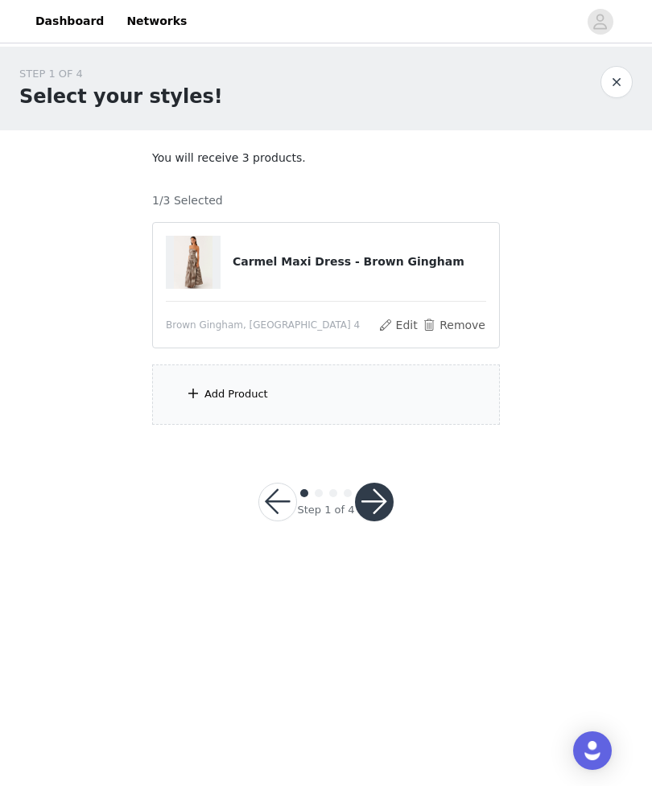
click at [422, 400] on div "Add Product" at bounding box center [326, 394] width 348 height 60
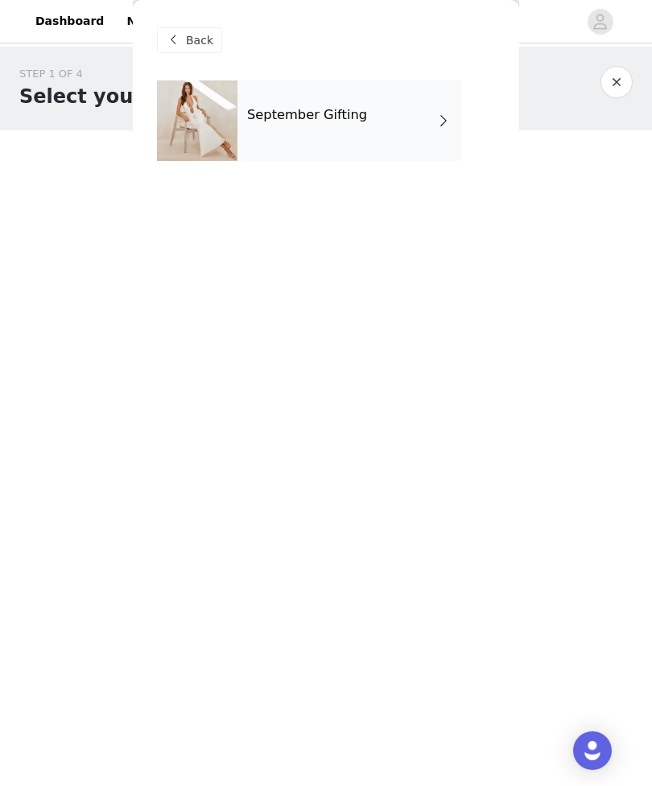
click at [432, 143] on div "September Gifting" at bounding box center [349, 120] width 224 height 80
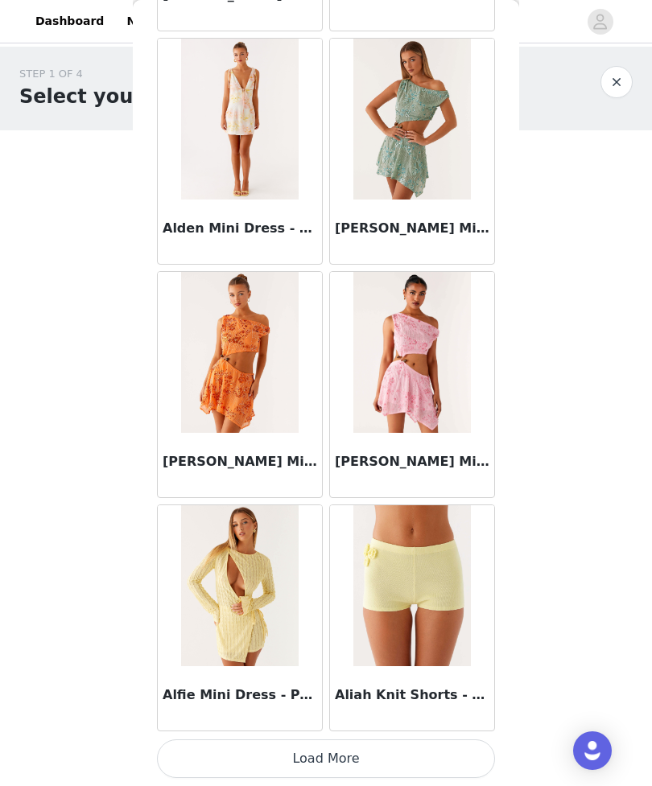
click at [445, 767] on button "Load More" at bounding box center [326, 758] width 338 height 39
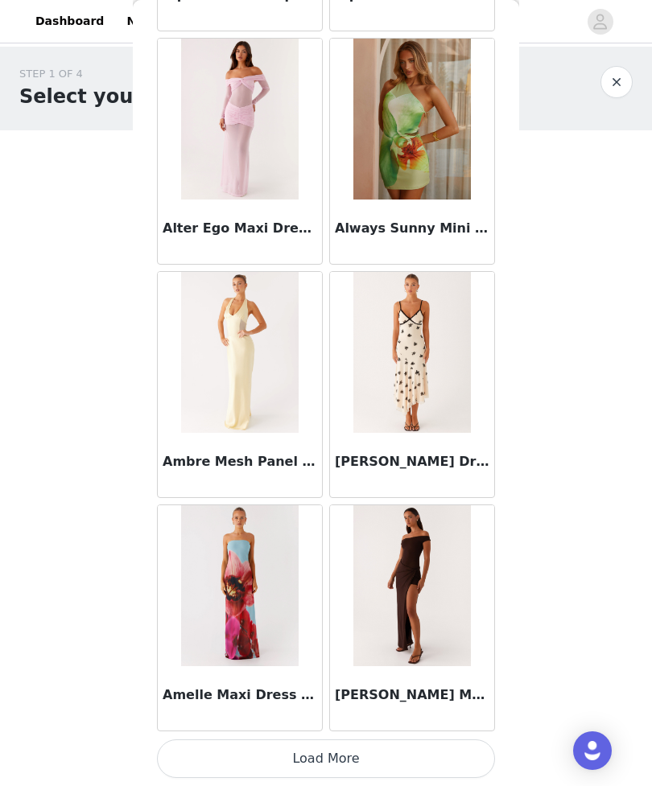
click at [373, 760] on button "Load More" at bounding box center [326, 758] width 338 height 39
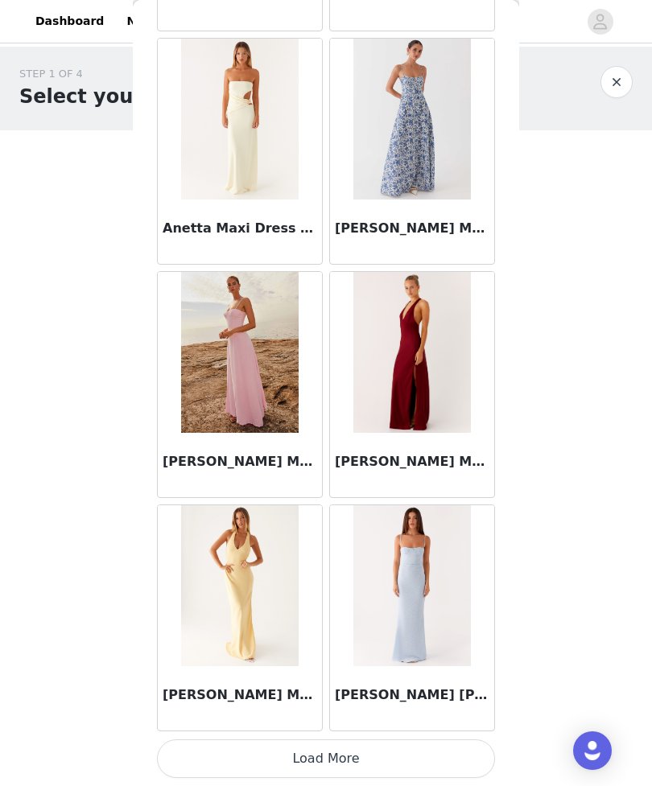
click at [356, 763] on button "Load More" at bounding box center [326, 758] width 338 height 39
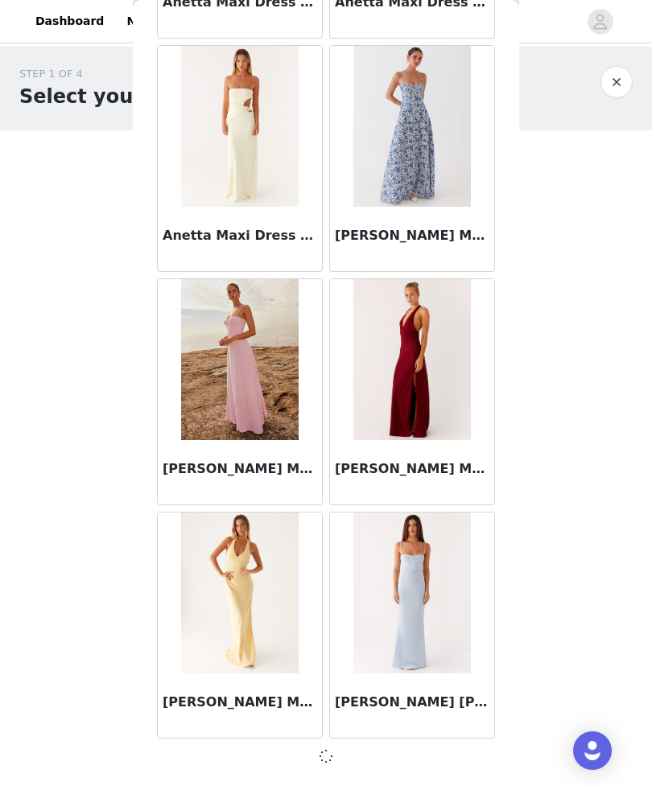
scroll to position [6334, 0]
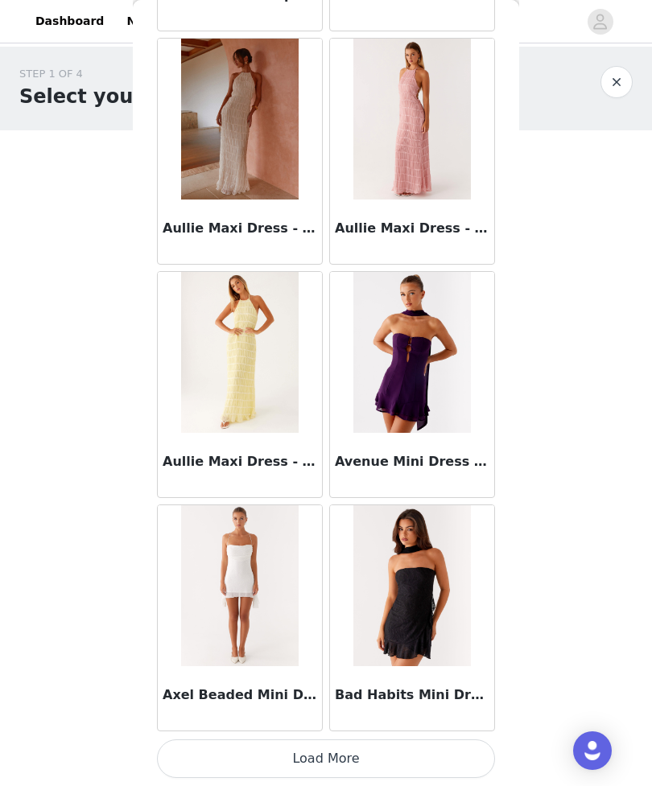
click at [356, 765] on button "Load More" at bounding box center [326, 758] width 338 height 39
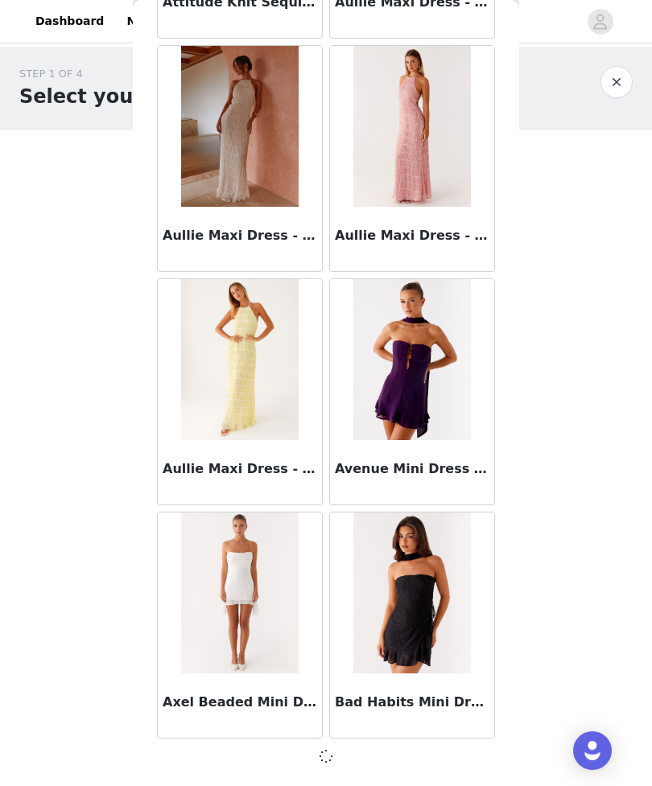
scroll to position [8667, 0]
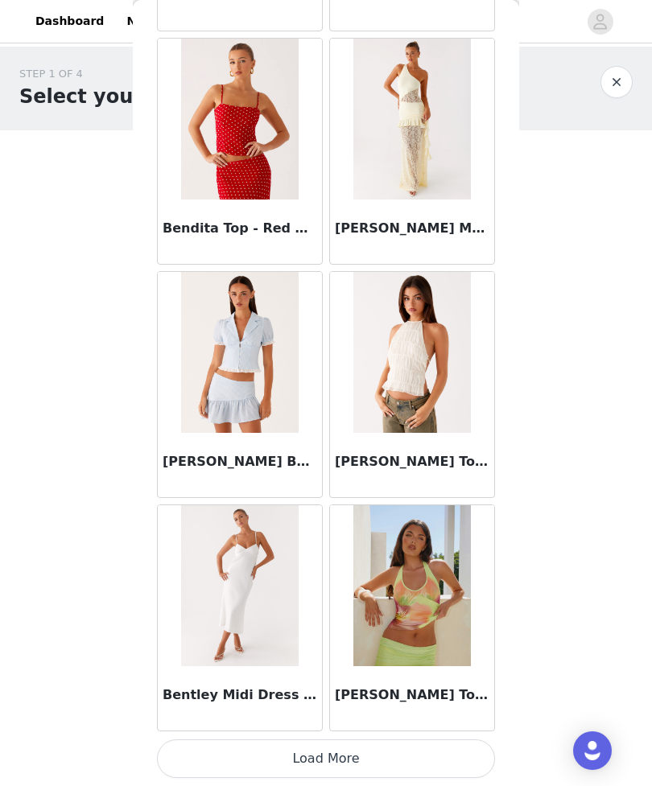
click at [346, 762] on button "Load More" at bounding box center [326, 758] width 338 height 39
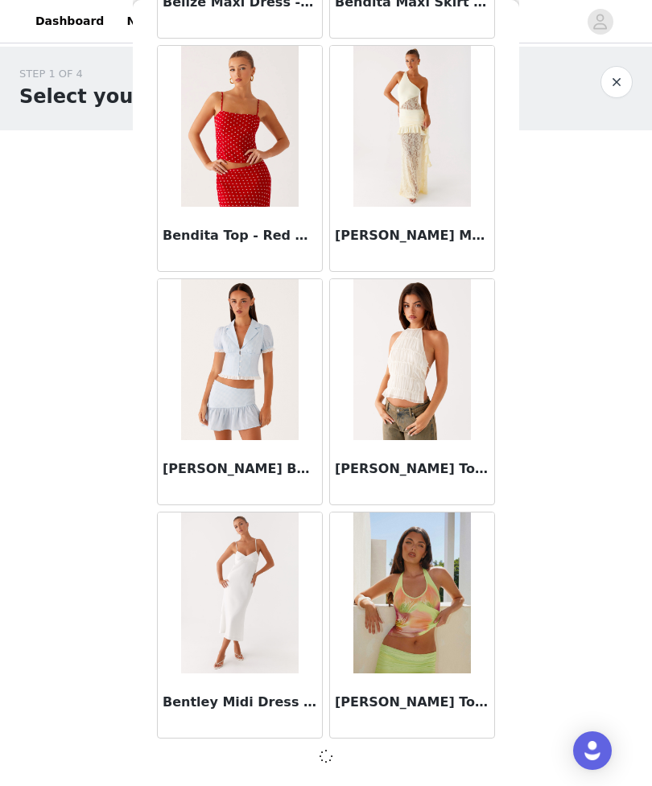
scroll to position [11000, 0]
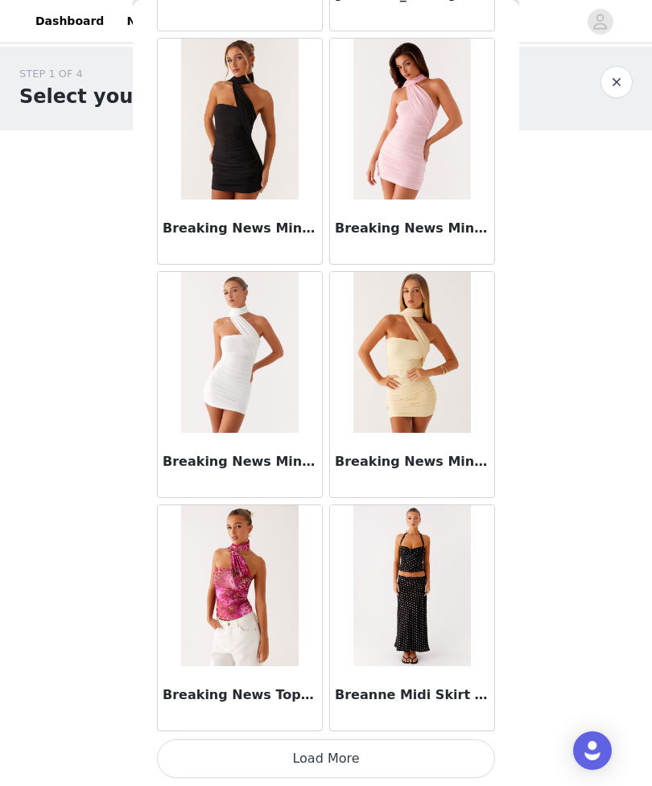
click at [332, 764] on button "Load More" at bounding box center [326, 758] width 338 height 39
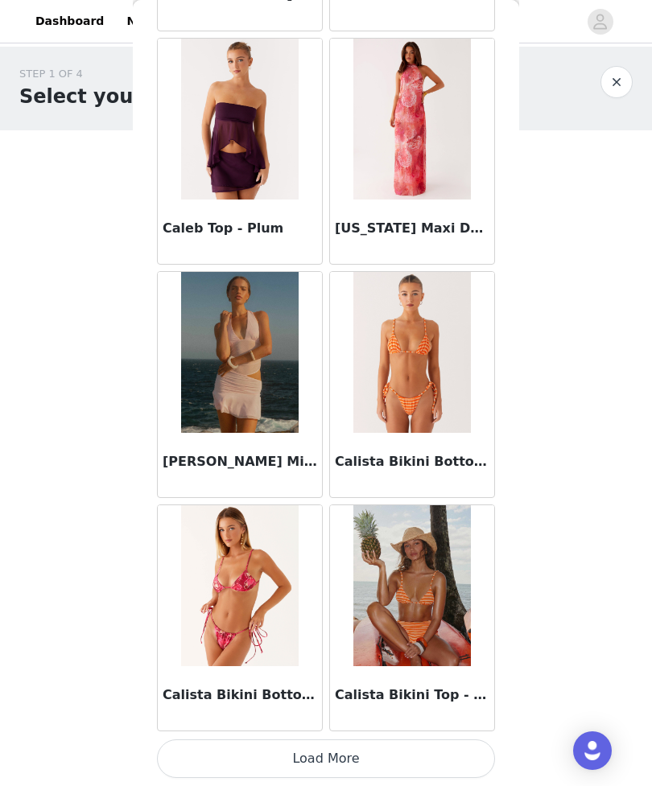
click at [336, 755] on button "Load More" at bounding box center [326, 758] width 338 height 39
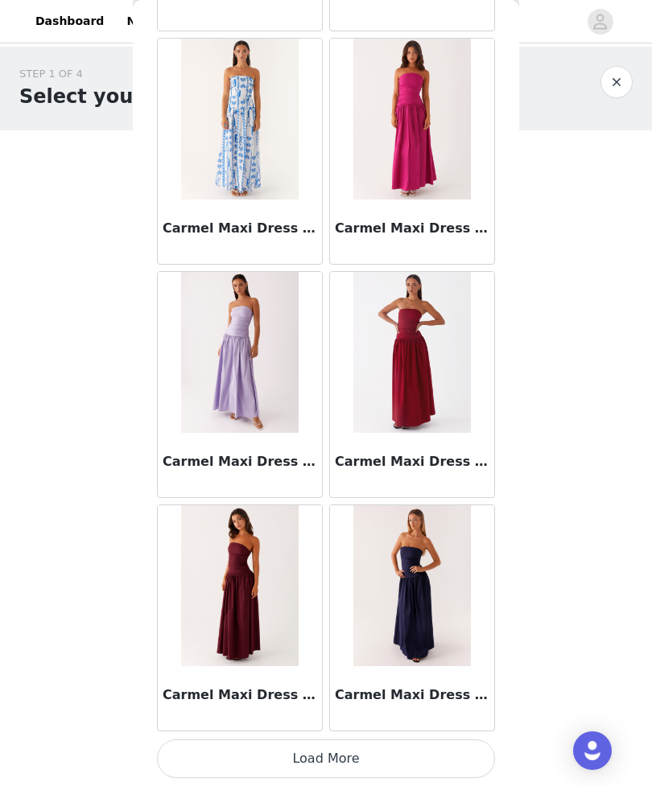
click at [327, 755] on button "Load More" at bounding box center [326, 758] width 338 height 39
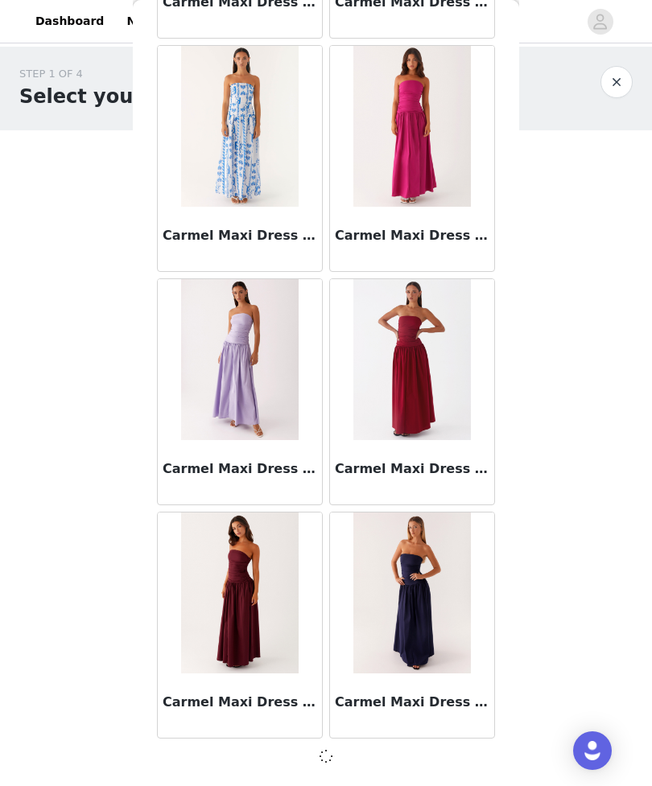
scroll to position [17998, 0]
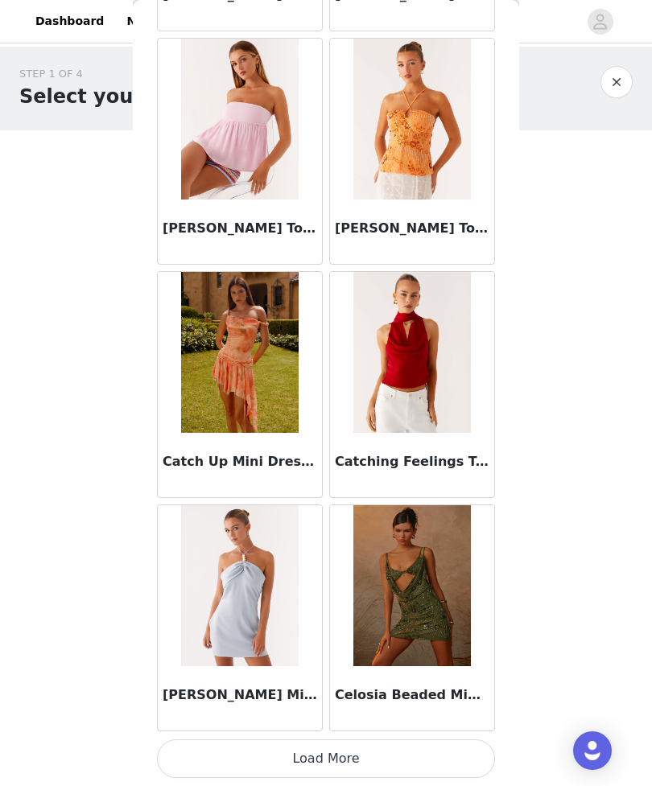
click at [341, 763] on button "Load More" at bounding box center [326, 758] width 338 height 39
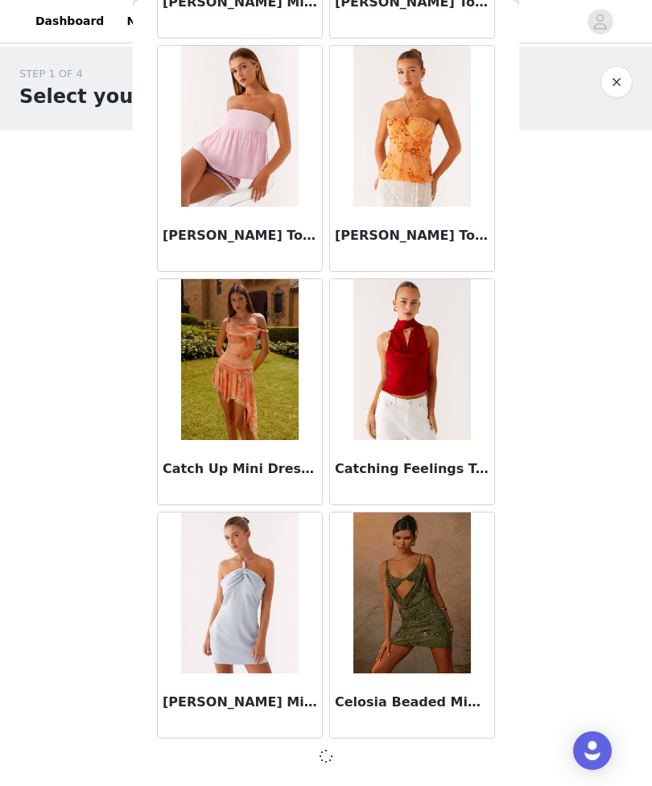
scroll to position [20331, 0]
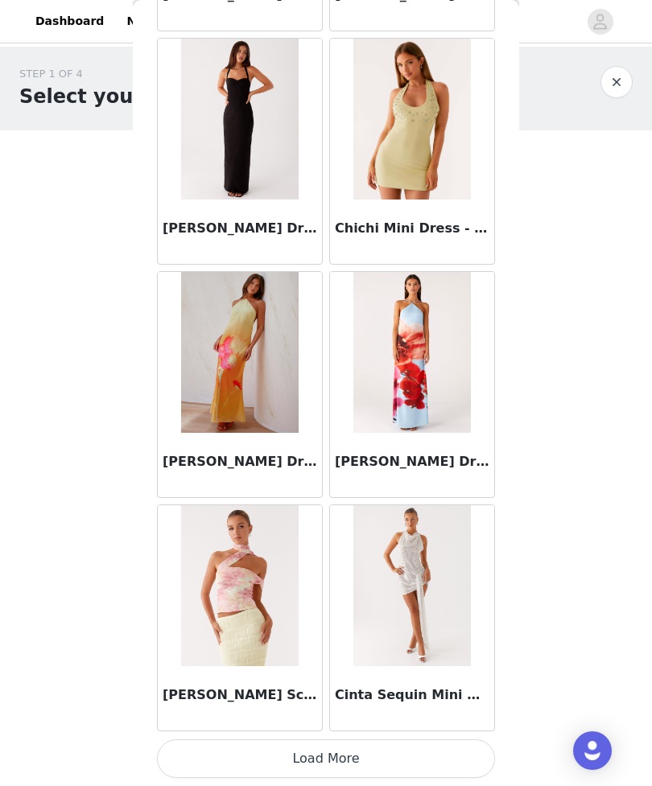
click at [350, 756] on button "Load More" at bounding box center [326, 758] width 338 height 39
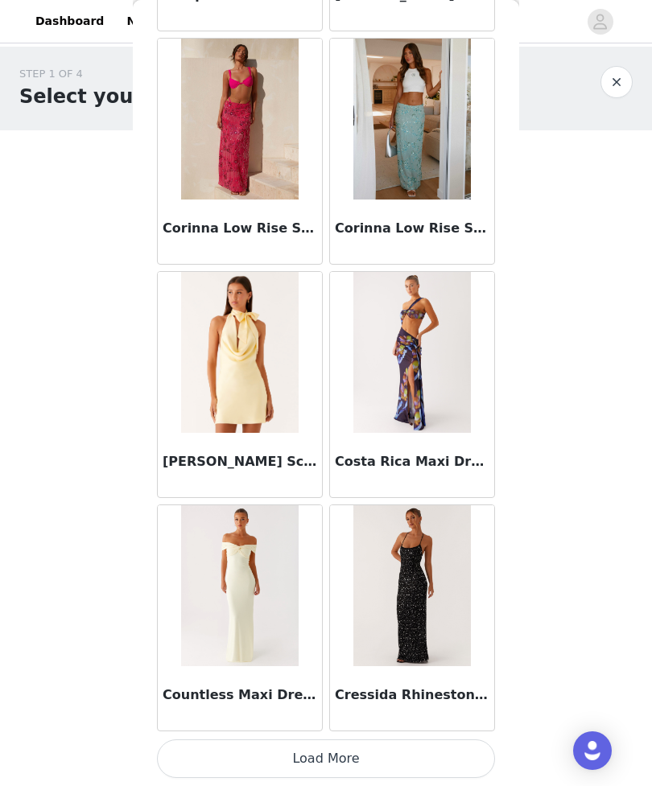
click at [363, 767] on button "Load More" at bounding box center [326, 758] width 338 height 39
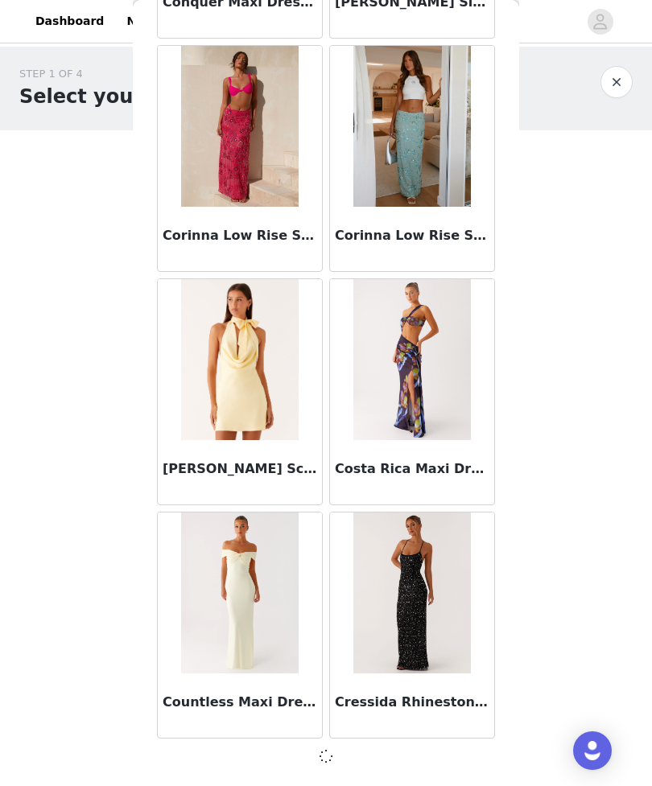
scroll to position [24996, 0]
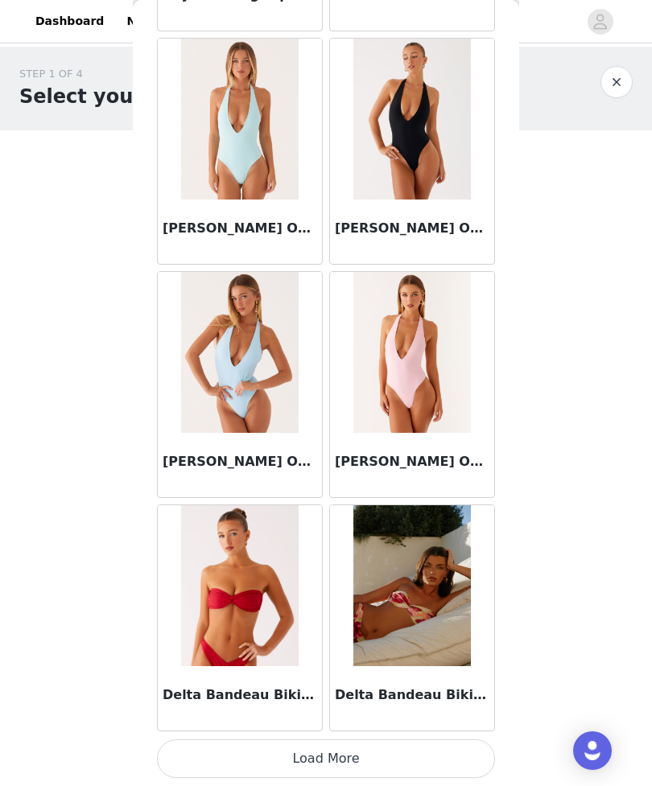
click at [357, 762] on button "Load More" at bounding box center [326, 758] width 338 height 39
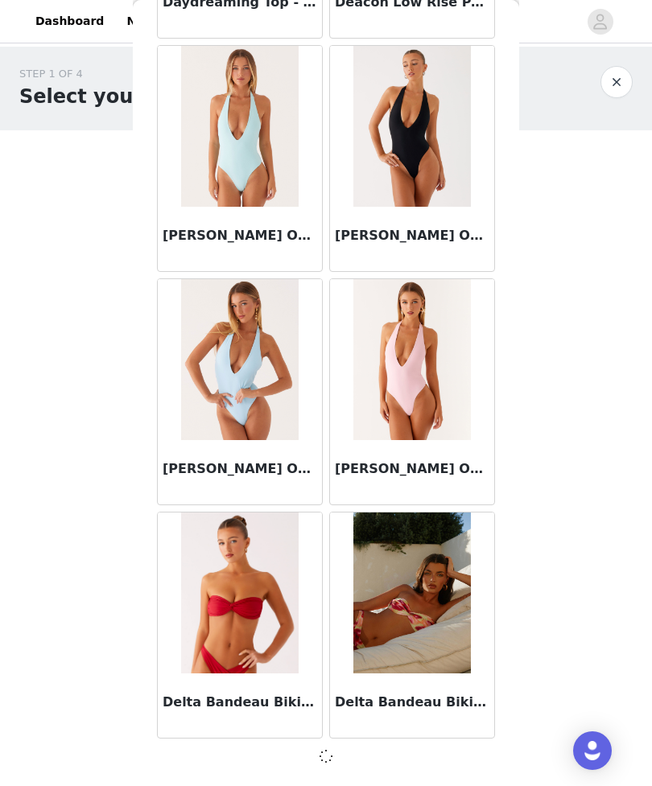
scroll to position [27329, 0]
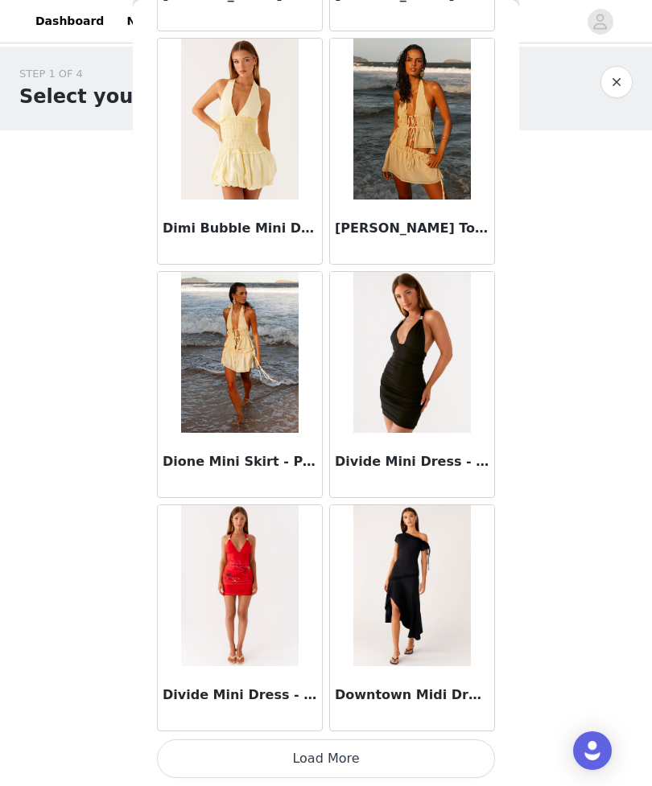
click at [347, 755] on button "Load More" at bounding box center [326, 758] width 338 height 39
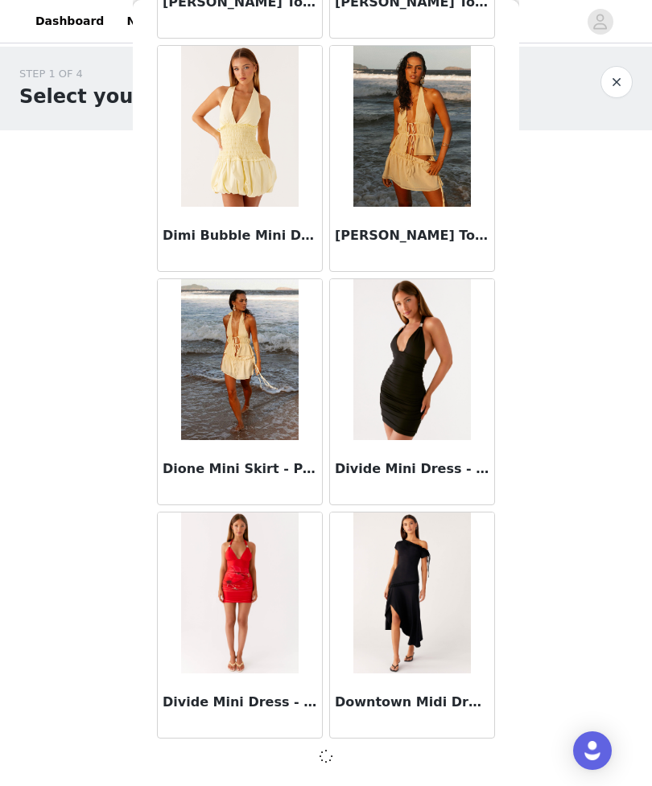
scroll to position [29662, 0]
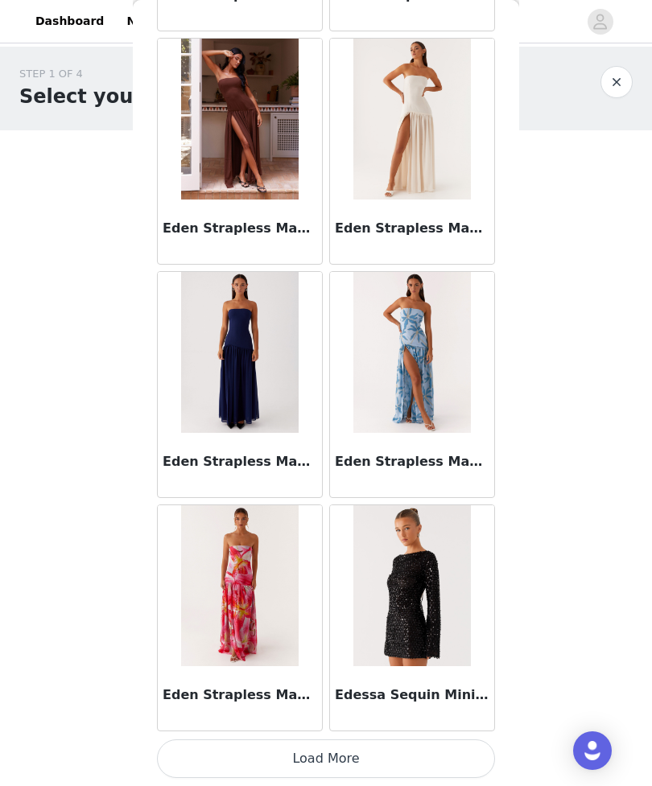
click at [352, 767] on button "Load More" at bounding box center [326, 758] width 338 height 39
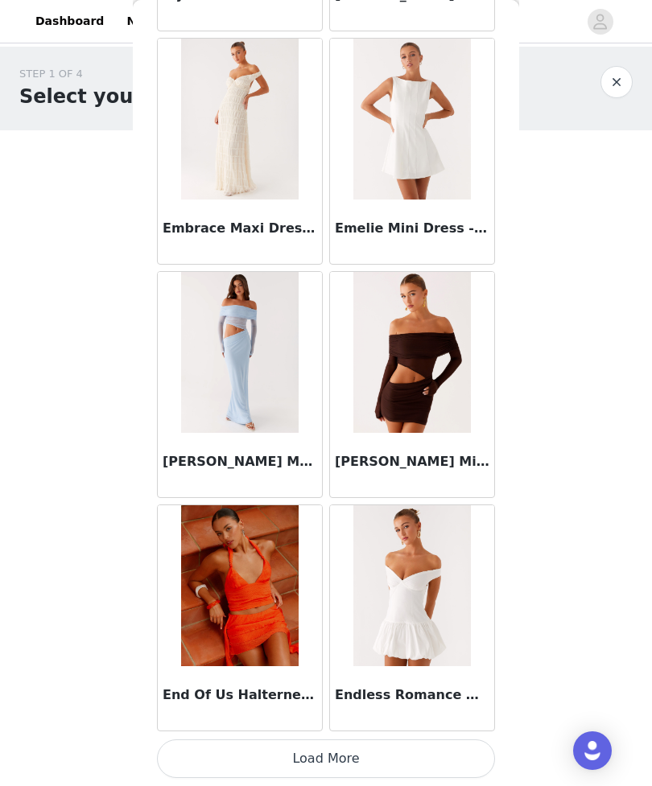
click at [357, 761] on button "Load More" at bounding box center [326, 758] width 338 height 39
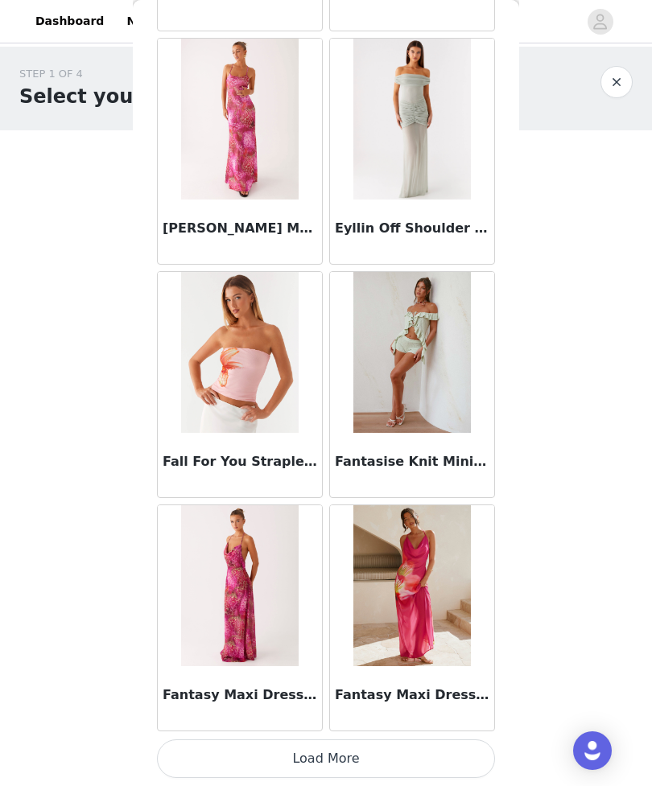
click at [344, 760] on button "Load More" at bounding box center [326, 758] width 338 height 39
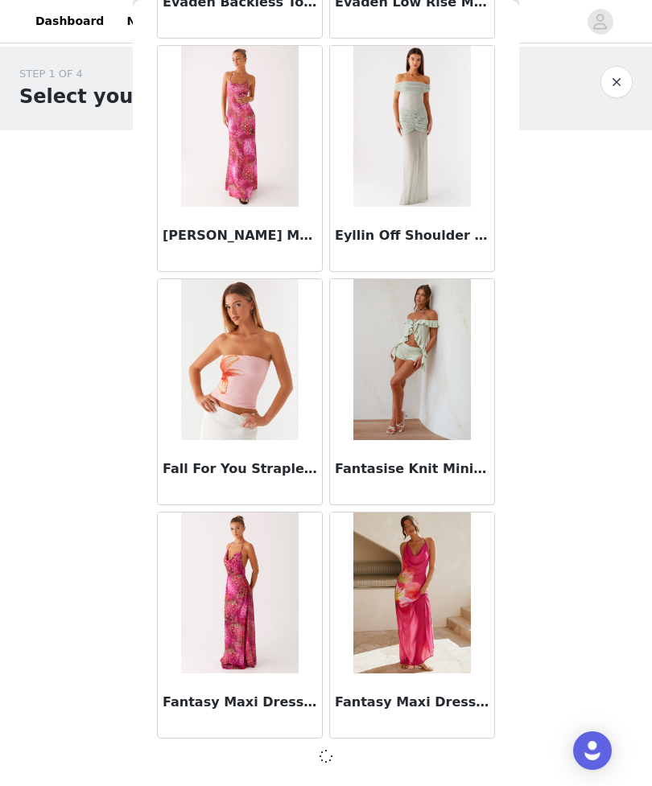
scroll to position [36660, 0]
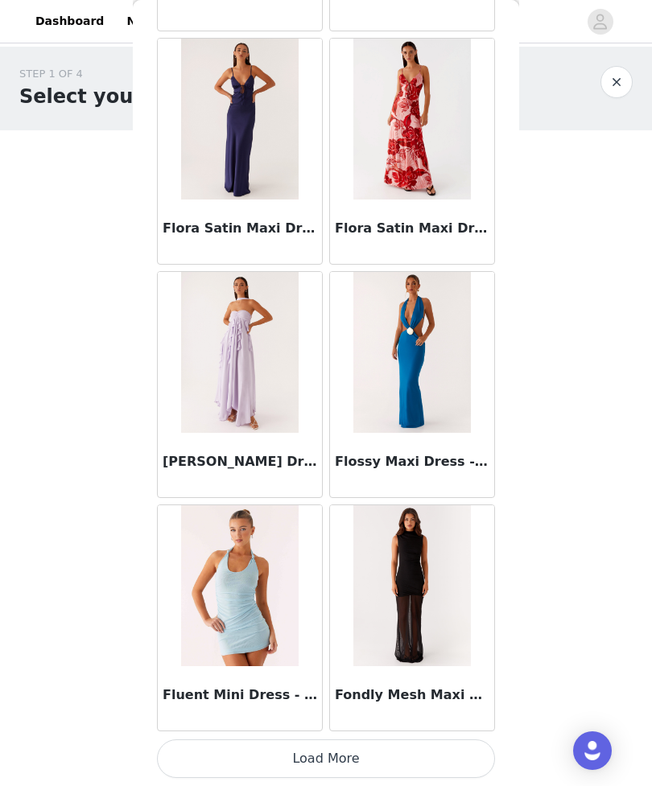
click at [346, 763] on button "Load More" at bounding box center [326, 758] width 338 height 39
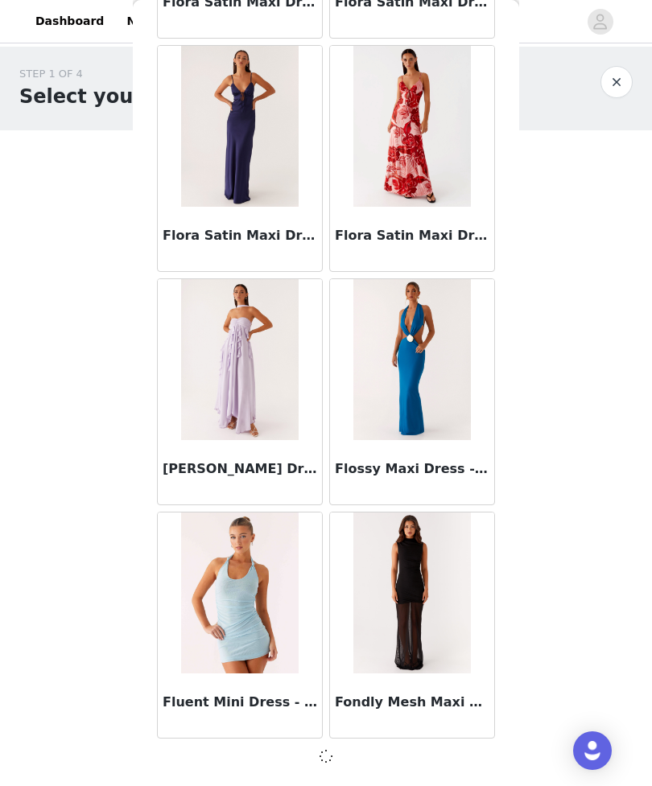
scroll to position [38993, 0]
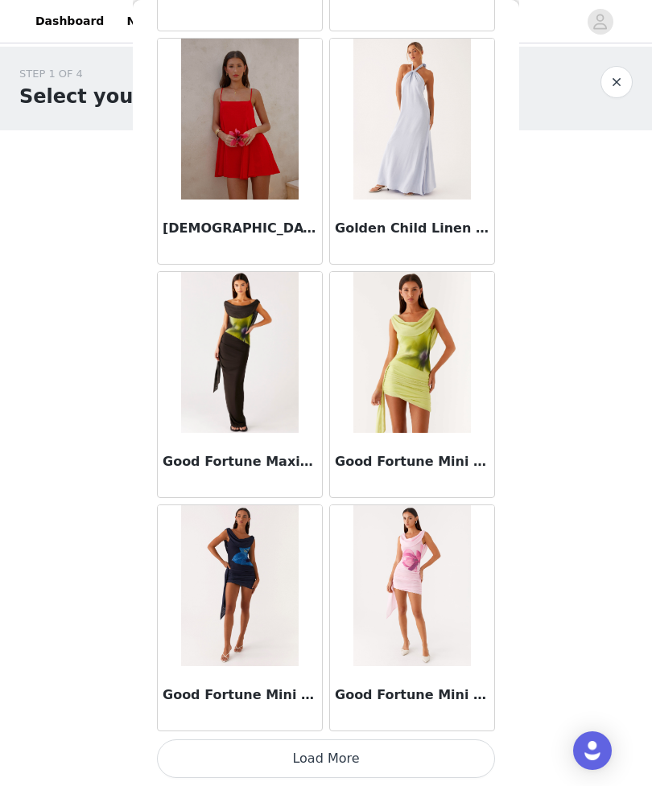
click at [332, 764] on button "Load More" at bounding box center [326, 758] width 338 height 39
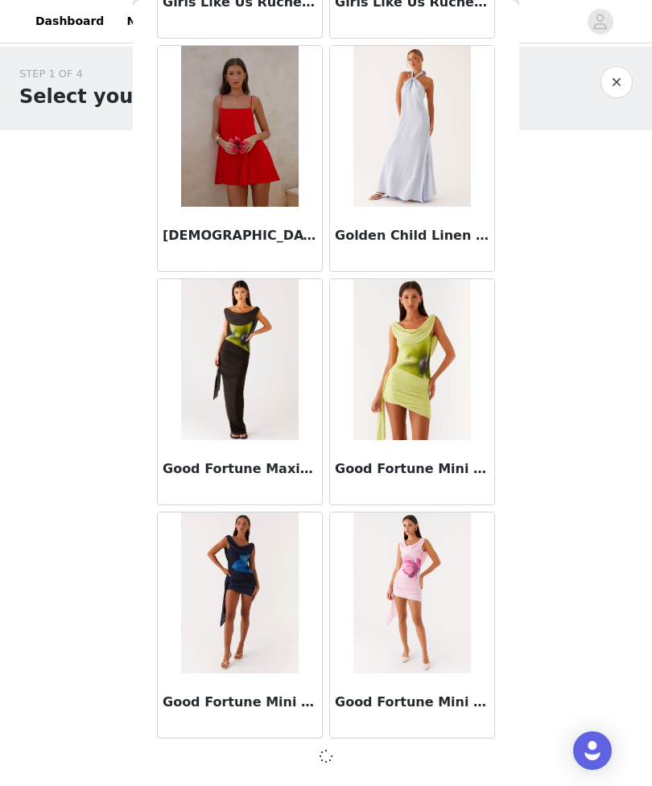
scroll to position [41326, 0]
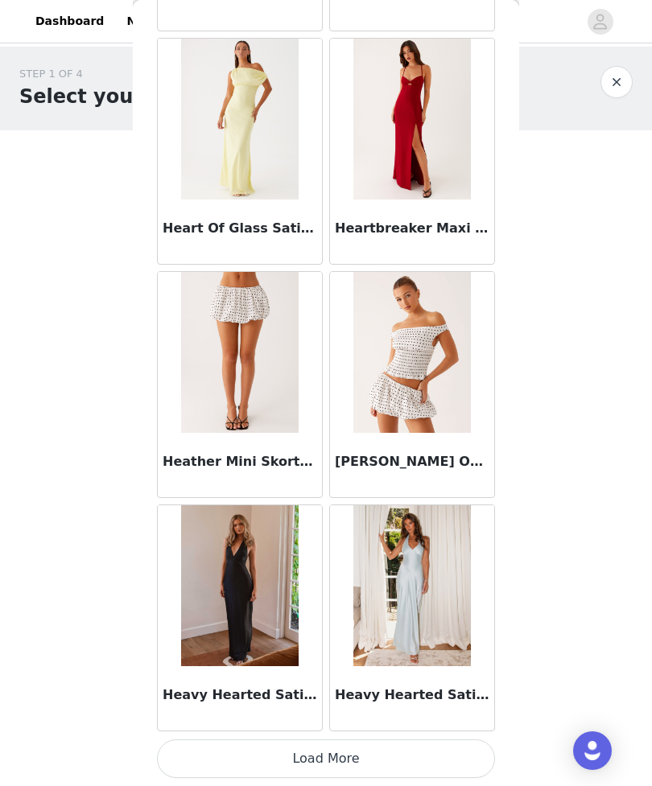
click at [335, 757] on button "Load More" at bounding box center [326, 758] width 338 height 39
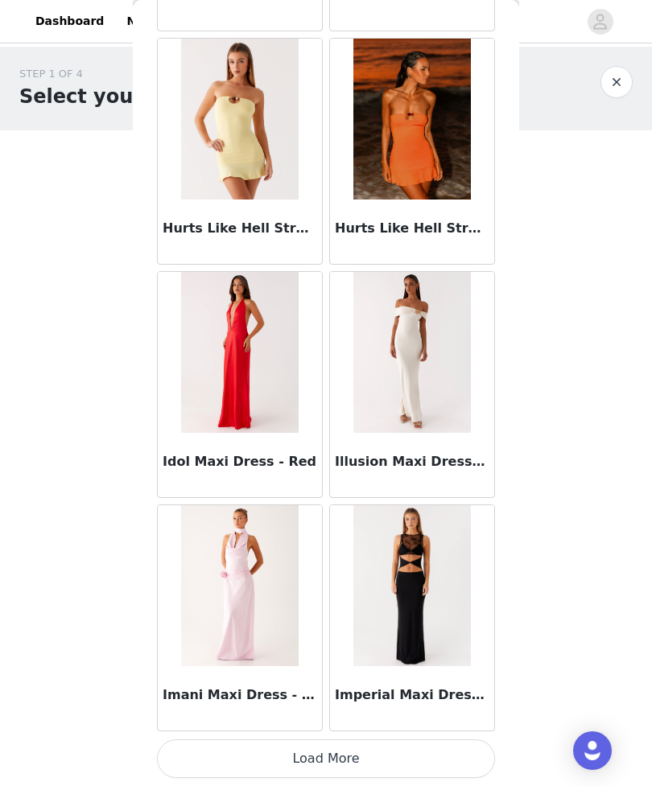
click at [339, 764] on button "Load More" at bounding box center [326, 758] width 338 height 39
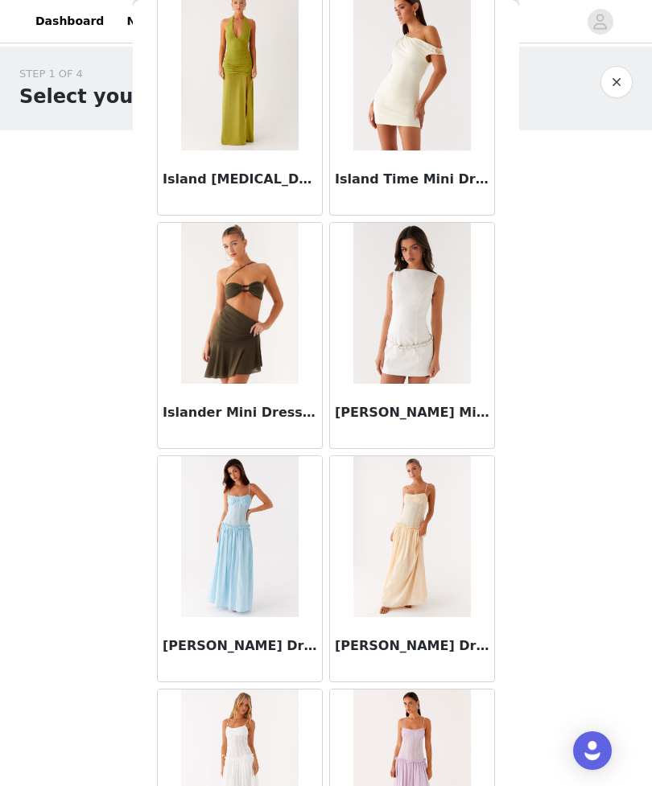
scroll to position [47861, 0]
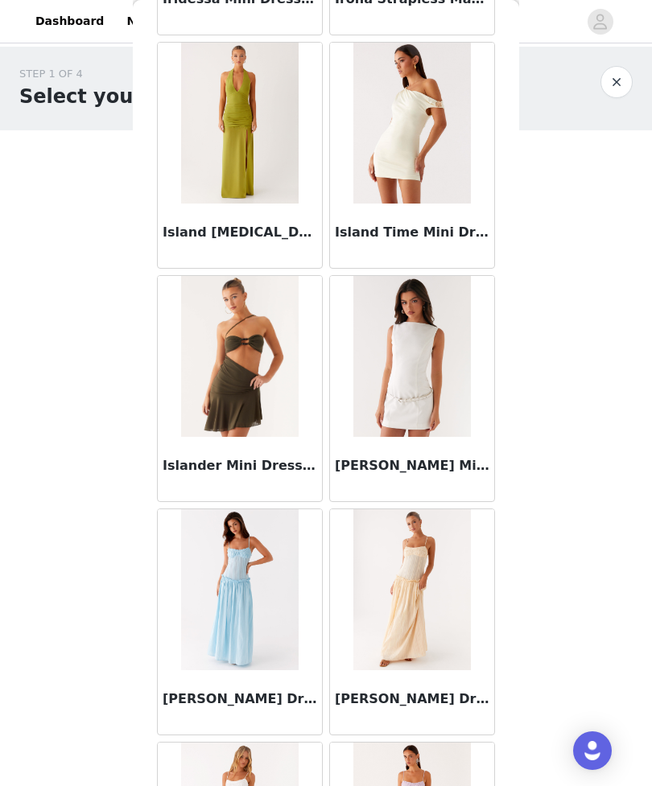
click at [284, 220] on div "Island [MEDICAL_DATA] Dress - Lime" at bounding box center [240, 236] width 164 height 64
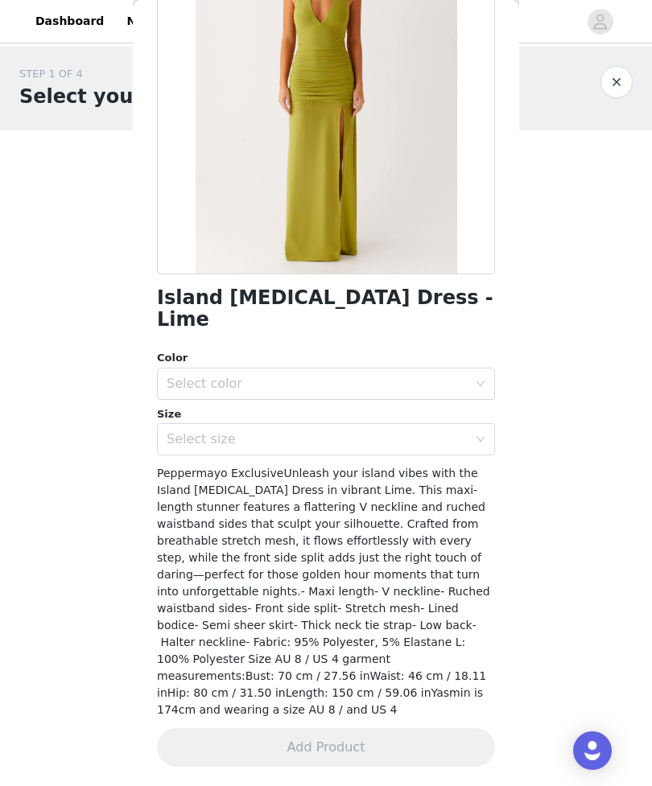
scroll to position [129, 0]
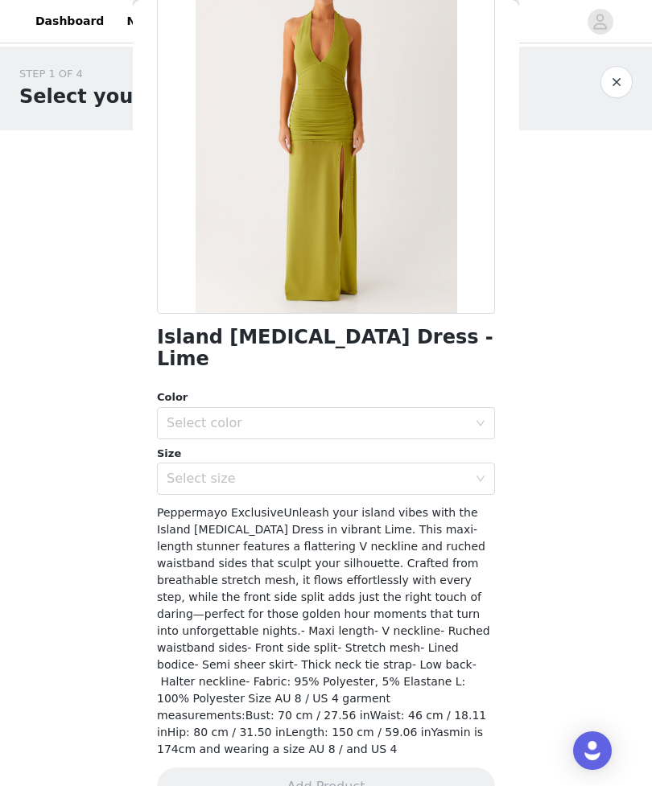
click at [306, 415] on div "Select color" at bounding box center [317, 423] width 301 height 16
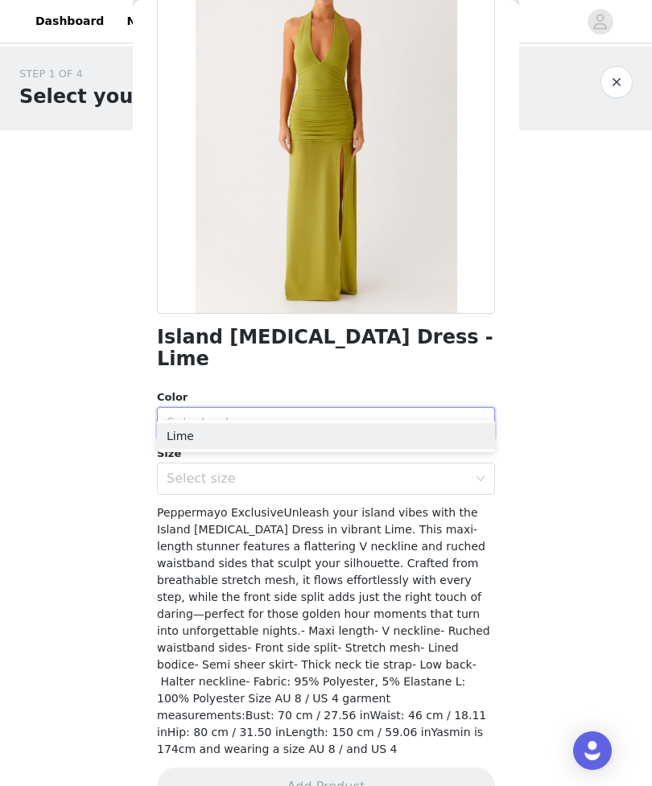
click at [299, 442] on li "Lime" at bounding box center [326, 436] width 338 height 26
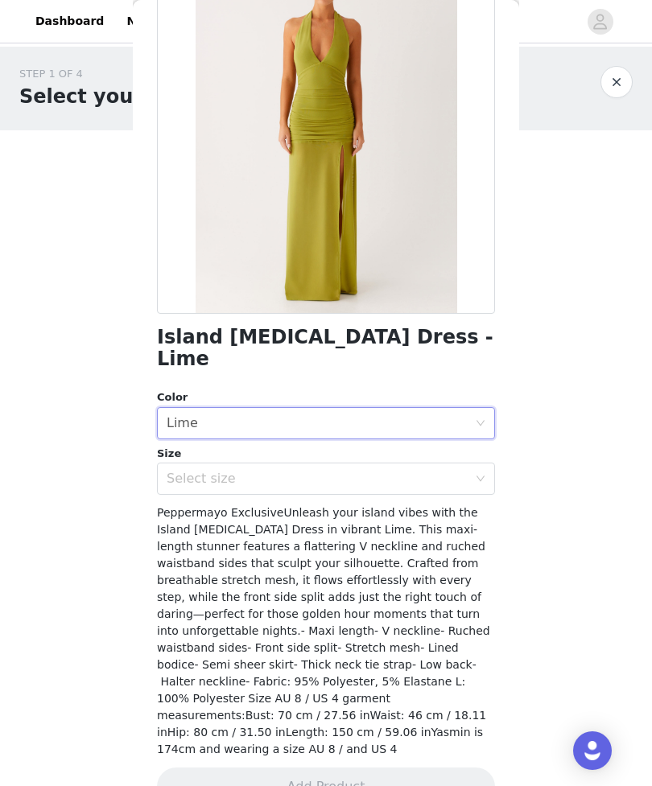
click at [298, 471] on div "Select size" at bounding box center [317, 479] width 301 height 16
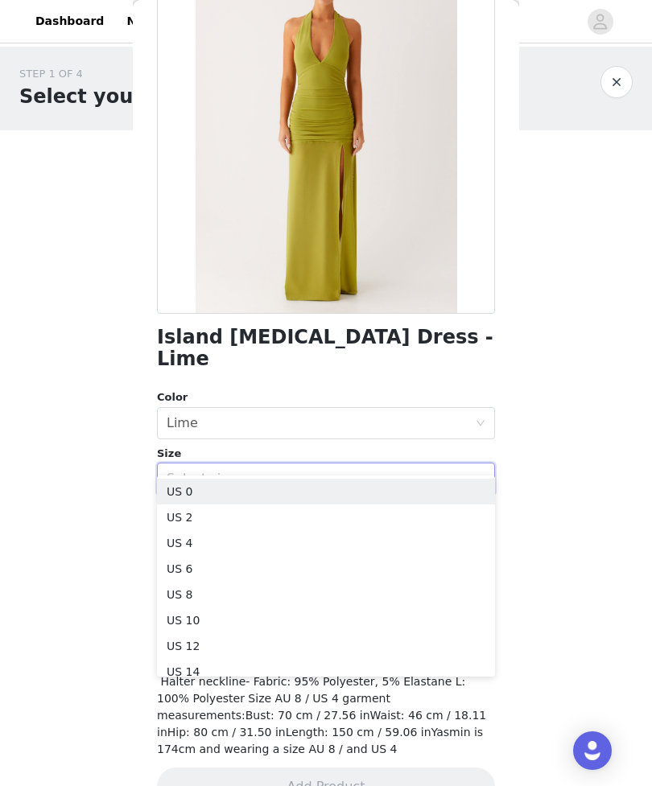
click at [269, 518] on li "US 2" at bounding box center [326, 517] width 338 height 26
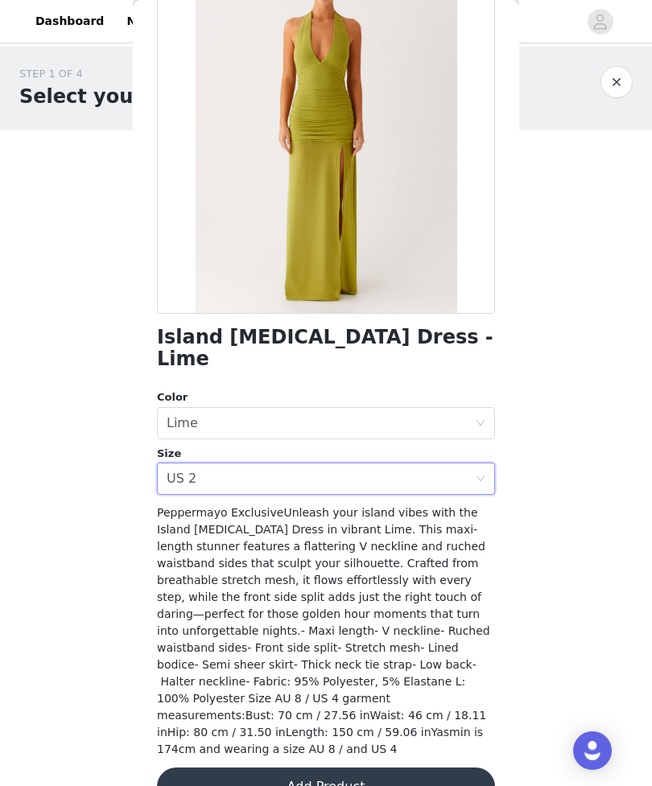
click at [354, 767] on button "Add Product" at bounding box center [326, 786] width 338 height 39
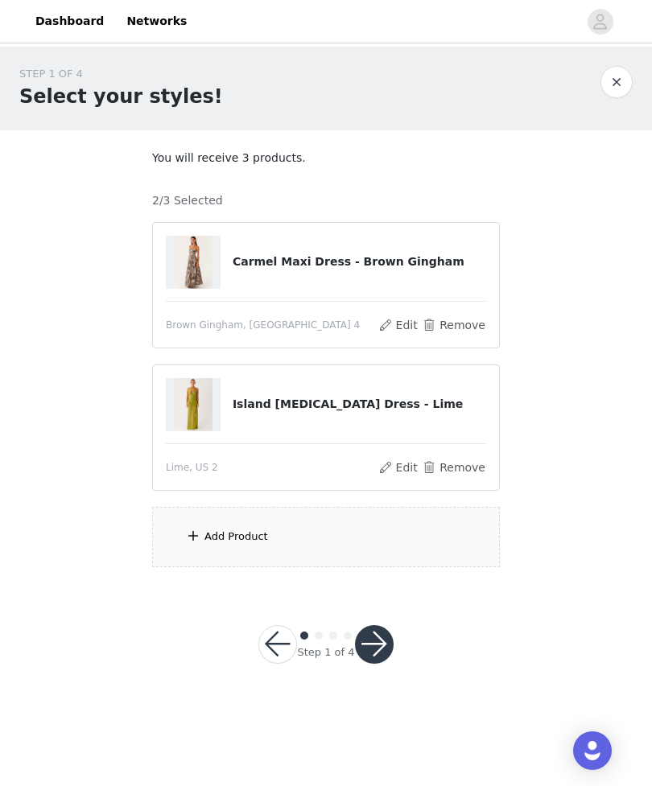
click at [332, 543] on div "Add Product" at bounding box center [326, 537] width 348 height 60
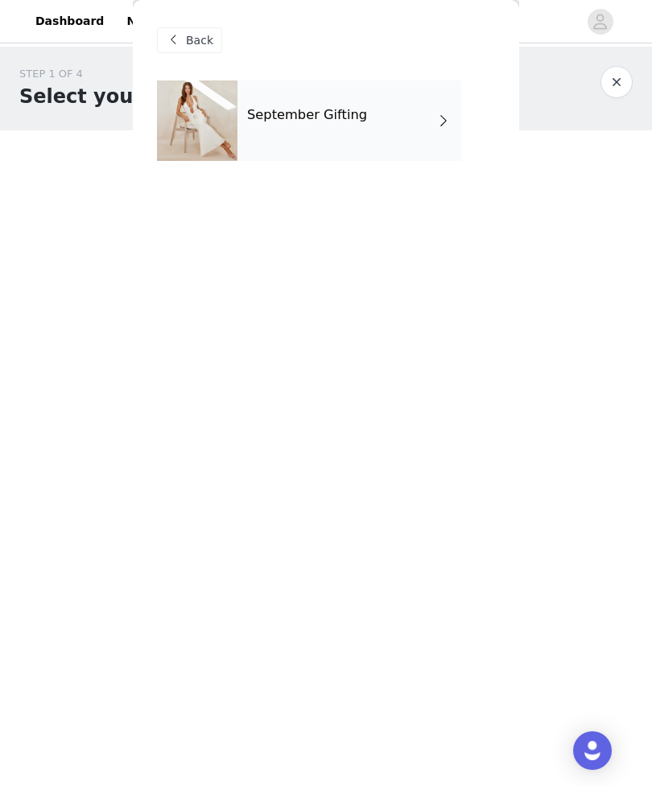
click at [427, 142] on div "September Gifting" at bounding box center [349, 120] width 224 height 80
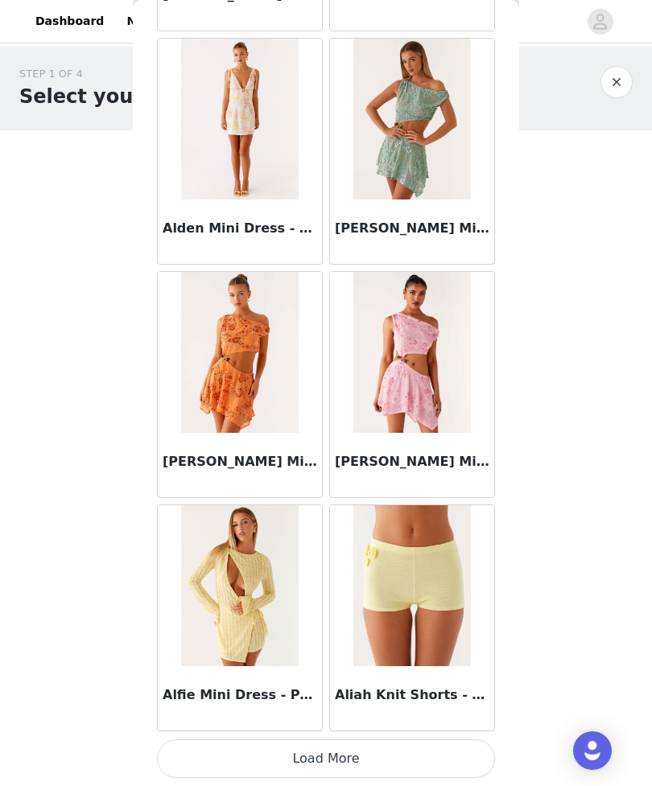
click at [367, 763] on button "Load More" at bounding box center [326, 758] width 338 height 39
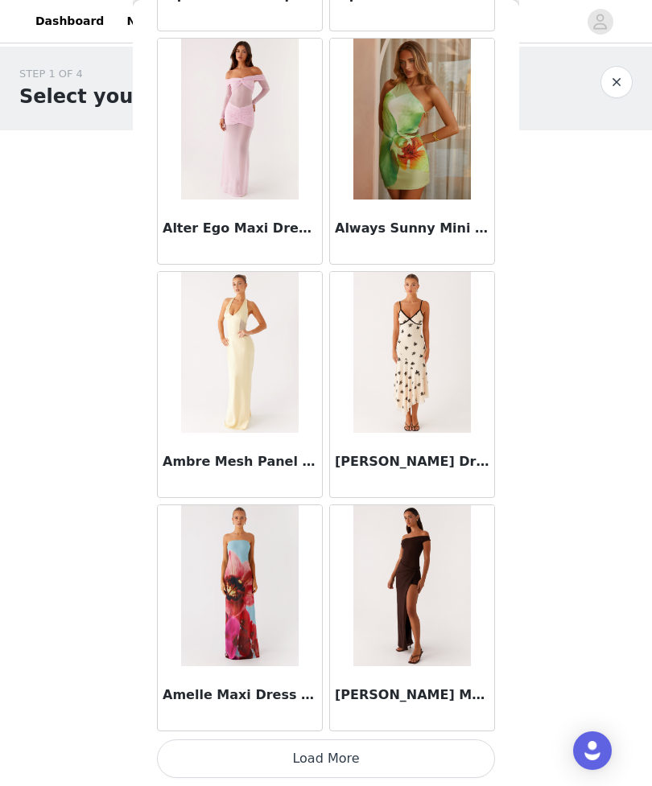
click at [338, 755] on button "Load More" at bounding box center [326, 758] width 338 height 39
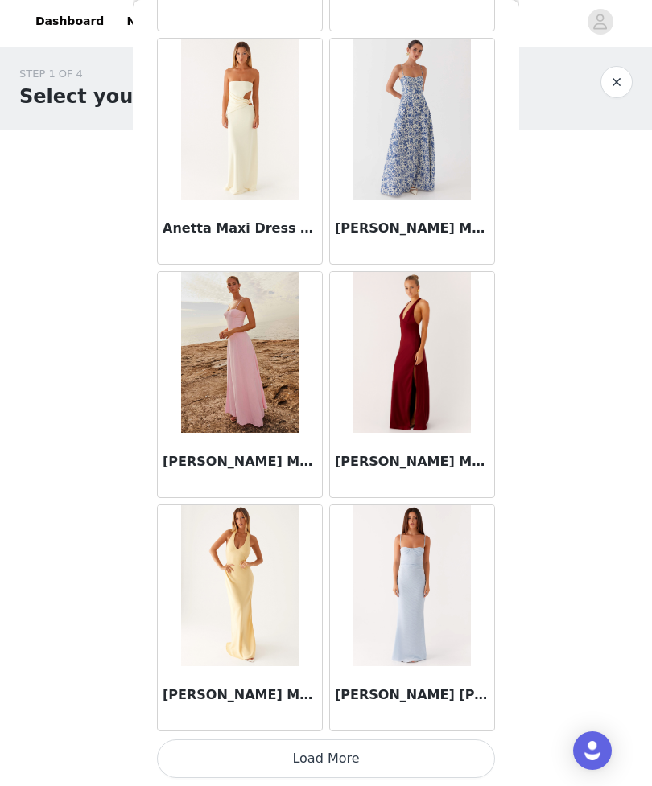
click at [343, 759] on button "Load More" at bounding box center [326, 758] width 338 height 39
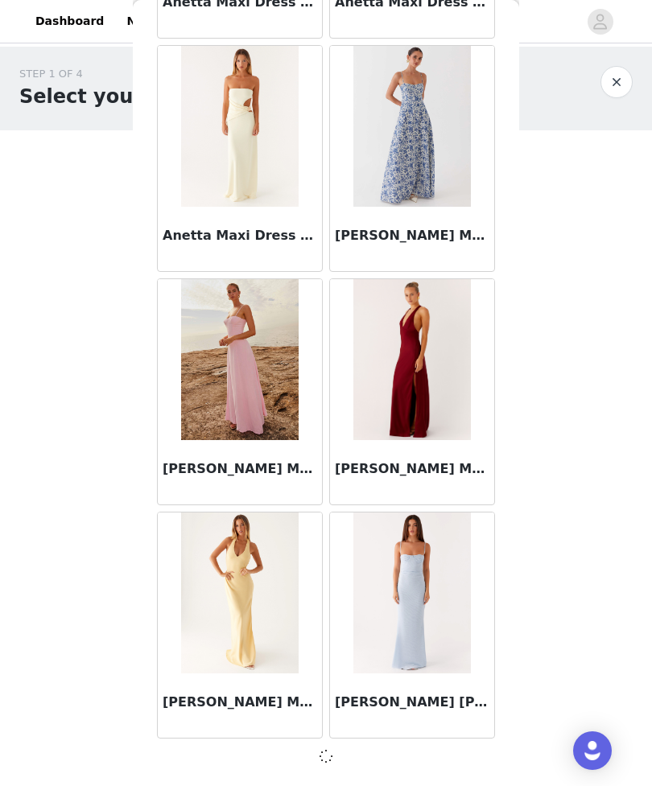
scroll to position [6334, 0]
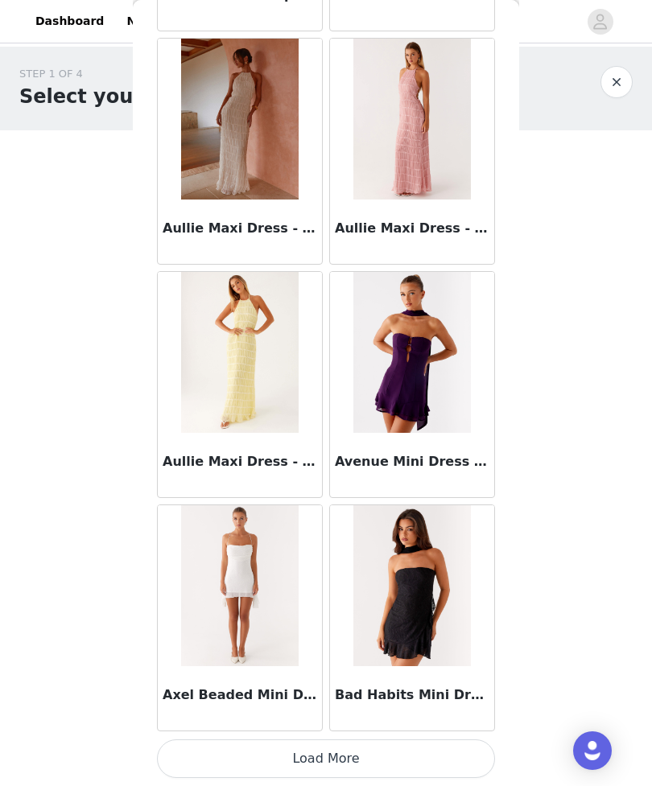
click at [341, 762] on button "Load More" at bounding box center [326, 758] width 338 height 39
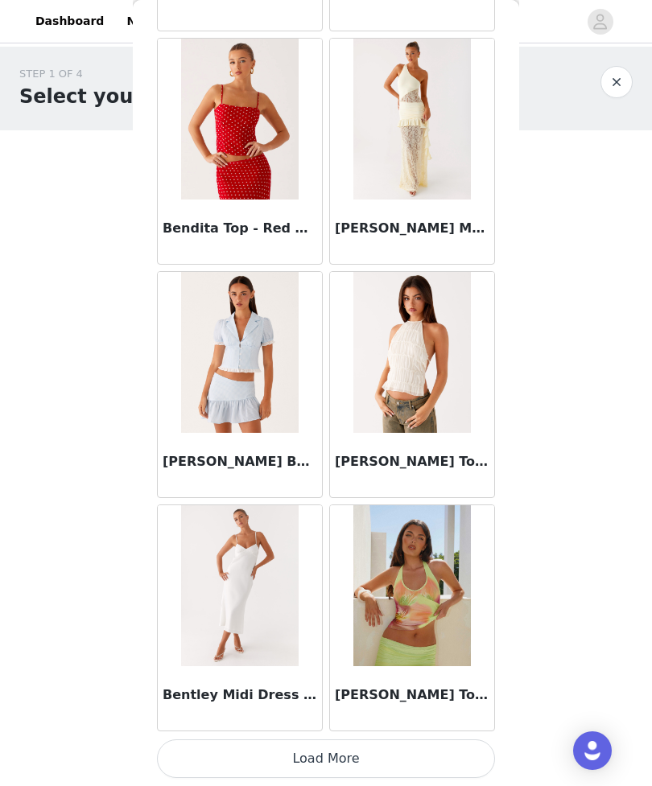
click at [336, 755] on button "Load More" at bounding box center [326, 758] width 338 height 39
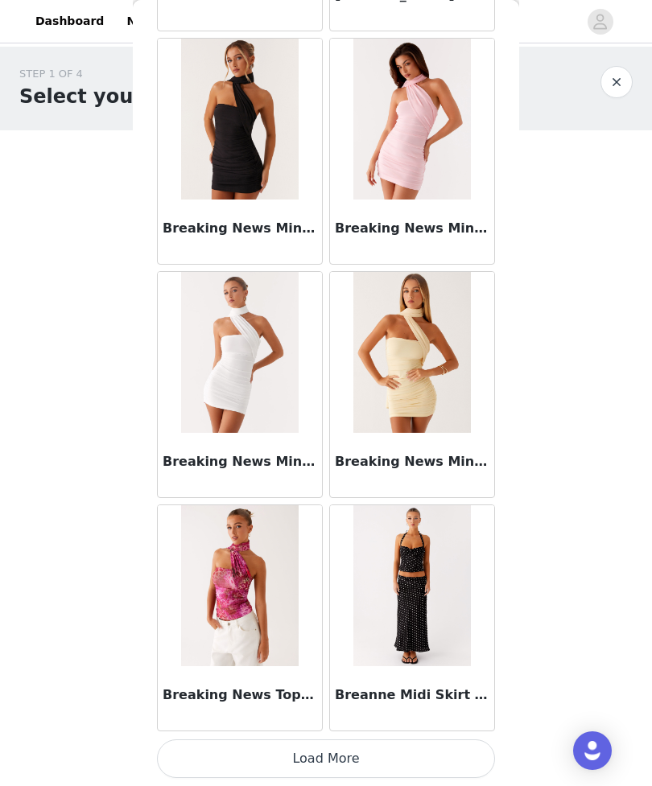
click at [340, 759] on button "Load More" at bounding box center [326, 758] width 338 height 39
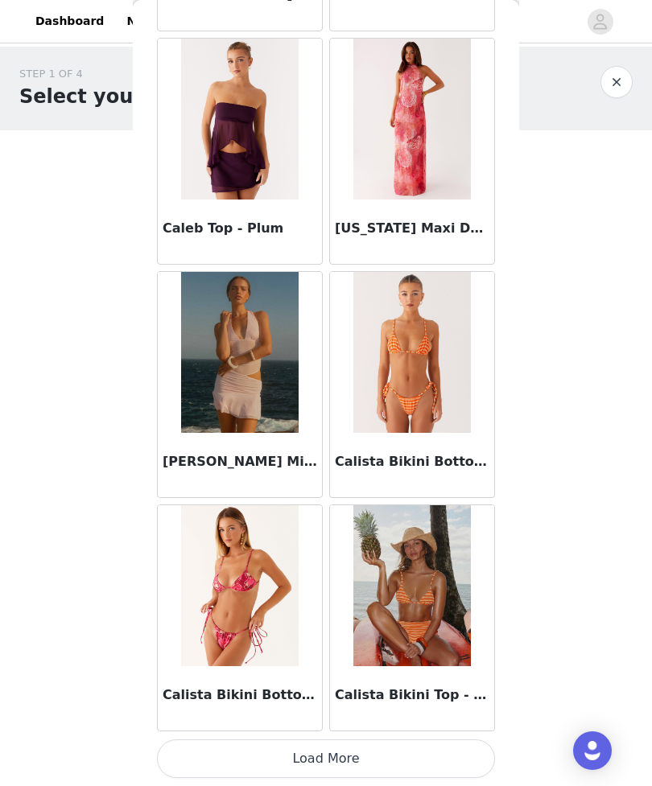
click at [341, 760] on button "Load More" at bounding box center [326, 758] width 338 height 39
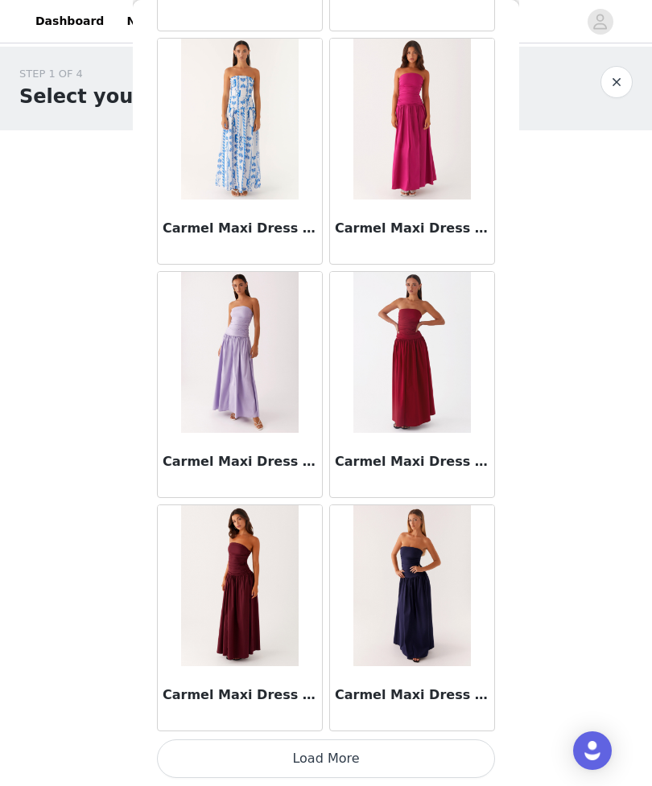
click at [335, 763] on button "Load More" at bounding box center [326, 758] width 338 height 39
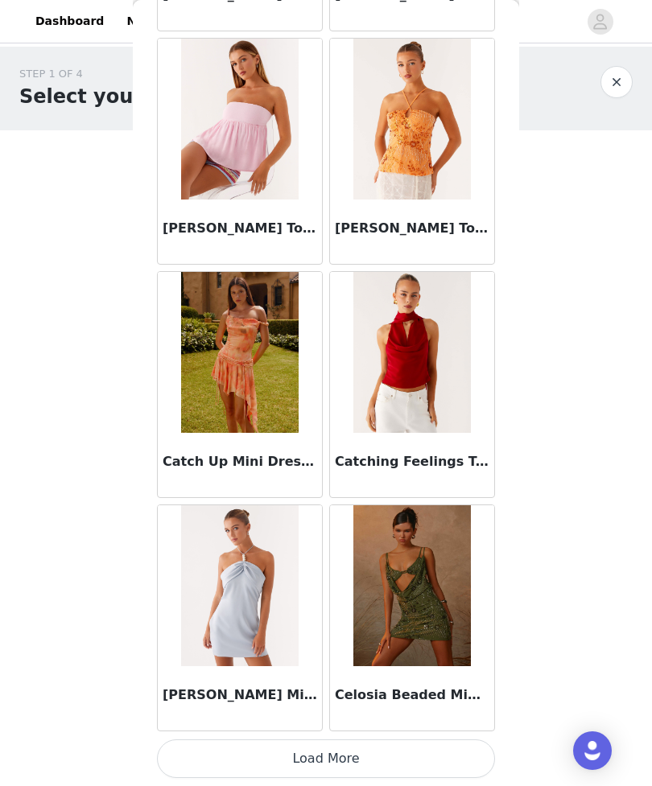
click at [328, 764] on button "Load More" at bounding box center [326, 758] width 338 height 39
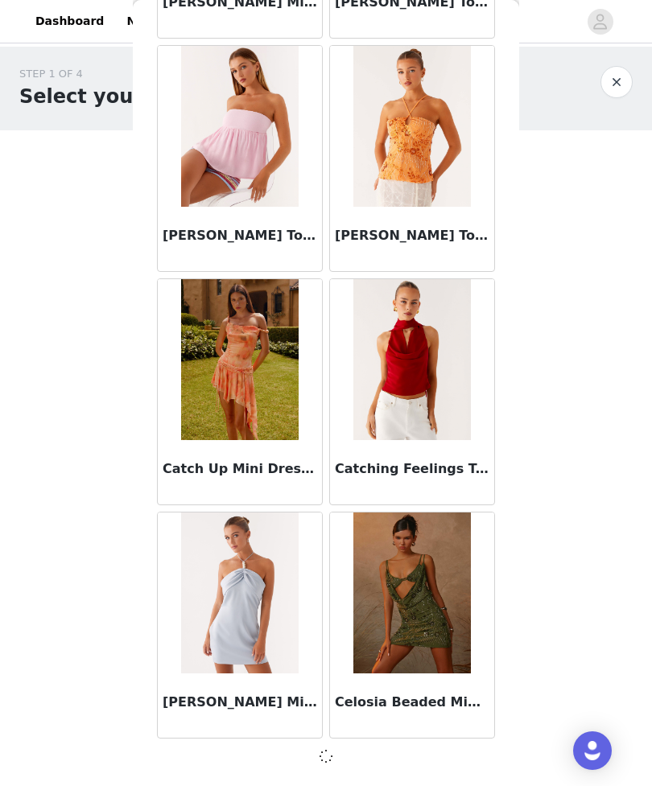
scroll to position [20331, 0]
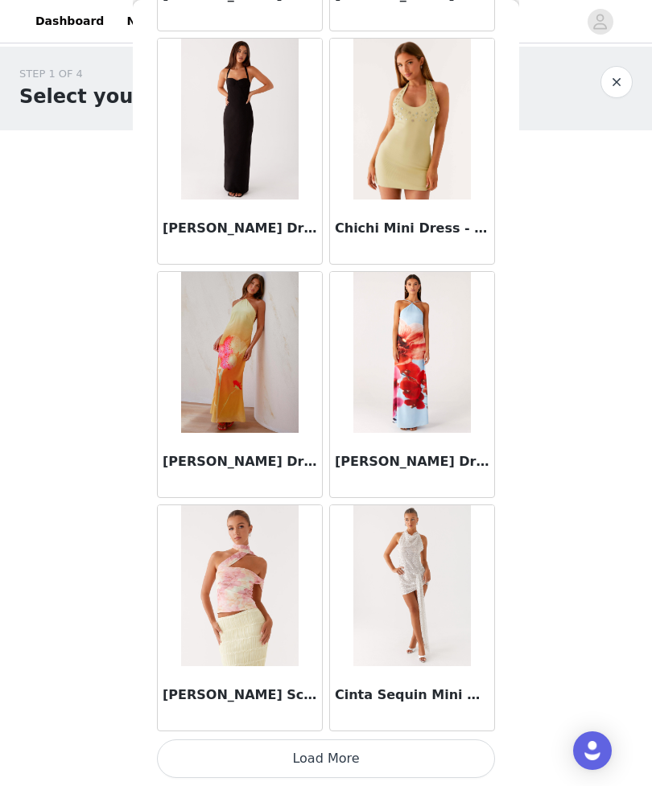
click at [326, 759] on button "Load More" at bounding box center [326, 758] width 338 height 39
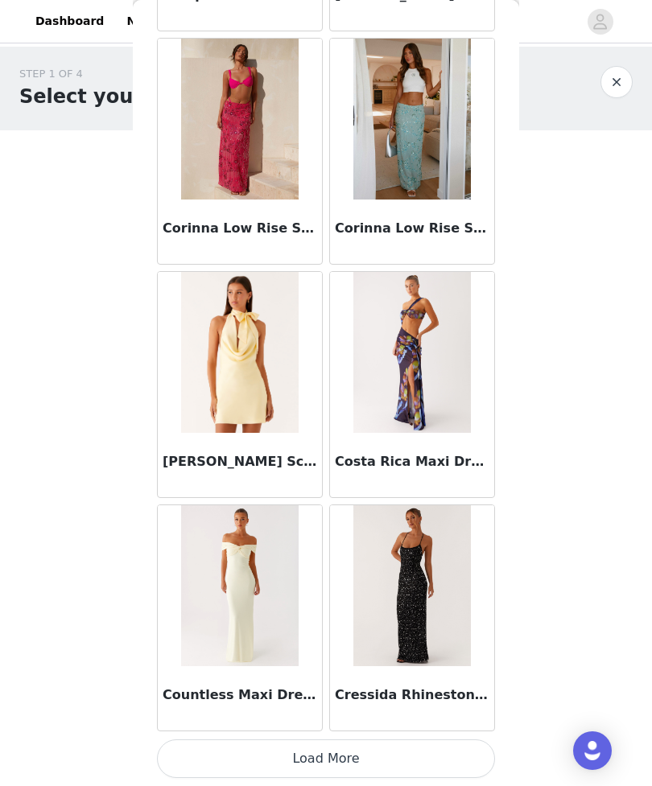
click at [336, 760] on button "Load More" at bounding box center [326, 758] width 338 height 39
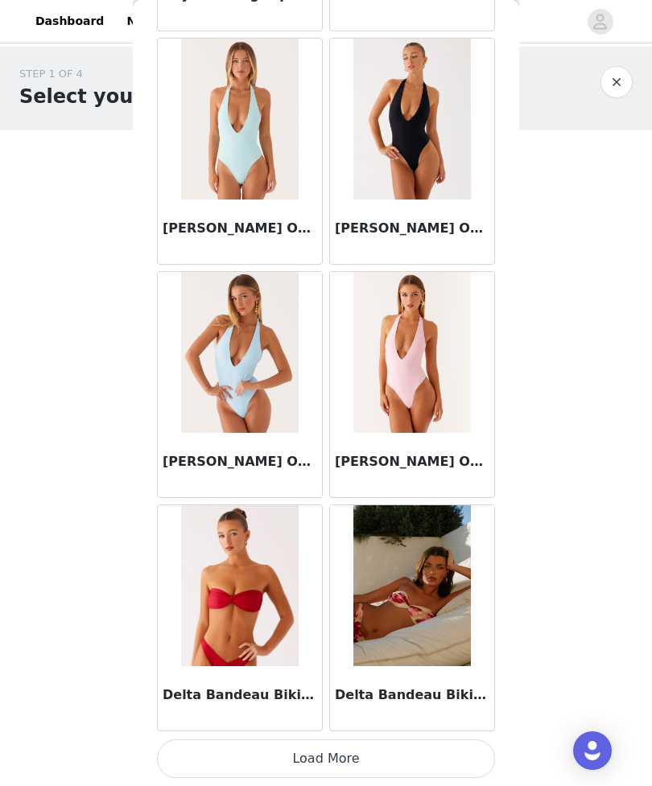
click at [331, 764] on button "Load More" at bounding box center [326, 758] width 338 height 39
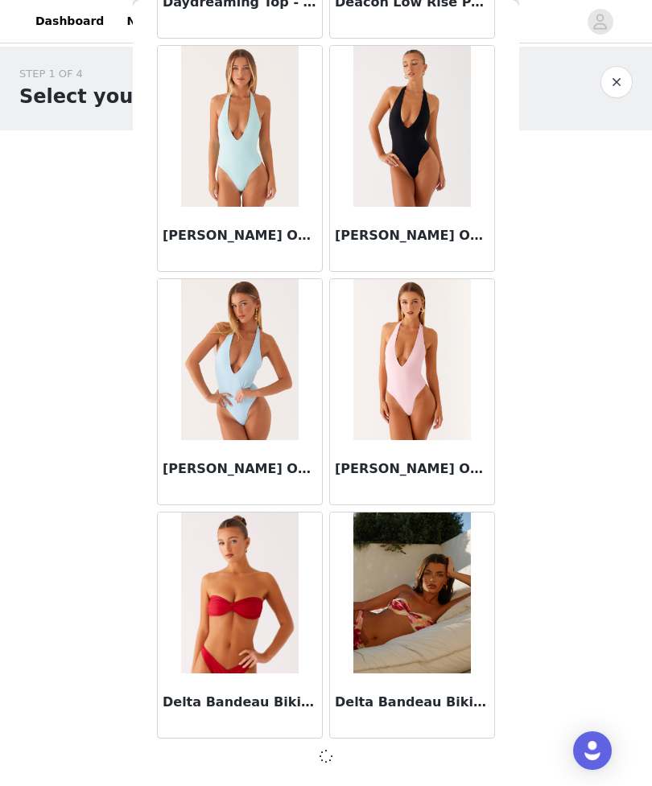
scroll to position [27329, 0]
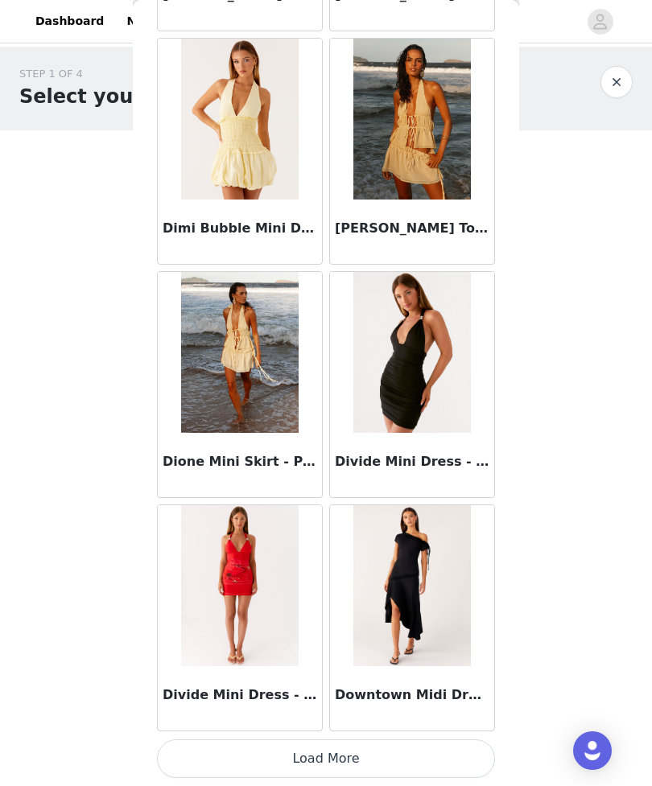
click at [348, 765] on button "Load More" at bounding box center [326, 758] width 338 height 39
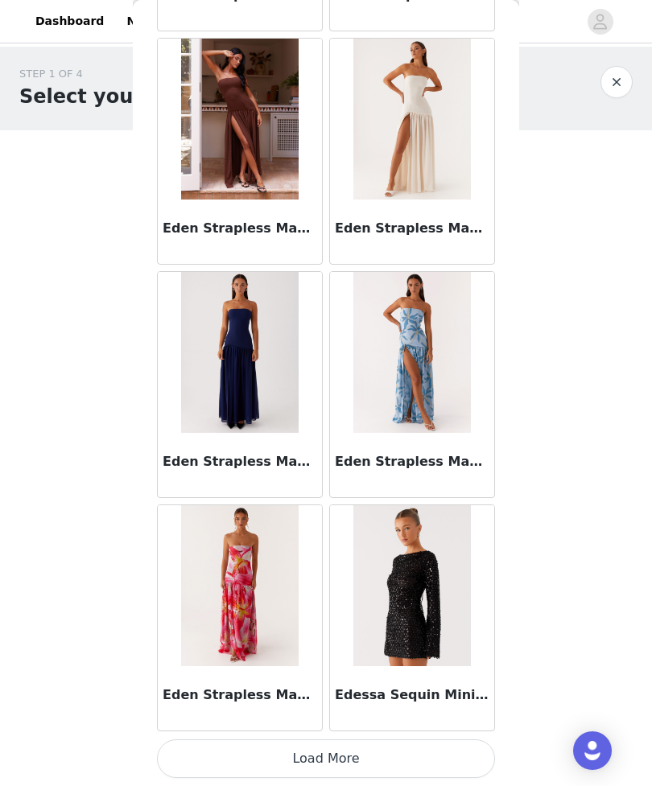
click at [327, 751] on button "Load More" at bounding box center [326, 758] width 338 height 39
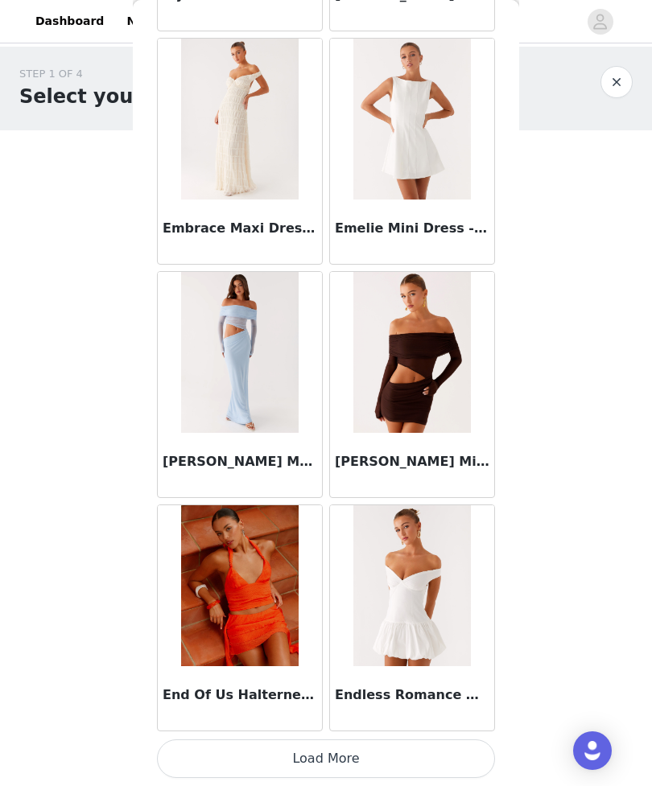
click at [337, 762] on button "Load More" at bounding box center [326, 758] width 338 height 39
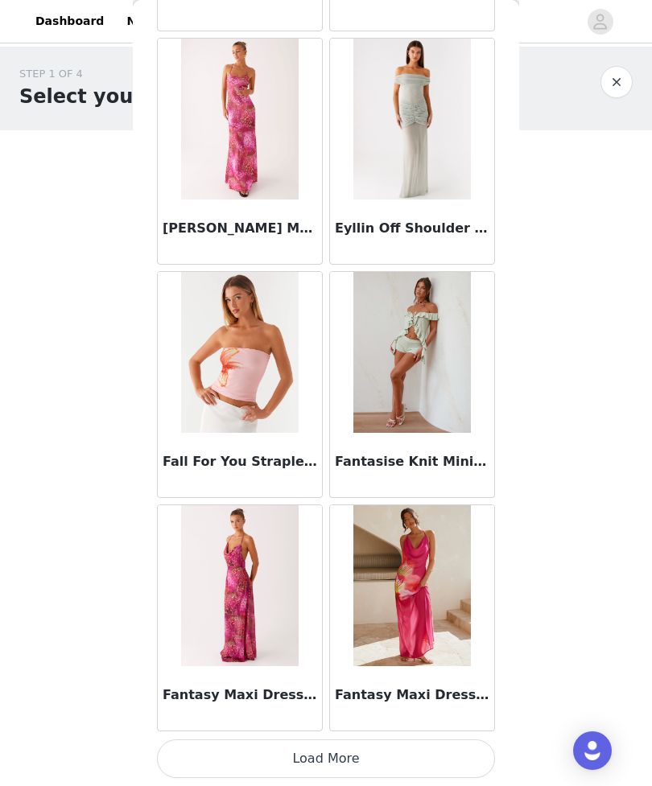
click at [331, 761] on button "Load More" at bounding box center [326, 758] width 338 height 39
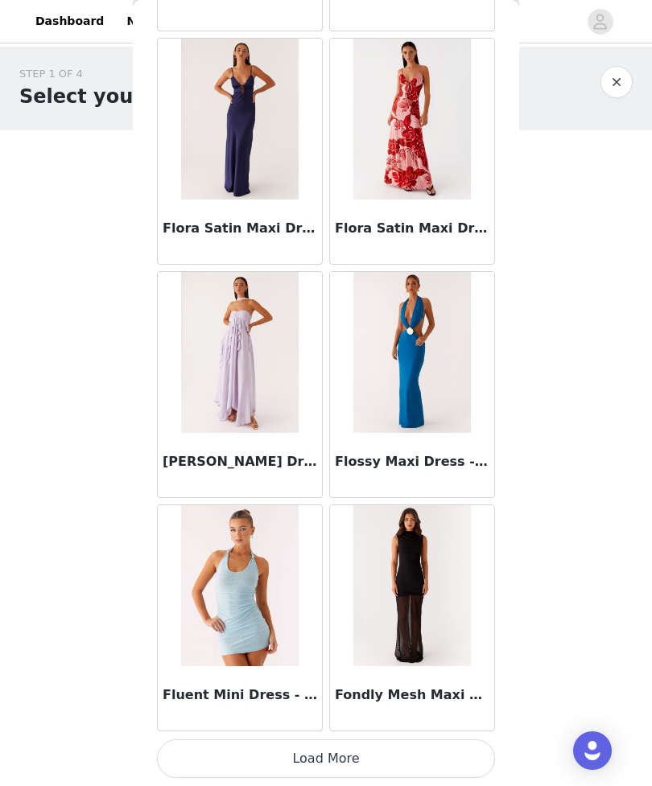
click at [343, 765] on button "Load More" at bounding box center [326, 758] width 338 height 39
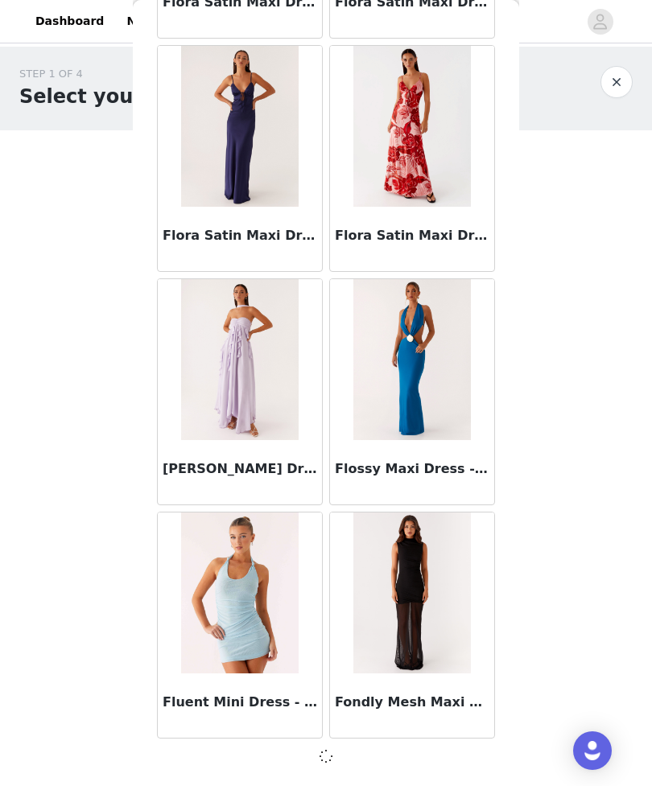
scroll to position [38993, 0]
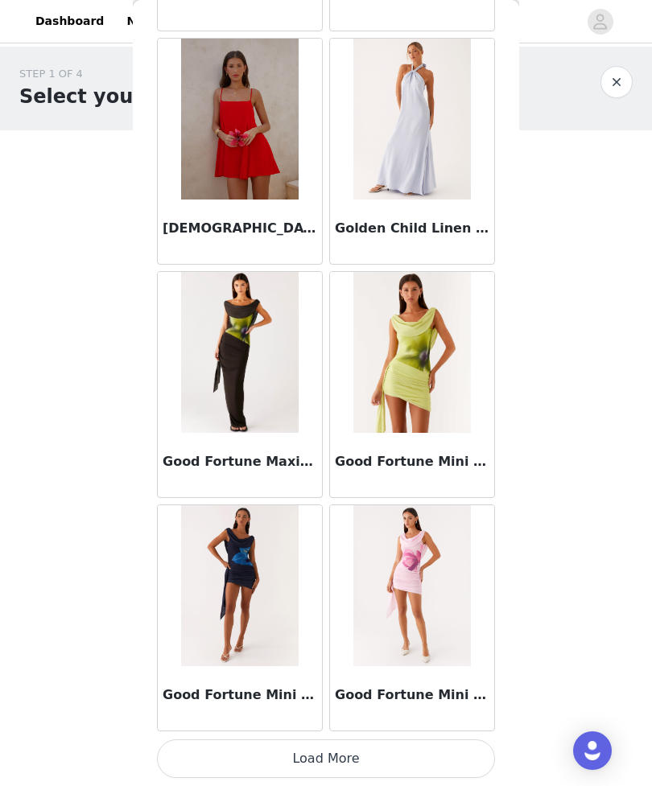
click at [331, 771] on button "Load More" at bounding box center [326, 758] width 338 height 39
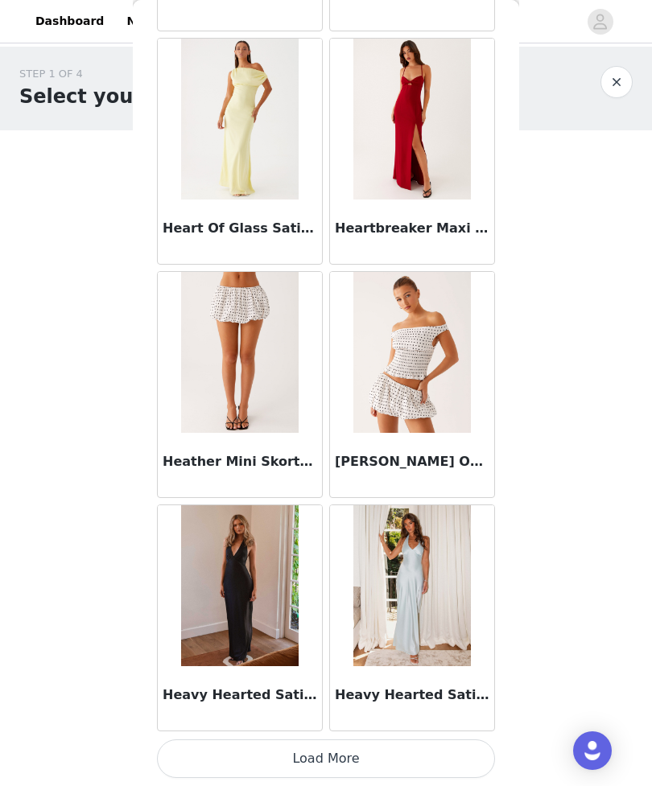
click at [326, 759] on button "Load More" at bounding box center [326, 758] width 338 height 39
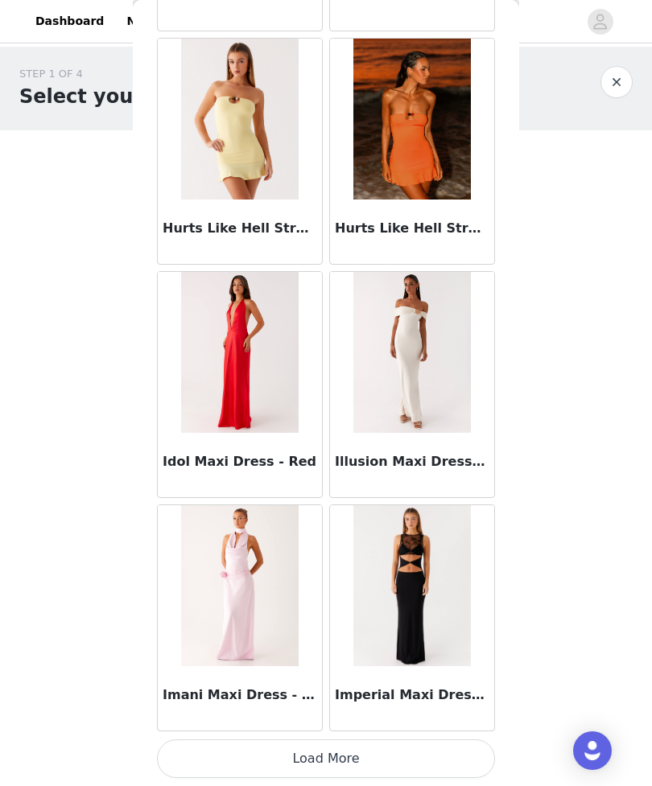
click at [337, 766] on button "Load More" at bounding box center [326, 758] width 338 height 39
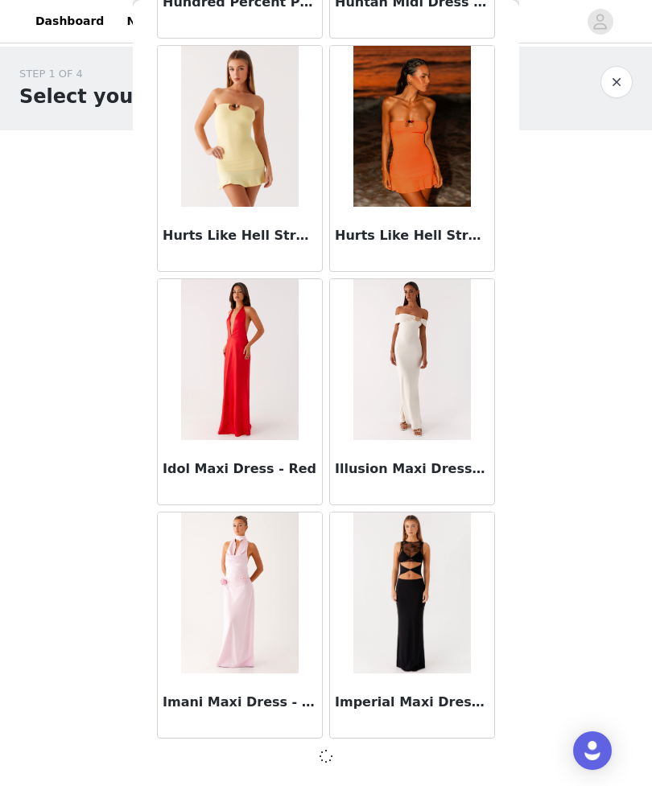
scroll to position [45992, 0]
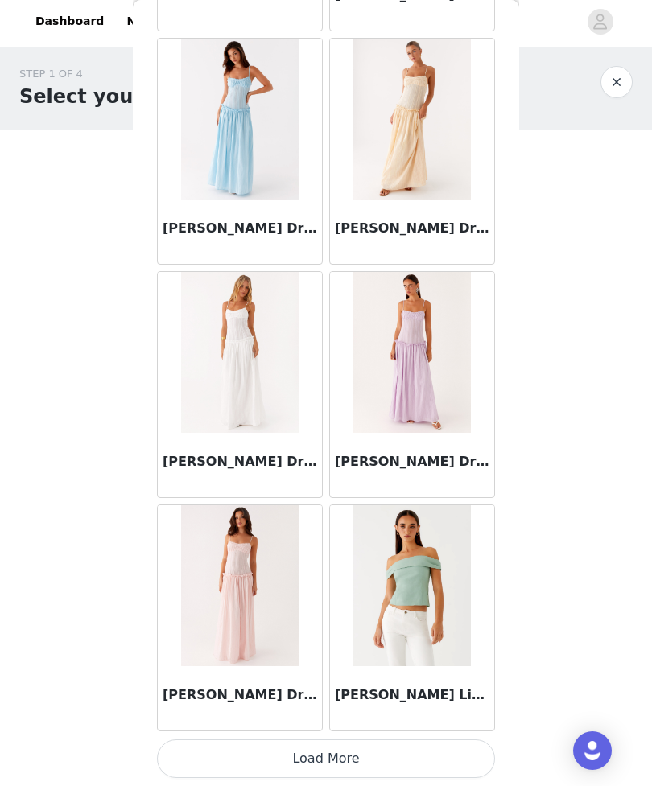
click at [342, 763] on button "Load More" at bounding box center [326, 758] width 338 height 39
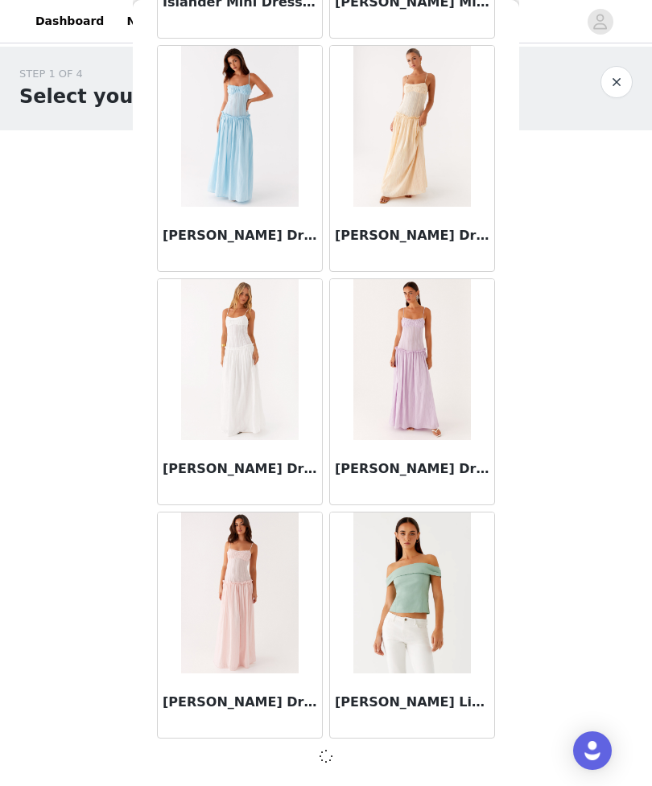
scroll to position [48324, 0]
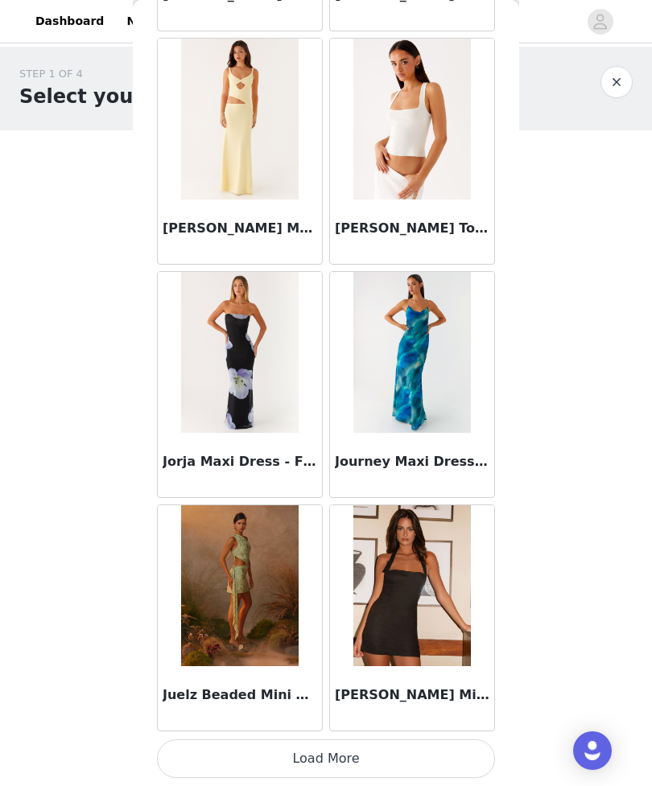
click at [358, 756] on button "Load More" at bounding box center [326, 758] width 338 height 39
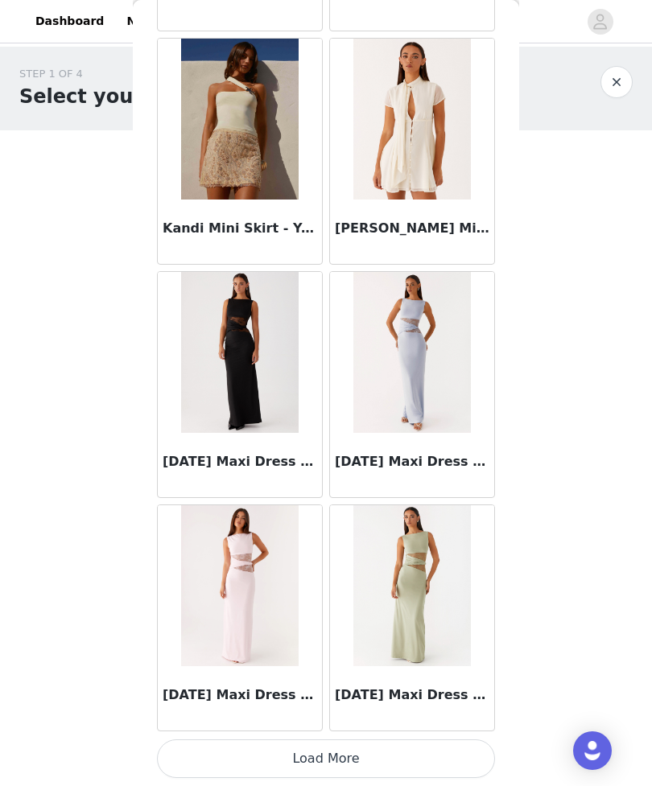
click at [326, 773] on button "Load More" at bounding box center [326, 758] width 338 height 39
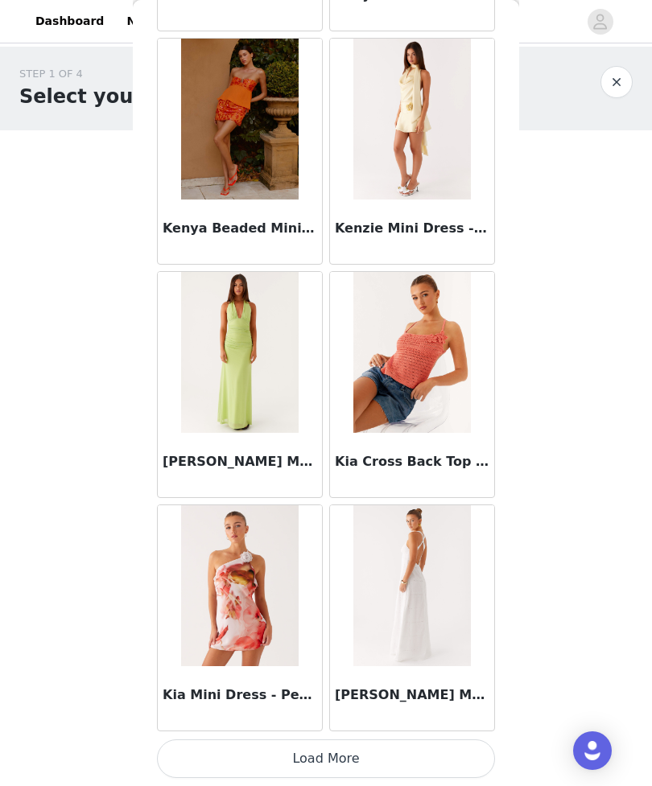
click at [331, 761] on button "Load More" at bounding box center [326, 758] width 338 height 39
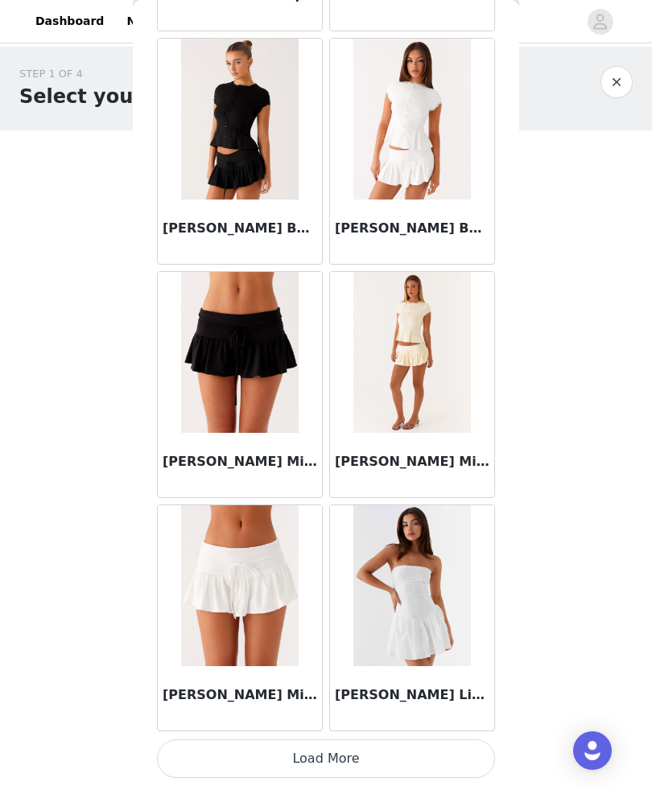
scroll to position [57663, 0]
click at [326, 763] on button "Load More" at bounding box center [326, 758] width 338 height 39
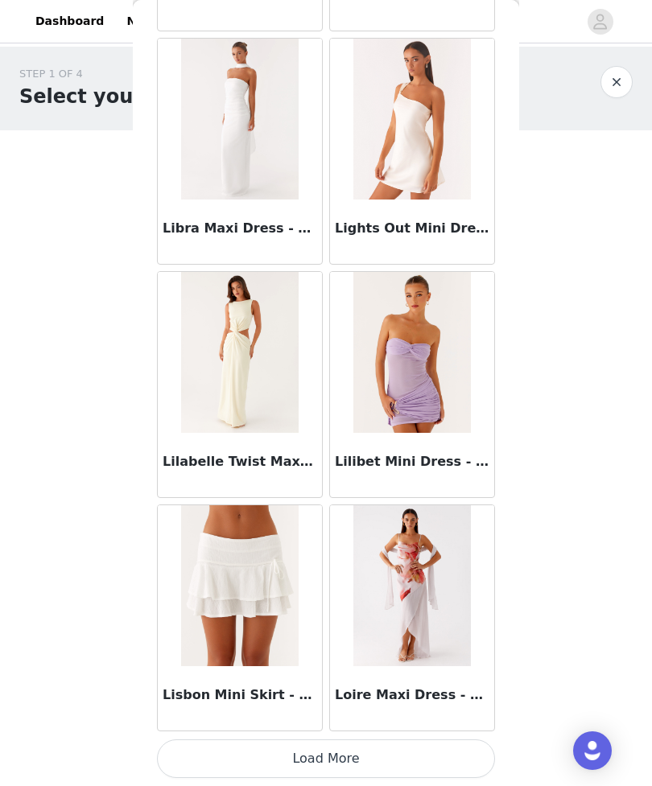
click at [332, 759] on button "Load More" at bounding box center [326, 758] width 338 height 39
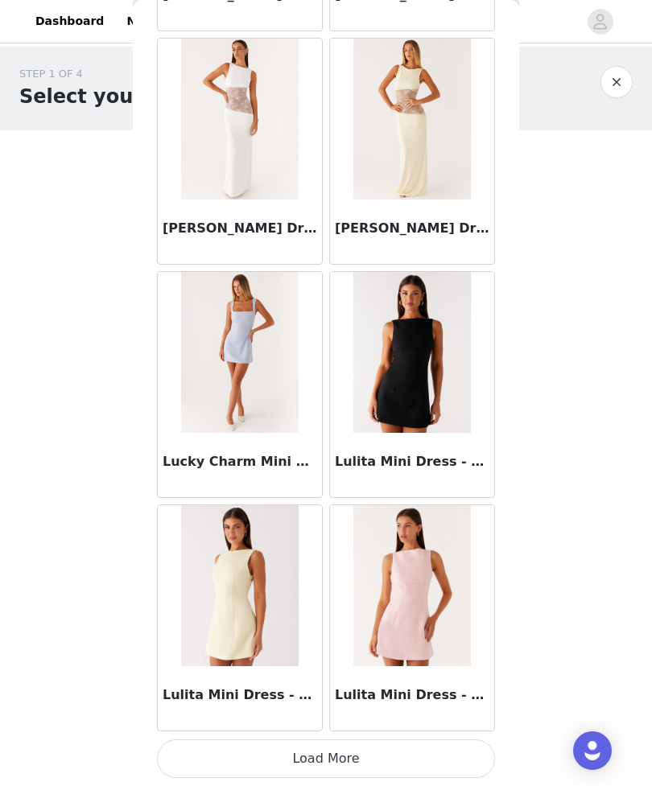
scroll to position [62328, 0]
click at [340, 771] on button "Load More" at bounding box center [326, 758] width 338 height 39
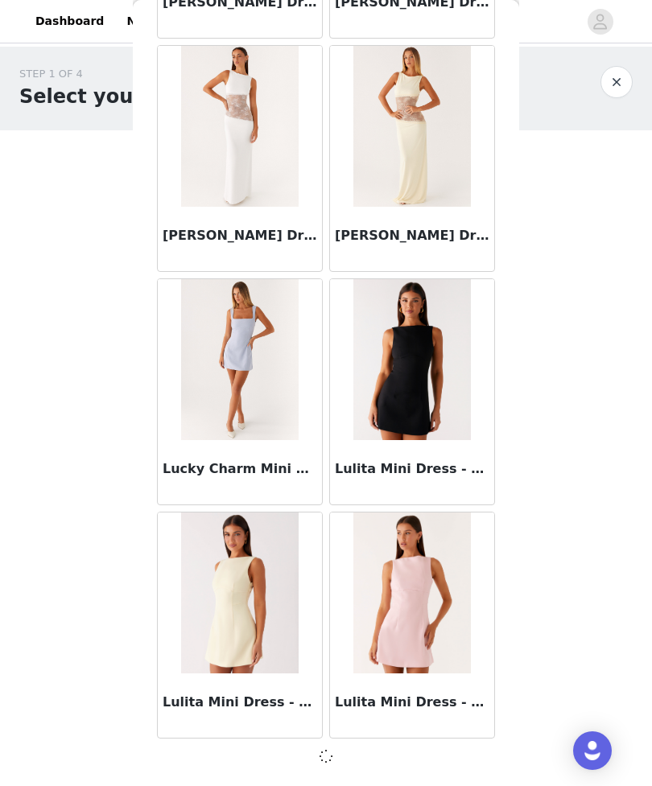
scroll to position [62321, 0]
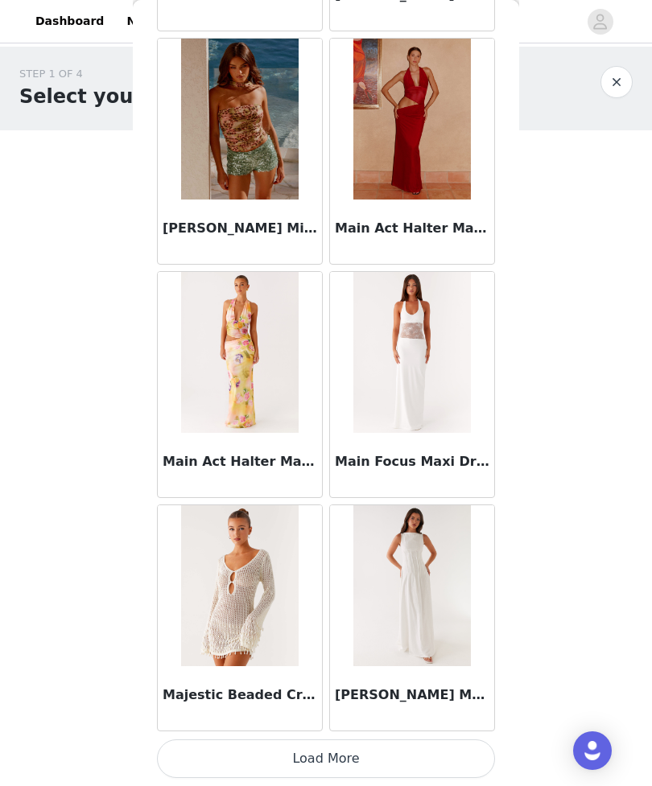
click at [335, 765] on button "Load More" at bounding box center [326, 758] width 338 height 39
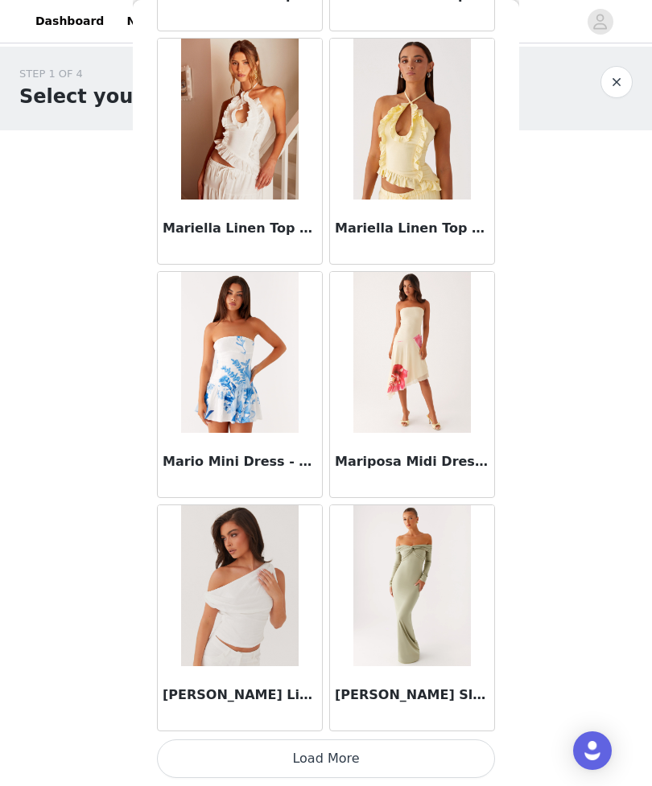
scroll to position [66994, 0]
click at [343, 756] on button "Load More" at bounding box center [326, 758] width 338 height 39
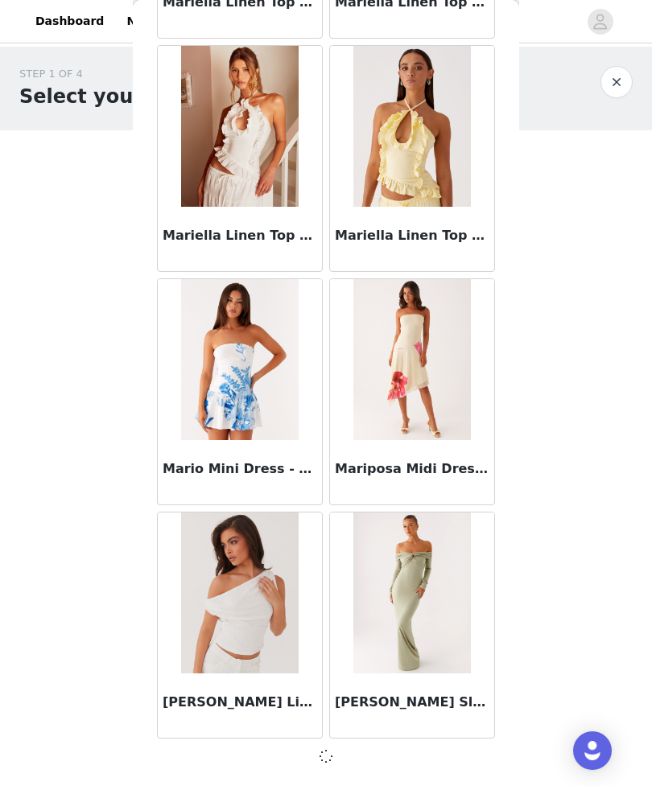
scroll to position [66987, 0]
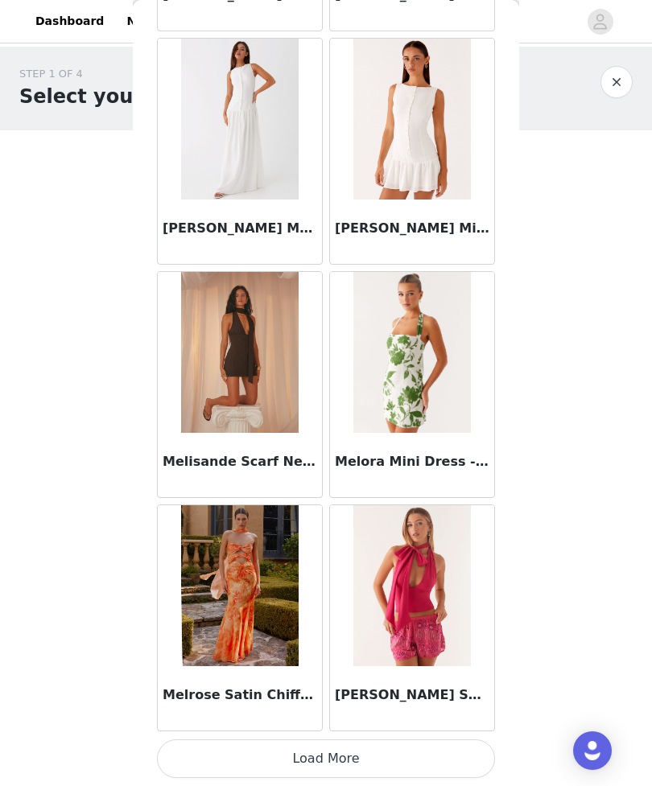
click at [345, 757] on button "Load More" at bounding box center [326, 758] width 338 height 39
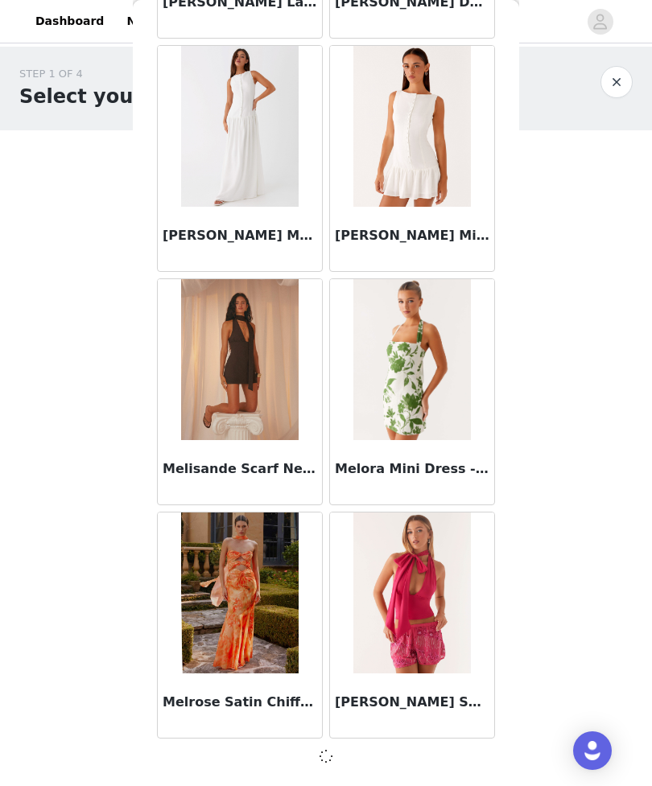
scroll to position [69320, 0]
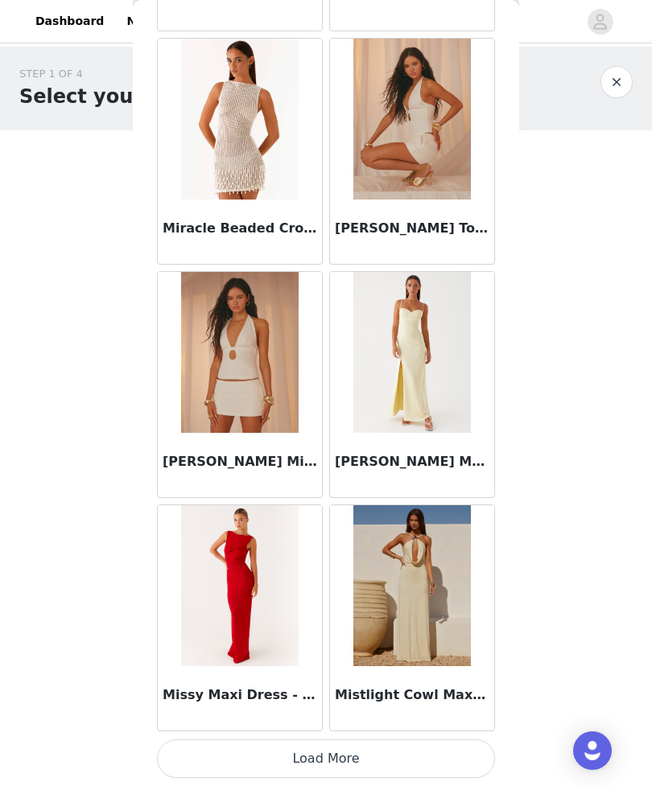
click at [346, 756] on button "Load More" at bounding box center [326, 758] width 338 height 39
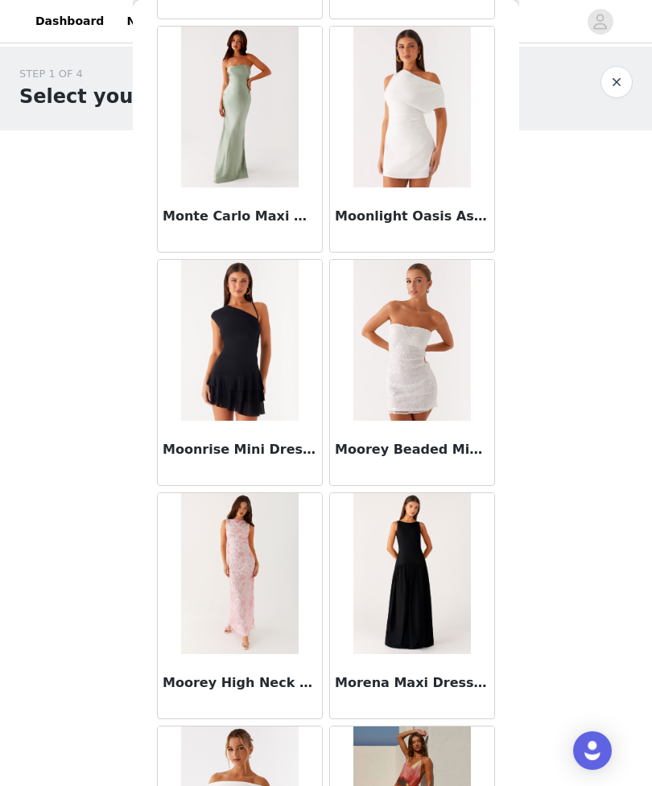
scroll to position [72840, 0]
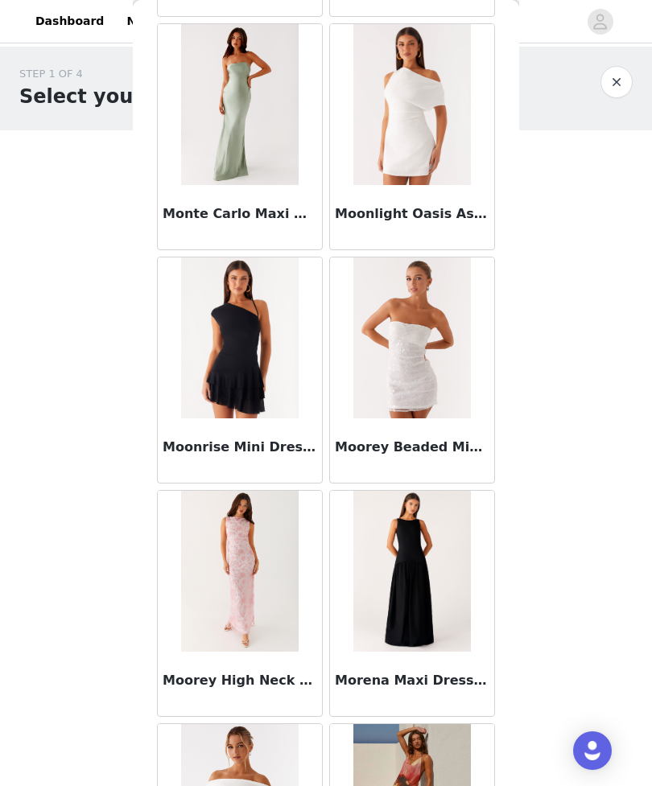
click at [469, 586] on img at bounding box center [411, 571] width 117 height 161
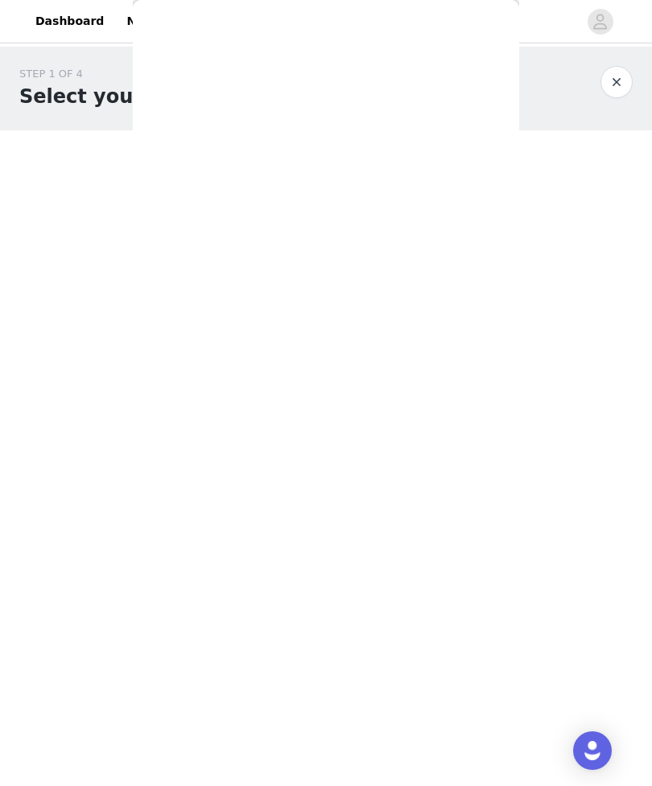
scroll to position [78, 0]
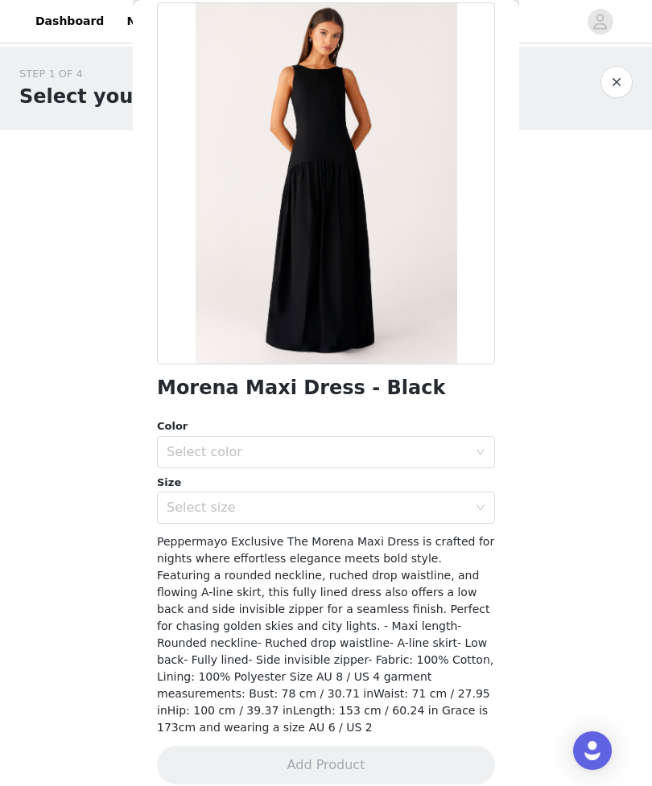
click at [402, 447] on div "Select color" at bounding box center [317, 452] width 301 height 16
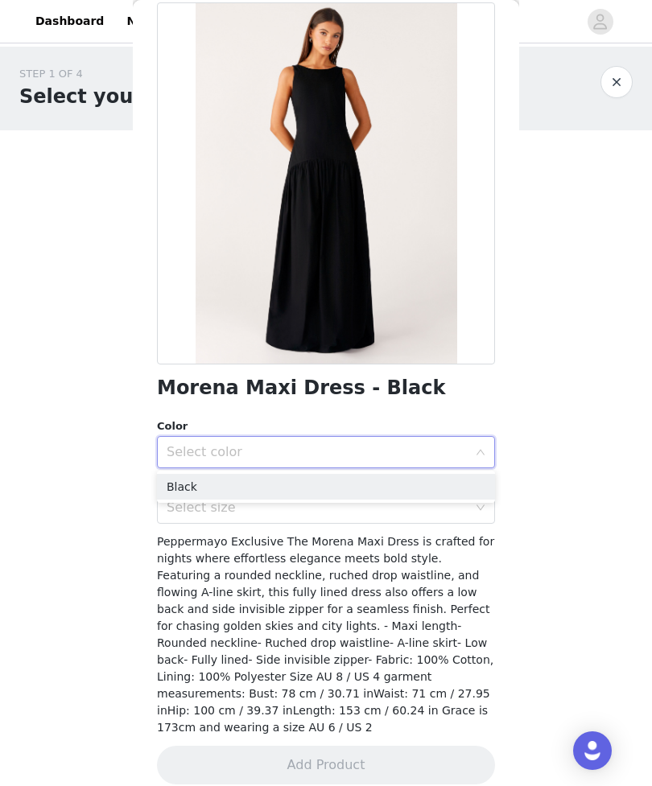
click at [368, 487] on li "Black" at bounding box center [326, 487] width 338 height 26
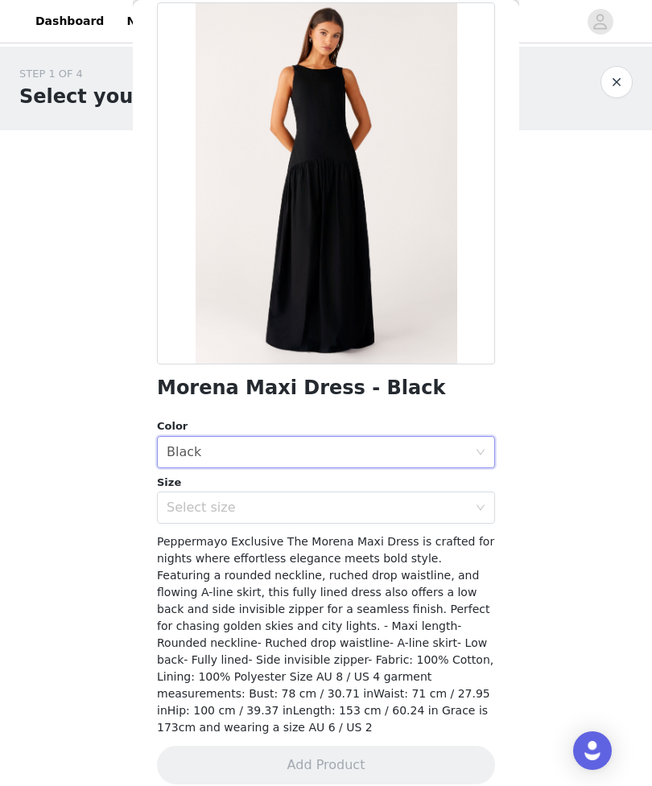
click at [378, 510] on div "Select size" at bounding box center [317, 508] width 301 height 16
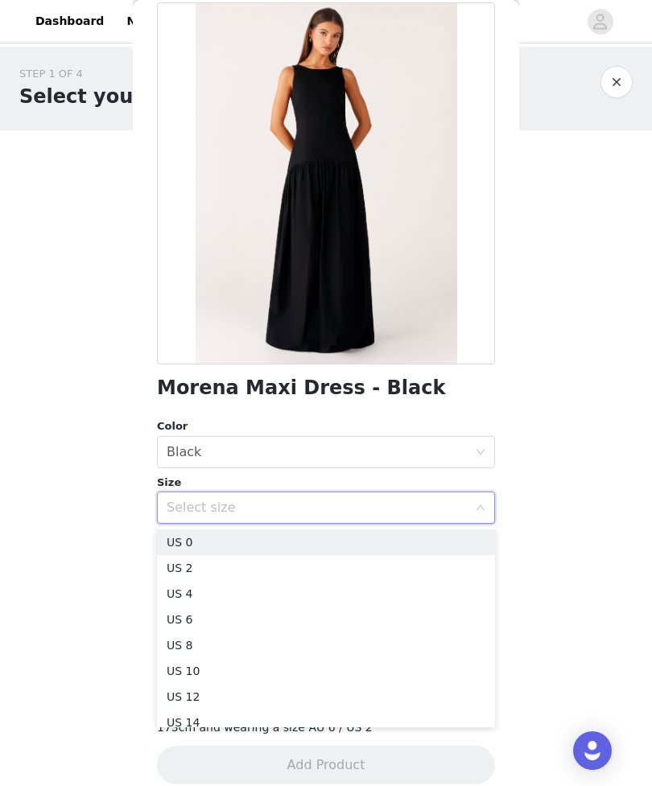
click at [321, 610] on li "US 6" at bounding box center [326, 620] width 338 height 26
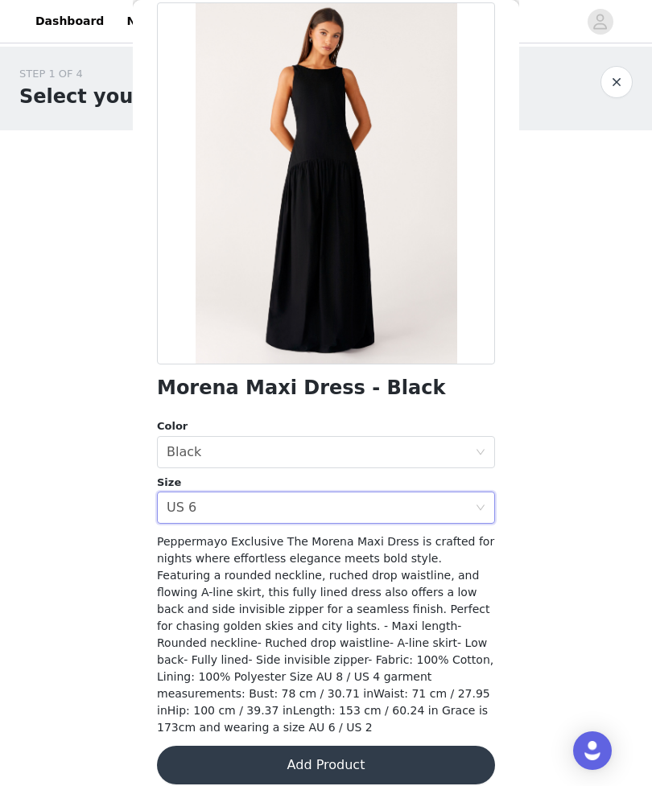
click at [288, 510] on div "Select size US 6" at bounding box center [321, 507] width 308 height 31
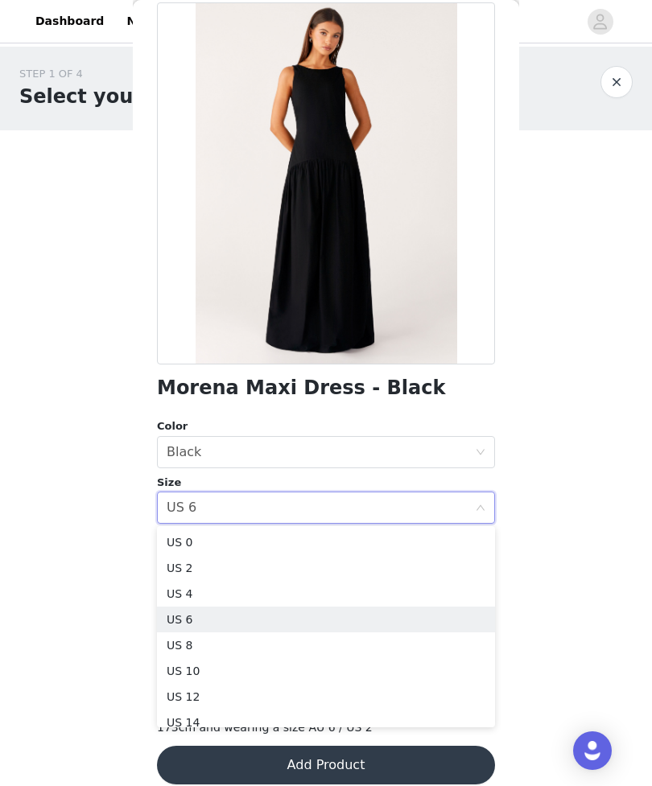
click at [308, 598] on li "US 4" at bounding box center [326, 594] width 338 height 26
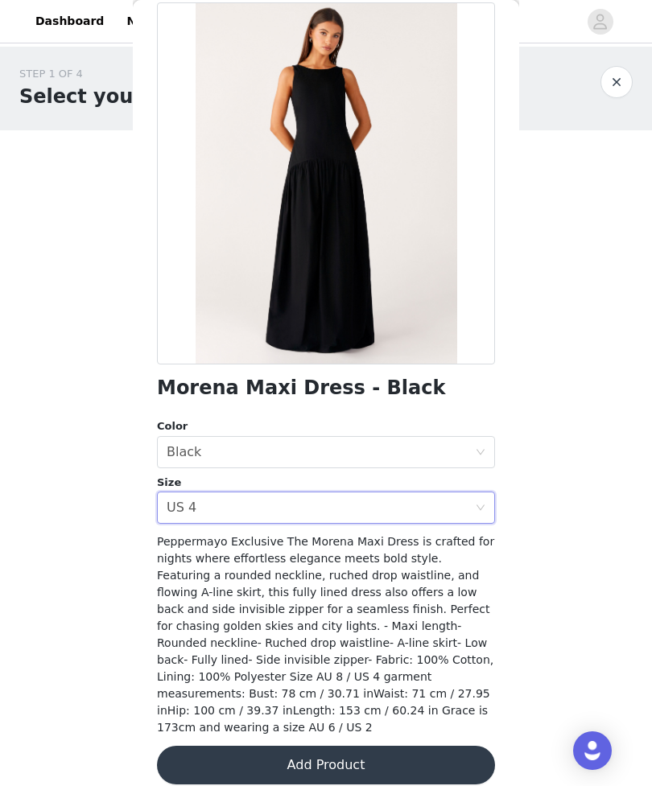
click at [368, 749] on button "Add Product" at bounding box center [326, 765] width 338 height 39
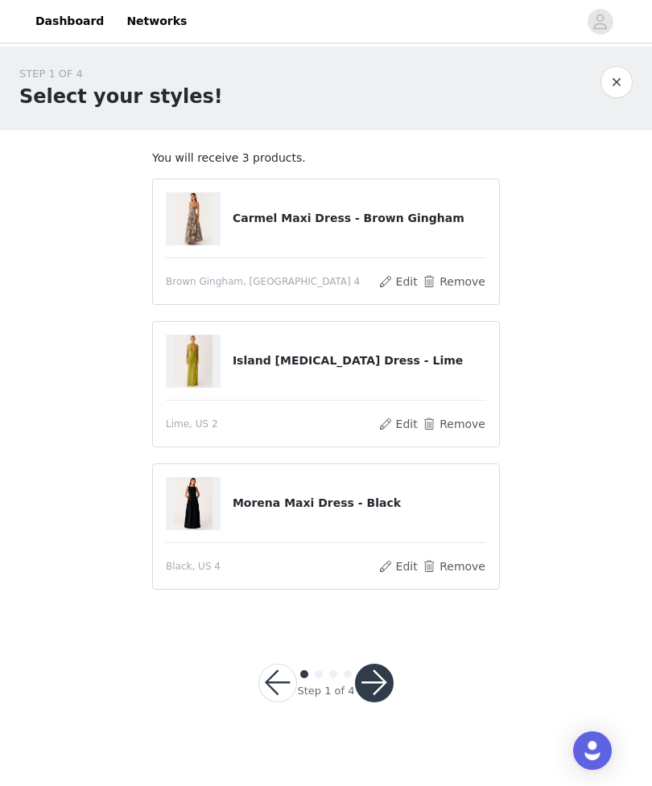
click at [385, 680] on button "button" at bounding box center [374, 683] width 39 height 39
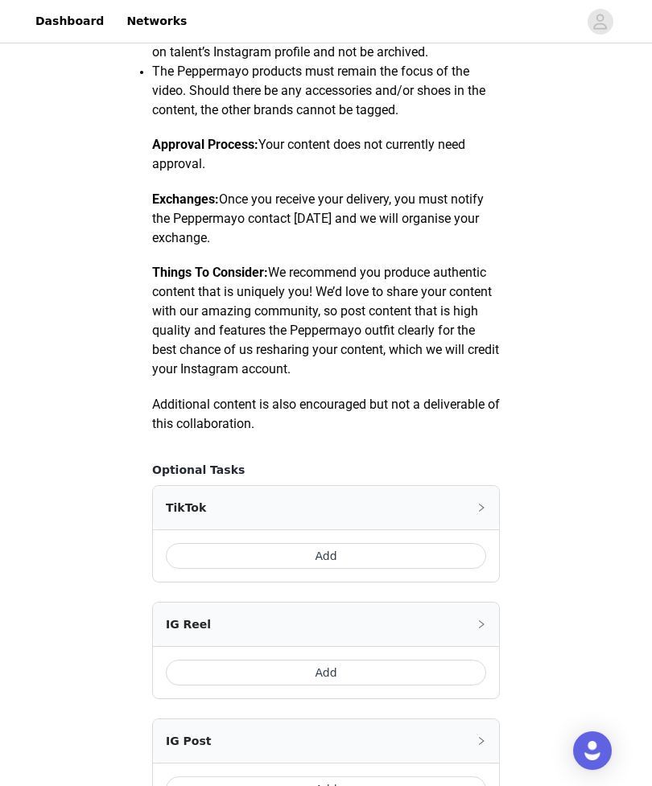
scroll to position [725, 0]
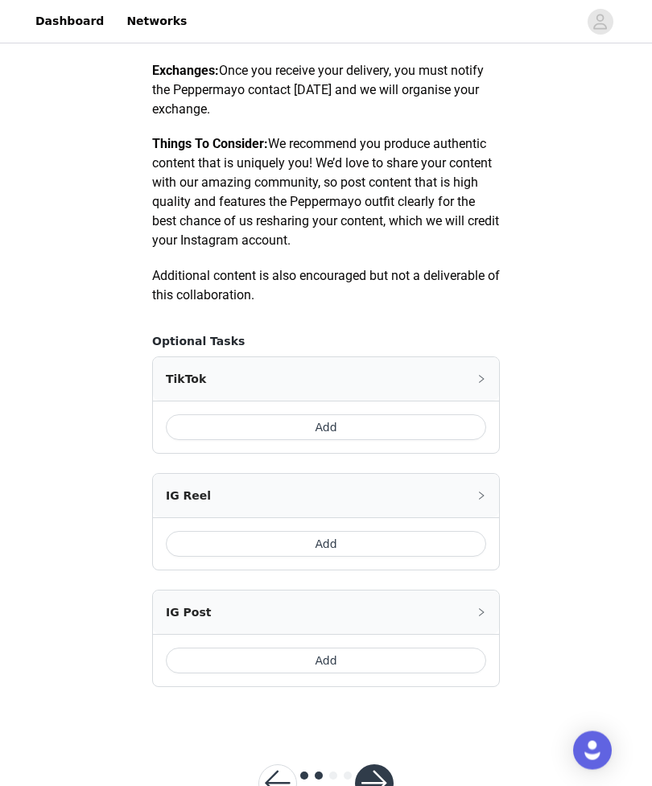
click at [389, 773] on button "button" at bounding box center [374, 784] width 39 height 39
click at [364, 665] on button "Add" at bounding box center [326, 661] width 320 height 26
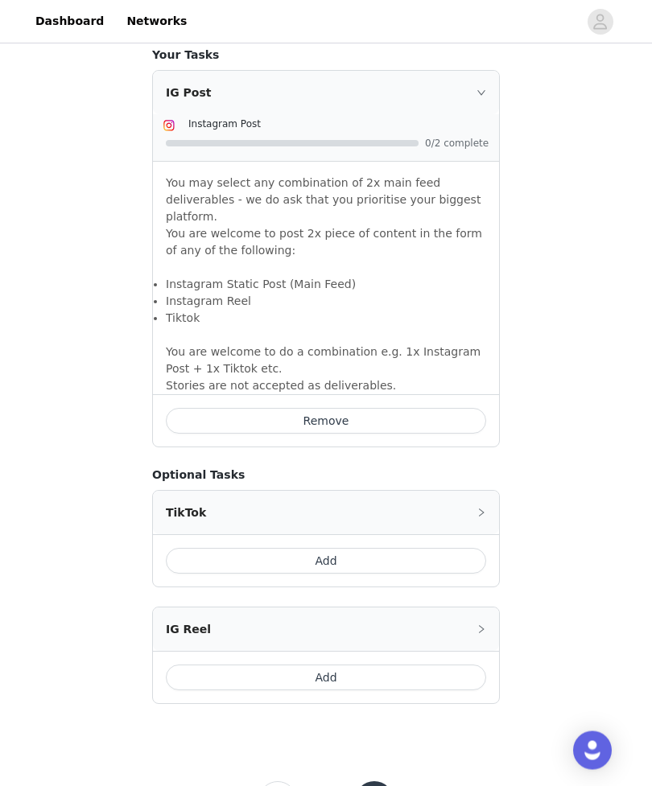
scroll to position [1011, 0]
click at [383, 783] on button "button" at bounding box center [374, 801] width 39 height 39
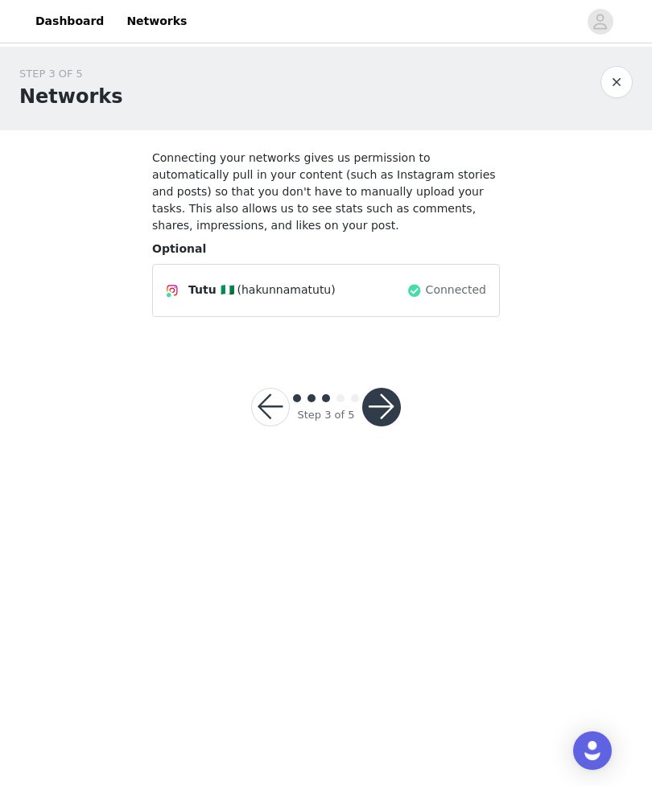
click at [396, 415] on button "button" at bounding box center [381, 407] width 39 height 39
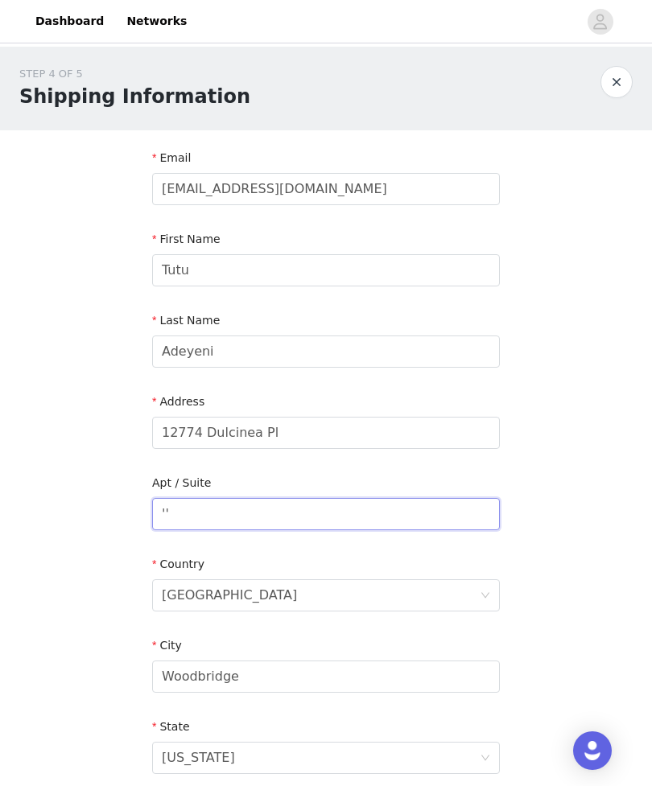
type input "''"
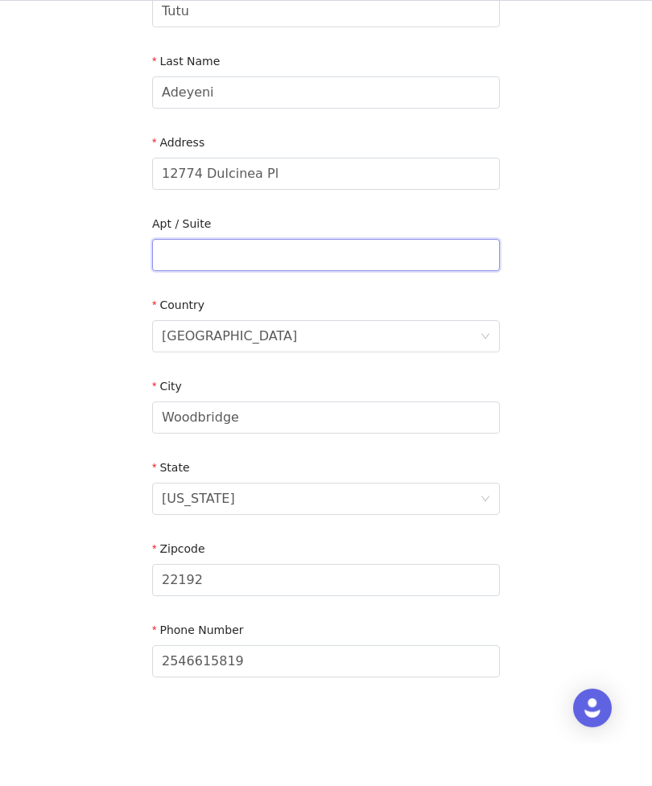
scroll to position [302, 0]
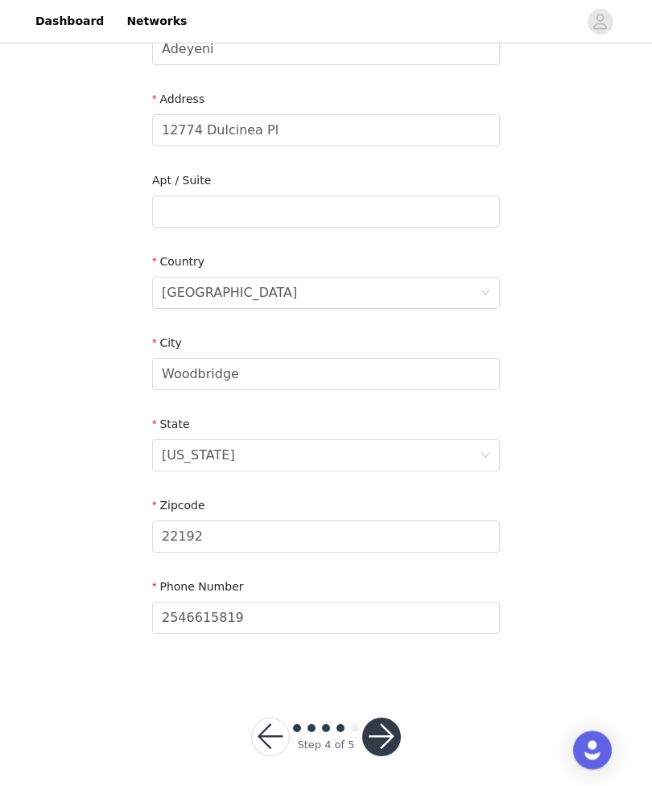
click at [378, 737] on button "button" at bounding box center [381, 737] width 39 height 39
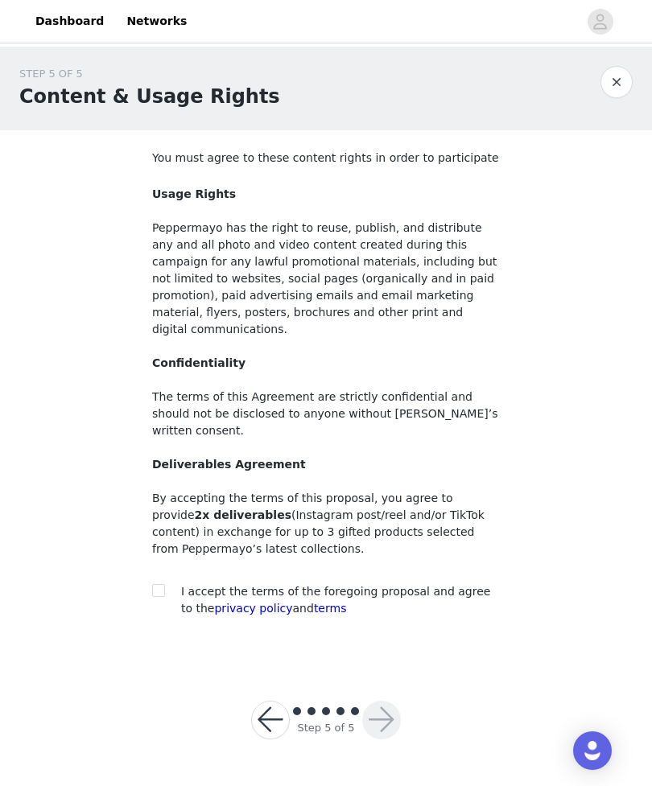
click at [162, 584] on input "checkbox" at bounding box center [157, 589] width 11 height 11
checkbox input "true"
click at [386, 701] on button "button" at bounding box center [381, 720] width 39 height 39
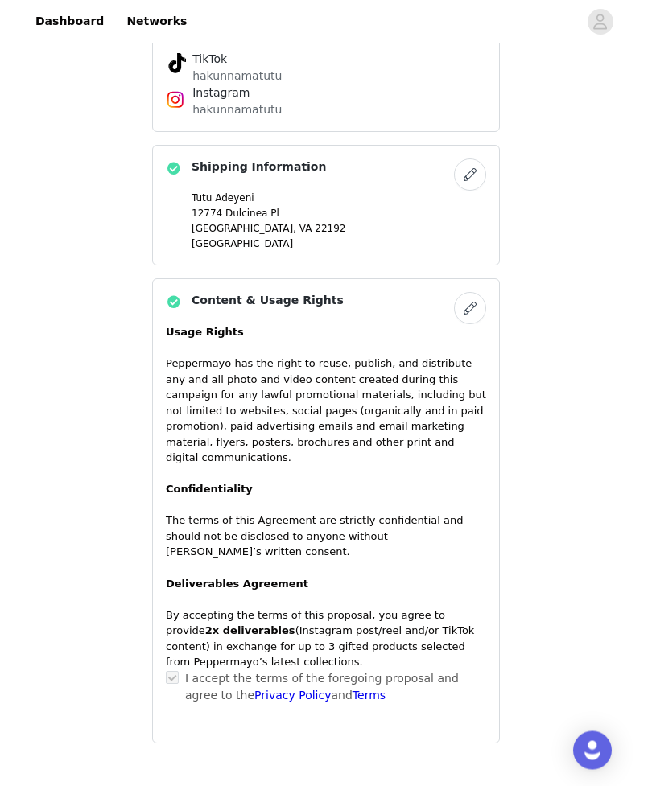
scroll to position [804, 0]
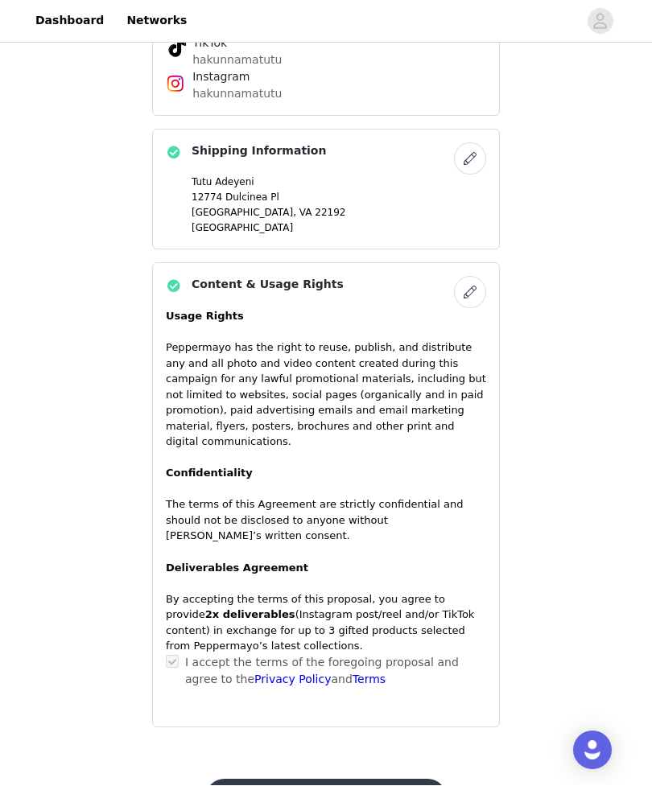
click at [365, 779] on button "Submit Proposal" at bounding box center [325, 798] width 241 height 39
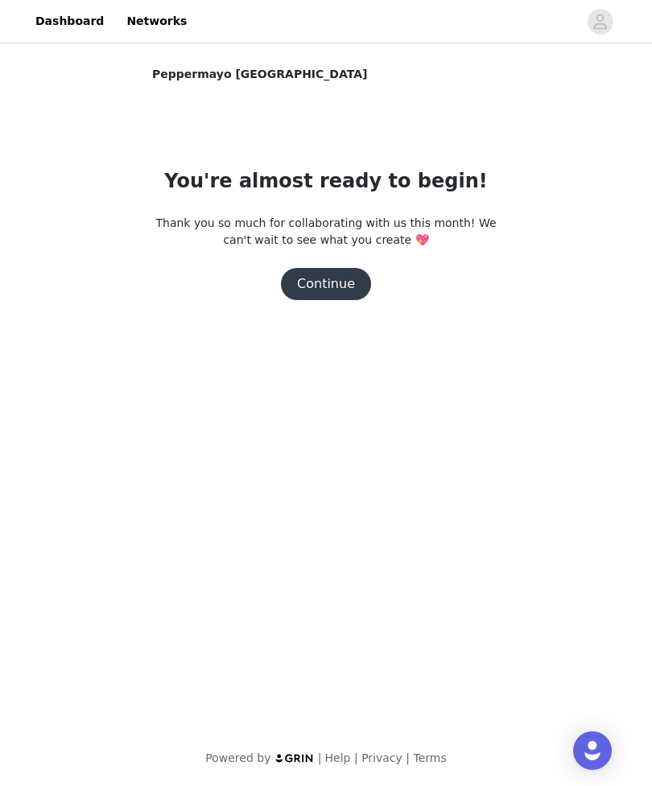
scroll to position [0, 0]
click at [339, 289] on button "Continue" at bounding box center [326, 284] width 90 height 32
